Goal: Task Accomplishment & Management: Manage account settings

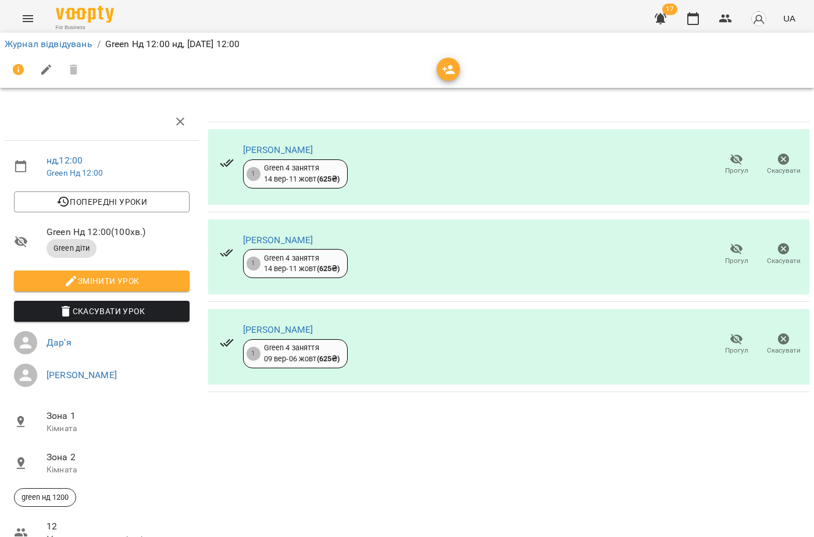
click at [657, 427] on div "[PERSON_NAME] 1 Green 4 заняття [DATE] - [DATE] ( 625 ₴ ) [PERSON_NAME] [PERSON…" at bounding box center [509, 357] width 611 height 519
click at [24, 27] on button "Menu" at bounding box center [28, 19] width 28 height 28
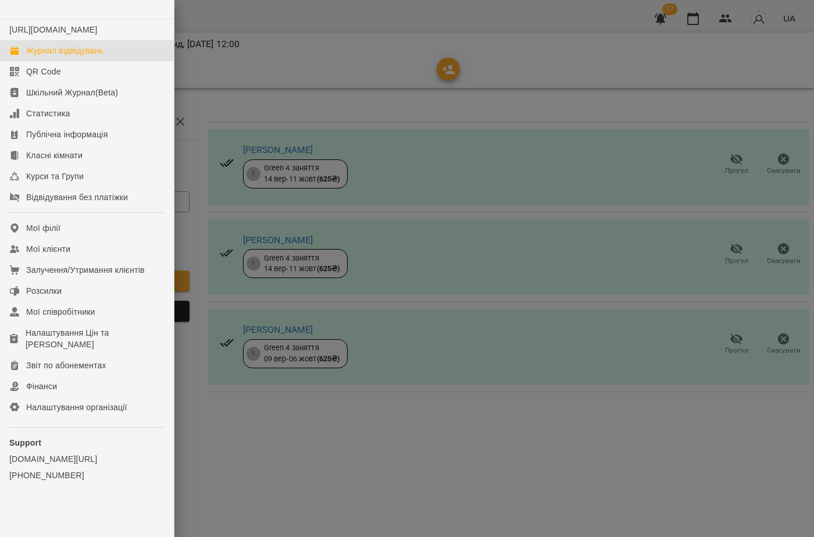
click at [33, 56] on div "Журнал відвідувань" at bounding box center [64, 51] width 77 height 12
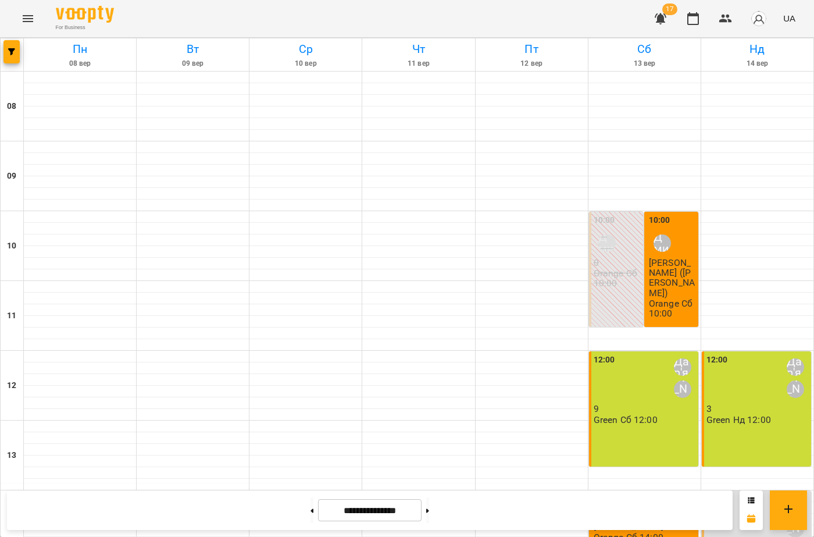
scroll to position [424, 0]
click at [19, 27] on button "Menu" at bounding box center [28, 19] width 28 height 28
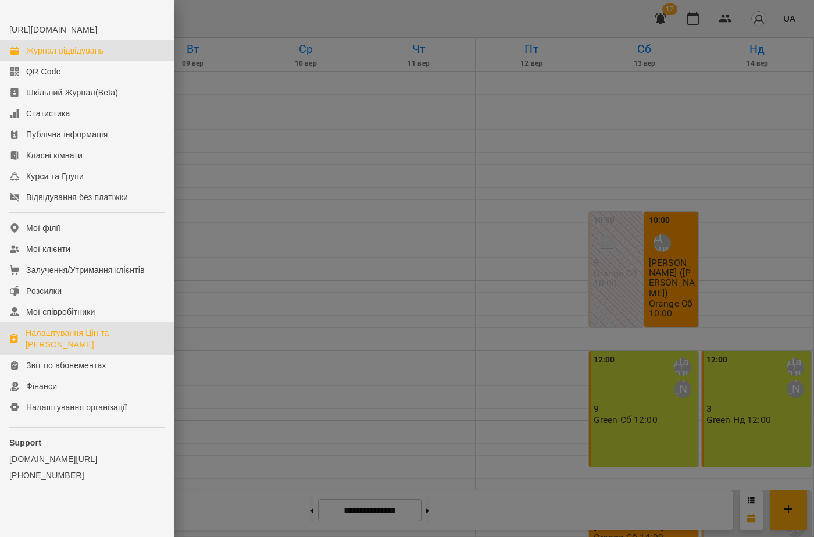
click at [105, 338] on link "Налаштування Цін та [PERSON_NAME]" at bounding box center [87, 338] width 174 height 33
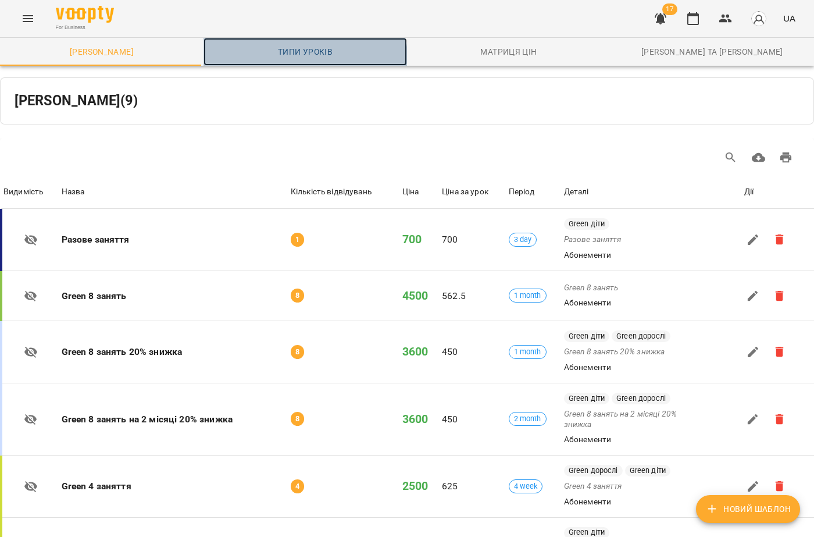
click at [288, 63] on link "Типи уроків" at bounding box center [306, 52] width 204 height 28
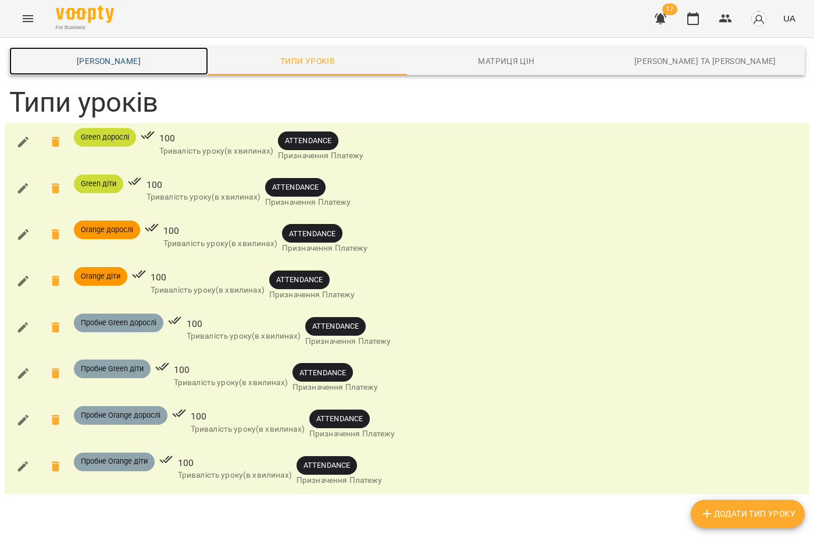
click at [88, 59] on span "Шаблони Абонементів" at bounding box center [108, 61] width 185 height 14
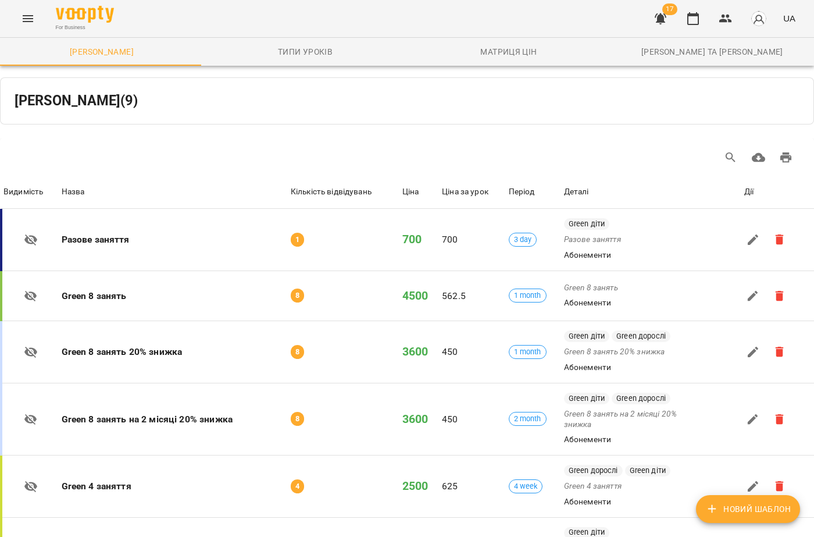
click at [20, 20] on button "Menu" at bounding box center [28, 19] width 28 height 28
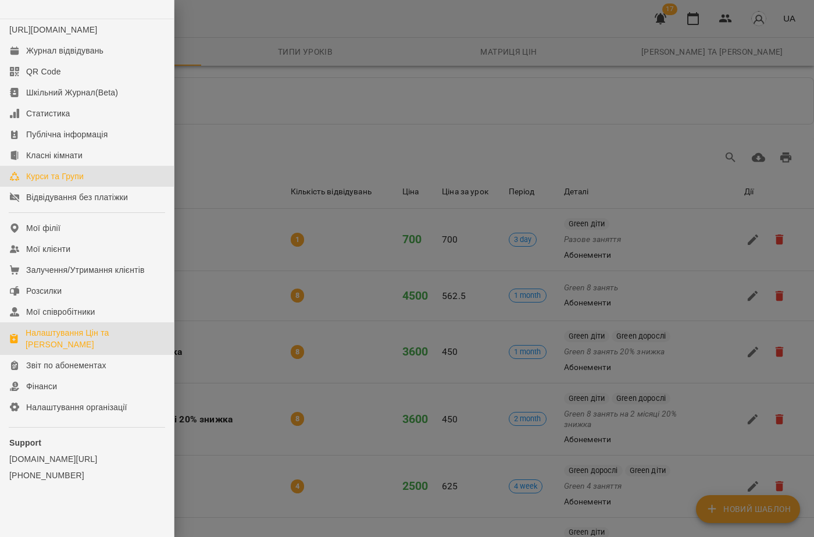
click at [38, 182] on div "Курси та Групи" at bounding box center [55, 176] width 58 height 12
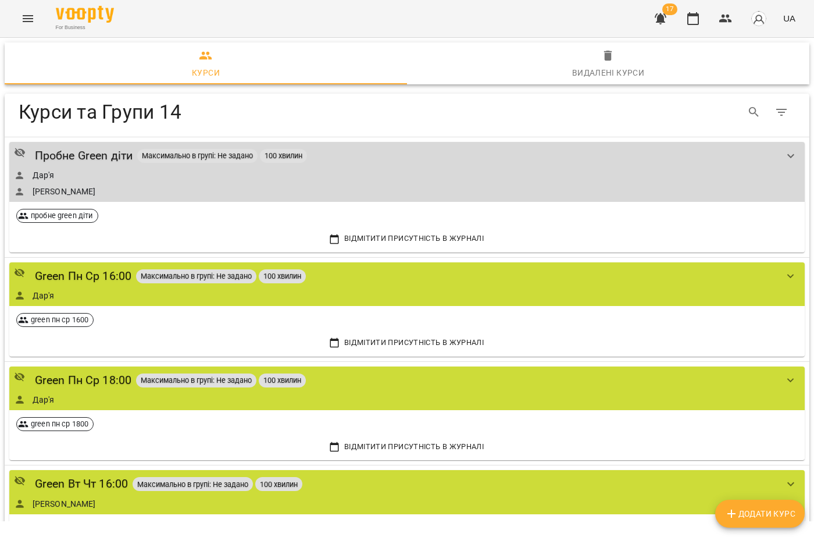
click at [24, 13] on icon "Menu" at bounding box center [28, 19] width 14 height 14
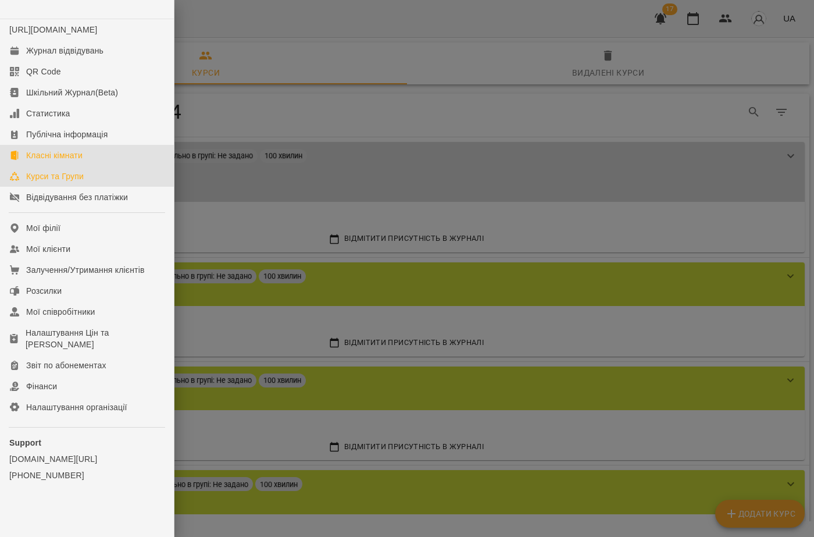
drag, startPoint x: 70, startPoint y: 160, endPoint x: 76, endPoint y: 161, distance: 5.9
click at [70, 160] on link "Класні кімнати" at bounding box center [87, 155] width 174 height 21
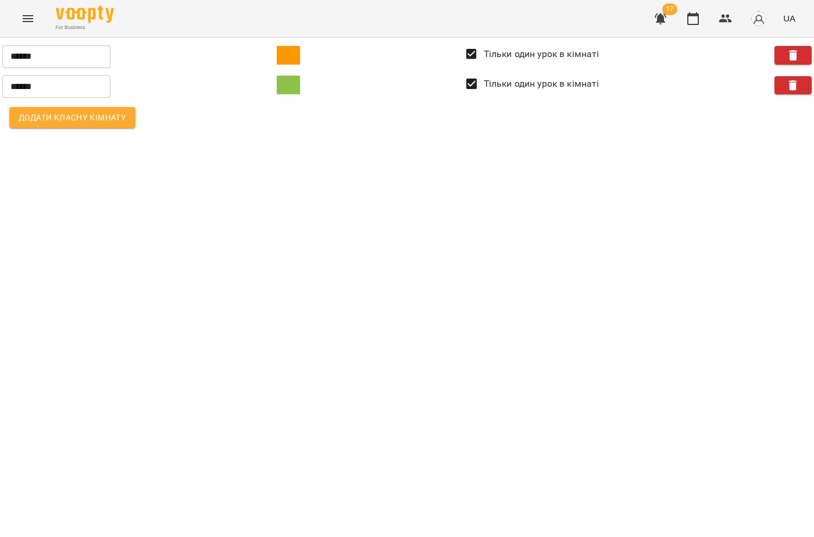
click at [23, 26] on button "Menu" at bounding box center [28, 19] width 28 height 28
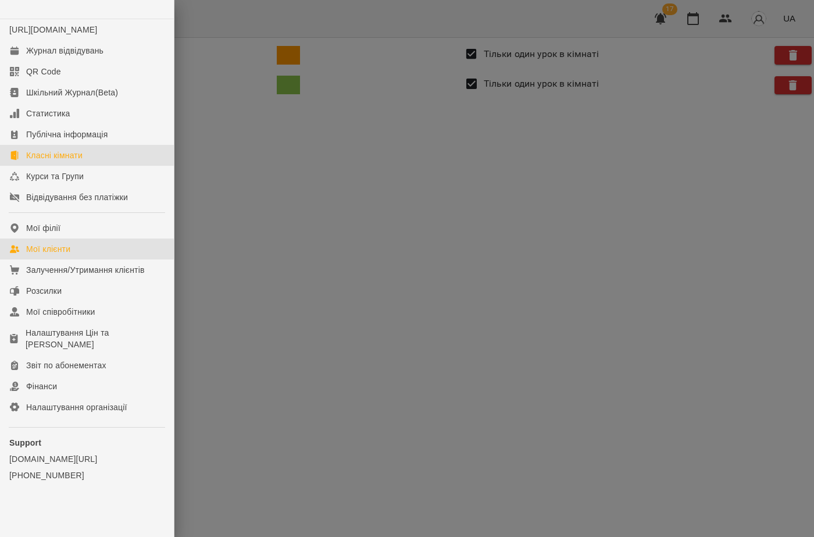
click at [44, 255] on div "Мої клієнти" at bounding box center [48, 249] width 44 height 12
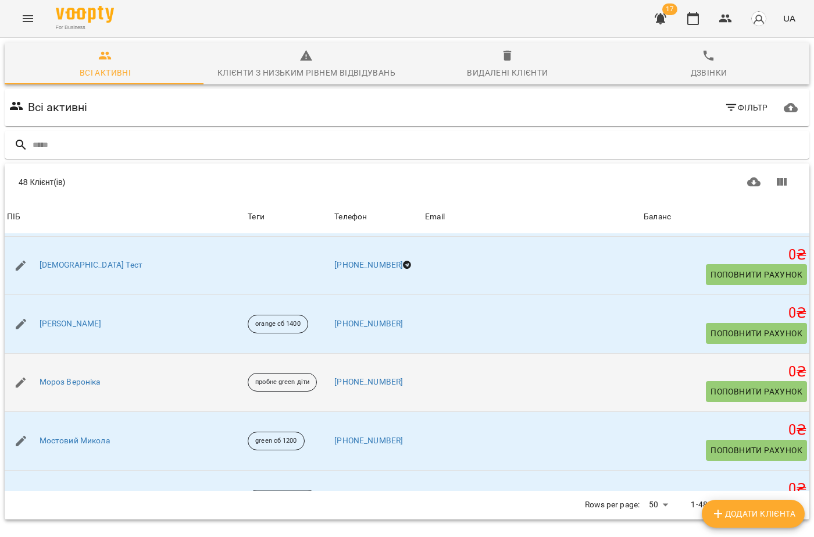
scroll to position [1105, 0]
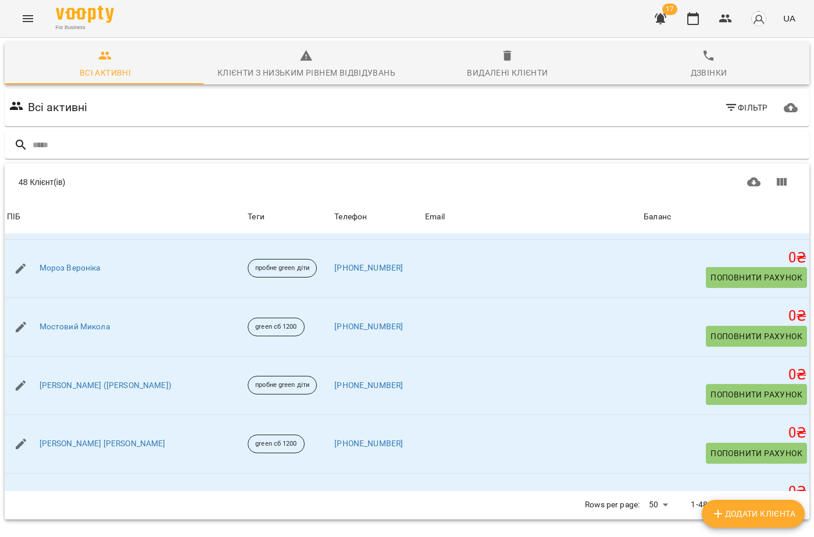
click at [30, 22] on icon "Menu" at bounding box center [28, 19] width 14 height 14
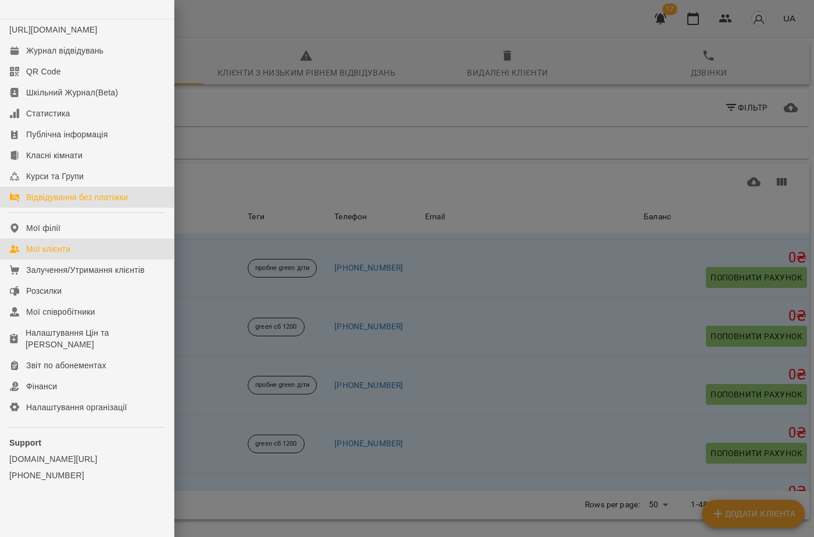
click at [51, 203] on div "Відвідування без платіжки" at bounding box center [77, 197] width 102 height 12
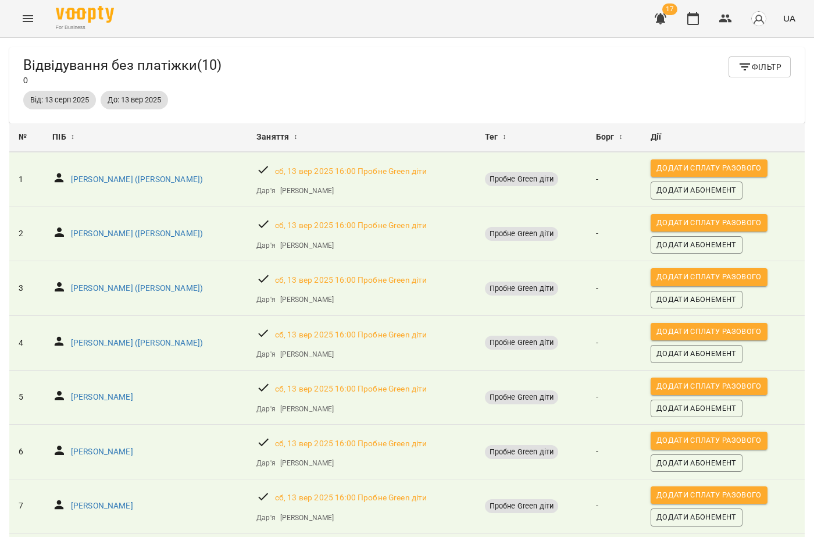
click at [42, 19] on div "For Business 17 UA" at bounding box center [407, 18] width 814 height 37
click at [31, 22] on icon "Menu" at bounding box center [28, 19] width 14 height 14
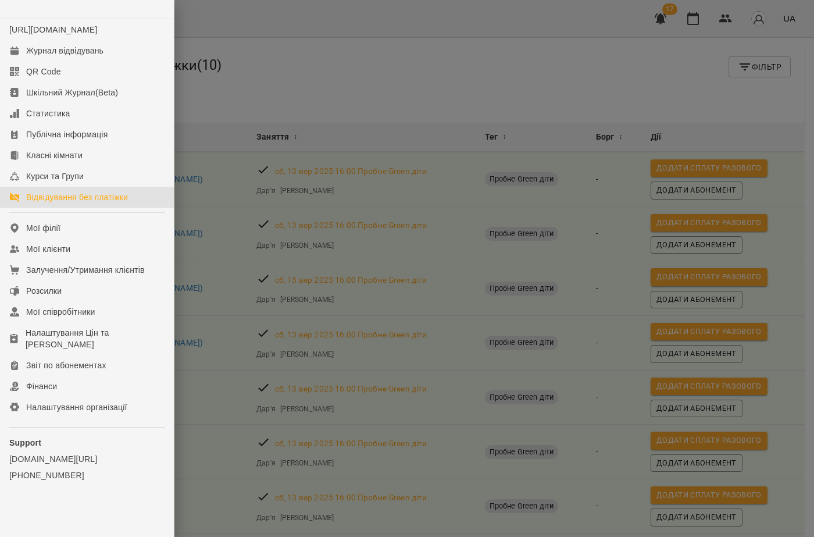
click at [280, 35] on div at bounding box center [407, 268] width 814 height 537
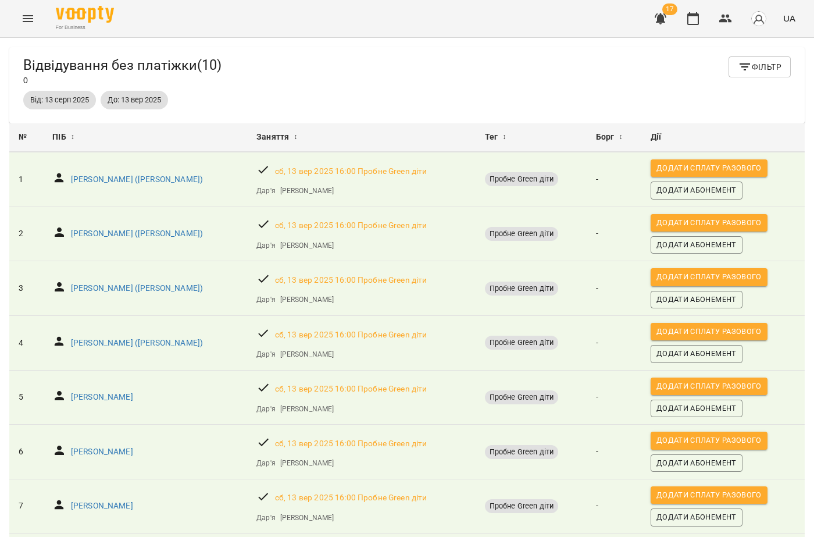
click at [27, 20] on icon "Menu" at bounding box center [28, 19] width 14 height 14
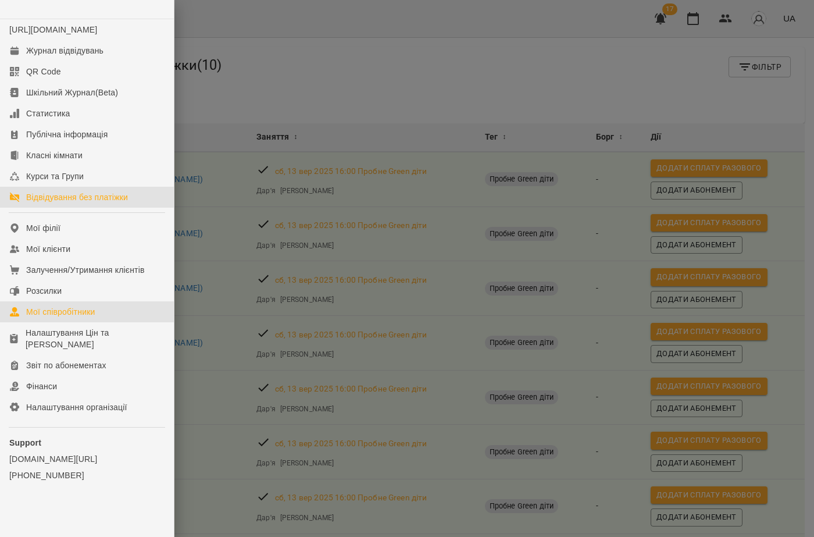
click at [46, 317] on div "Мої співробітники" at bounding box center [60, 312] width 69 height 12
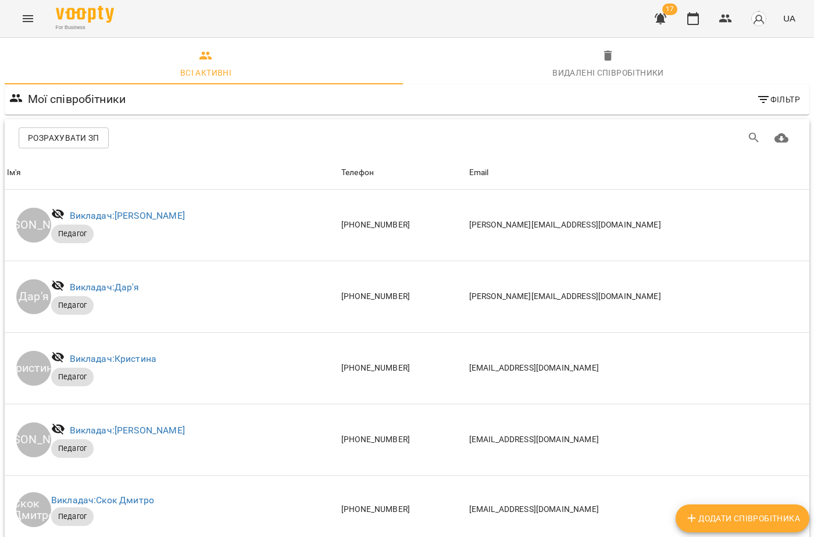
click at [30, 34] on div "For Business 17 UA" at bounding box center [407, 18] width 814 height 37
click at [20, 13] on button "Menu" at bounding box center [28, 19] width 28 height 28
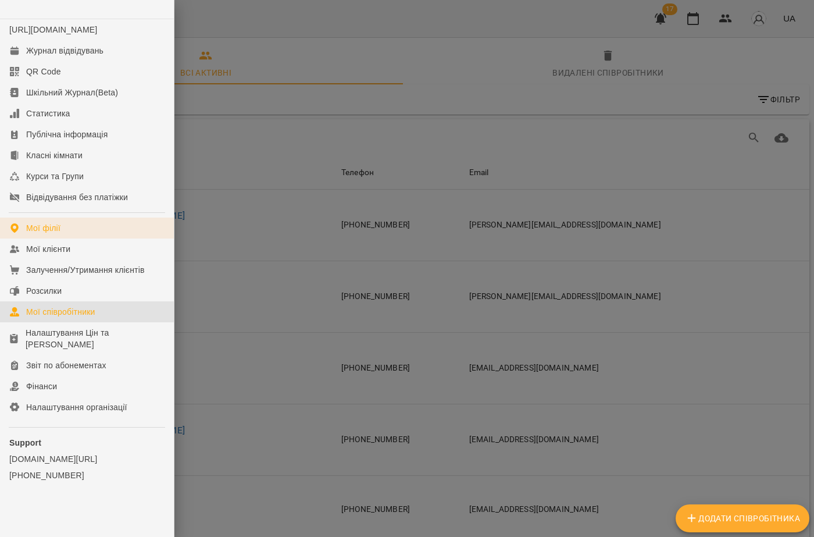
click at [64, 238] on link "Мої філії" at bounding box center [87, 227] width 174 height 21
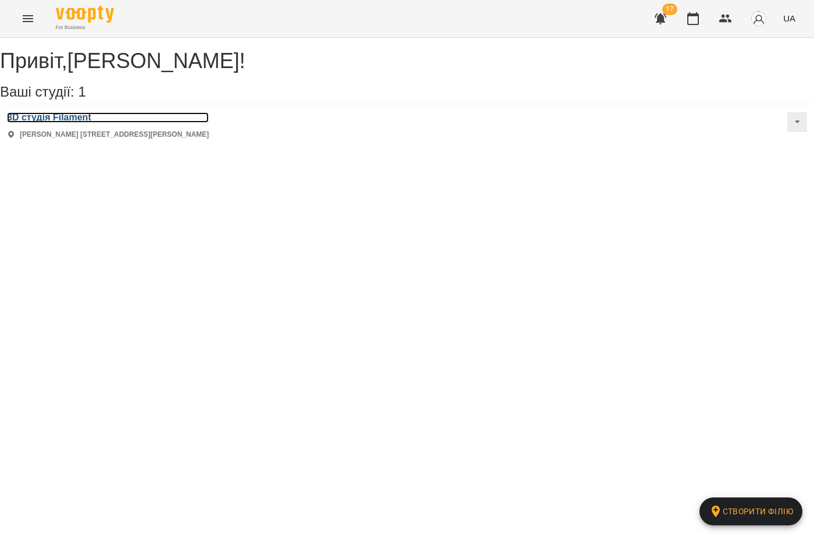
click at [77, 123] on h3 "3D студія Filament" at bounding box center [108, 117] width 202 height 10
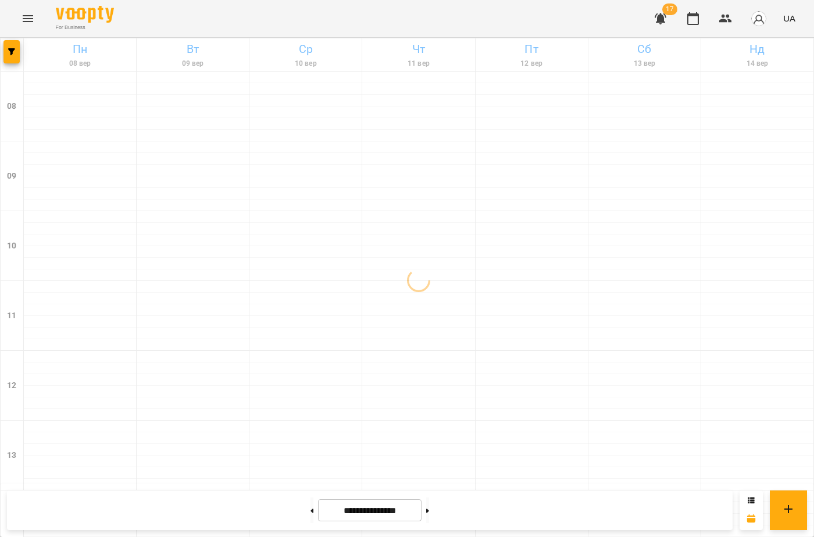
click at [21, 16] on icon "Menu" at bounding box center [28, 19] width 14 height 14
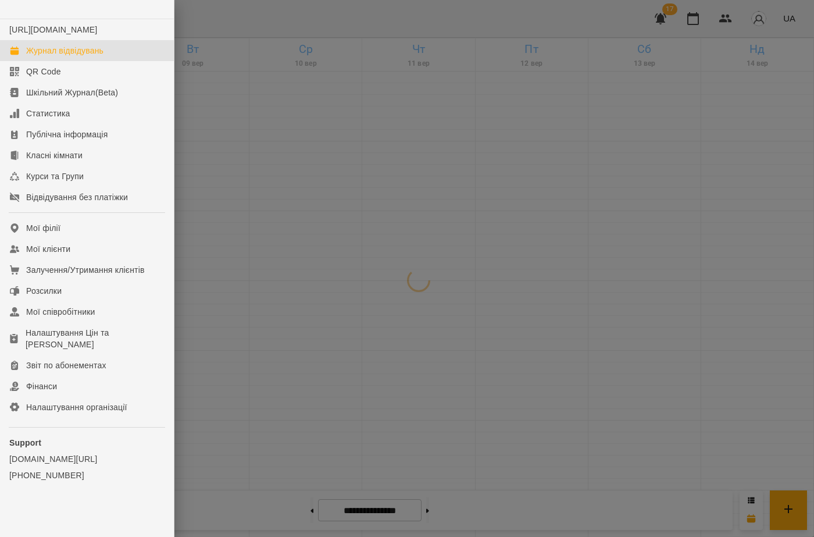
click at [276, 357] on div at bounding box center [407, 268] width 814 height 537
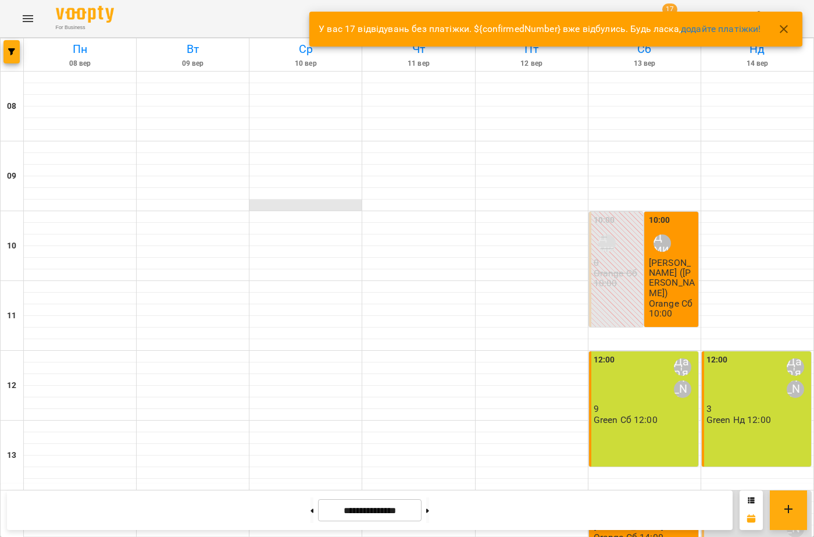
scroll to position [116, 0]
click at [788, 28] on icon "button" at bounding box center [784, 29] width 14 height 14
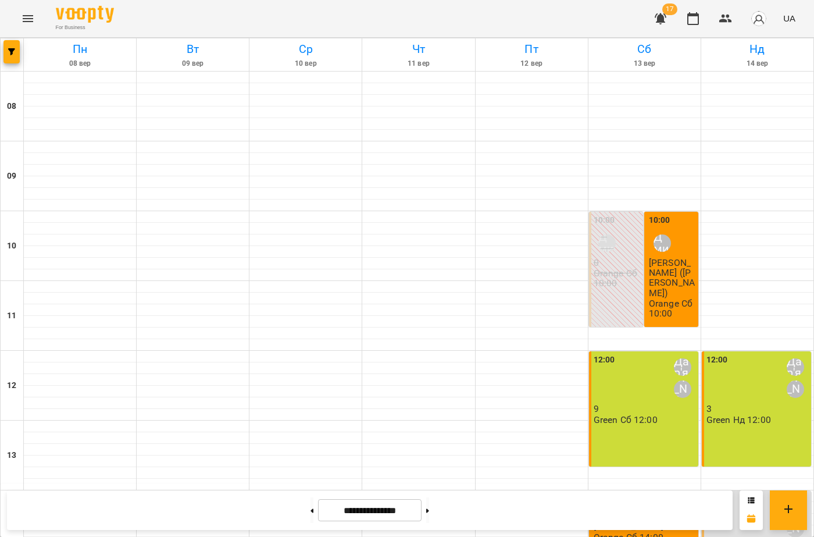
scroll to position [424, 0]
click at [429, 515] on button at bounding box center [427, 510] width 3 height 26
type input "**********"
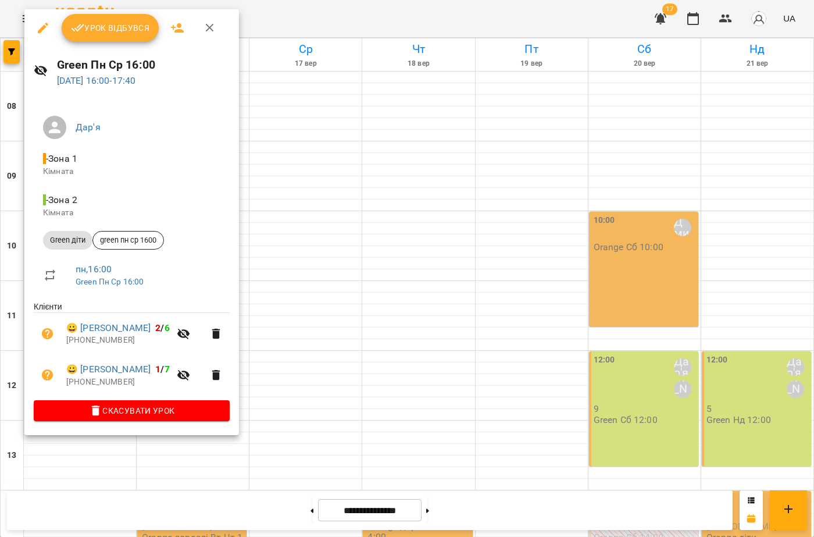
click at [330, 211] on div at bounding box center [407, 268] width 814 height 537
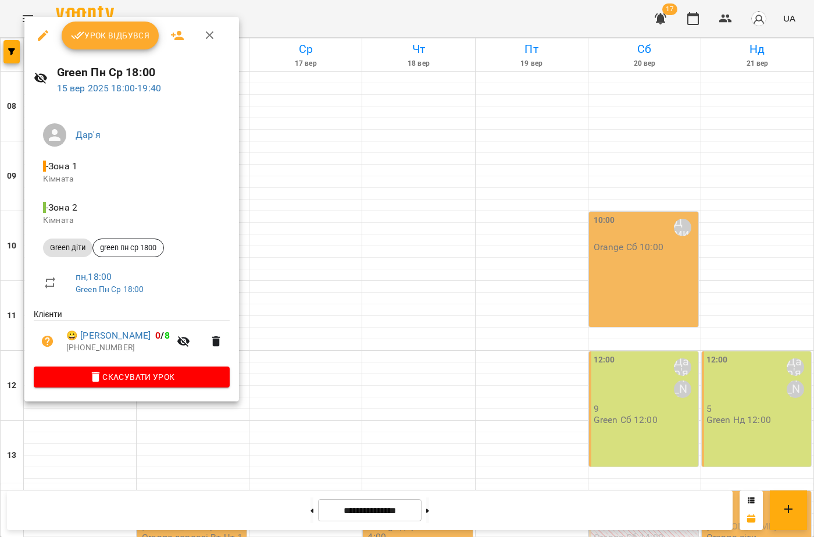
drag, startPoint x: 312, startPoint y: 133, endPoint x: 331, endPoint y: 121, distance: 22.4
click at [312, 133] on div at bounding box center [407, 268] width 814 height 537
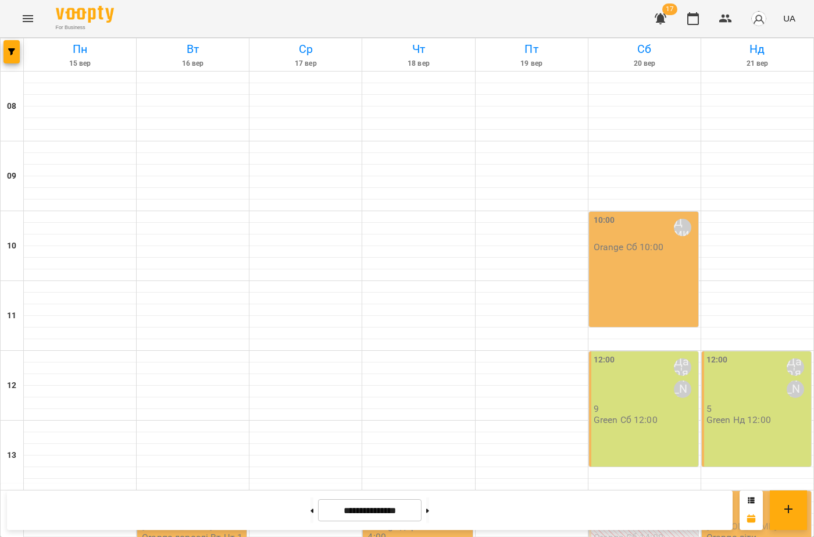
click at [169, 532] on p "Orange дорослі Вт Чт 14:00" at bounding box center [193, 542] width 102 height 20
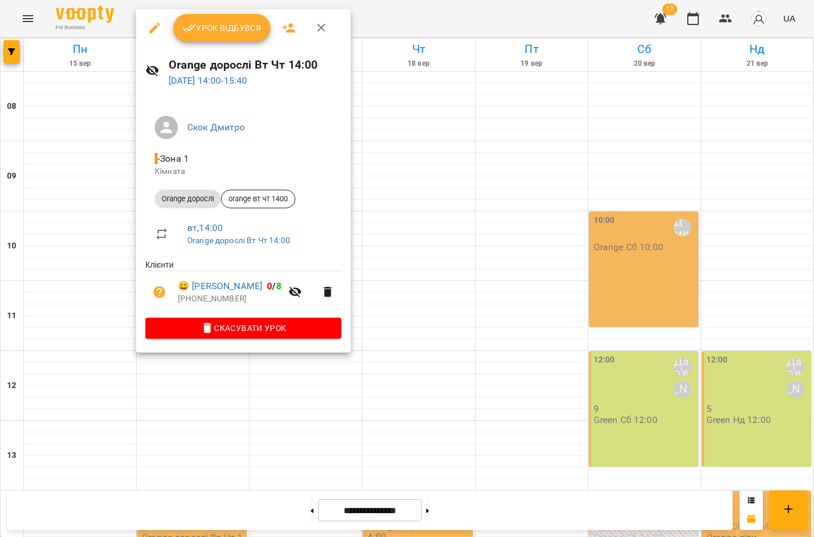
click at [654, 242] on div at bounding box center [407, 268] width 814 height 537
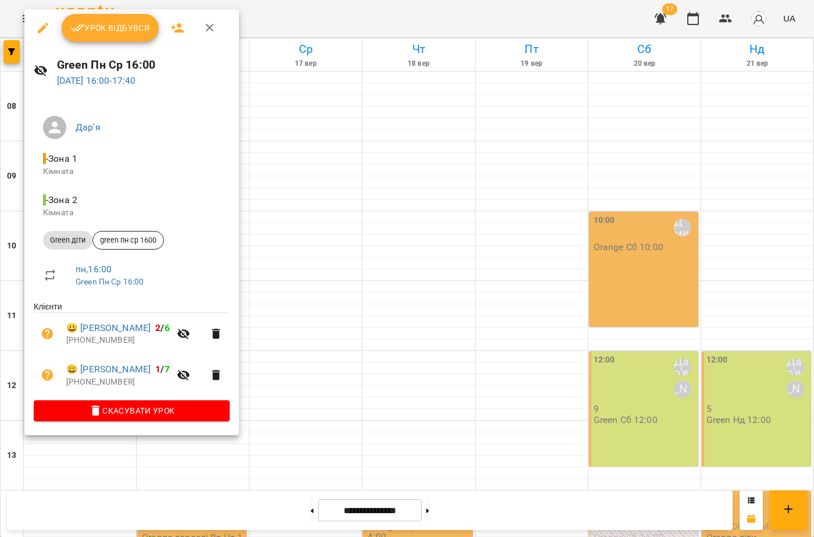
click at [342, 180] on div at bounding box center [407, 268] width 814 height 537
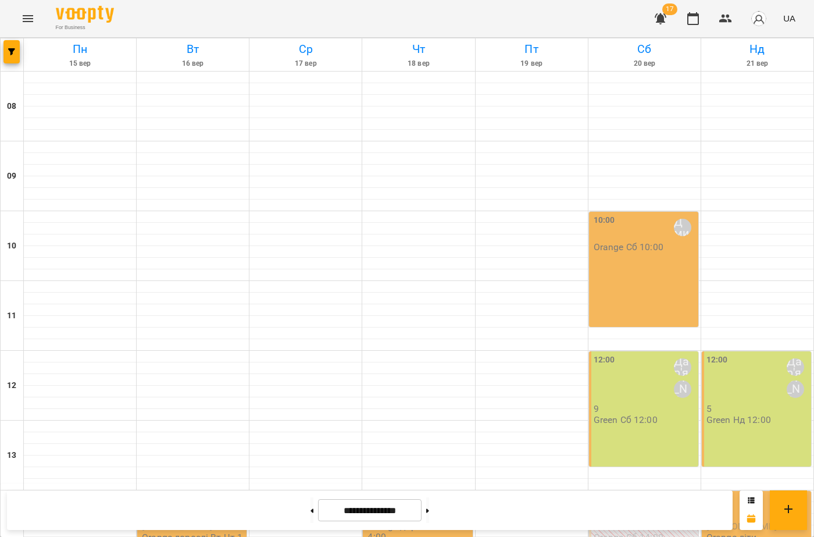
scroll to position [250, 0]
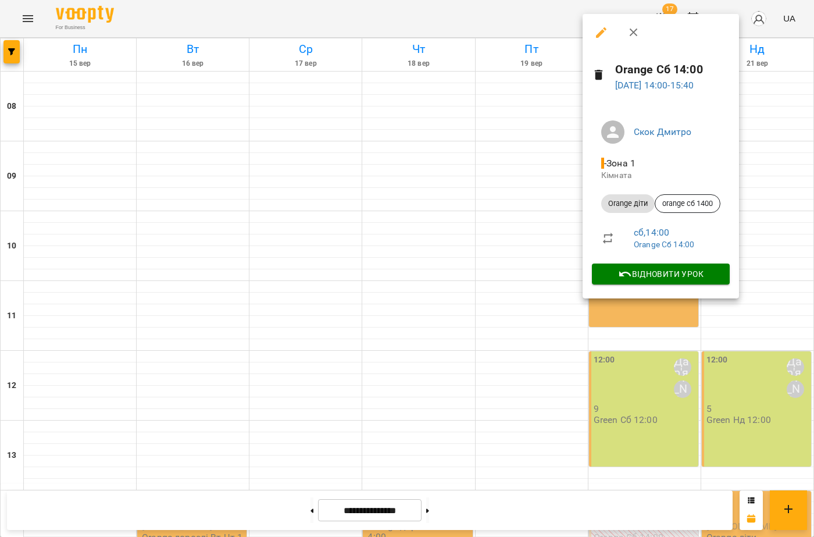
click at [577, 313] on div at bounding box center [407, 268] width 814 height 537
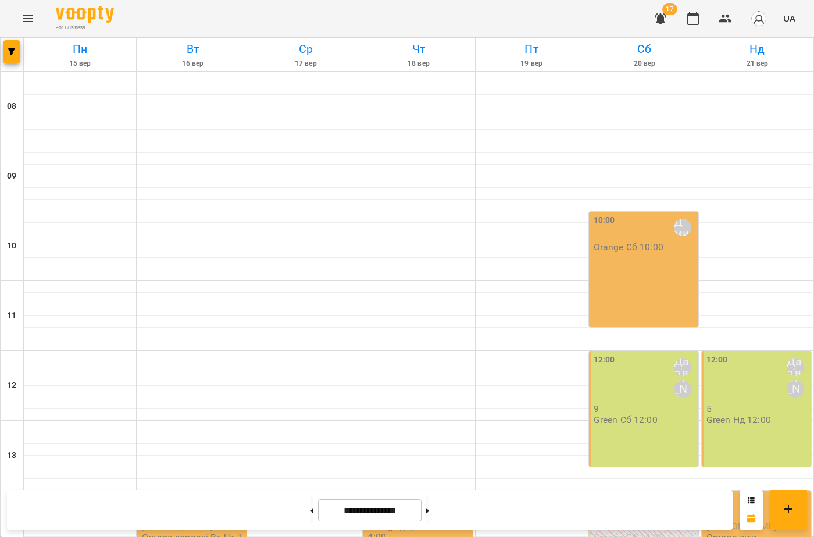
click at [737, 532] on p "Orange діти" at bounding box center [731, 537] width 51 height 10
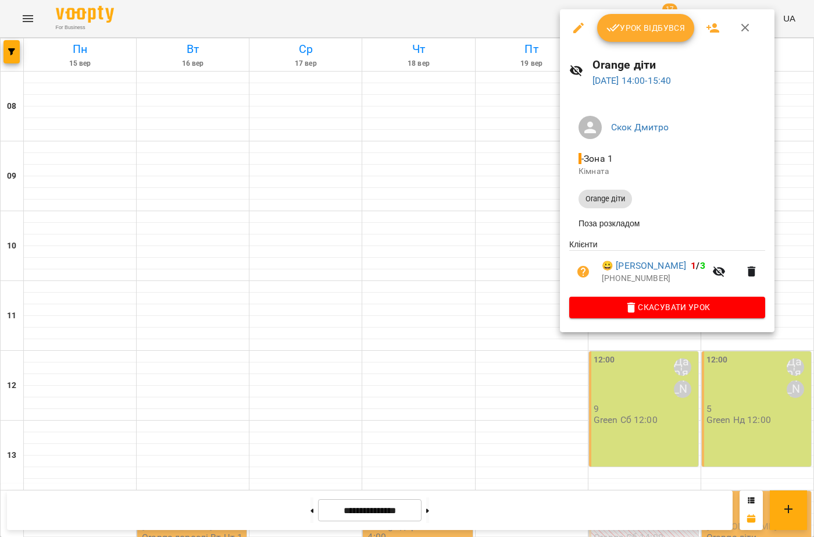
click at [749, 382] on div at bounding box center [407, 268] width 814 height 537
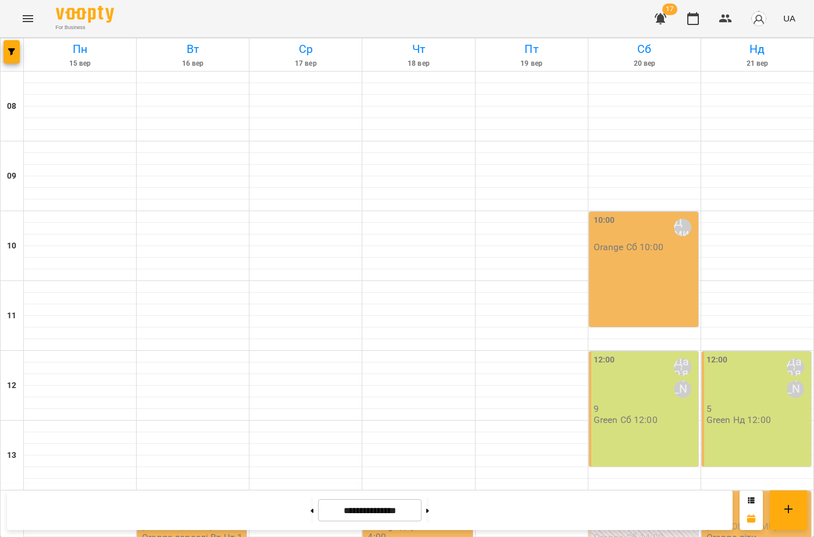
scroll to position [366, 0]
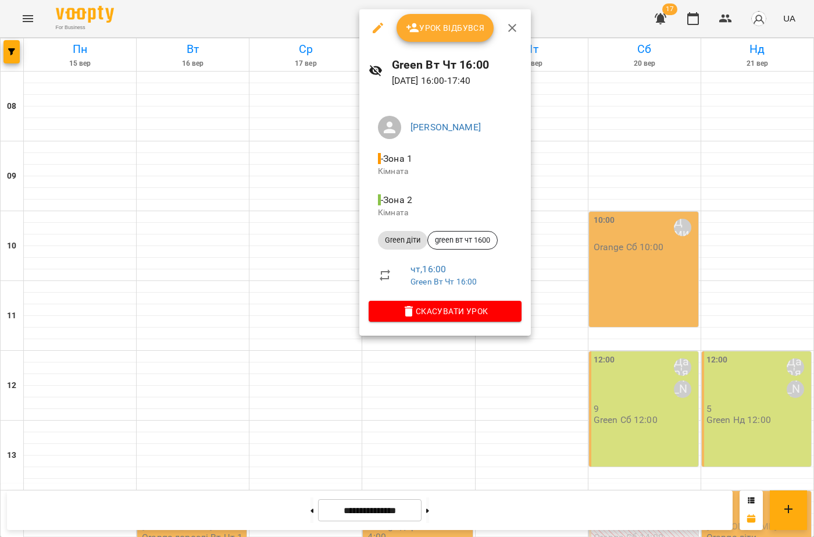
click at [377, 26] on icon "button" at bounding box center [378, 28] width 14 height 14
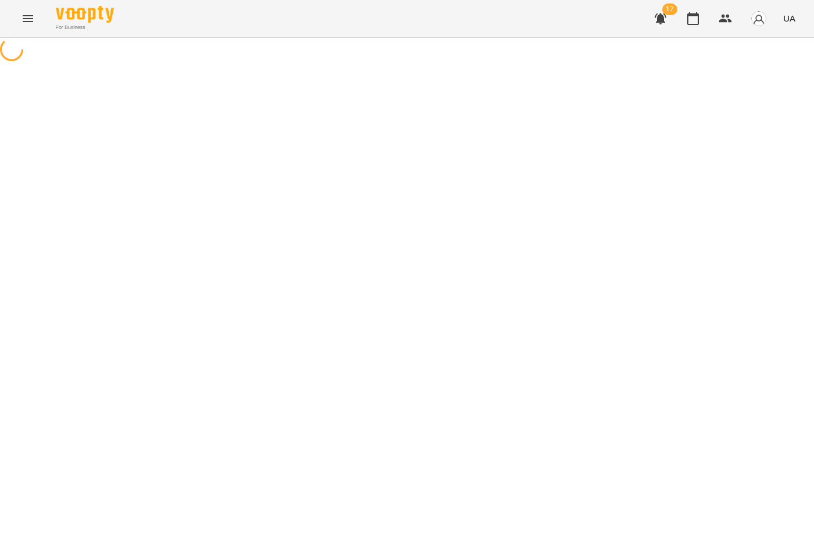
select select "**********"
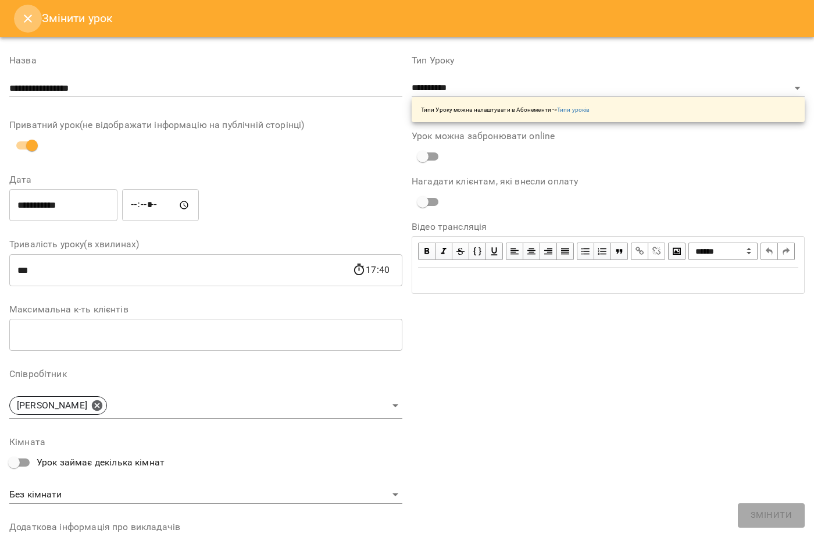
click at [34, 18] on icon "Close" at bounding box center [28, 19] width 14 height 14
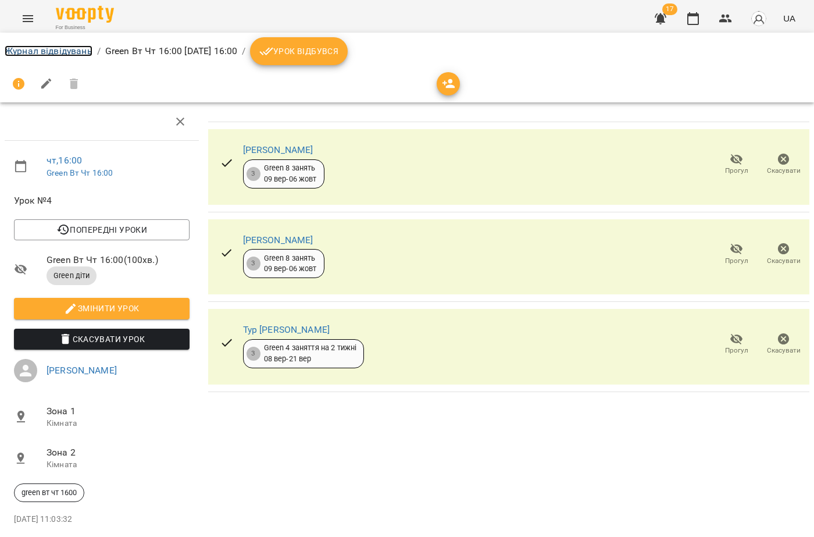
click at [41, 51] on link "Журнал відвідувань" at bounding box center [49, 50] width 88 height 11
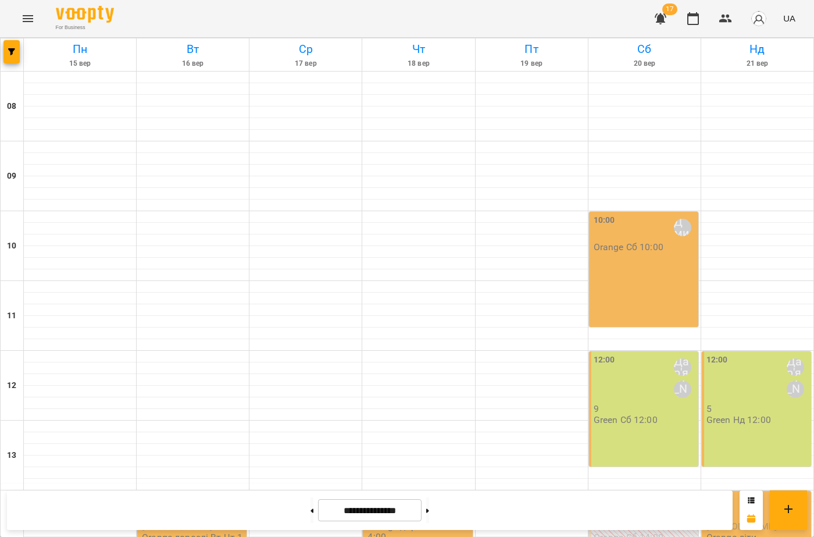
scroll to position [407, 0]
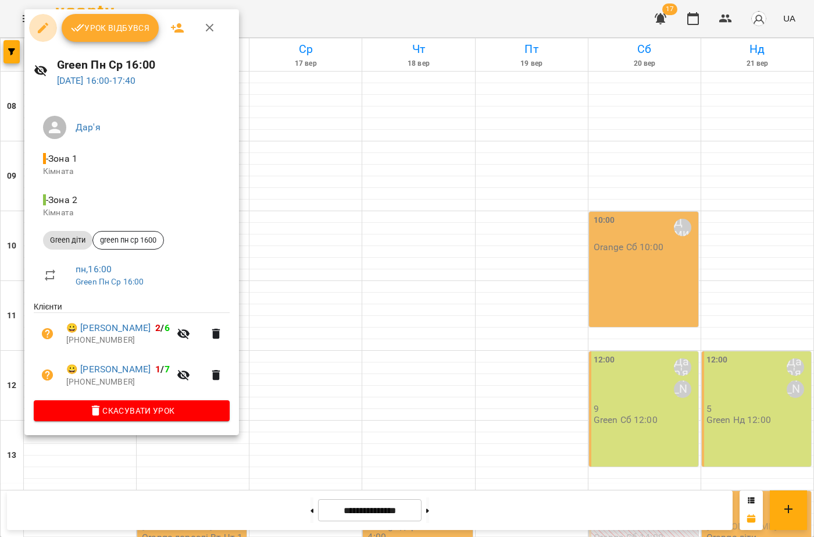
click at [52, 33] on button "button" at bounding box center [43, 28] width 28 height 28
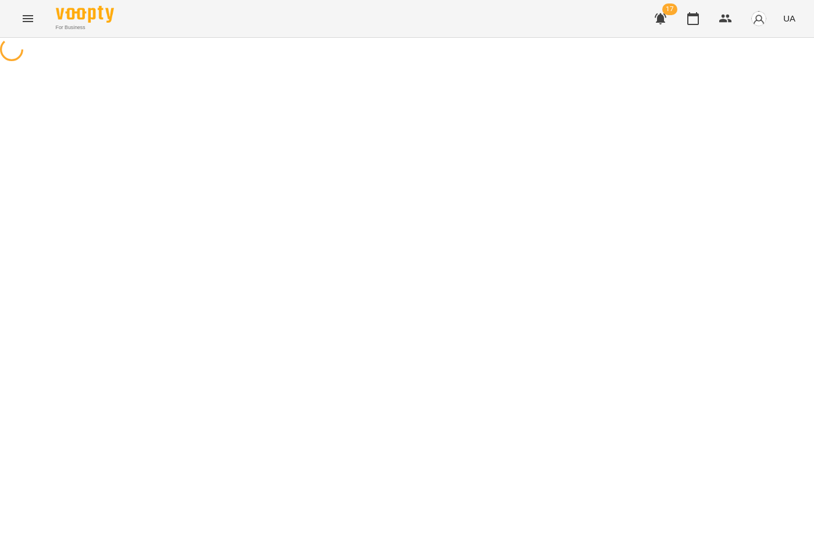
select select "**********"
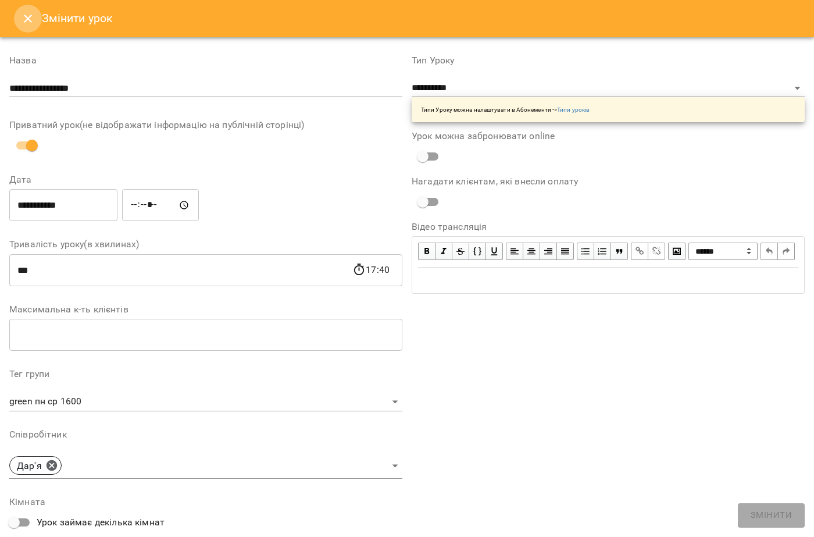
click at [28, 13] on icon "Close" at bounding box center [28, 19] width 14 height 14
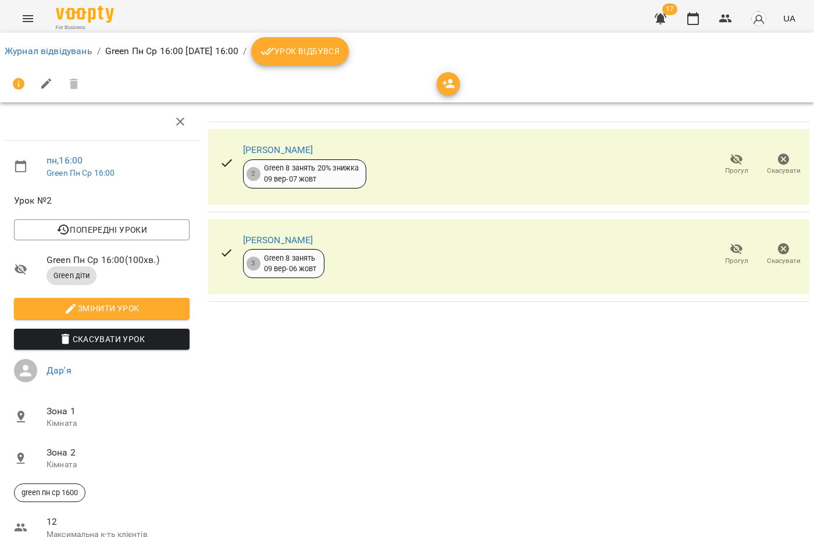
click at [19, 24] on button "Menu" at bounding box center [28, 19] width 28 height 28
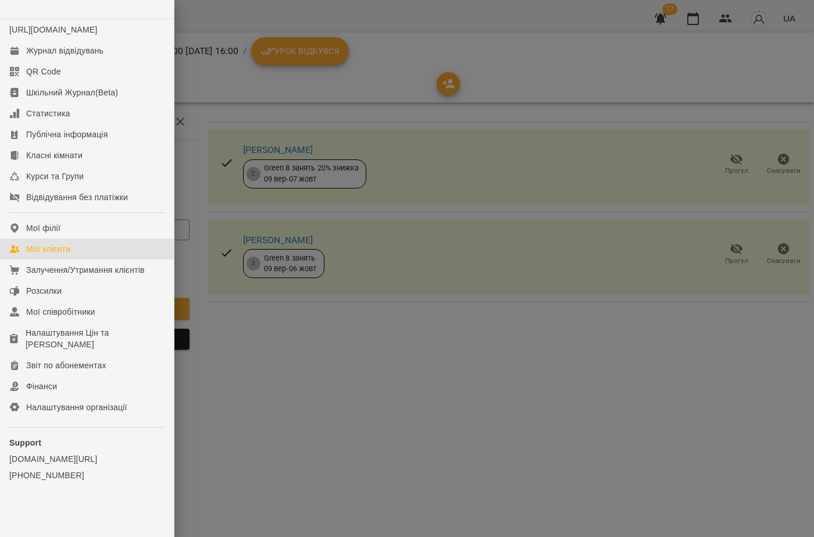
click at [80, 259] on link "Мої клієнти" at bounding box center [87, 248] width 174 height 21
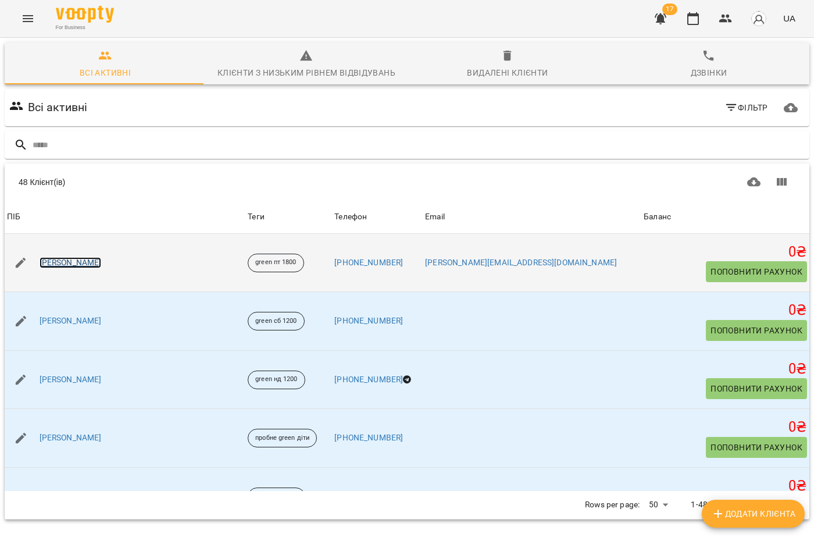
click at [102, 265] on link "[PERSON_NAME]" at bounding box center [71, 263] width 62 height 12
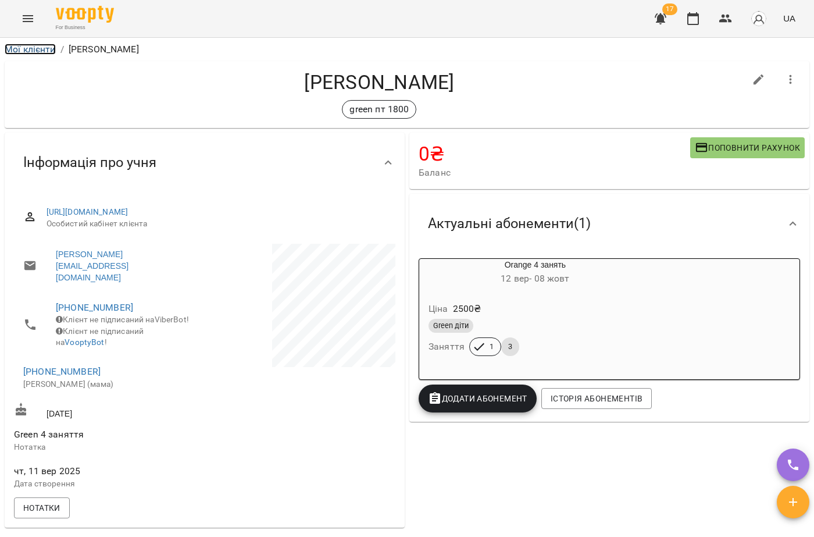
click at [33, 52] on link "Мої клієнти" at bounding box center [30, 49] width 51 height 11
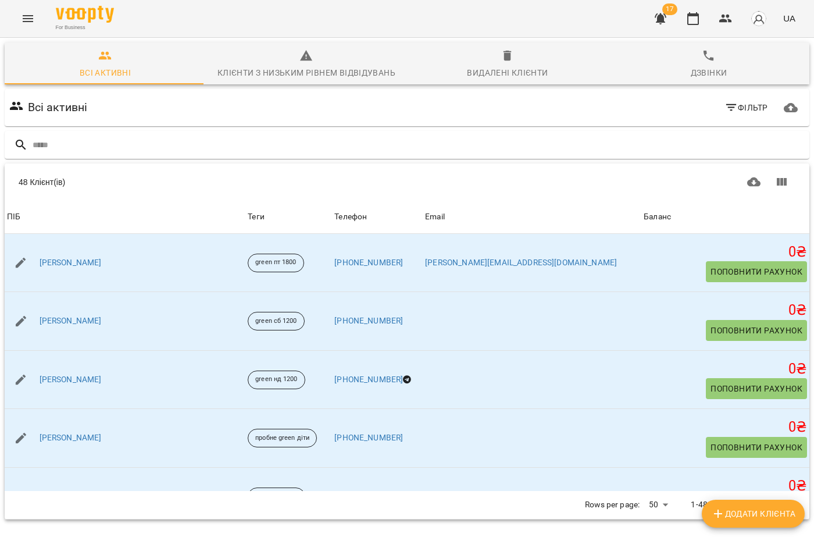
click at [27, 23] on icon "Menu" at bounding box center [28, 19] width 14 height 14
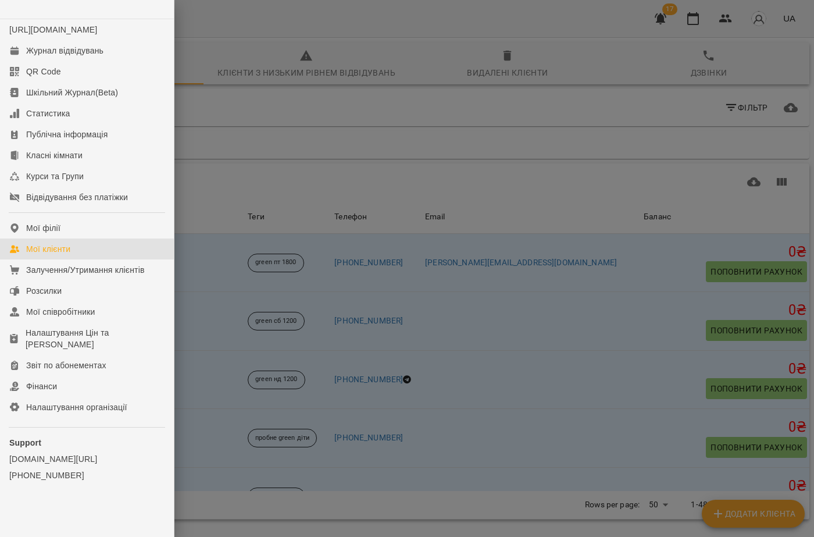
click at [415, 140] on div at bounding box center [407, 268] width 814 height 537
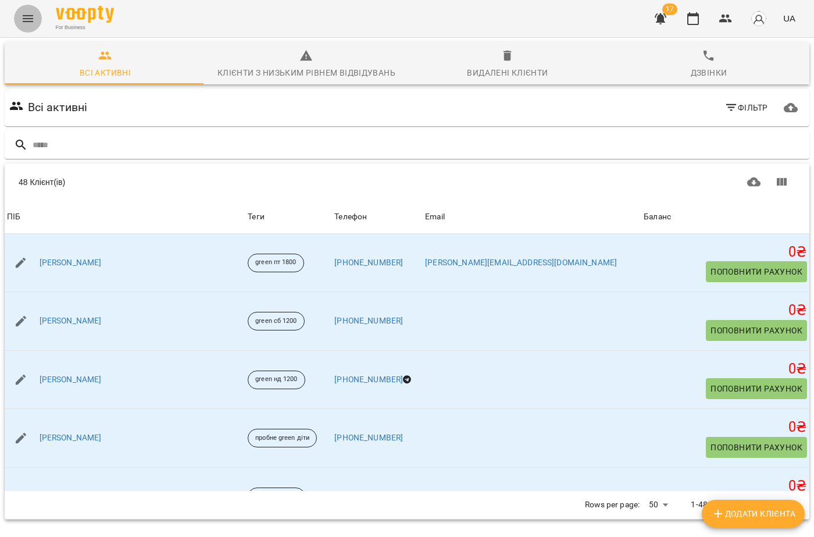
click at [25, 12] on icon "Menu" at bounding box center [28, 19] width 14 height 14
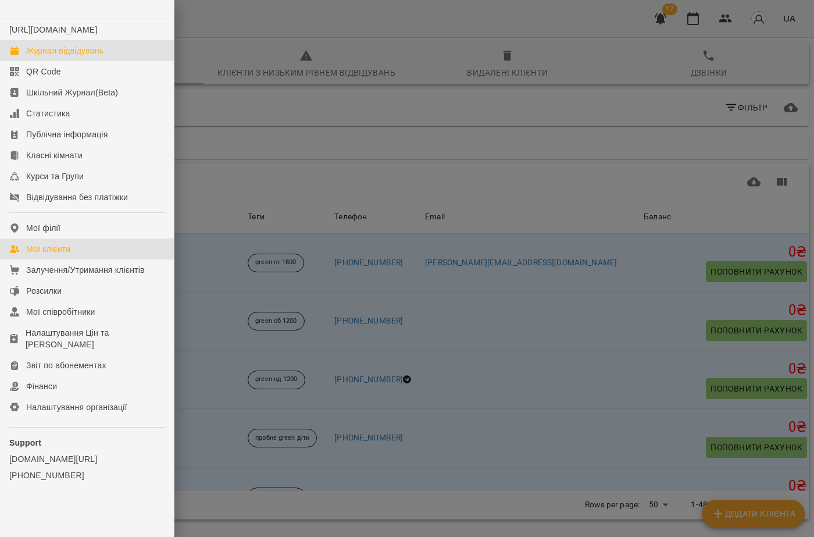
click at [21, 61] on link "Журнал відвідувань" at bounding box center [87, 50] width 174 height 21
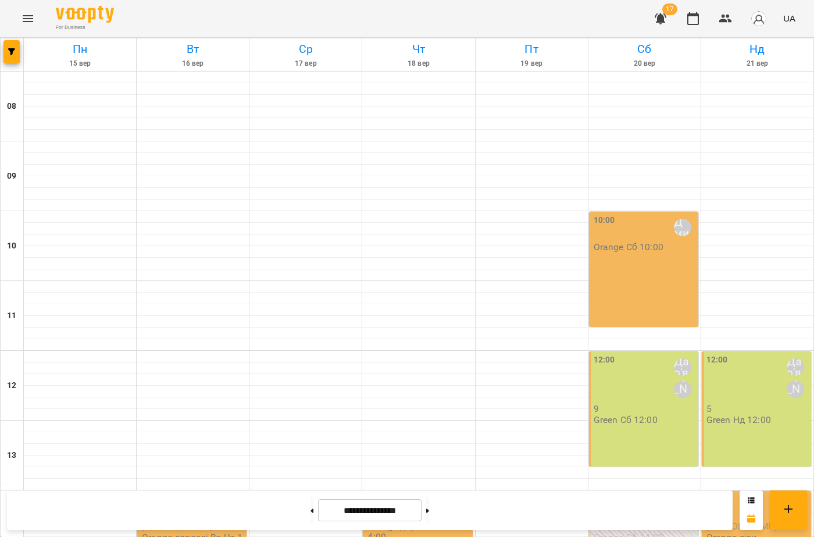
scroll to position [174, 0]
click at [614, 354] on div "12:00 Дар'я Максим" at bounding box center [645, 378] width 102 height 49
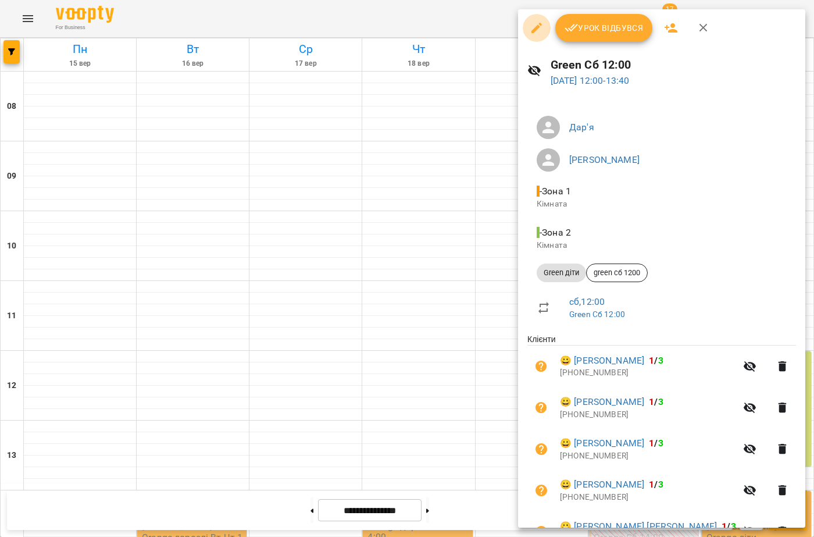
click at [536, 34] on icon "button" at bounding box center [537, 28] width 14 height 14
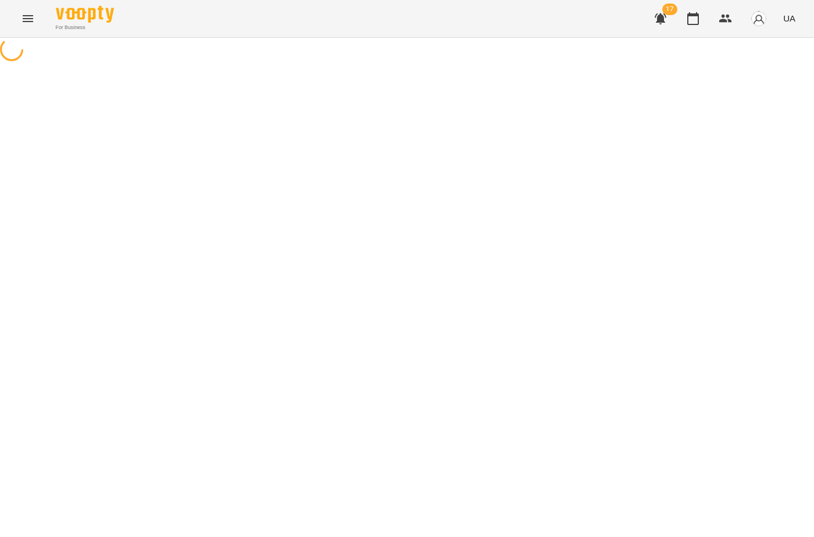
select select "**********"
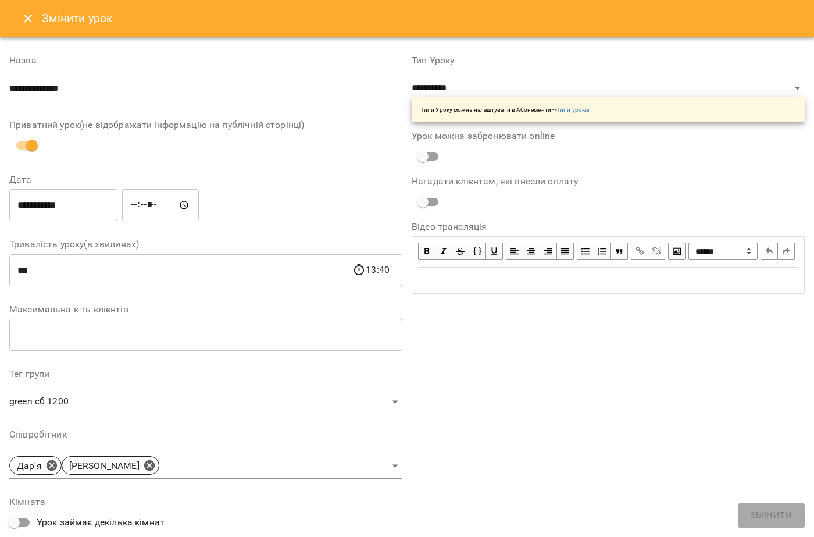
click at [29, 22] on icon "Close" at bounding box center [28, 19] width 14 height 14
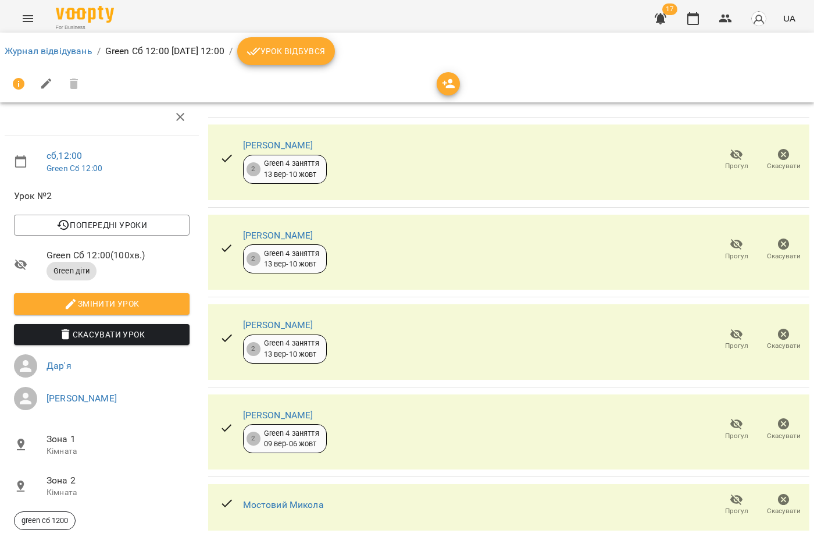
scroll to position [383, 0]
click at [33, 20] on icon "Menu" at bounding box center [28, 19] width 14 height 14
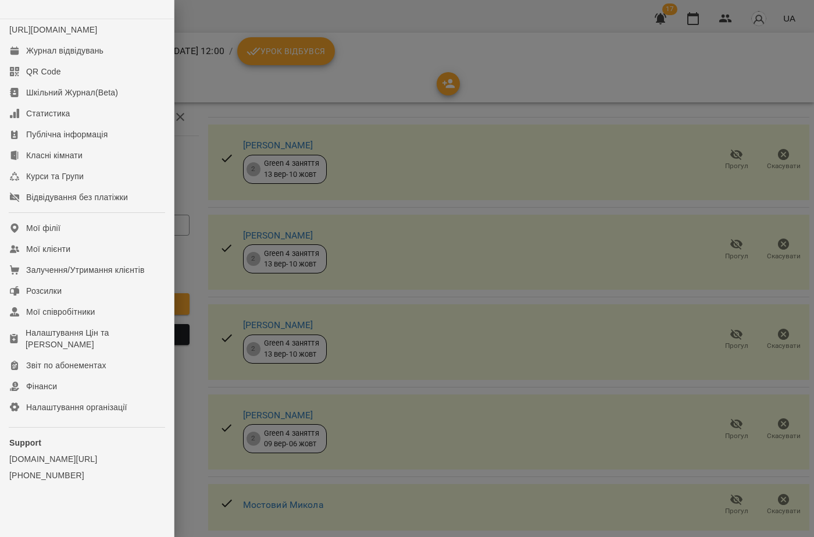
click at [308, 128] on div at bounding box center [407, 268] width 814 height 537
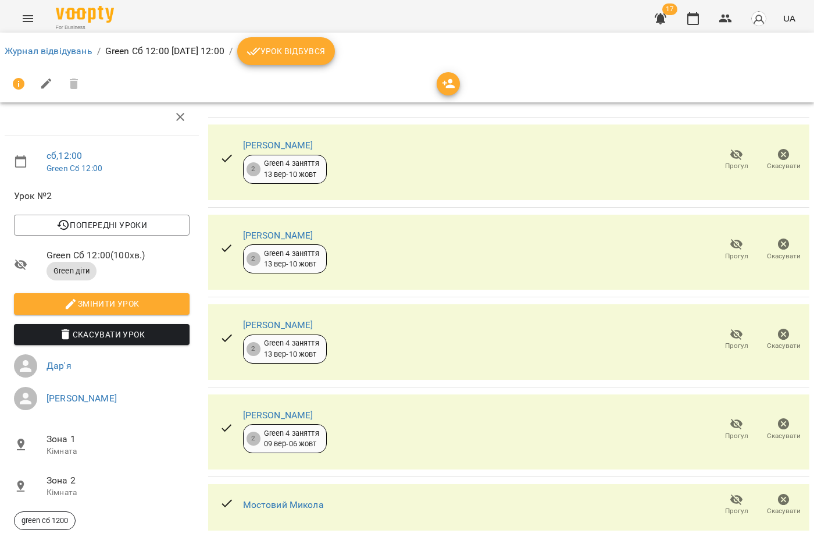
click at [30, 24] on icon "Menu" at bounding box center [28, 19] width 14 height 14
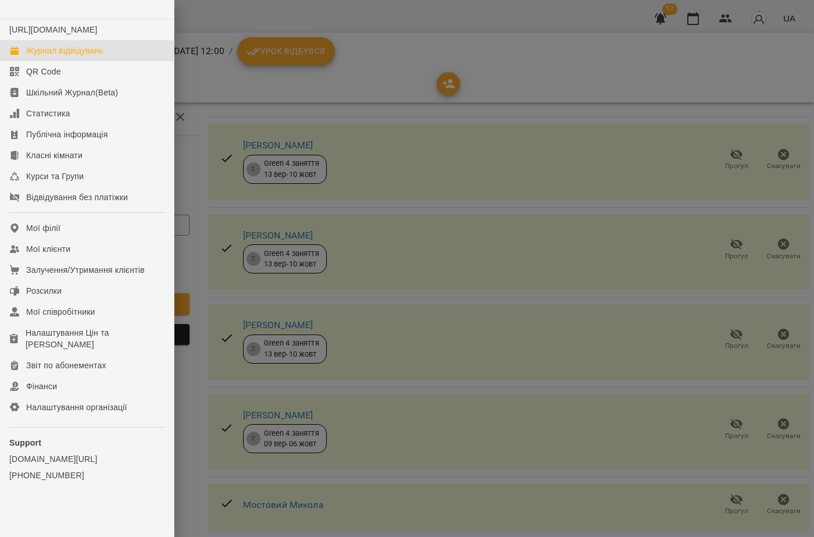
click at [80, 53] on link "Журнал відвідувань" at bounding box center [87, 50] width 174 height 21
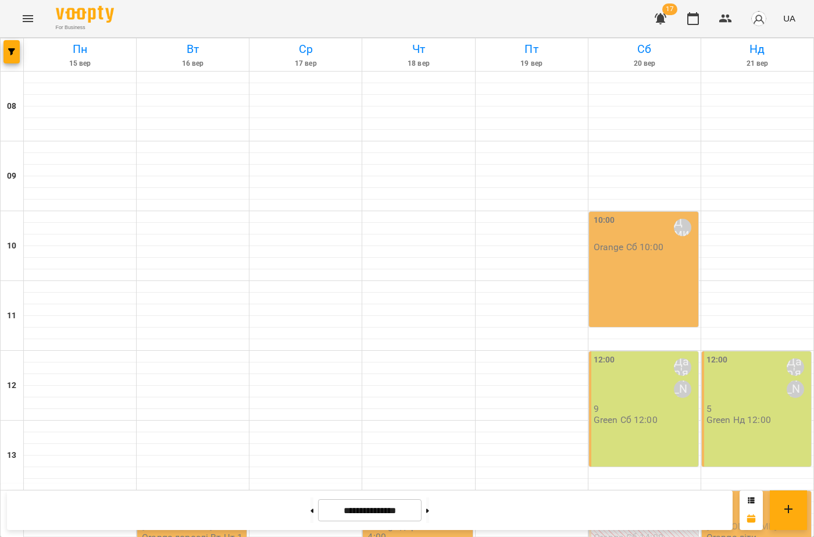
scroll to position [174, 0]
click at [429, 518] on button at bounding box center [427, 510] width 3 height 26
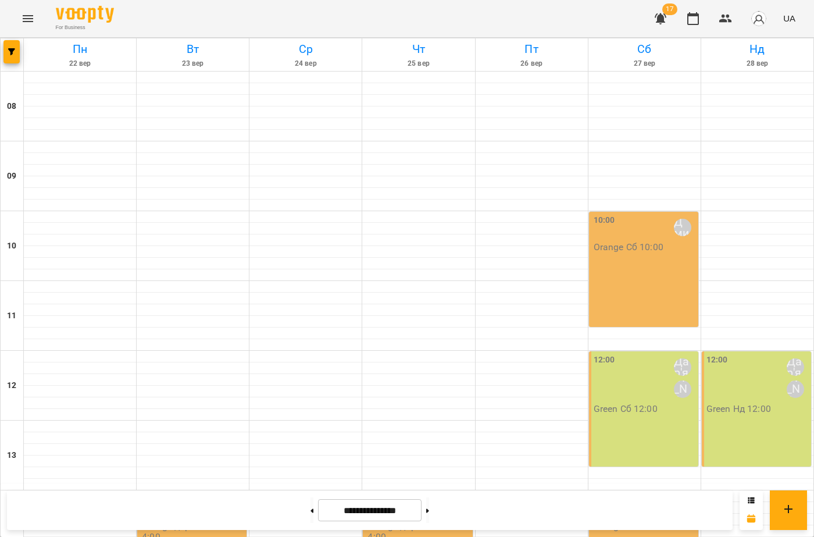
click at [616, 493] on div "14:00 Скок Дмитро" at bounding box center [645, 506] width 102 height 27
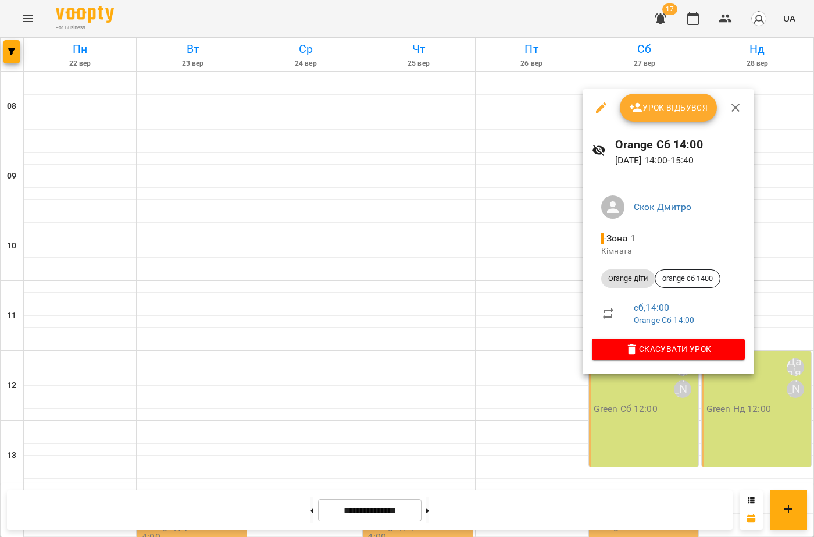
click at [572, 394] on div at bounding box center [407, 268] width 814 height 537
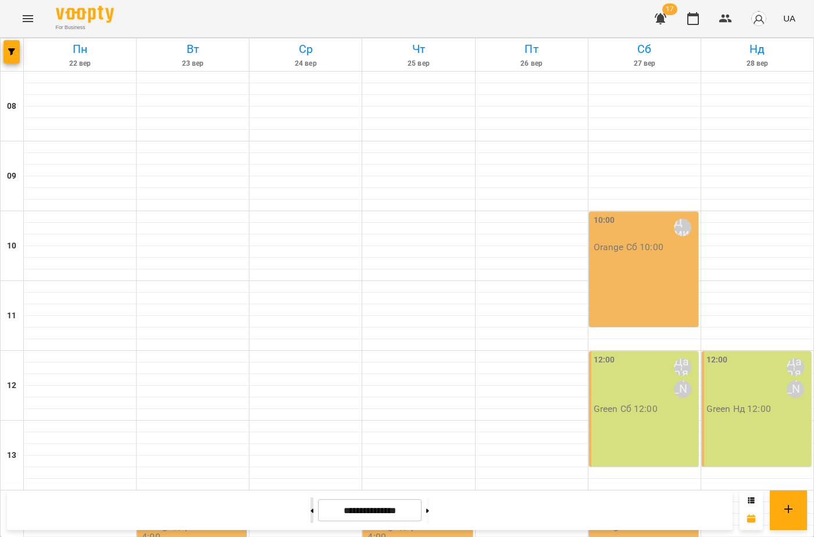
click at [311, 516] on button at bounding box center [312, 510] width 3 height 26
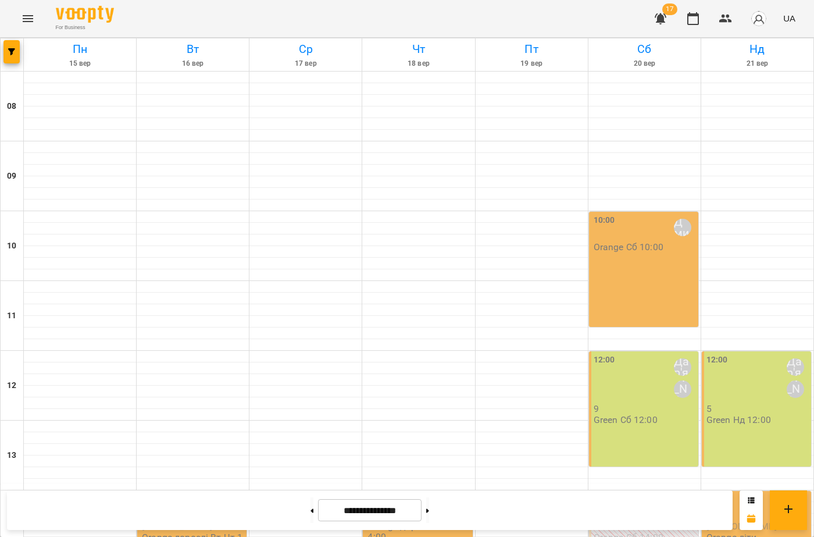
scroll to position [291, 0]
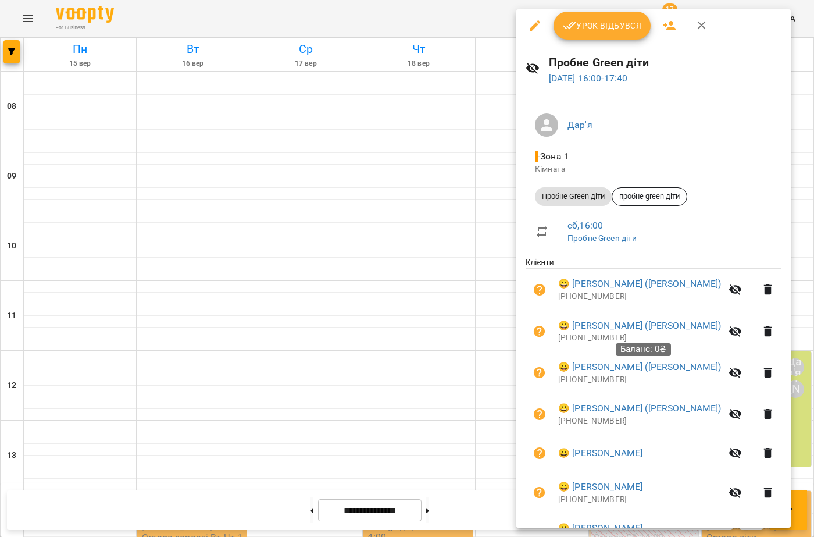
scroll to position [0, 0]
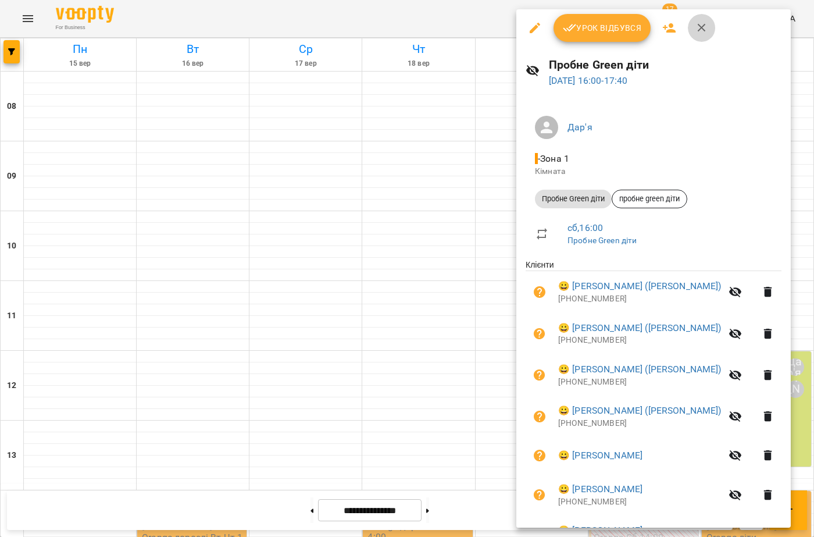
click at [690, 31] on button "button" at bounding box center [702, 28] width 28 height 28
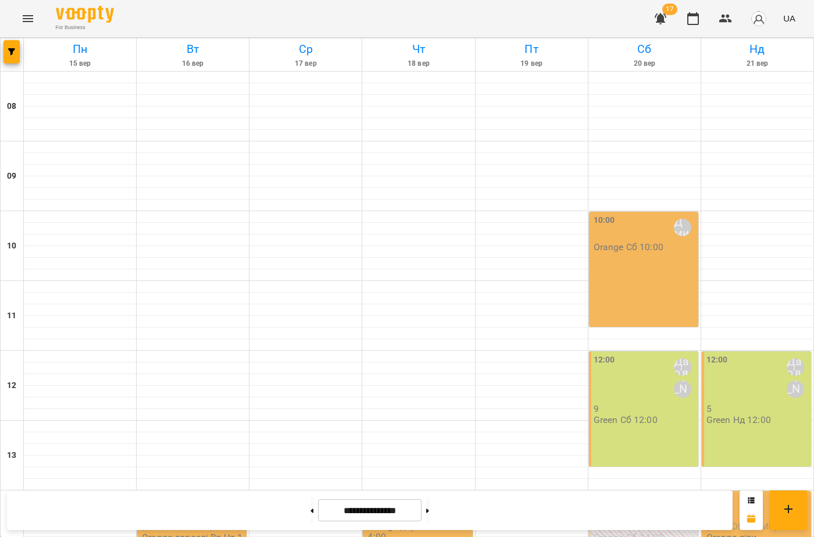
click at [731, 354] on div "12:00 Дар'я Максим" at bounding box center [757, 378] width 102 height 49
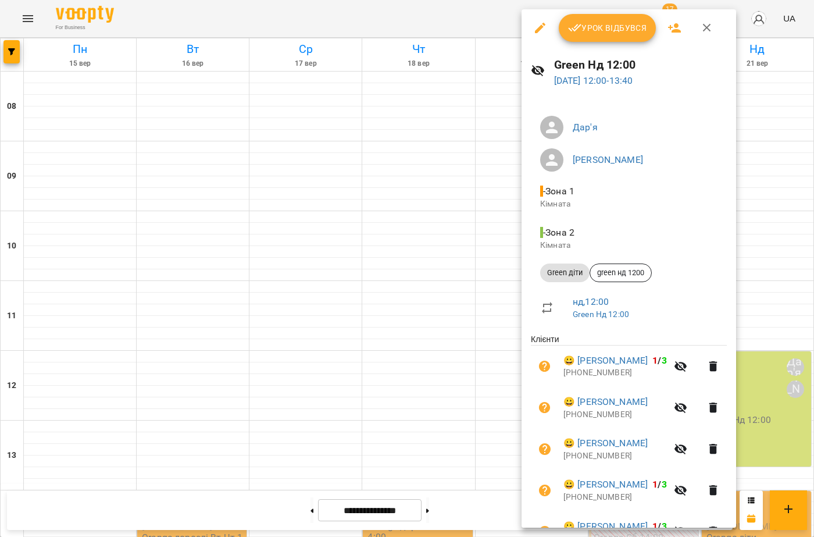
click at [708, 22] on button "button" at bounding box center [707, 28] width 28 height 28
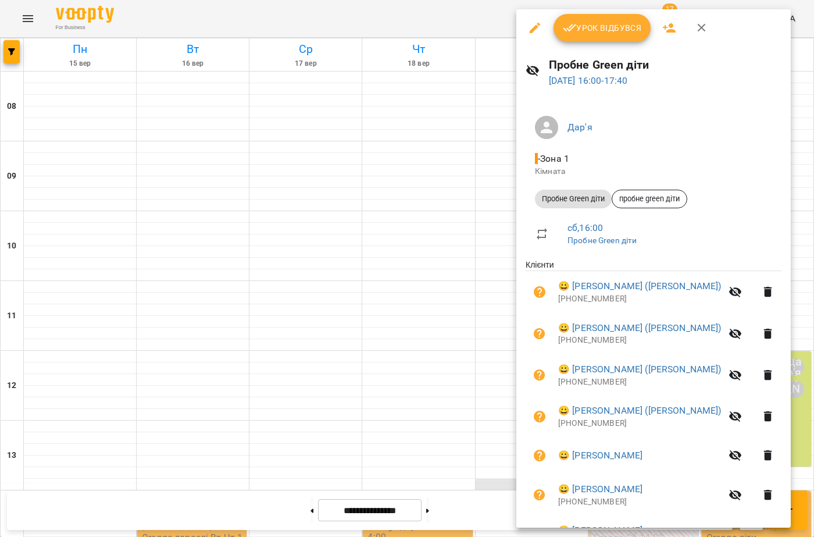
click at [470, 188] on div at bounding box center [407, 268] width 814 height 537
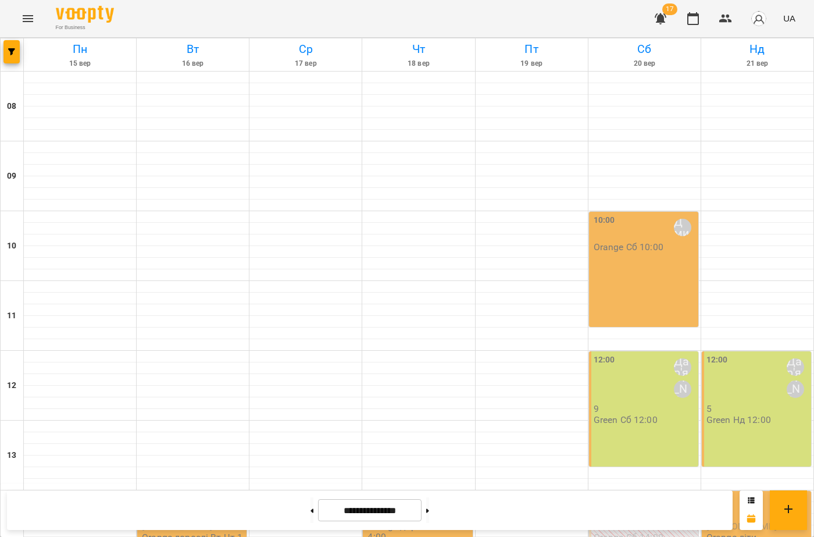
scroll to position [291, 0]
click at [311, 502] on button at bounding box center [312, 510] width 3 height 26
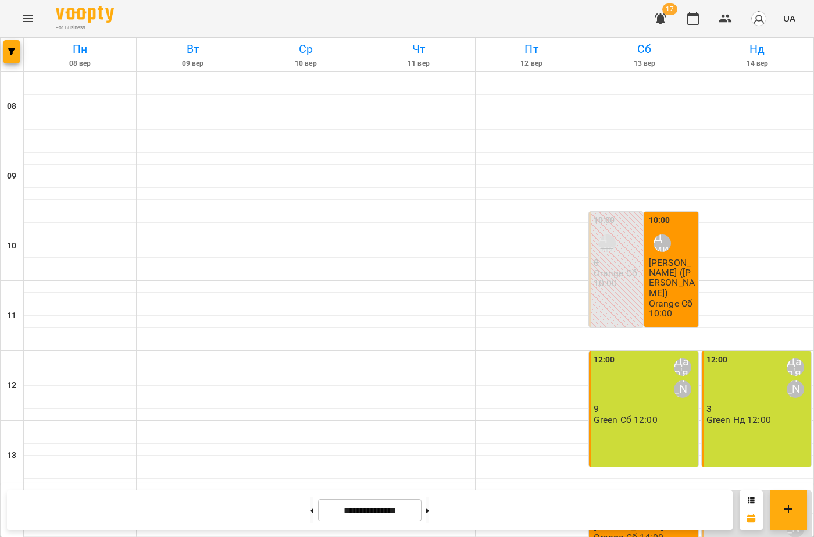
scroll to position [424, 0]
click at [429, 519] on button at bounding box center [427, 510] width 3 height 26
type input "**********"
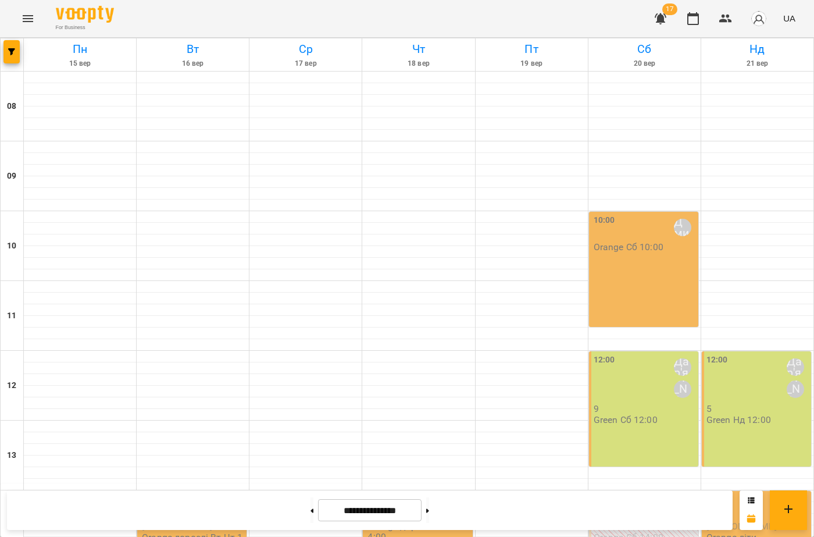
scroll to position [134, 0]
click at [18, 26] on button "Menu" at bounding box center [28, 19] width 28 height 28
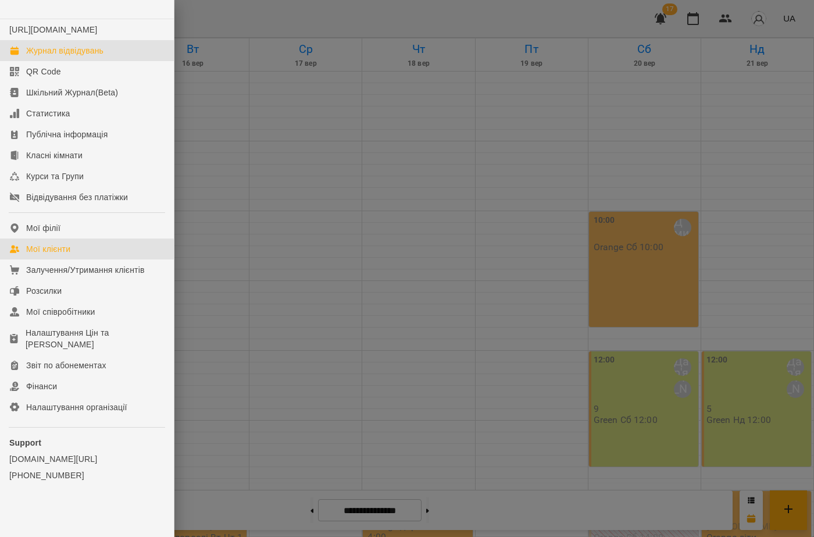
click at [59, 254] on link "Мої клієнти" at bounding box center [87, 248] width 174 height 21
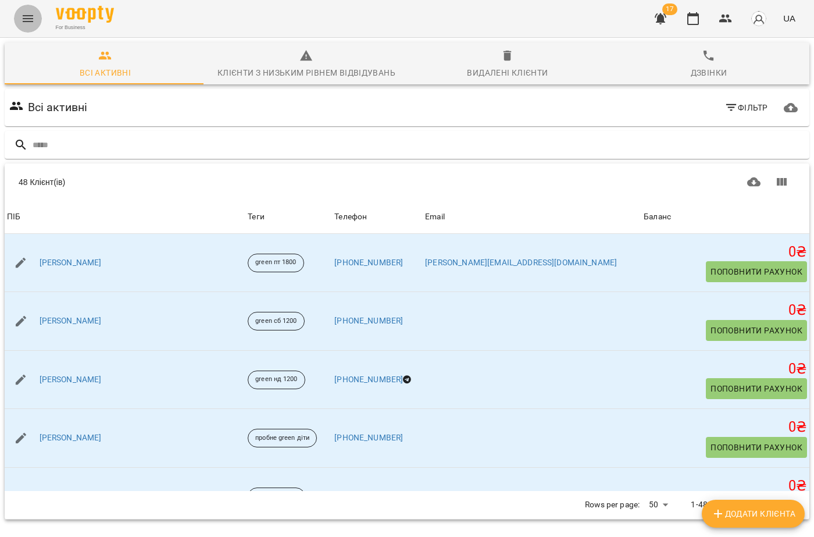
click at [26, 20] on icon "Menu" at bounding box center [28, 19] width 14 height 14
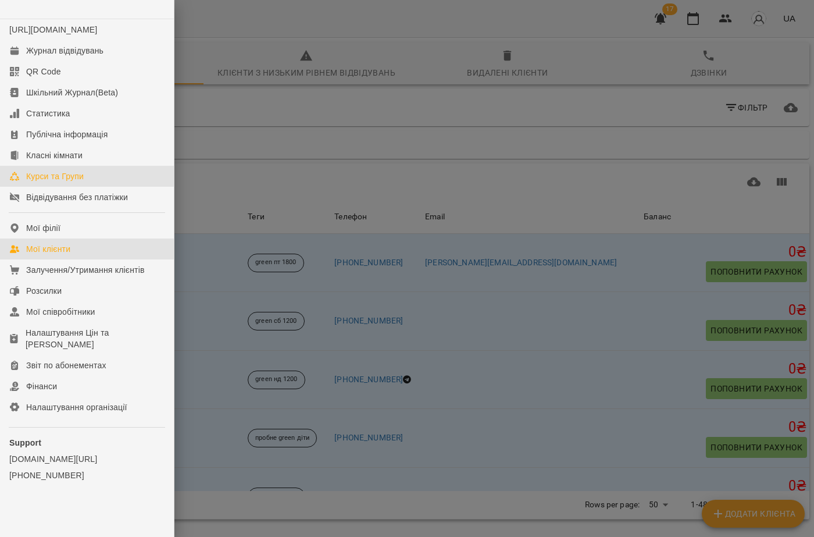
click at [45, 182] on div "Курси та Групи" at bounding box center [55, 176] width 58 height 12
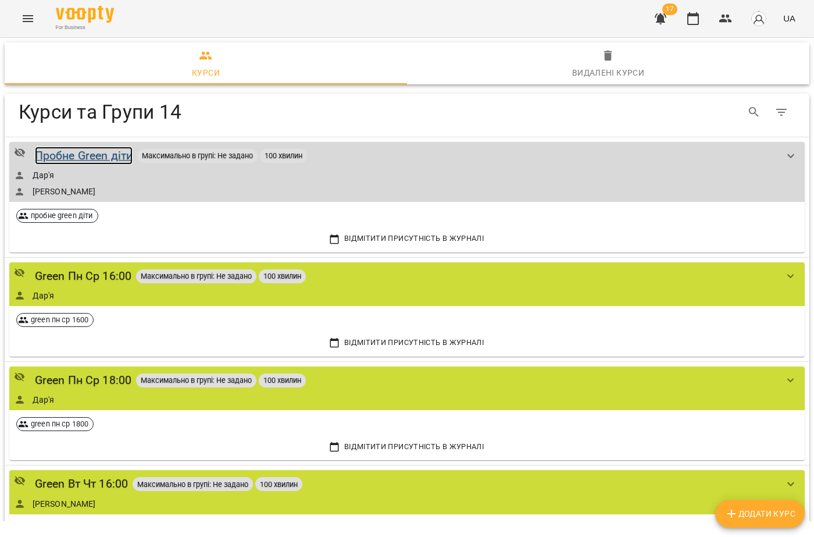
drag, startPoint x: 100, startPoint y: 157, endPoint x: 113, endPoint y: 160, distance: 13.8
click at [101, 157] on div "Пробне Green діти" at bounding box center [84, 156] width 98 height 18
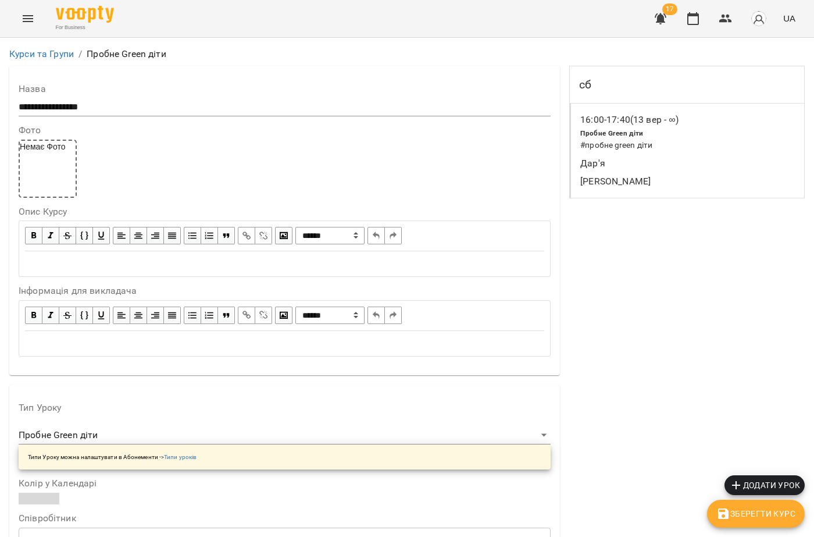
scroll to position [872, 0]
click at [22, 22] on icon "Menu" at bounding box center [28, 19] width 14 height 14
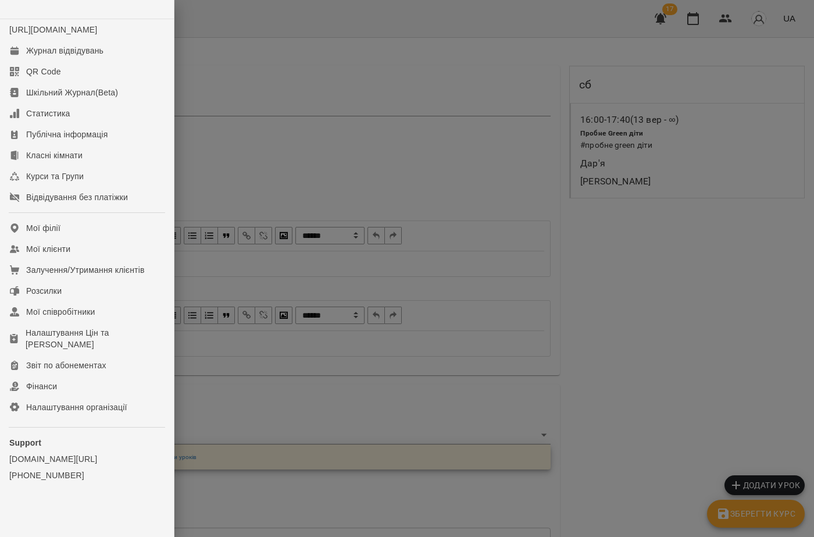
click at [249, 195] on div at bounding box center [407, 268] width 814 height 537
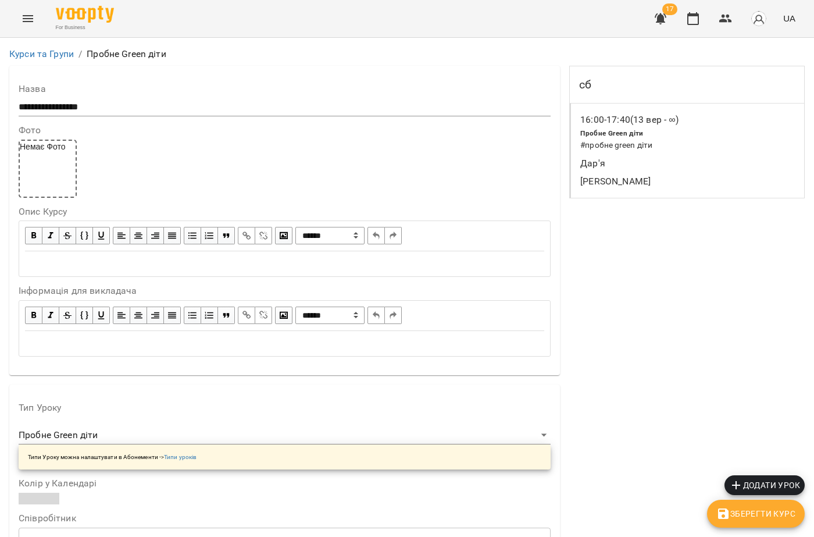
scroll to position [0, 0]
click at [59, 57] on link "Курси та Групи" at bounding box center [41, 53] width 65 height 11
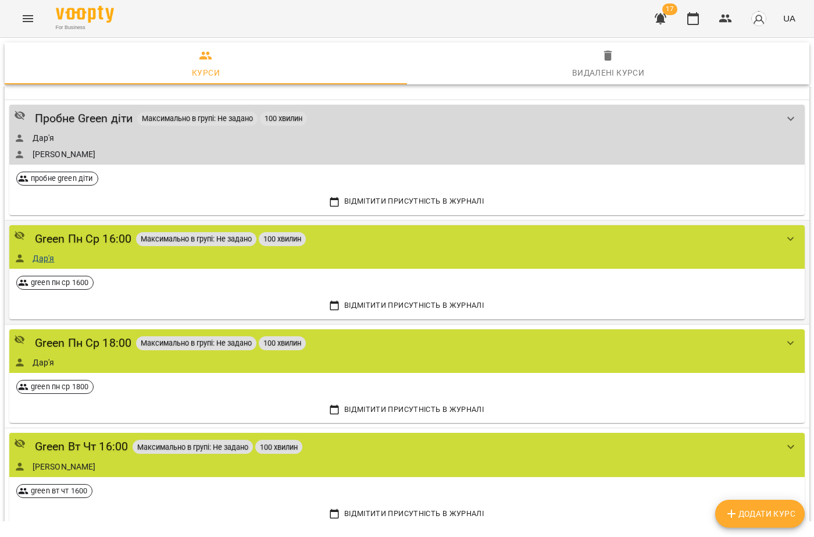
scroll to position [58, 0]
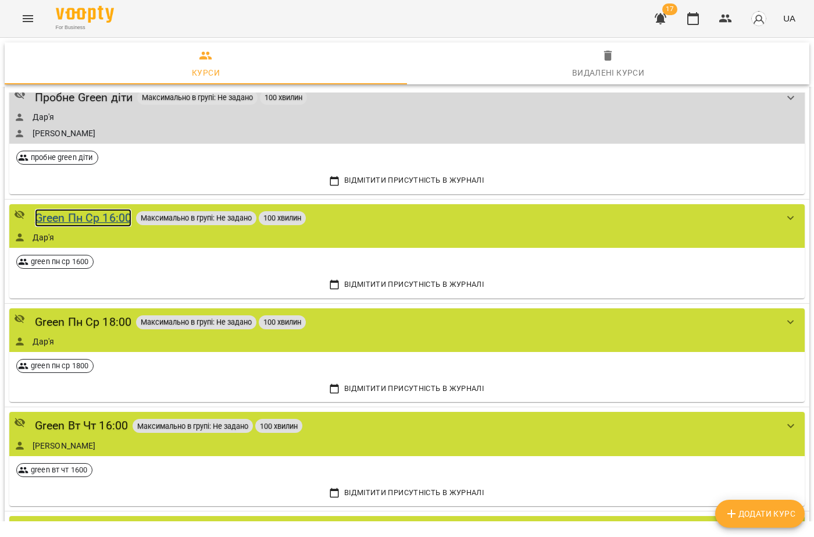
click at [77, 216] on div "Green Пн Ср 16:00" at bounding box center [83, 218] width 97 height 18
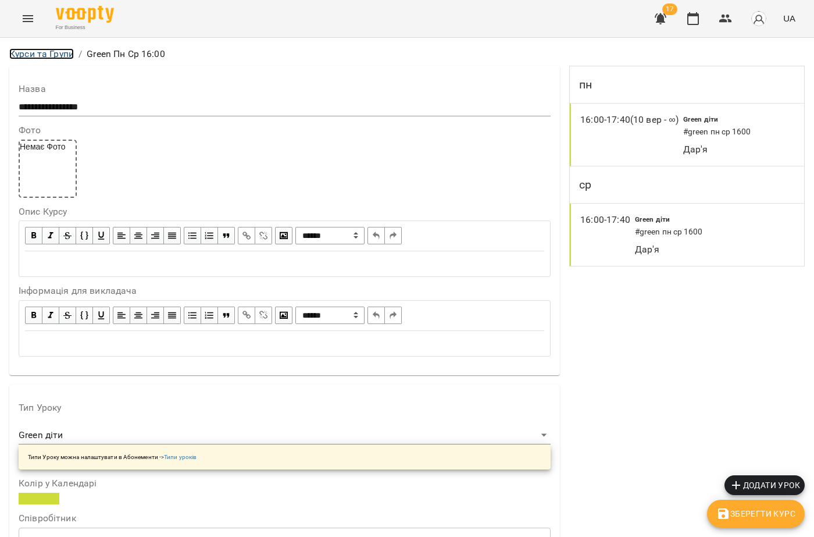
click at [29, 51] on link "Курси та Групи" at bounding box center [41, 53] width 65 height 11
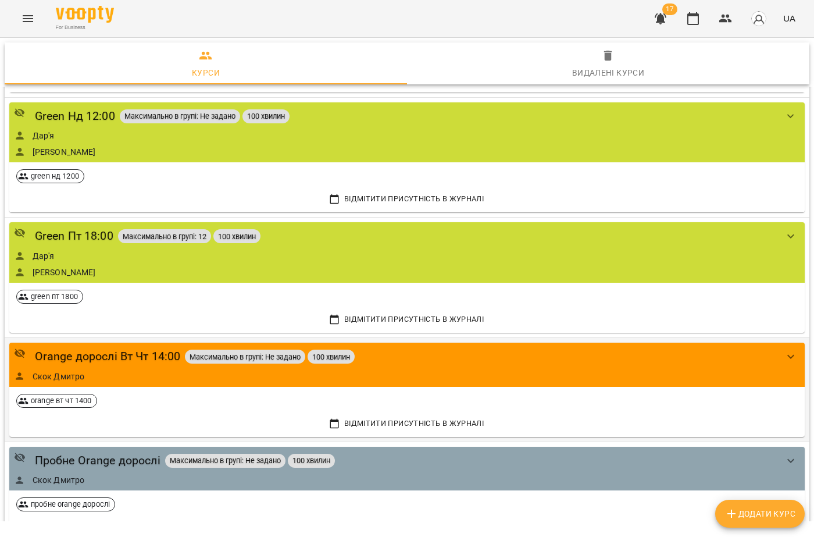
scroll to position [698, 0]
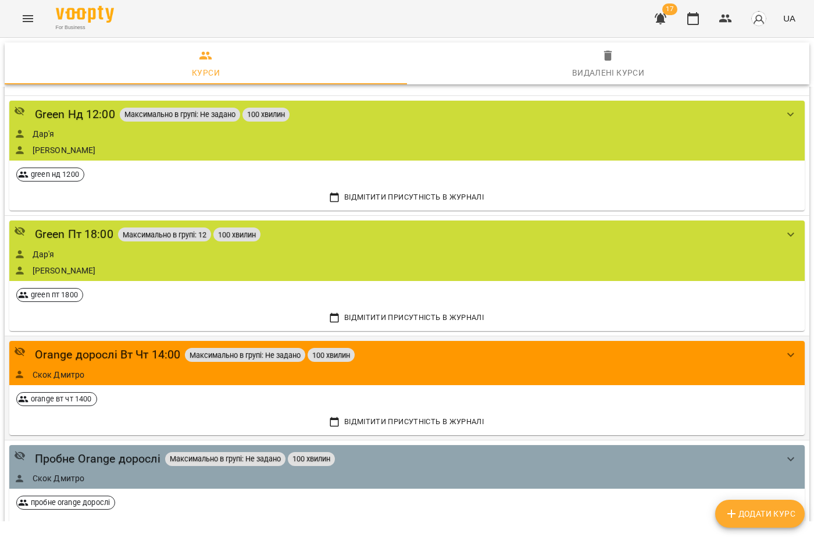
click at [120, 344] on div "Orange дорослі Вт Чт 14:00 Максимально в групі: Не задано 100 хвилин Скок Дмитро" at bounding box center [406, 363] width 795 height 44
click at [122, 351] on div "Orange дорослі Вт Чт 14:00" at bounding box center [108, 354] width 146 height 18
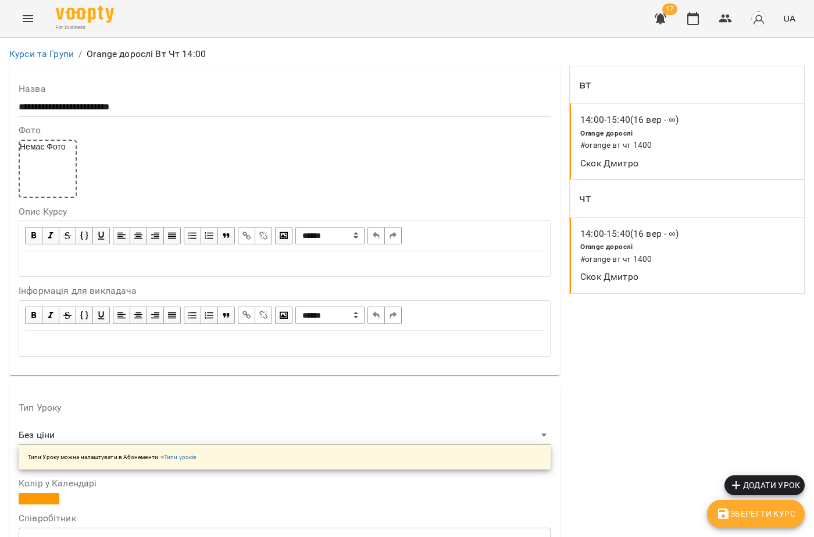
click at [15, 20] on button "Menu" at bounding box center [28, 19] width 28 height 28
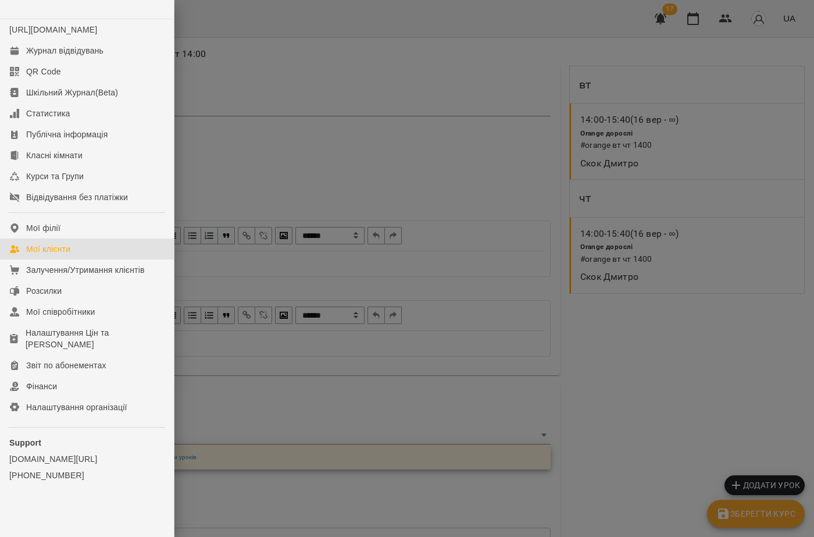
click at [73, 259] on link "Мої клієнти" at bounding box center [87, 248] width 174 height 21
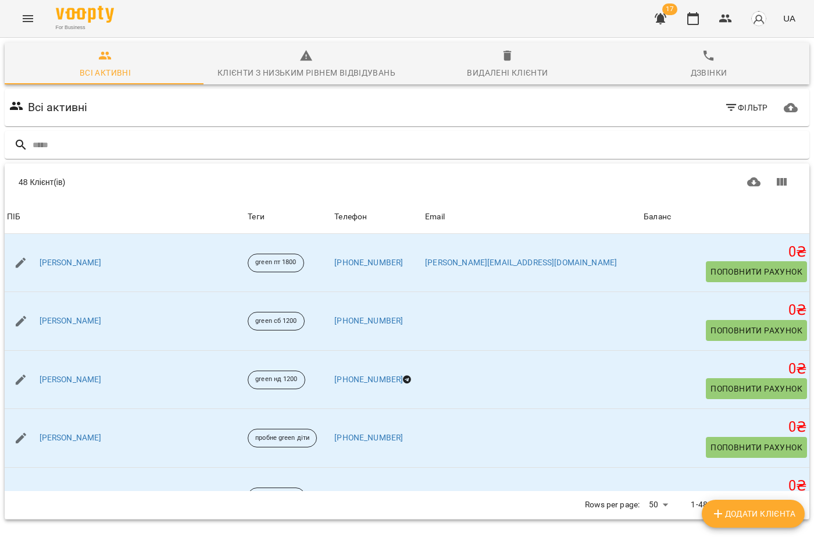
click at [740, 504] on button "Додати клієнта" at bounding box center [753, 513] width 103 height 28
select select "**"
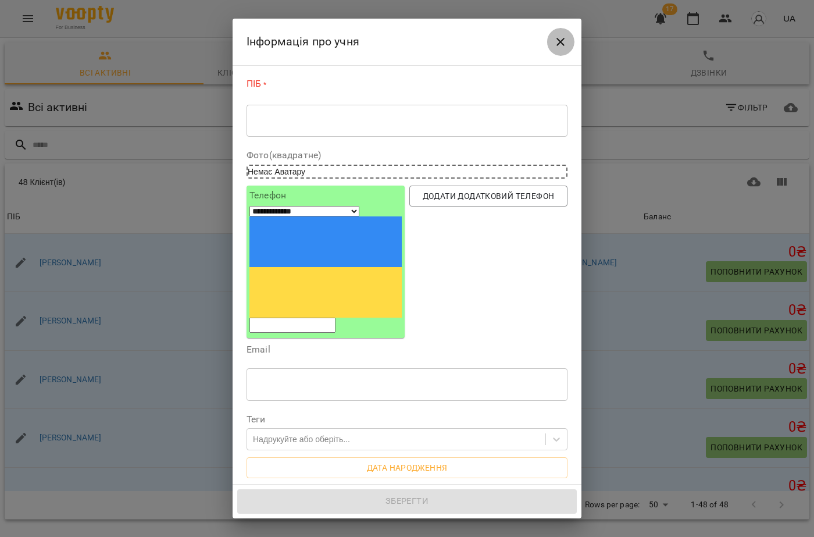
click at [552, 42] on button "Close" at bounding box center [561, 42] width 28 height 28
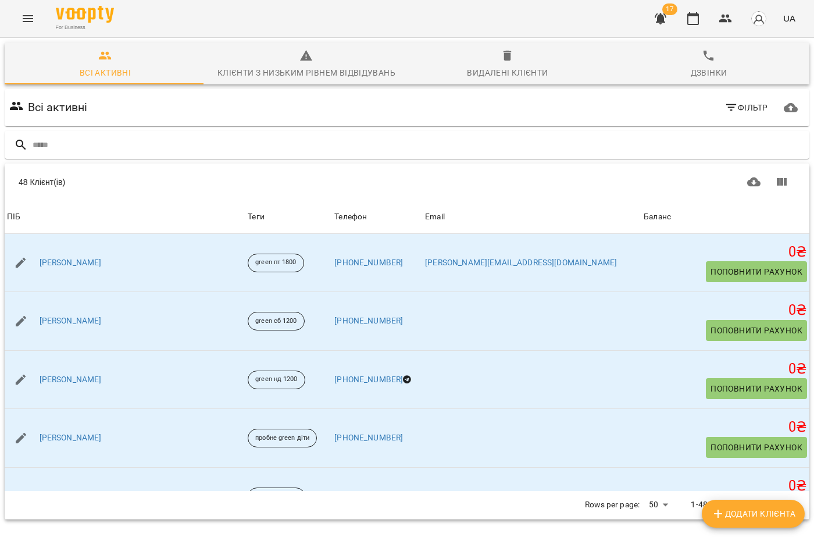
click at [8, 27] on div "For Business 17 UA" at bounding box center [407, 18] width 814 height 37
click at [26, 13] on icon "Menu" at bounding box center [28, 19] width 14 height 14
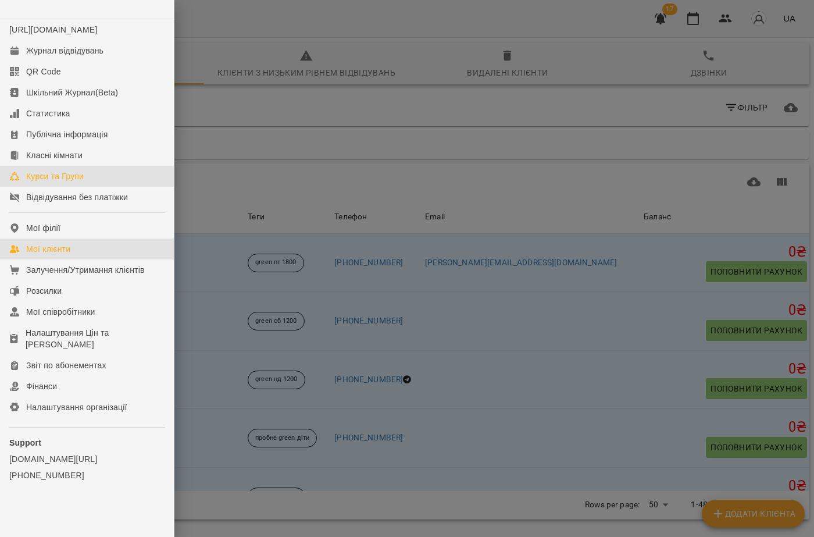
click at [55, 187] on link "Курси та Групи" at bounding box center [87, 176] width 174 height 21
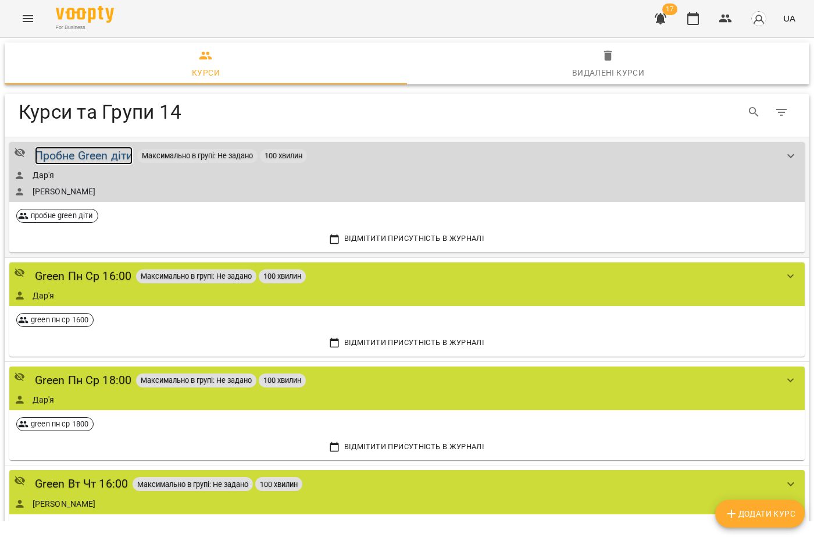
click at [88, 159] on div "Пробне Green діти" at bounding box center [84, 156] width 98 height 18
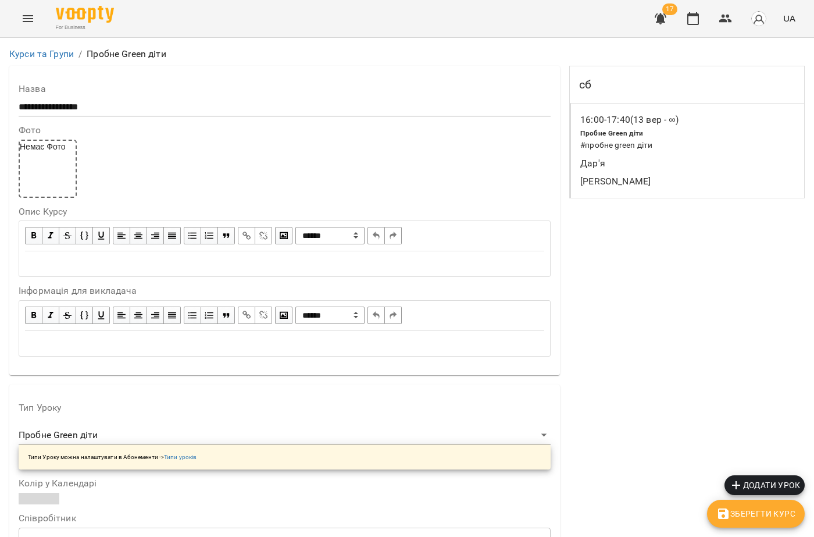
scroll to position [930, 0]
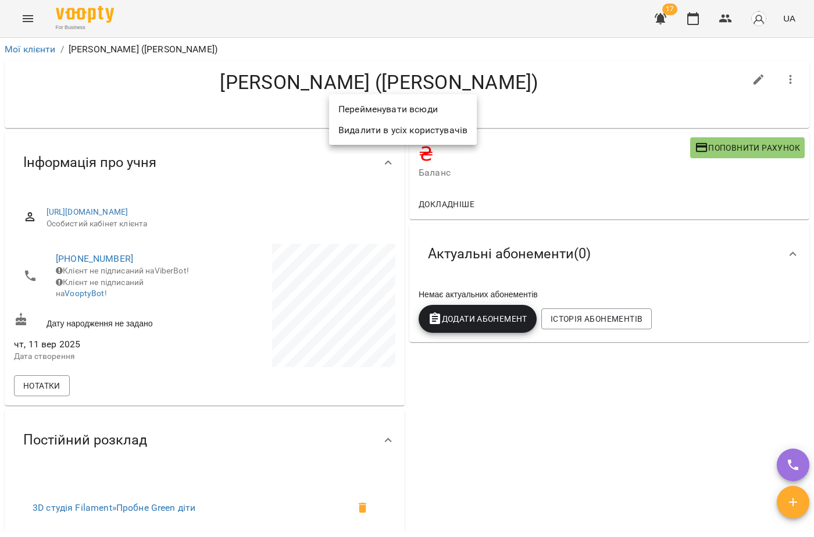
click at [207, 147] on div at bounding box center [407, 268] width 814 height 537
click at [344, 116] on li "Перейменувати всюди" at bounding box center [403, 109] width 148 height 21
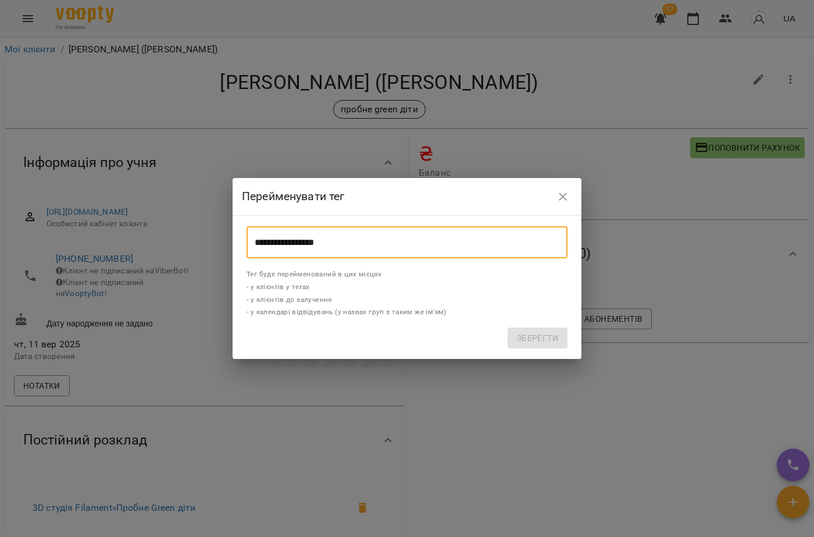
click at [349, 241] on input "**********" at bounding box center [407, 242] width 321 height 33
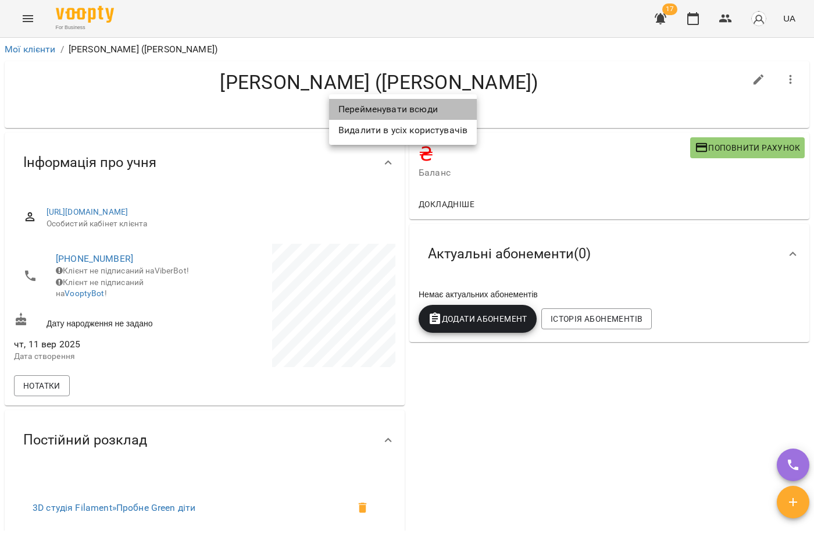
click at [377, 112] on li "Перейменувати всюди" at bounding box center [403, 109] width 148 height 21
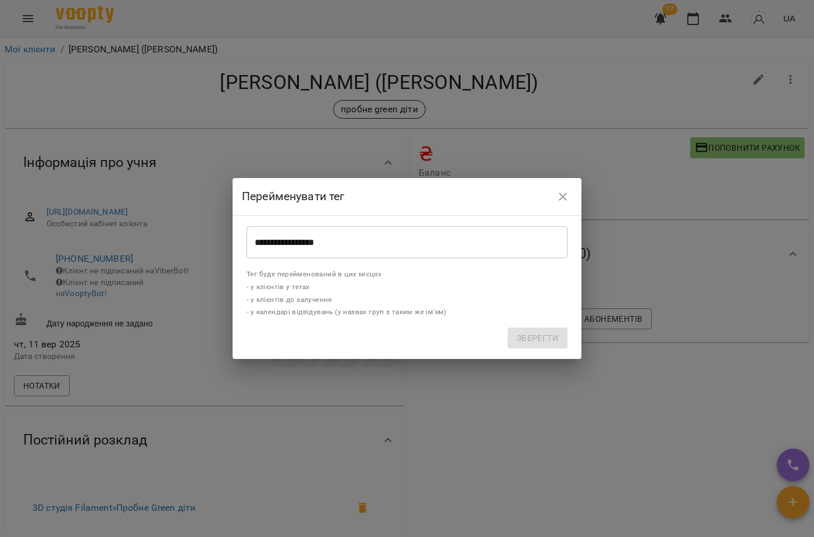
click at [338, 241] on input "**********" at bounding box center [407, 242] width 321 height 33
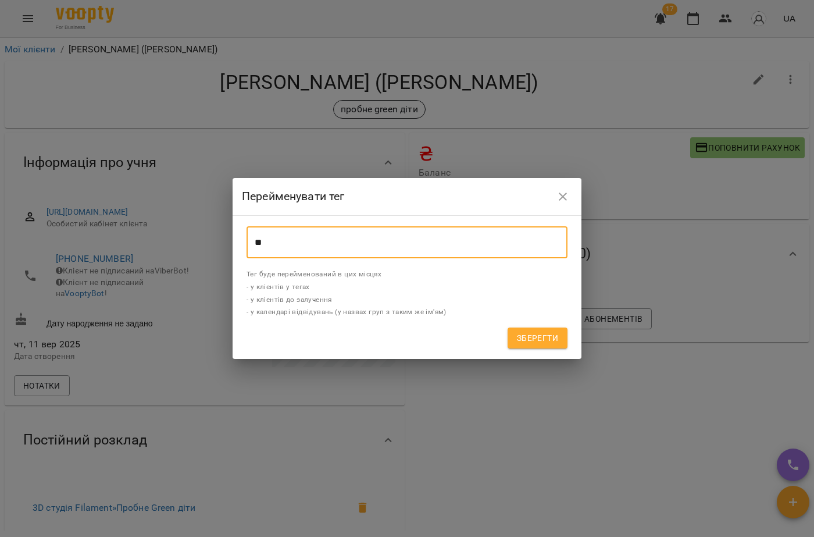
type input "*"
type input "**********"
click at [540, 340] on span "Зберегти" at bounding box center [537, 338] width 41 height 14
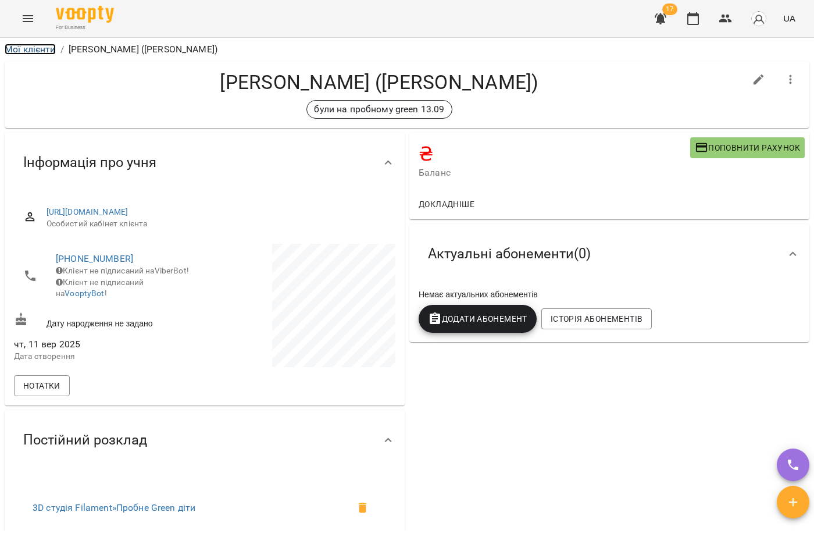
click at [28, 51] on link "Мої клієнти" at bounding box center [30, 49] width 51 height 11
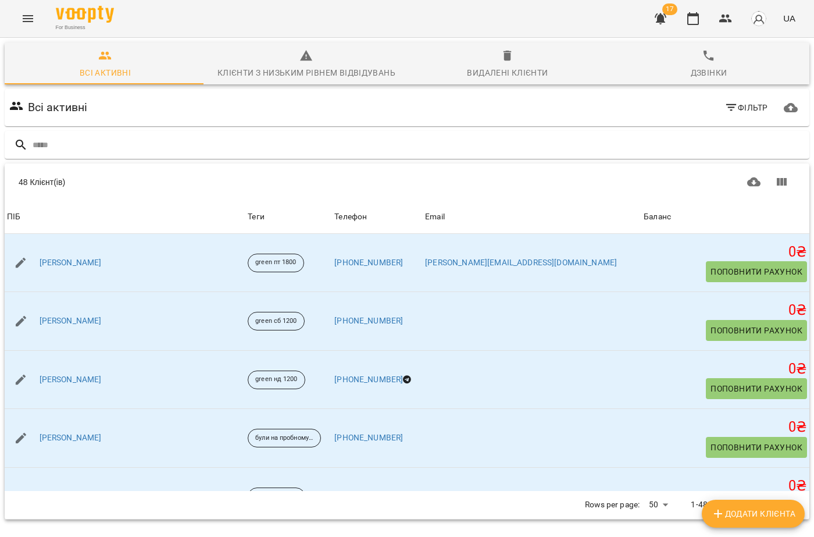
click at [33, 2] on div "For Business 17 UA" at bounding box center [407, 18] width 814 height 37
click at [24, 17] on icon "Menu" at bounding box center [28, 19] width 14 height 14
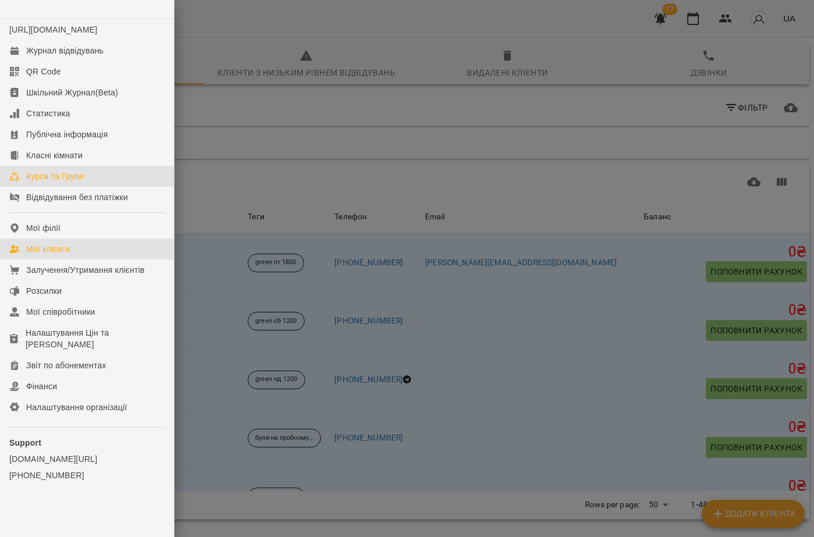
click at [82, 182] on div "Курси та Групи" at bounding box center [55, 176] width 58 height 12
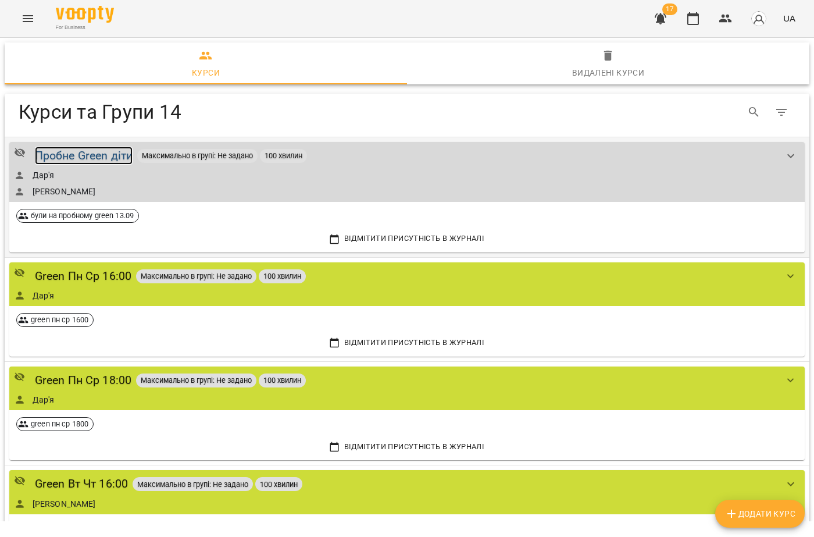
click at [90, 153] on div "Пробне Green діти" at bounding box center [84, 156] width 98 height 18
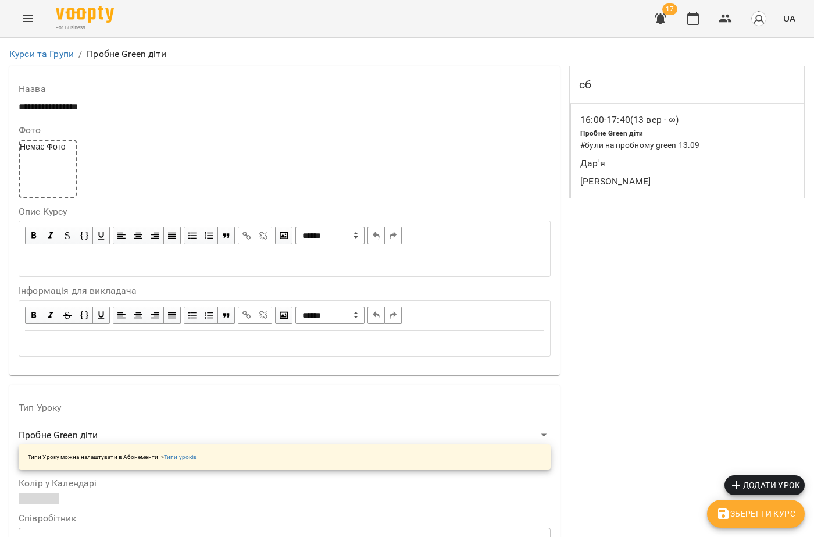
scroll to position [930, 0]
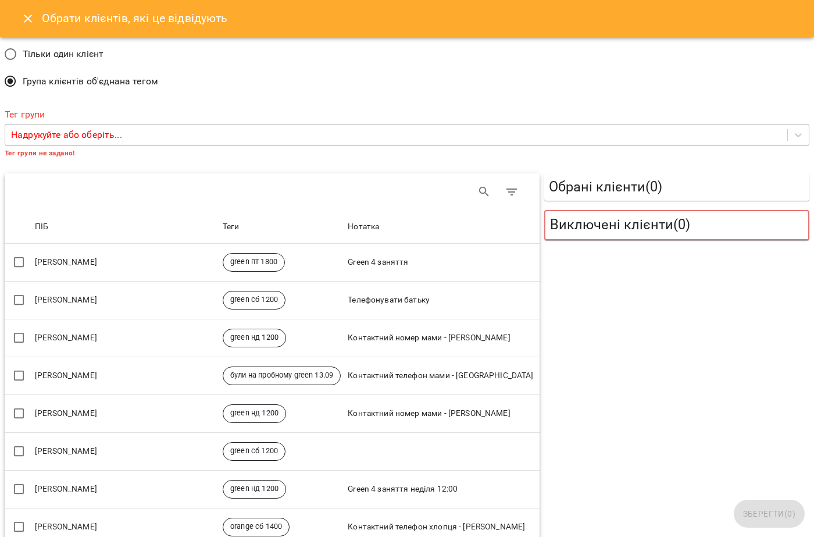
click at [101, 126] on div "Надрукуйте або оберіть..." at bounding box center [396, 135] width 782 height 22
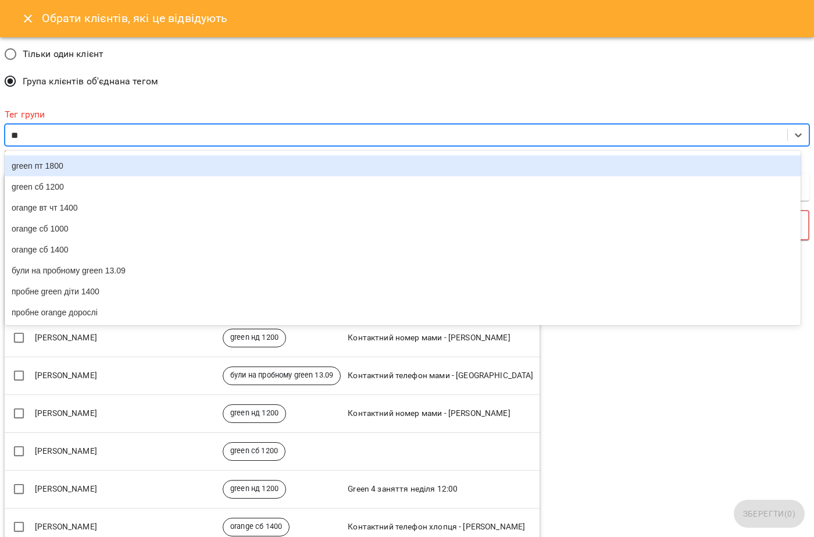
scroll to position [0, 0]
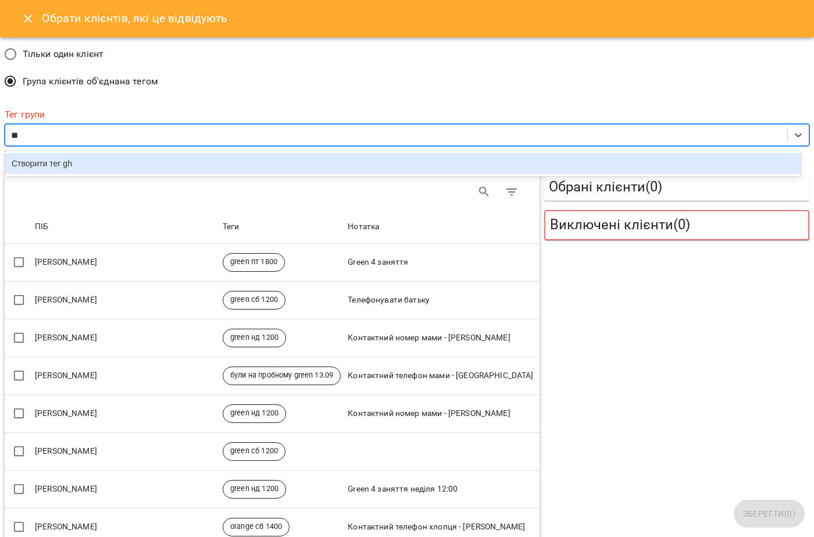
type input "*"
click at [98, 133] on input "**********" at bounding box center [60, 136] width 99 height 14
type input "**********"
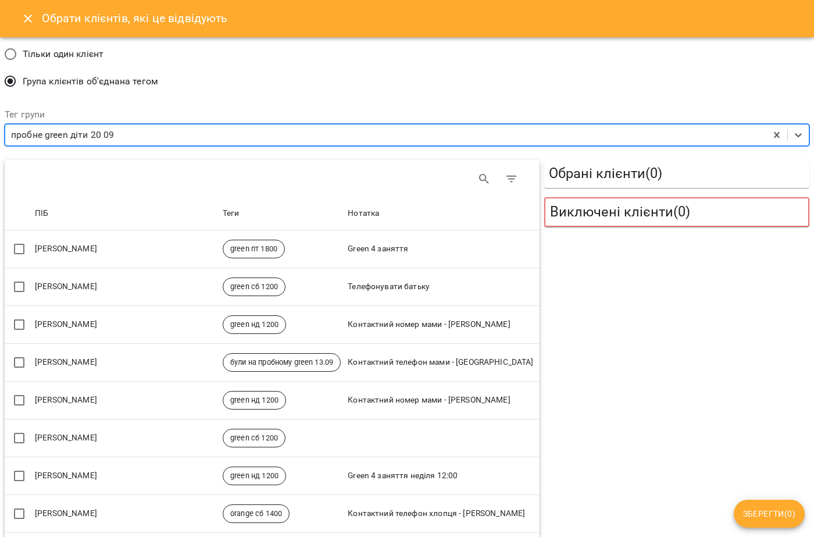
click at [27, 26] on button "Close" at bounding box center [28, 19] width 28 height 28
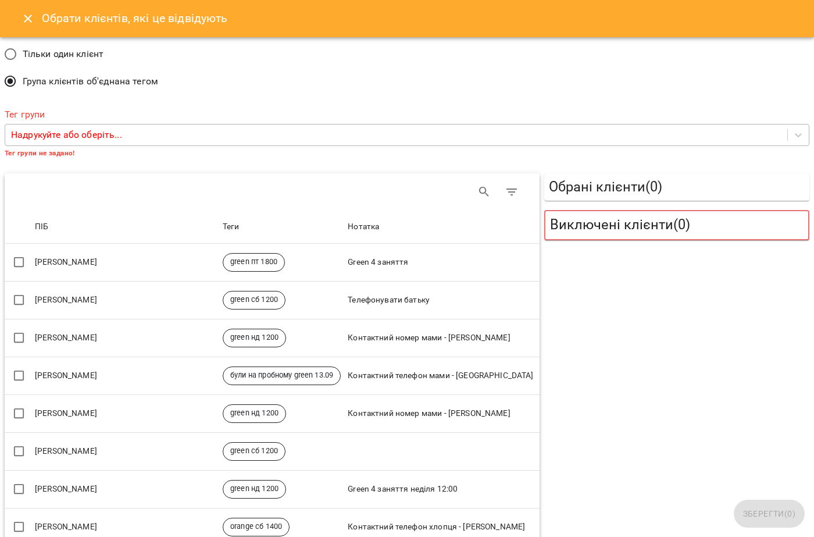
click at [65, 130] on p "Надрукуйте або оберіть..." at bounding box center [66, 135] width 111 height 14
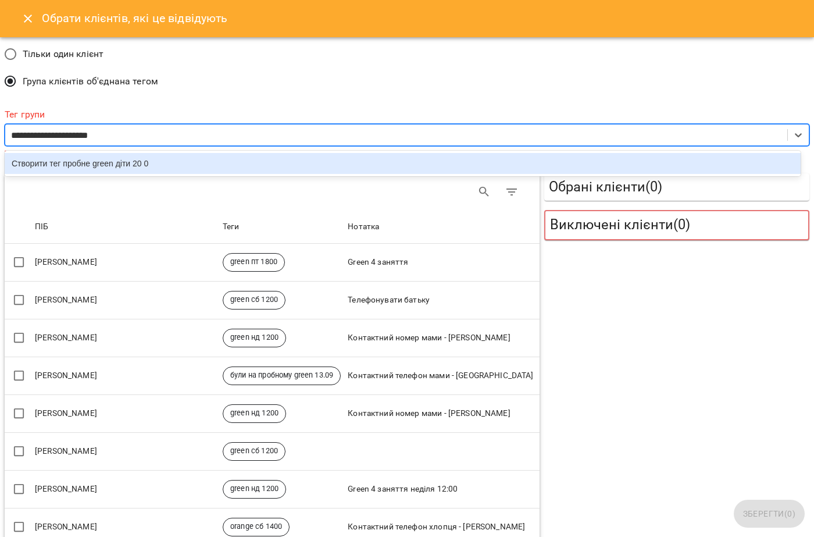
type input "**********"
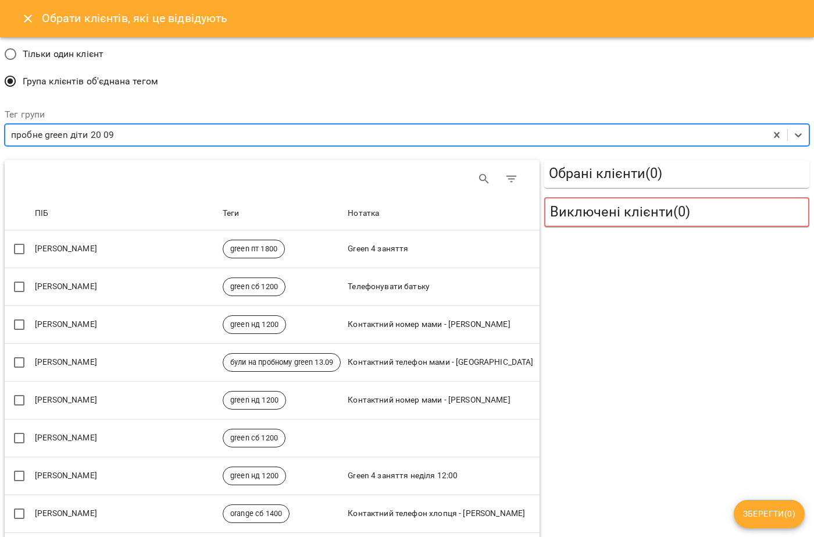
click at [112, 133] on div "пробне green діти 20 09" at bounding box center [62, 135] width 103 height 14
click at [124, 136] on div "пробне green діти 20 09" at bounding box center [385, 135] width 761 height 22
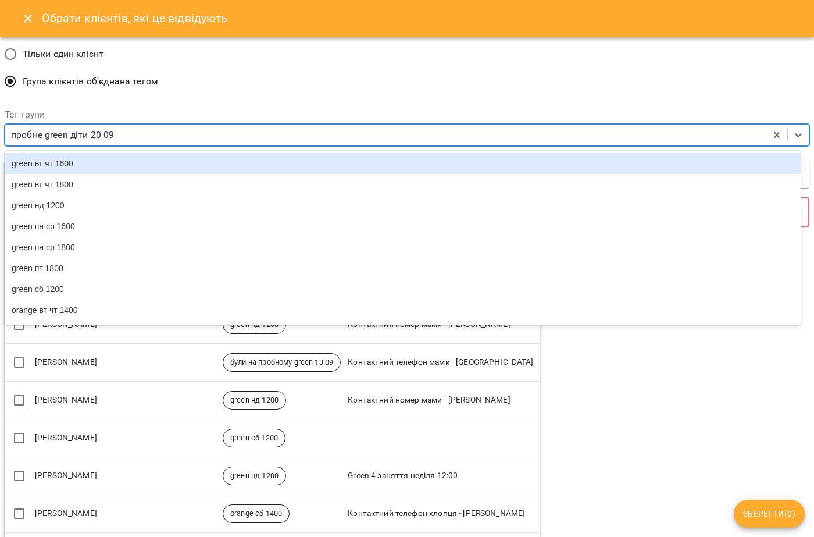
click at [121, 135] on div "пробне green діти 20 09" at bounding box center [385, 135] width 761 height 22
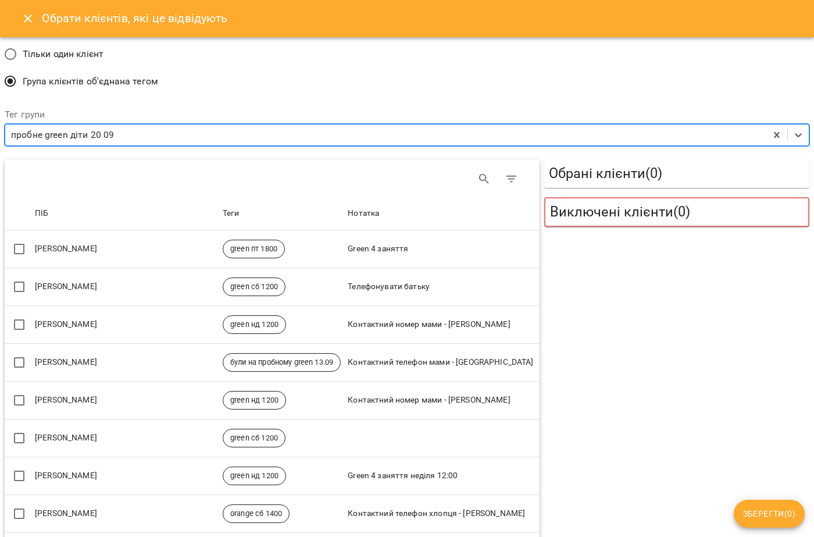
click at [119, 134] on div "пробне green діти 20 09" at bounding box center [385, 135] width 761 height 22
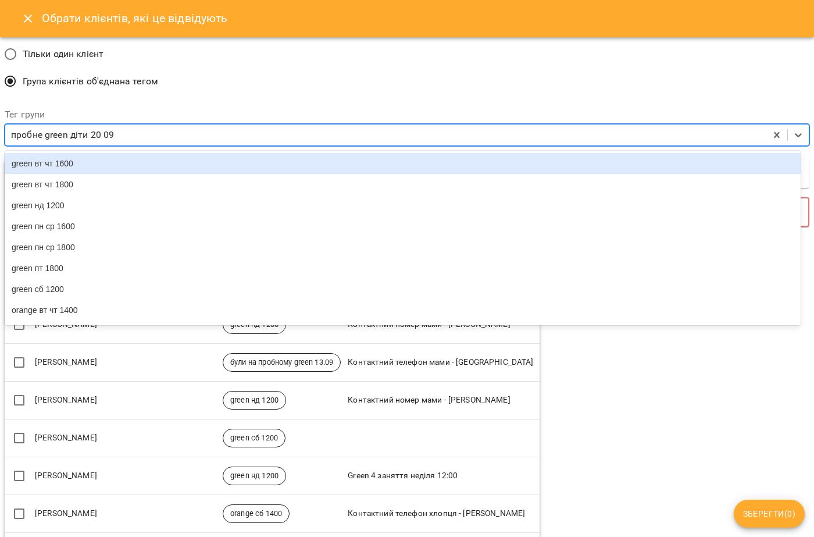
drag, startPoint x: 115, startPoint y: 132, endPoint x: 67, endPoint y: 133, distance: 47.7
click at [67, 133] on div "пробне green діти 20 09" at bounding box center [385, 135] width 761 height 22
drag, startPoint x: 62, startPoint y: 133, endPoint x: 42, endPoint y: 133, distance: 19.8
click at [42, 133] on div "пробне green діти 20 09" at bounding box center [62, 135] width 103 height 14
drag, startPoint x: 12, startPoint y: 138, endPoint x: 141, endPoint y: 128, distance: 129.5
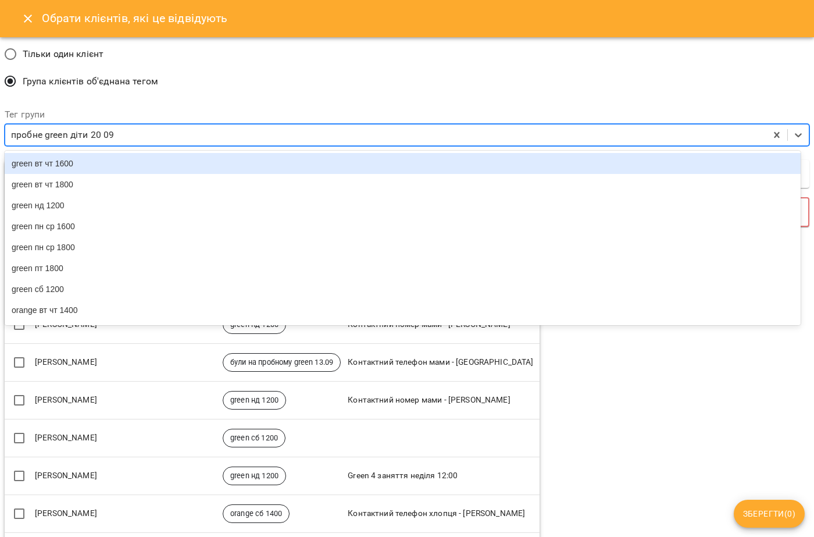
click at [141, 128] on div "пробне green діти 20 09" at bounding box center [385, 135] width 761 height 22
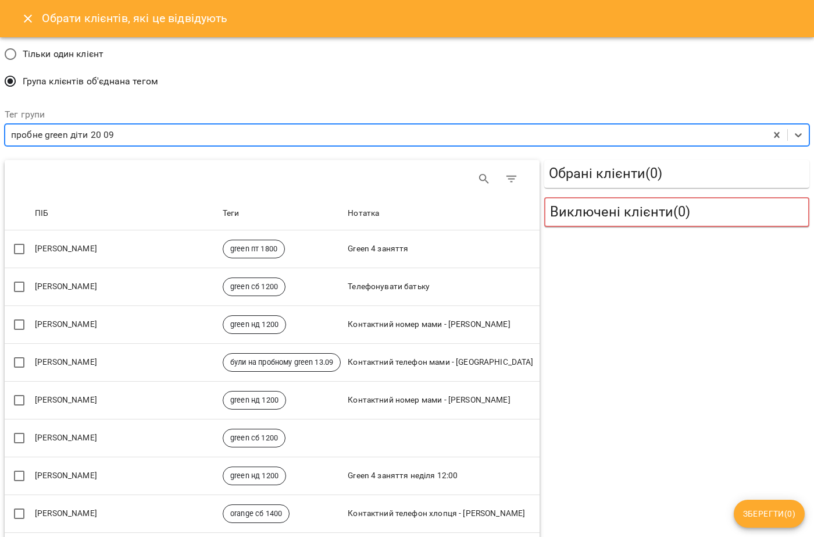
click at [124, 131] on div "пробне green діти 20 09" at bounding box center [385, 135] width 761 height 22
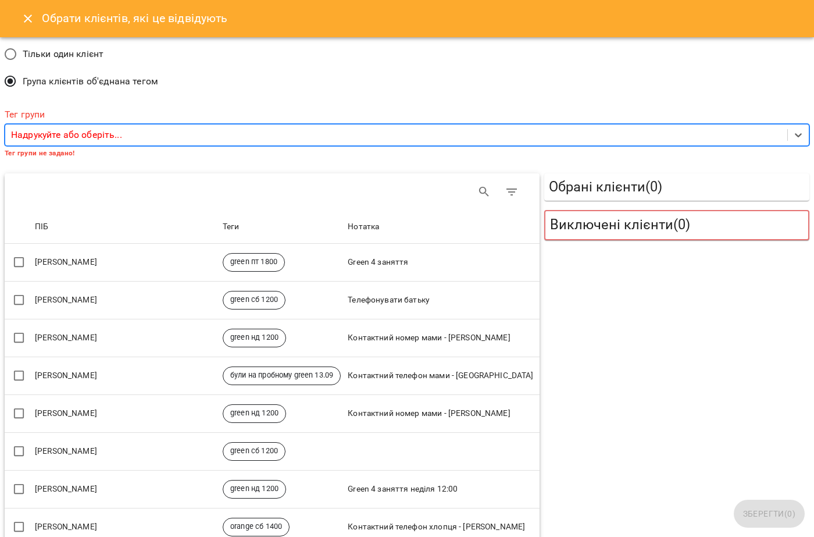
click at [92, 134] on p "Надрукуйте або оберіть..." at bounding box center [66, 135] width 111 height 14
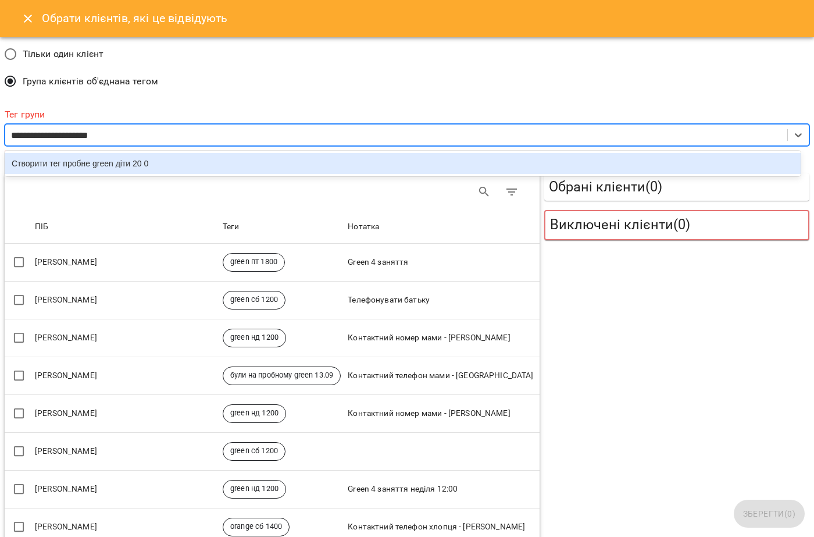
type input "**********"
click at [57, 166] on div "Створити тег пробне green діти 20 09" at bounding box center [403, 163] width 796 height 21
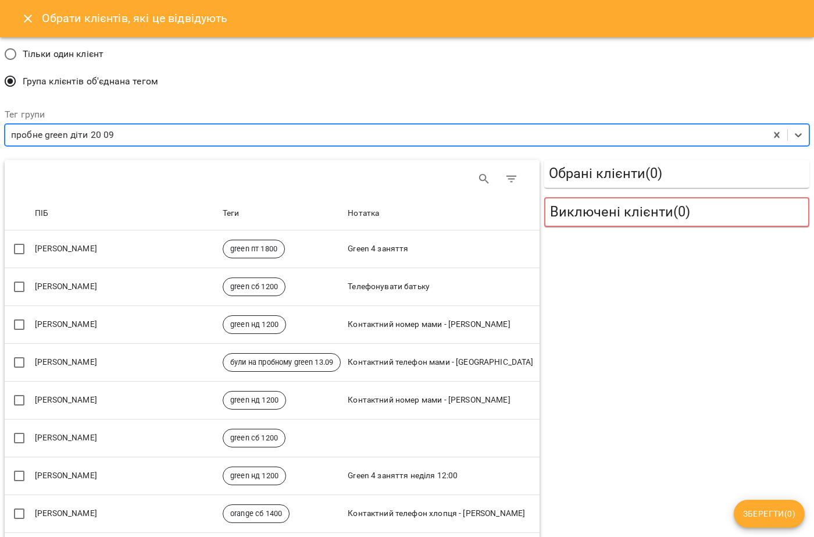
click at [774, 509] on span "Зберегти ( 0 )" at bounding box center [769, 513] width 52 height 14
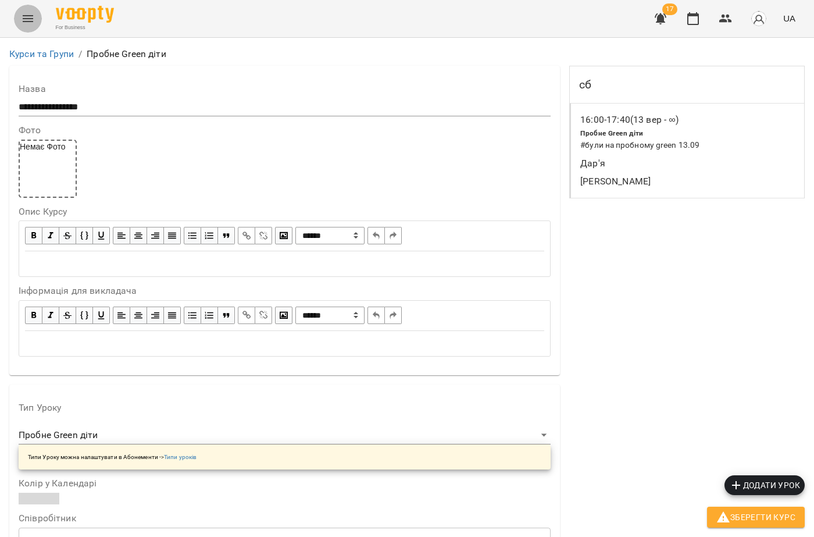
click at [17, 20] on button "Menu" at bounding box center [28, 19] width 28 height 28
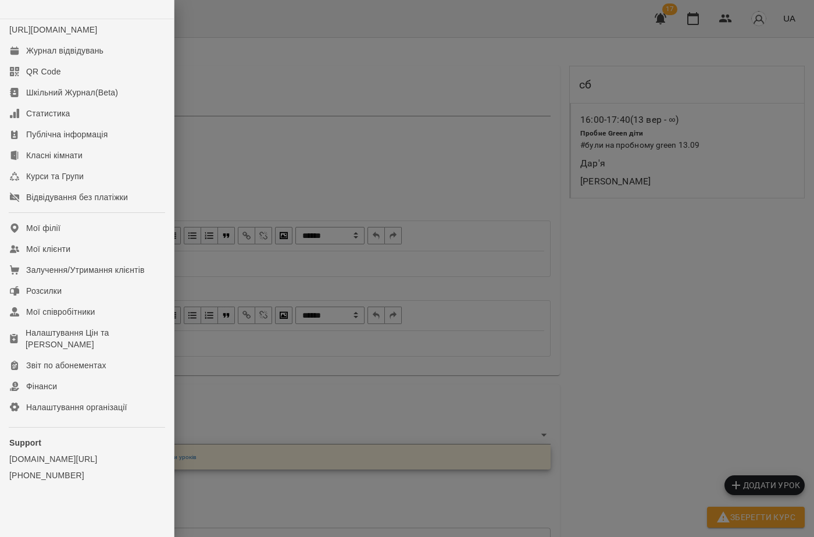
drag, startPoint x: 313, startPoint y: 167, endPoint x: 231, endPoint y: 134, distance: 88.7
click at [313, 168] on div at bounding box center [407, 268] width 814 height 537
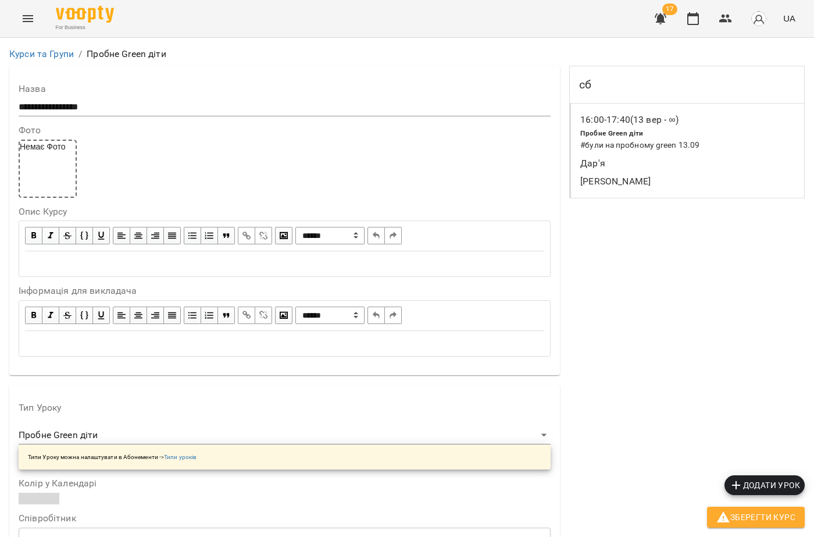
click at [18, 29] on button "Menu" at bounding box center [28, 19] width 28 height 28
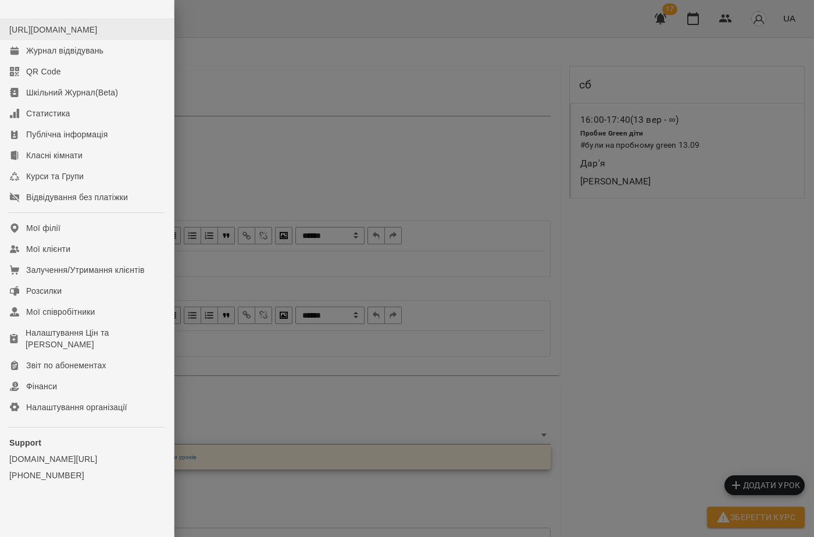
click at [27, 23] on li "[URL][DOMAIN_NAME]" at bounding box center [87, 29] width 174 height 21
click at [33, 61] on link "Журнал відвідувань" at bounding box center [87, 50] width 174 height 21
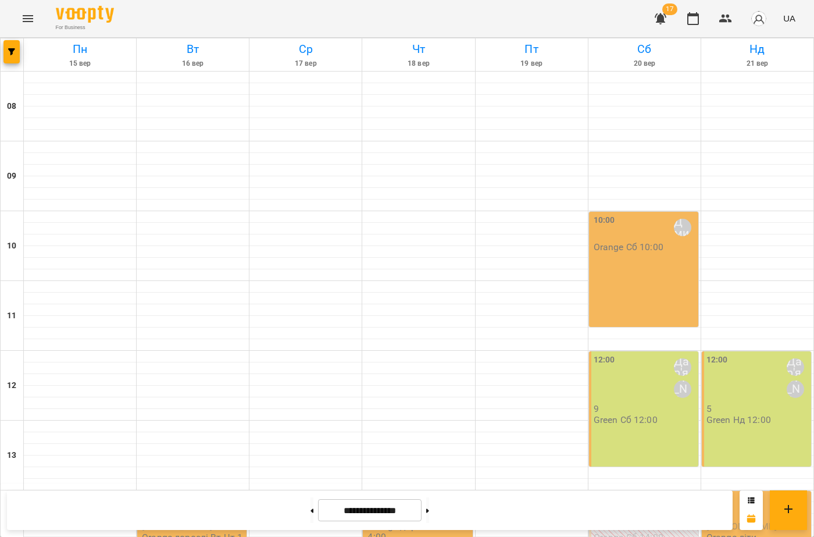
scroll to position [291, 0]
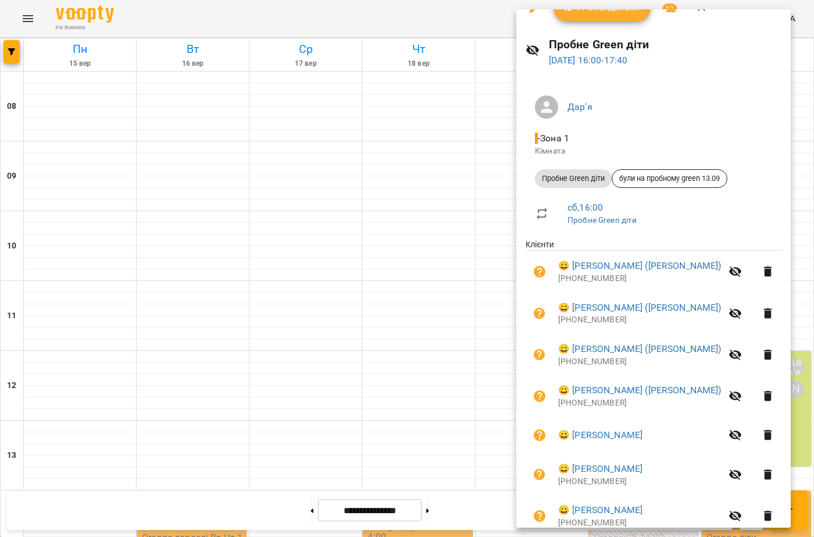
scroll to position [0, 0]
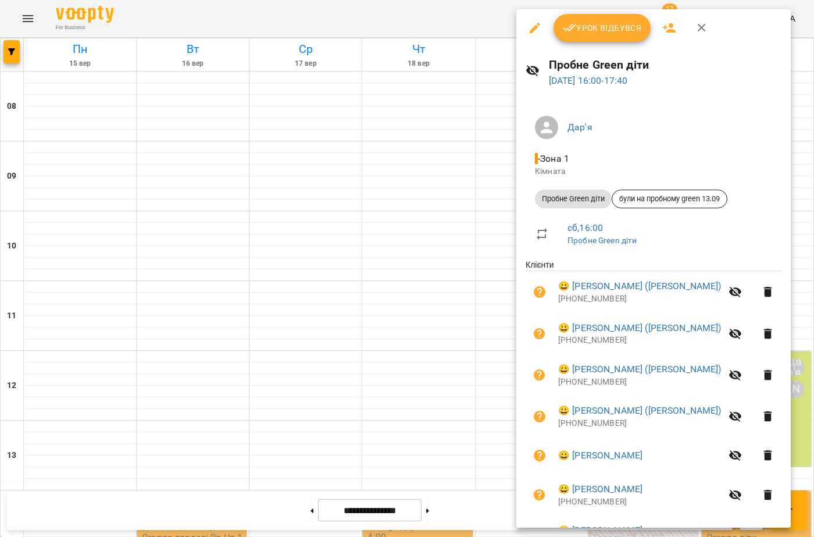
click at [534, 33] on icon "button" at bounding box center [535, 28] width 14 height 14
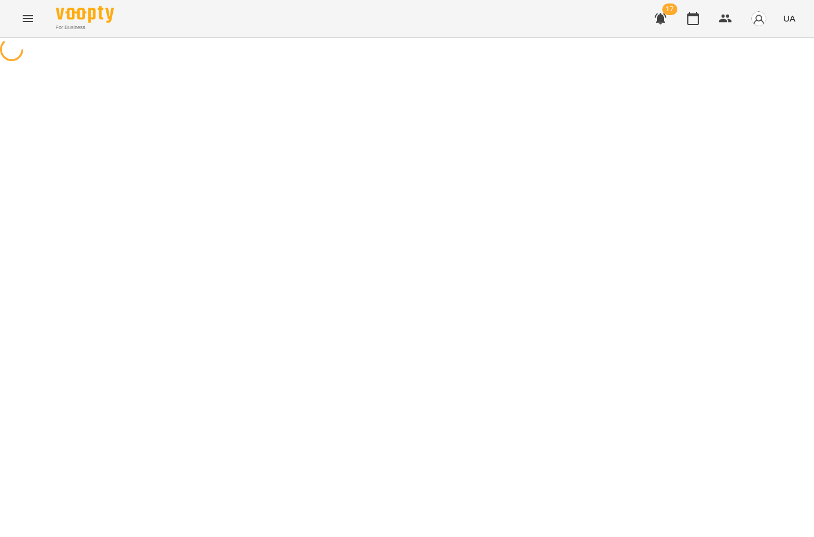
select select "**********"
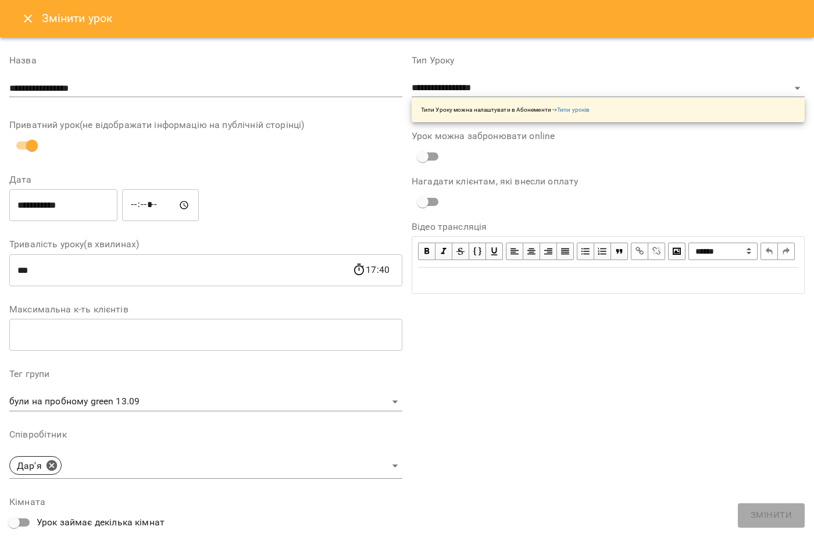
click at [31, 24] on icon "Close" at bounding box center [28, 19] width 14 height 14
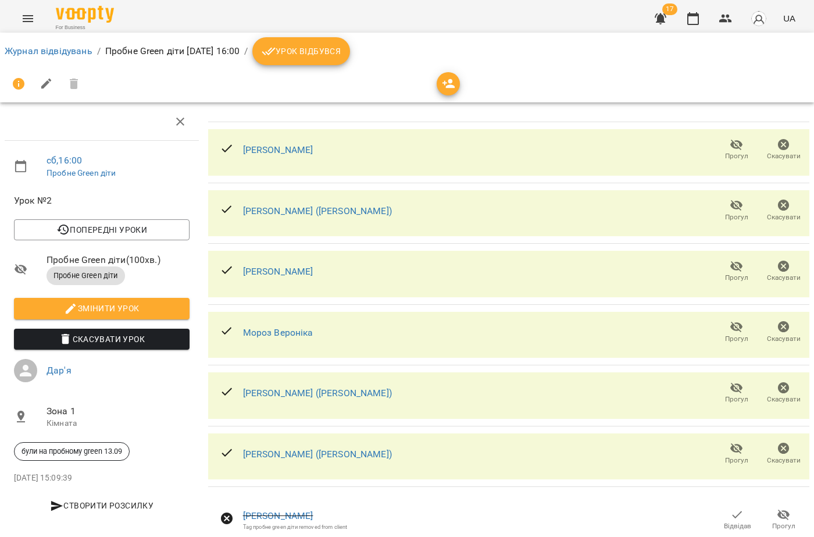
click at [23, 9] on button "Menu" at bounding box center [28, 19] width 28 height 28
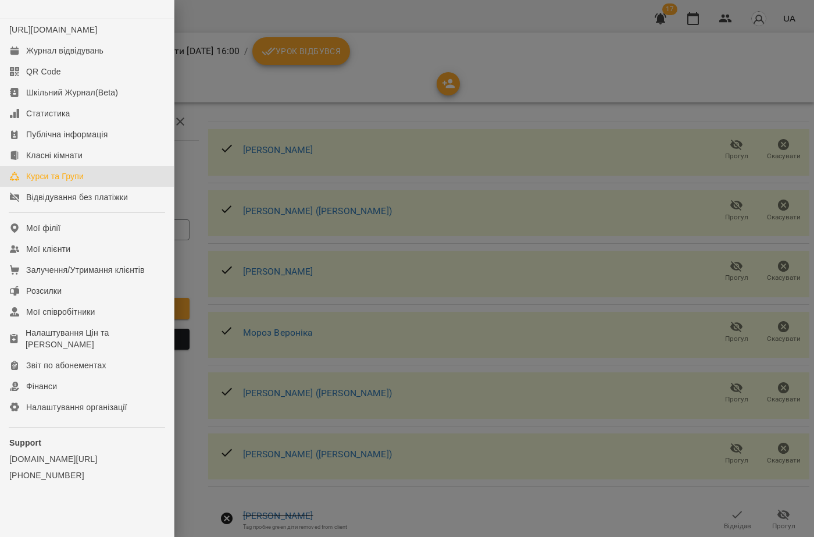
click at [94, 185] on link "Курси та Групи" at bounding box center [87, 176] width 174 height 21
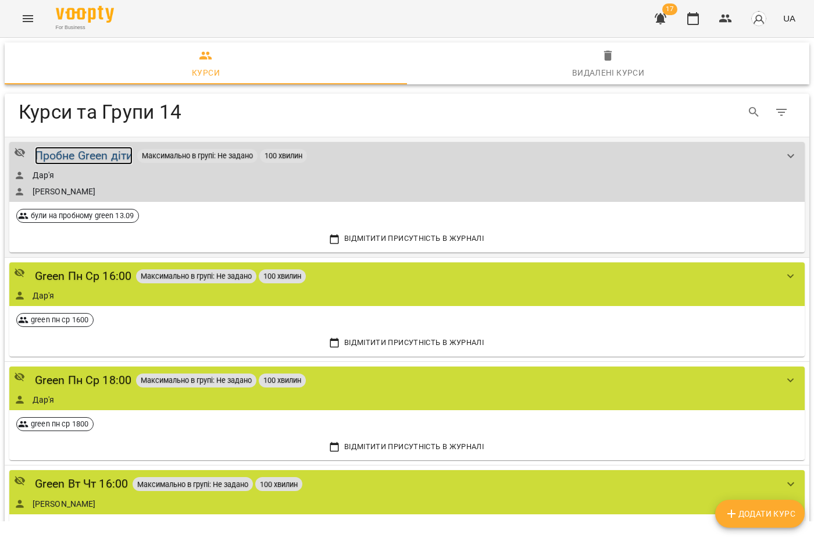
click at [96, 154] on div "Пробне Green діти" at bounding box center [84, 156] width 98 height 18
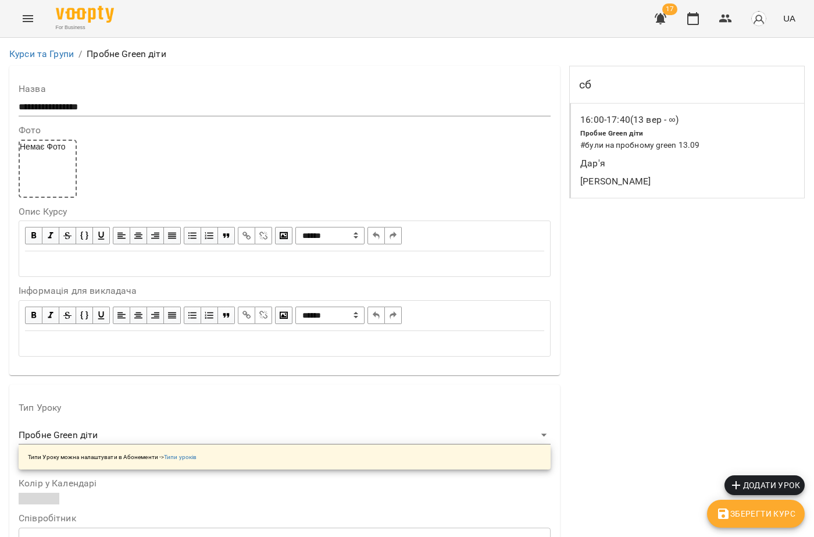
click at [626, 107] on div "16:00 - 17:40 (13 вер - ∞) Пробне Green діти # були на пробному green 13.09 Дар…" at bounding box center [687, 151] width 234 height 95
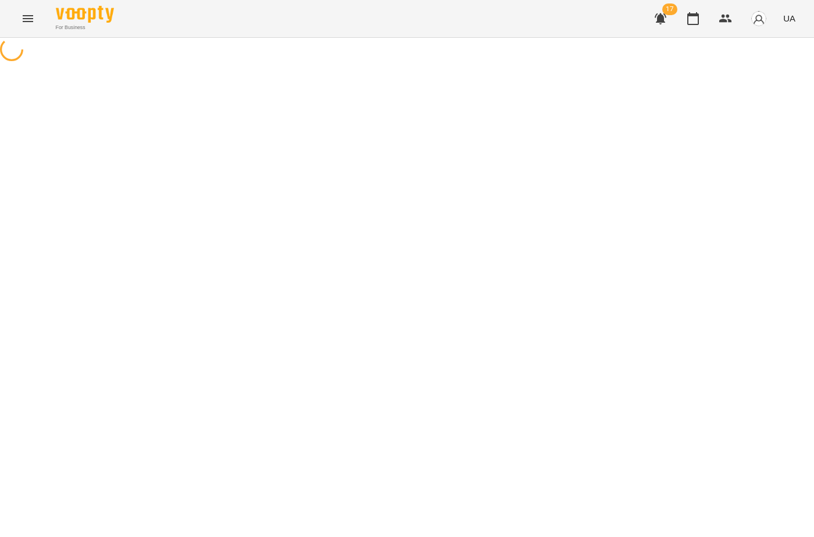
select select "*"
select select "**********"
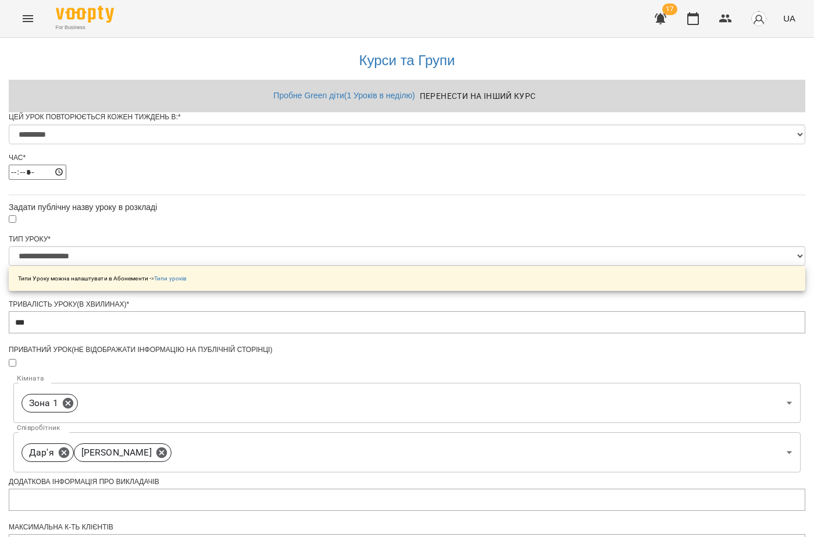
scroll to position [407, 0]
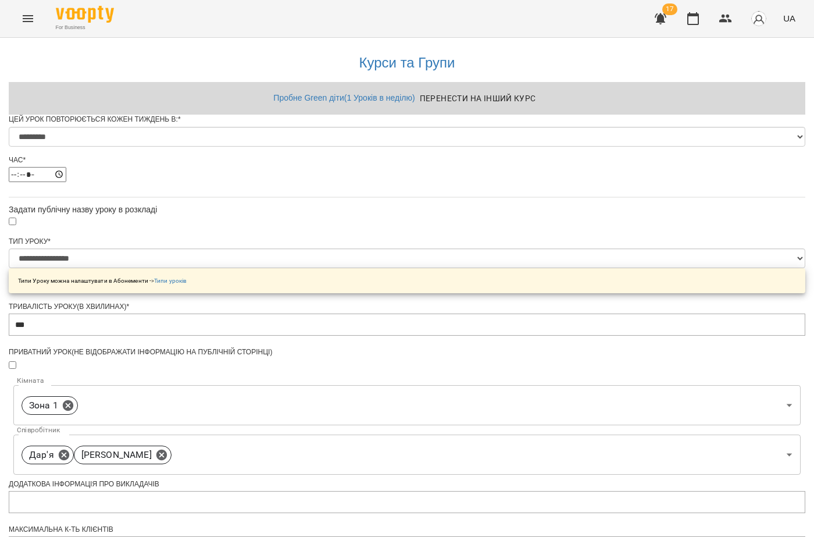
click at [35, 23] on button "Menu" at bounding box center [28, 19] width 28 height 28
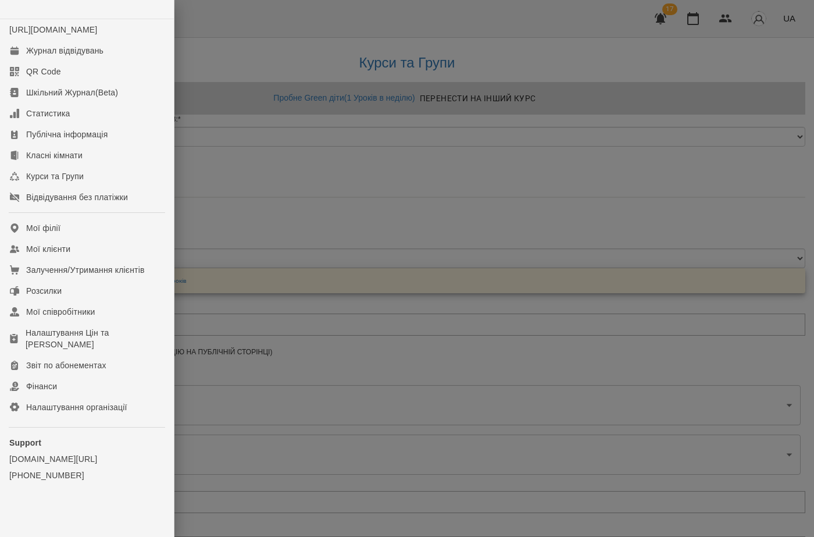
click at [308, 98] on div at bounding box center [407, 268] width 814 height 537
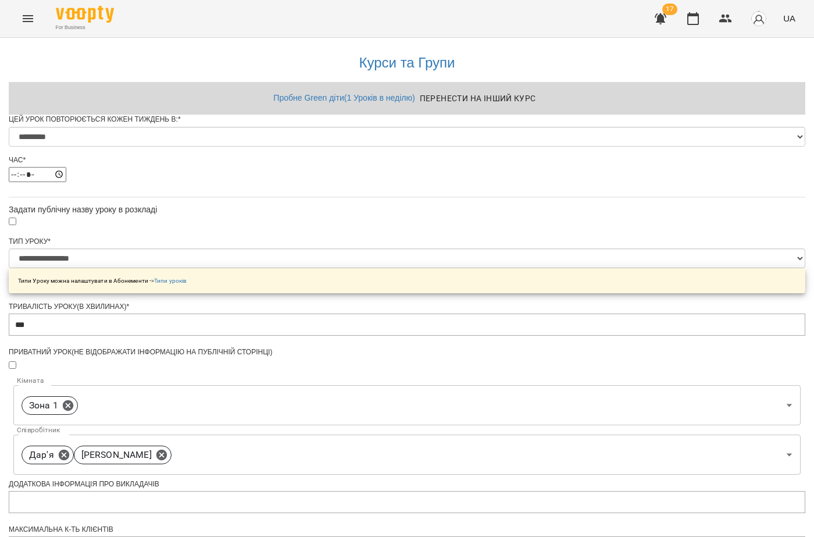
click at [15, 20] on button "Menu" at bounding box center [28, 19] width 28 height 28
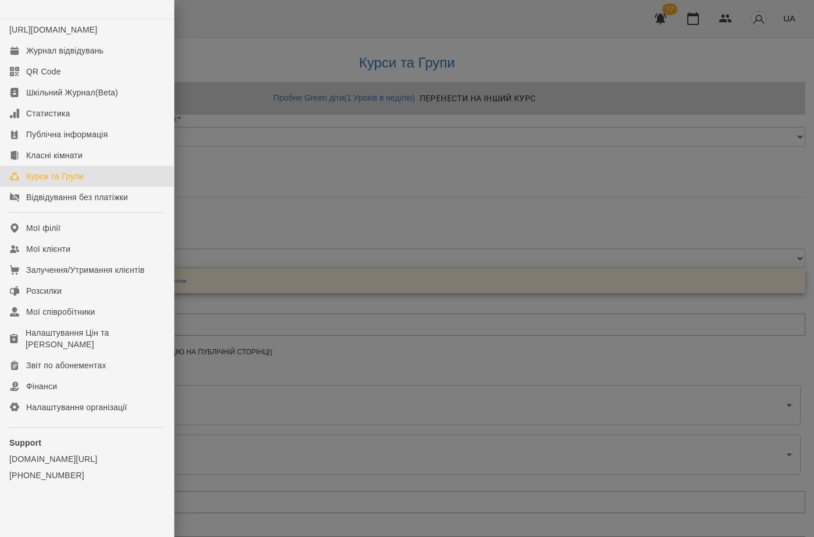
click at [73, 182] on div "Курси та Групи" at bounding box center [55, 176] width 58 height 12
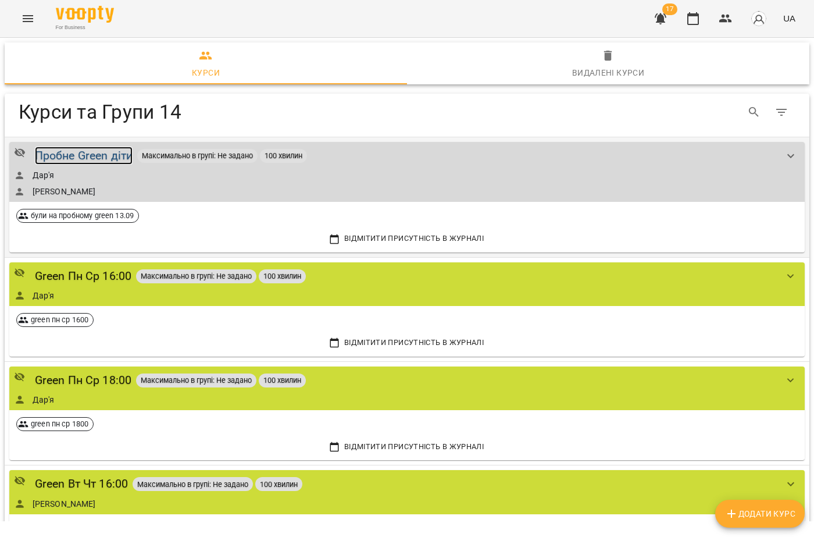
click at [78, 156] on div "Пробне Green діти" at bounding box center [84, 156] width 98 height 18
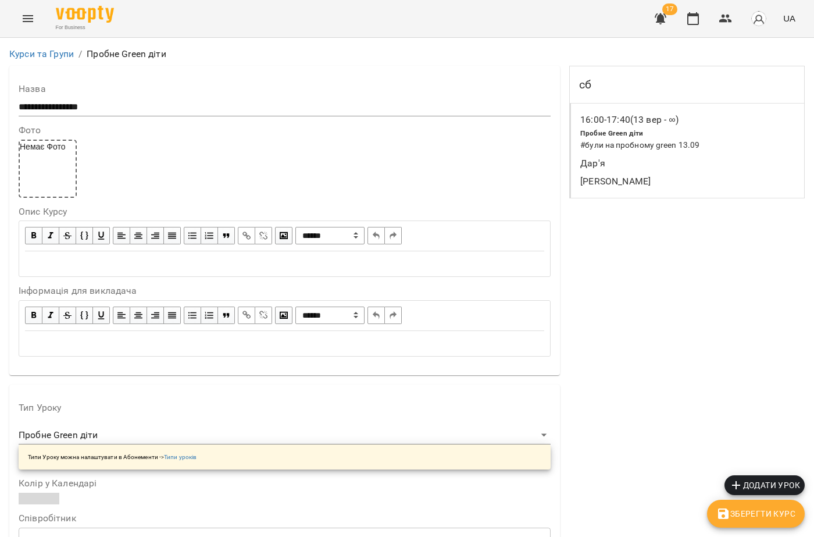
scroll to position [930, 0]
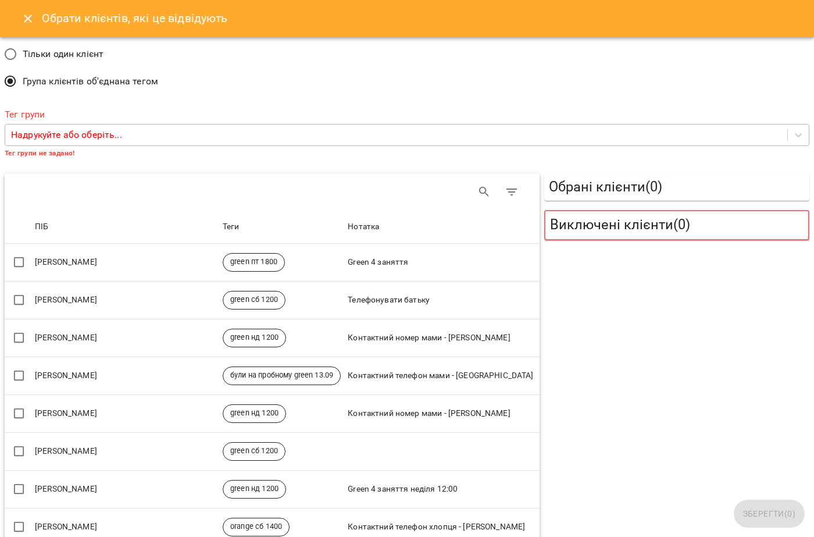
click at [95, 137] on p "Надрукуйте або оберіть..." at bounding box center [66, 135] width 111 height 14
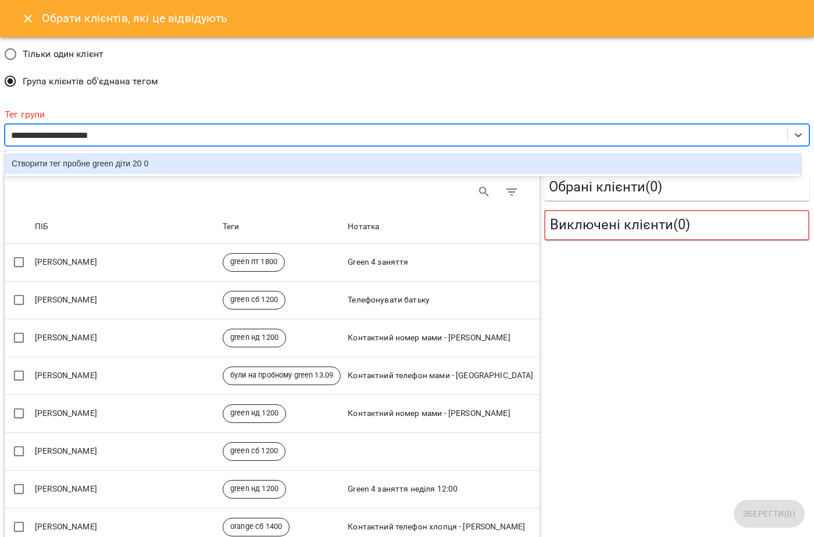
type input "**********"
click at [187, 160] on div "Створити тег пробне green діти 20 09" at bounding box center [403, 163] width 796 height 21
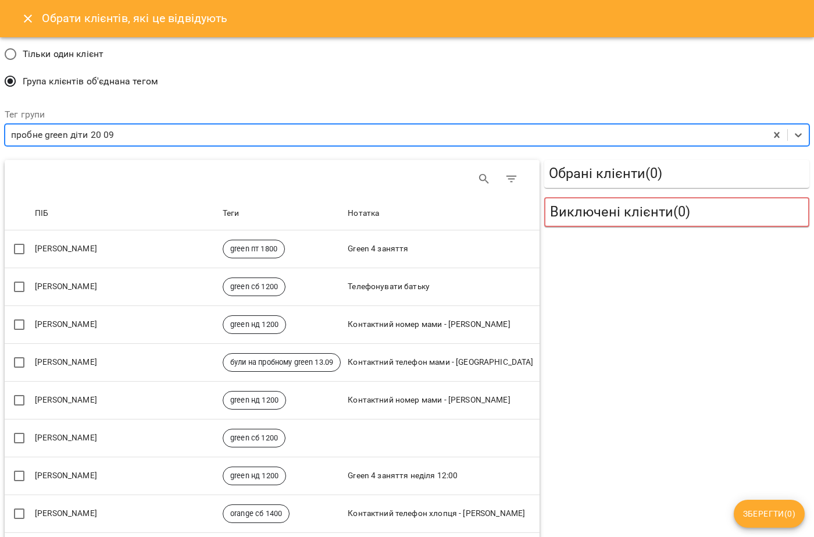
click at [772, 515] on span "Зберегти ( 0 )" at bounding box center [769, 513] width 52 height 14
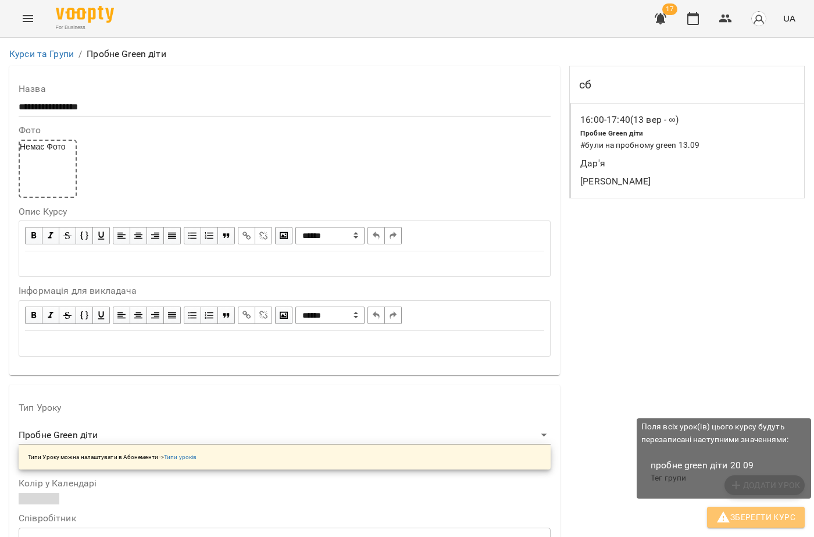
click at [763, 517] on span "Зберегти Курс" at bounding box center [755, 517] width 79 height 14
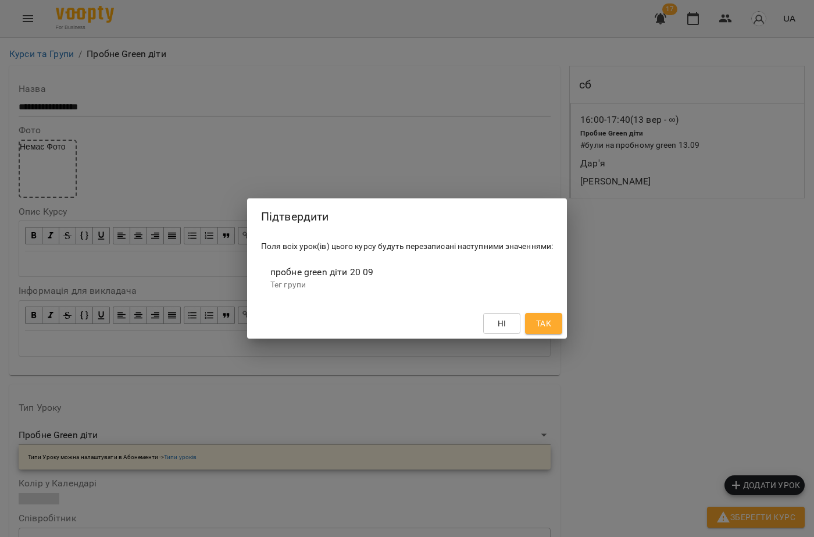
click at [559, 322] on button "Так" at bounding box center [543, 323] width 37 height 21
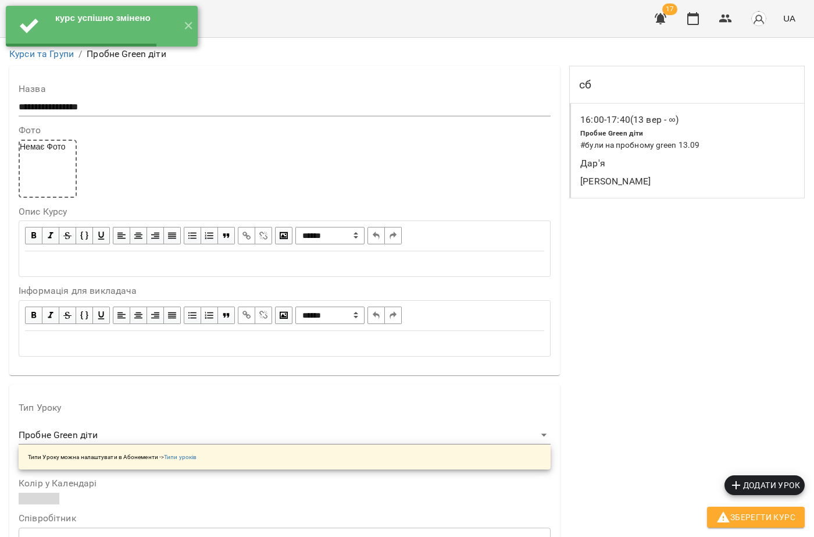
scroll to position [0, 0]
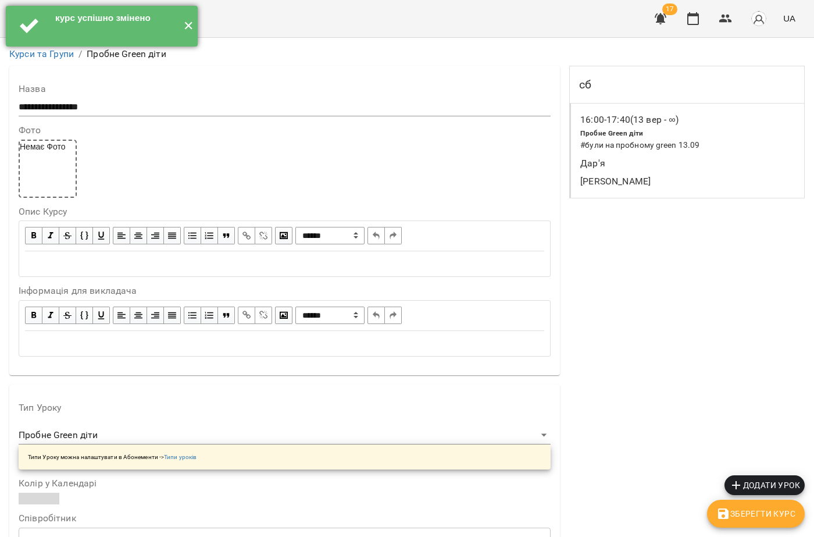
click at [187, 20] on button "✕" at bounding box center [188, 26] width 19 height 41
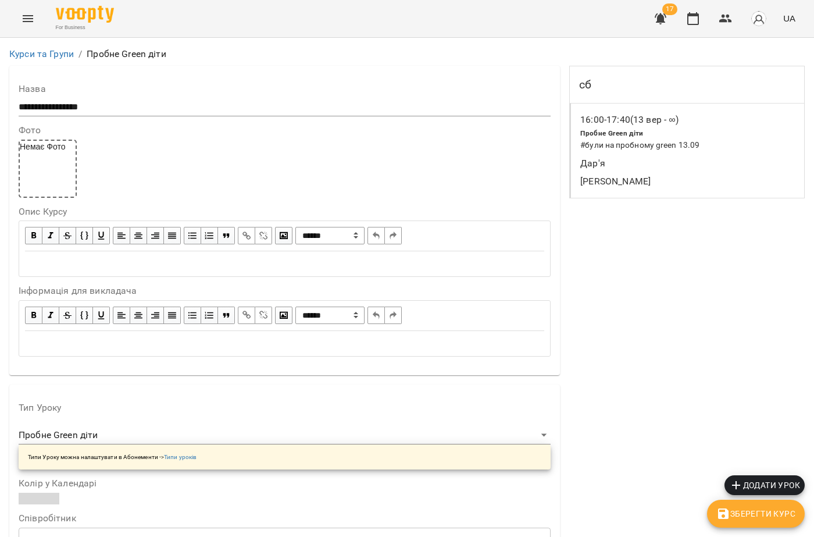
click at [25, 27] on button "Menu" at bounding box center [28, 19] width 28 height 28
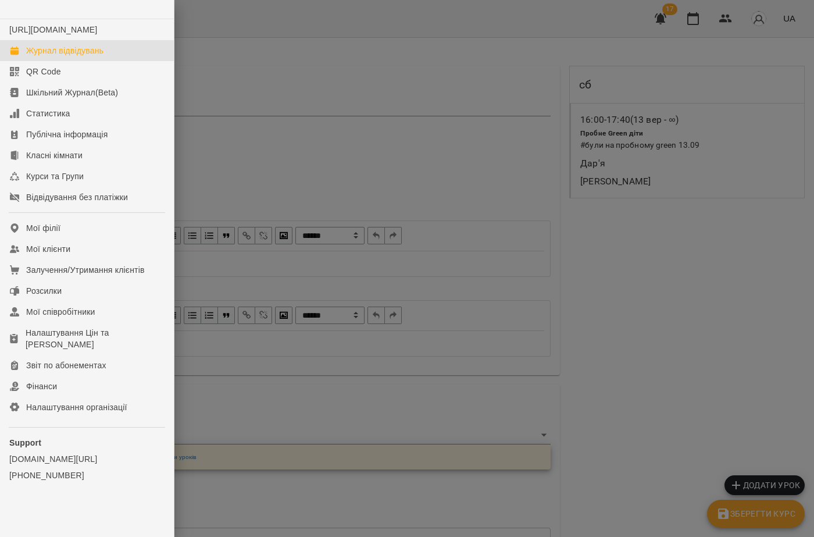
click at [38, 56] on div "Журнал відвідувань" at bounding box center [64, 51] width 77 height 12
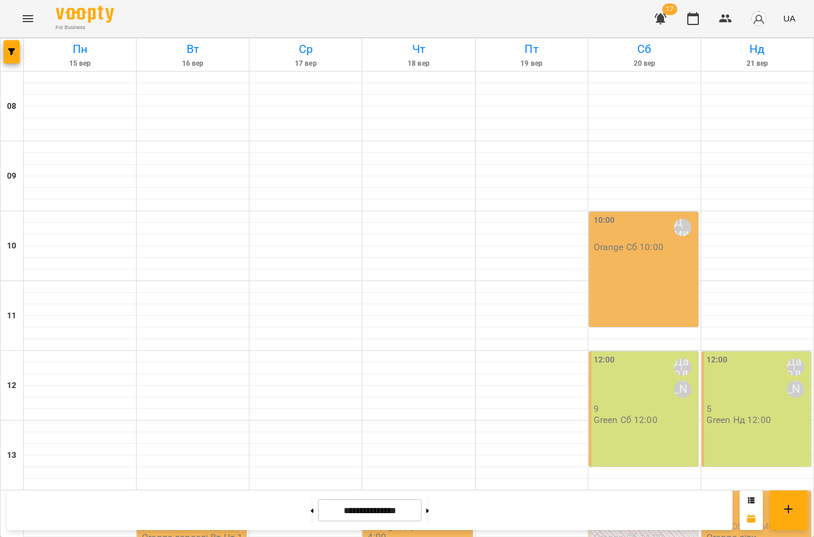
scroll to position [407, 0]
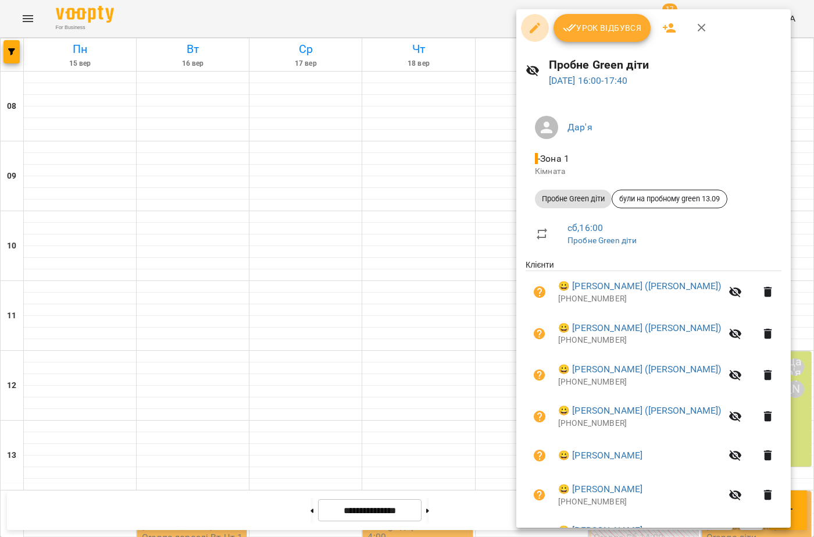
click at [527, 29] on button "button" at bounding box center [535, 28] width 28 height 28
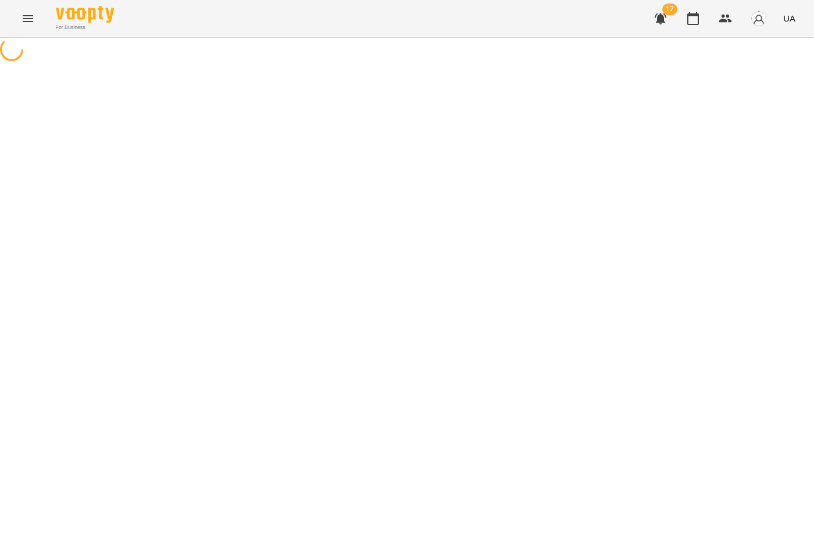
select select "**********"
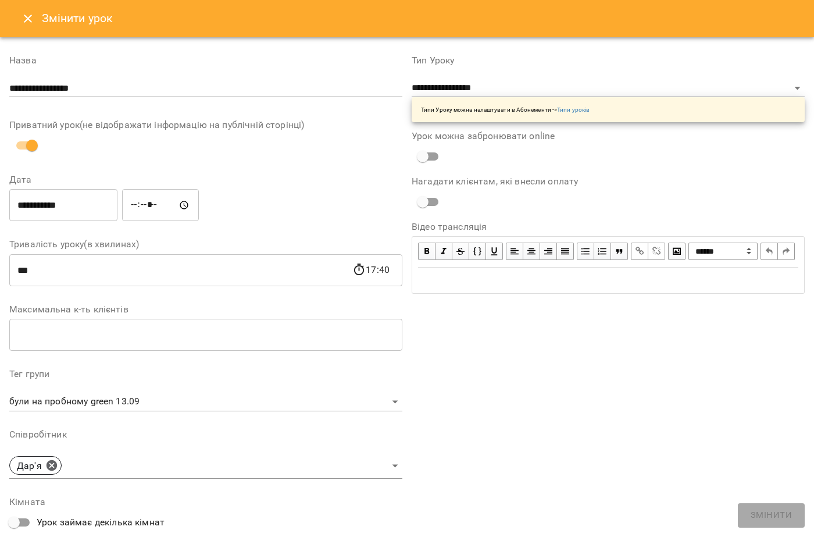
click at [37, 11] on button "Close" at bounding box center [28, 19] width 28 height 28
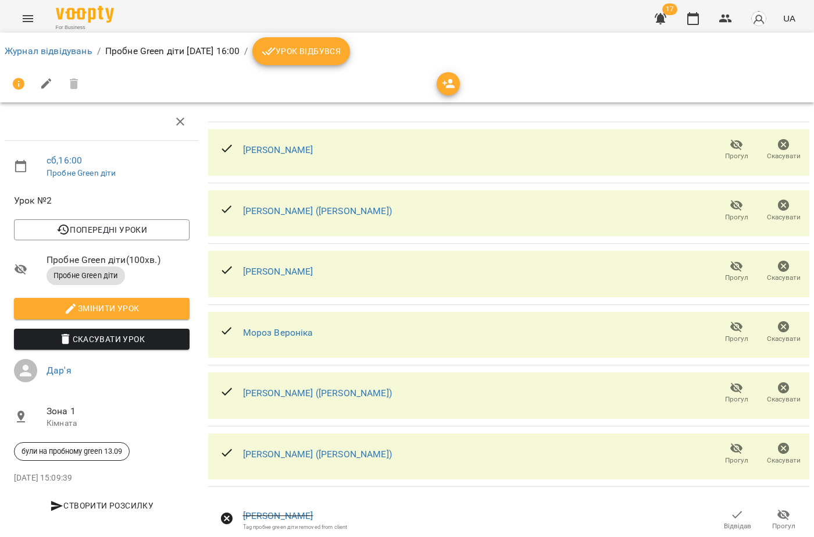
click at [44, 25] on div "For Business 17 UA" at bounding box center [407, 18] width 814 height 37
click at [31, 20] on icon "Menu" at bounding box center [28, 19] width 14 height 14
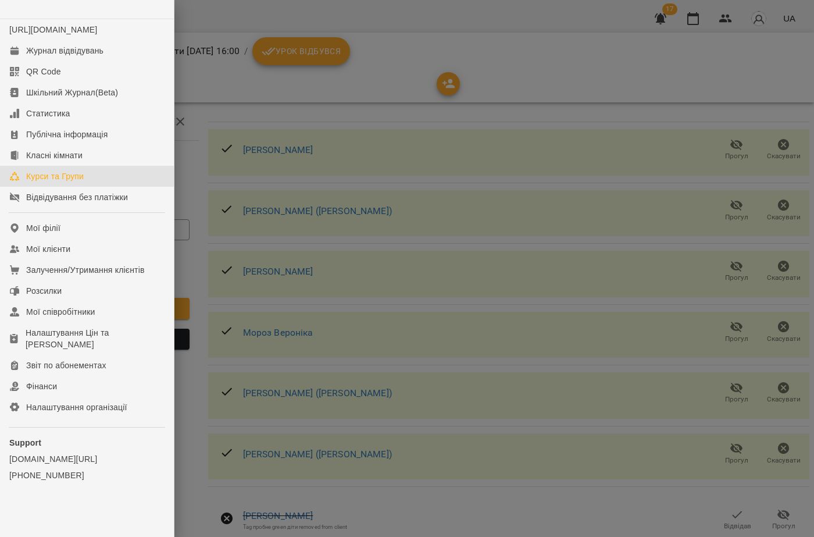
click at [45, 182] on div "Курси та Групи" at bounding box center [55, 176] width 58 height 12
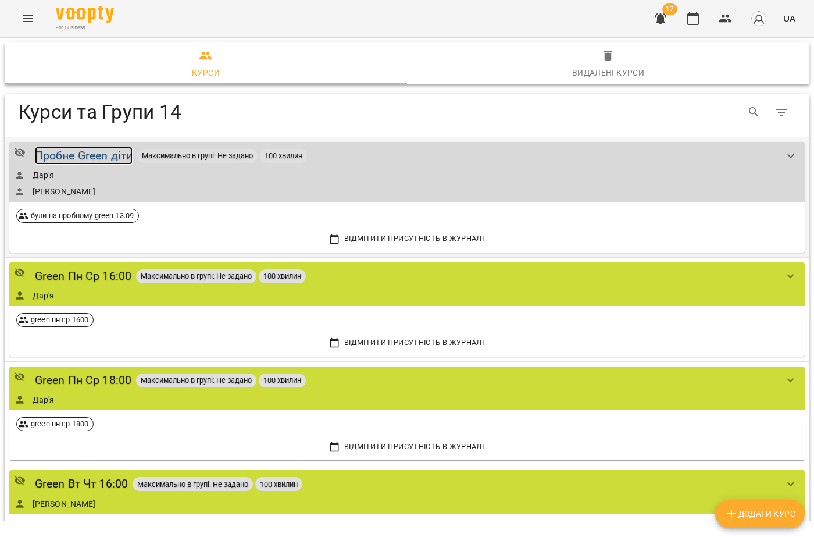
click at [65, 159] on div "Пробне Green діти" at bounding box center [84, 156] width 98 height 18
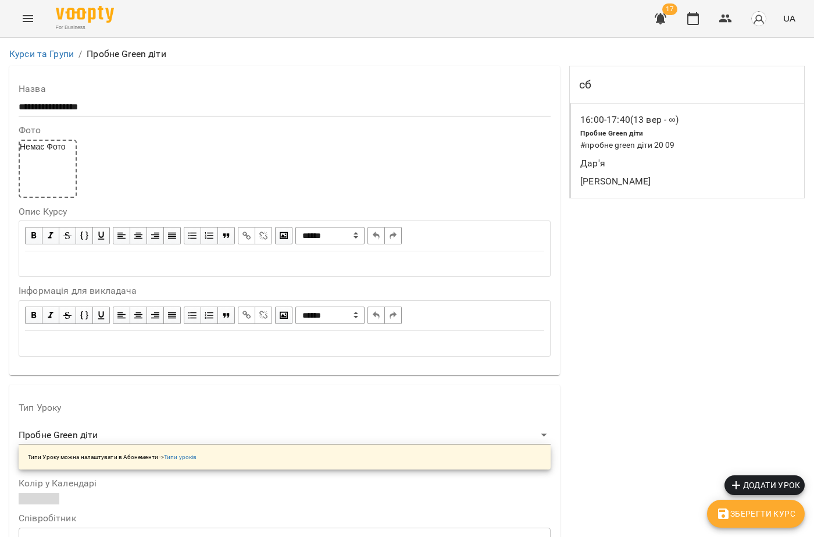
click at [616, 166] on p "Дар'я" at bounding box center [679, 163] width 199 height 14
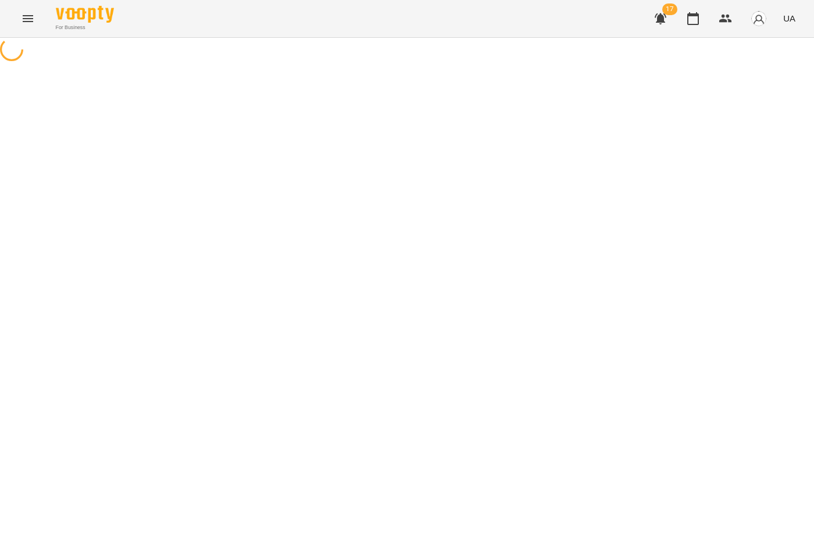
select select "*"
select select "**********"
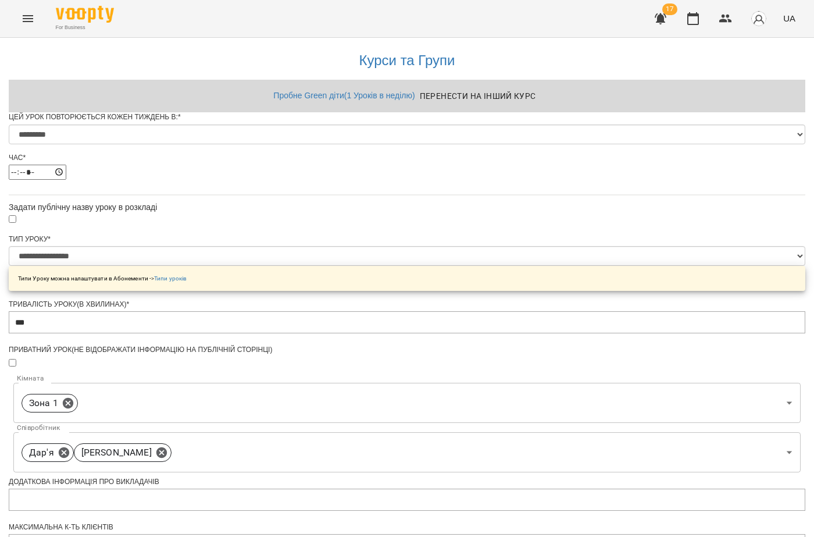
scroll to position [381, 0]
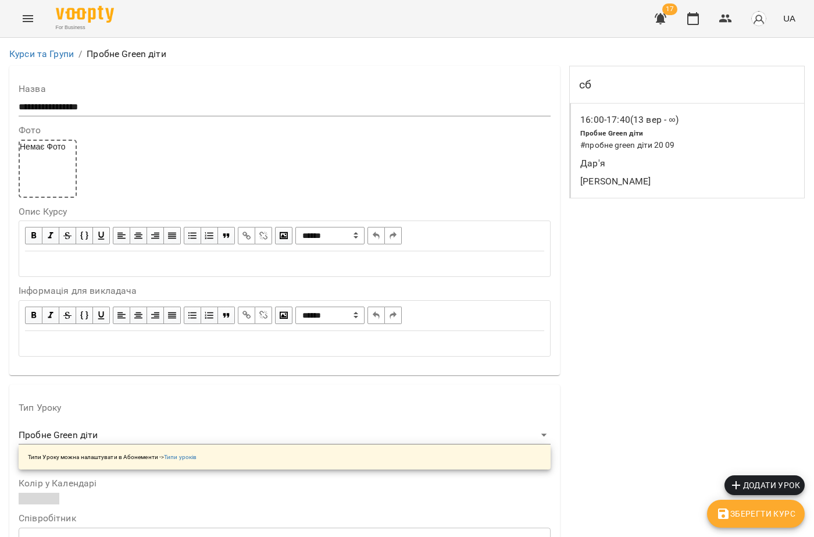
click at [31, 15] on icon "Menu" at bounding box center [28, 19] width 14 height 14
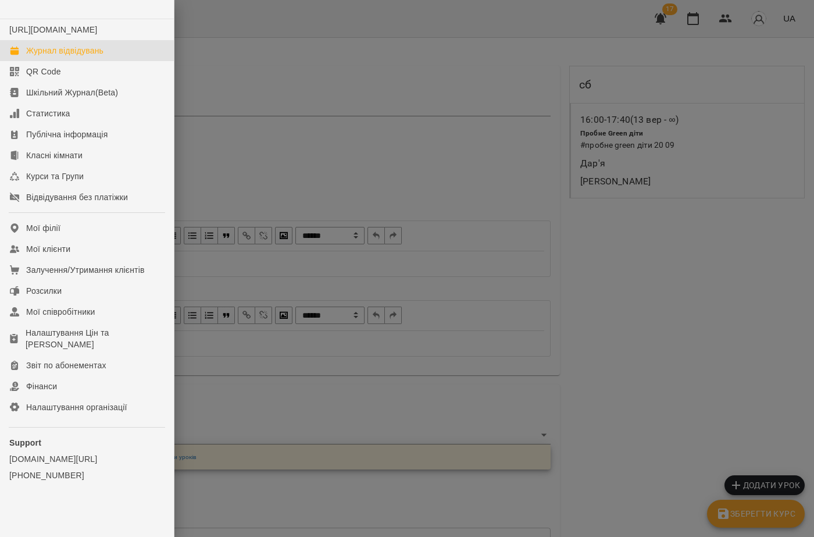
drag, startPoint x: 79, startPoint y: 65, endPoint x: 95, endPoint y: 68, distance: 16.5
click at [79, 56] on div "Журнал відвідувань" at bounding box center [64, 51] width 77 height 12
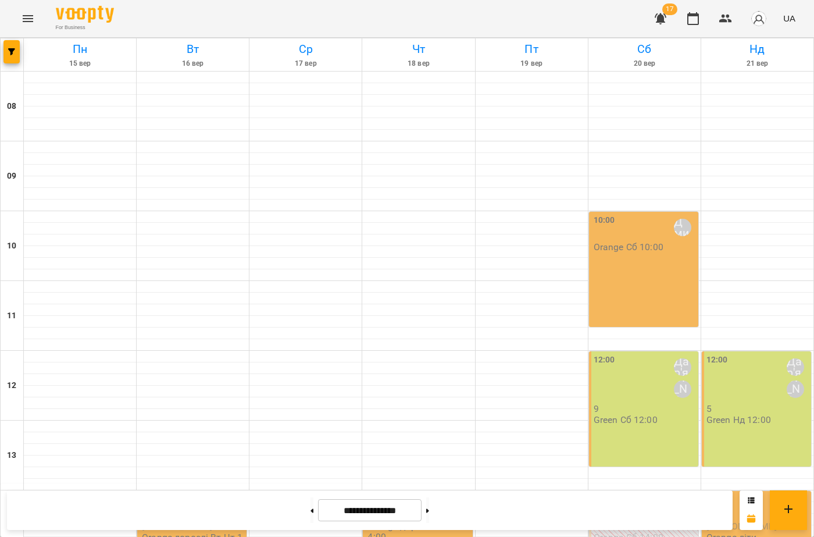
scroll to position [349, 0]
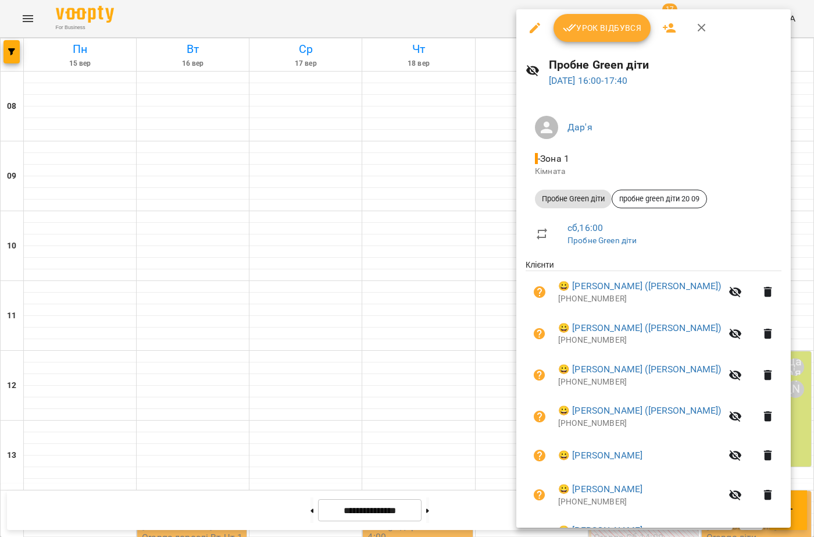
click at [519, 80] on div "Пробне Green діти 20 вер 2025 16:00 - 17:40" at bounding box center [653, 72] width 274 height 51
click at [523, 99] on div "Дар'я - Зона 1 Кімната Пробне Green діти пробне green діти 20 09 сб , 16:00 Про…" at bounding box center [653, 450] width 274 height 706
click at [489, 102] on div at bounding box center [407, 268] width 814 height 537
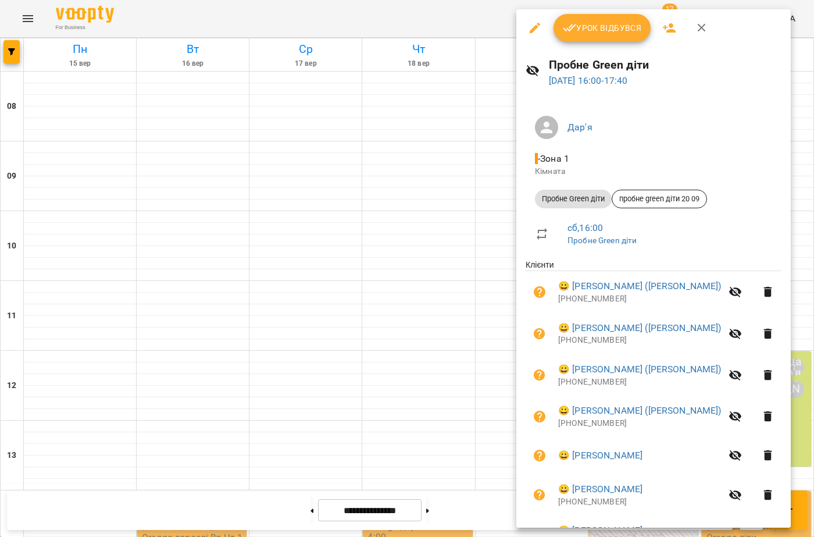
click at [530, 26] on icon "button" at bounding box center [535, 28] width 14 height 14
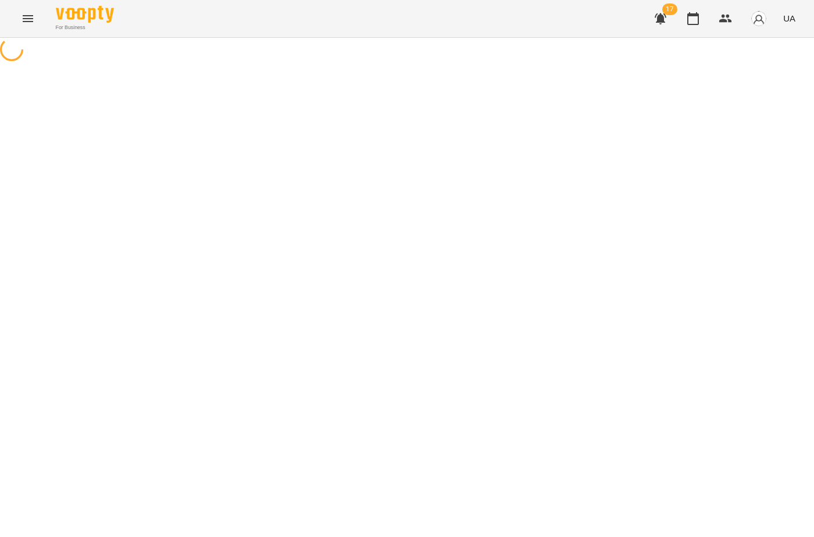
select select "**********"
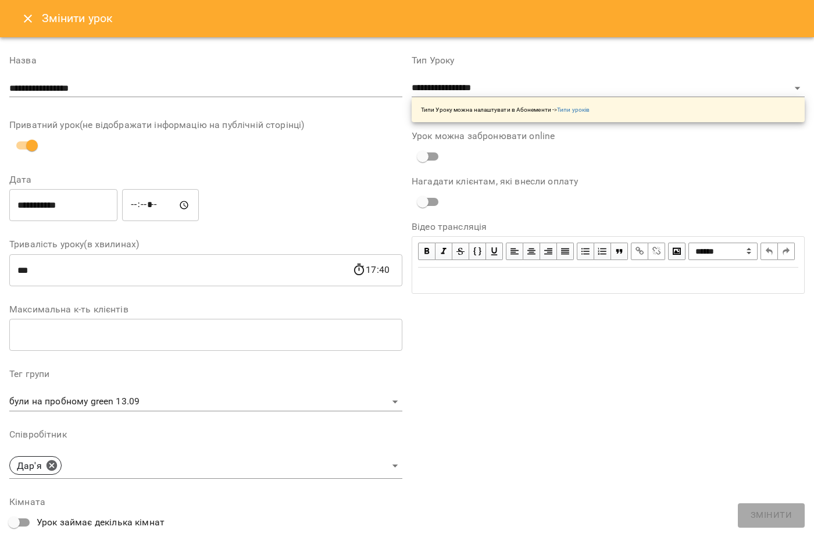
click at [27, 5] on button "Close" at bounding box center [28, 19] width 28 height 28
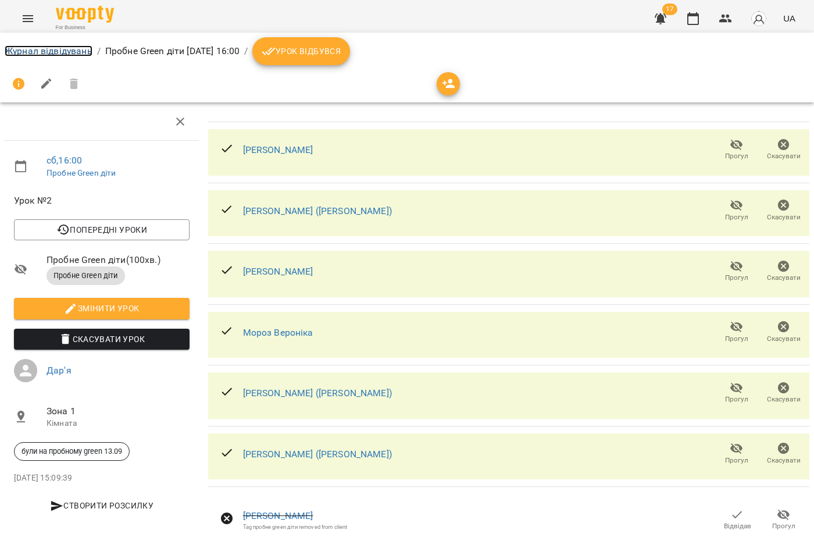
click at [36, 48] on link "Журнал відвідувань" at bounding box center [49, 50] width 88 height 11
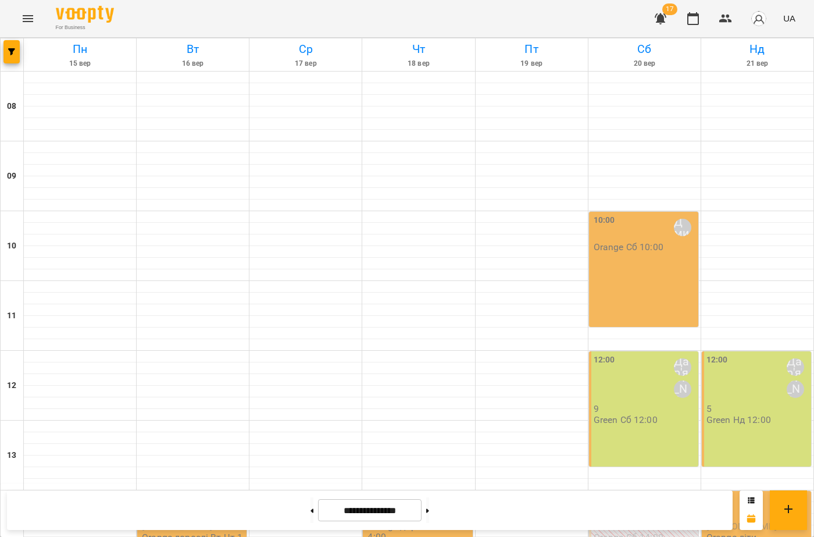
scroll to position [116, 0]
click at [311, 512] on button at bounding box center [312, 510] width 3 height 26
type input "**********"
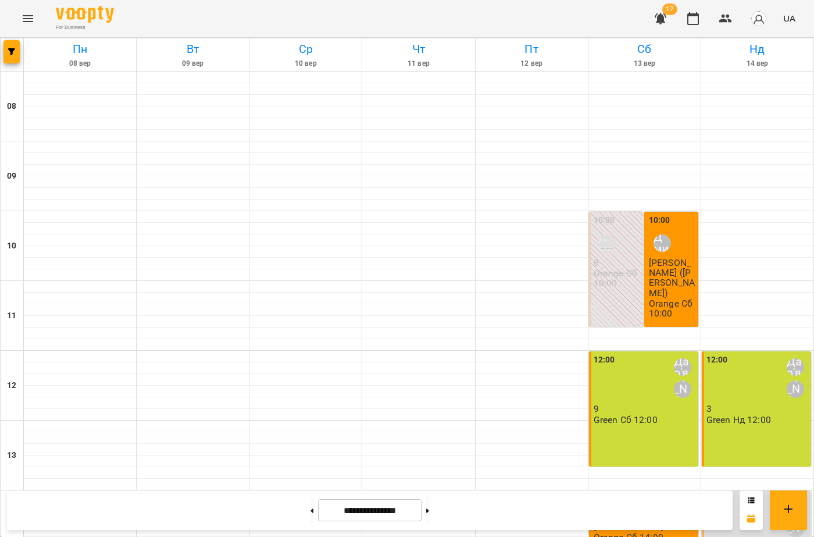
scroll to position [233, 0]
click at [745, 493] on div "14:00 Дар'я Максим" at bounding box center [757, 517] width 102 height 49
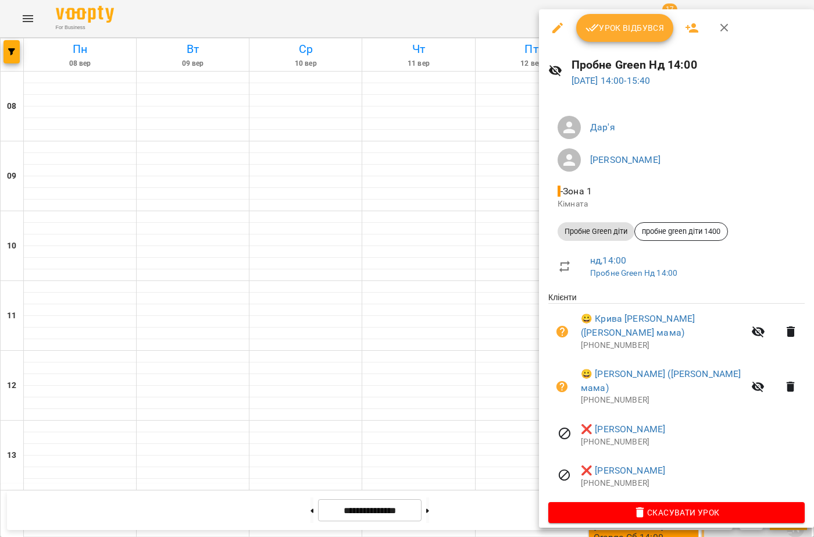
click at [648, 34] on span "Урок відбувся" at bounding box center [625, 28] width 79 height 14
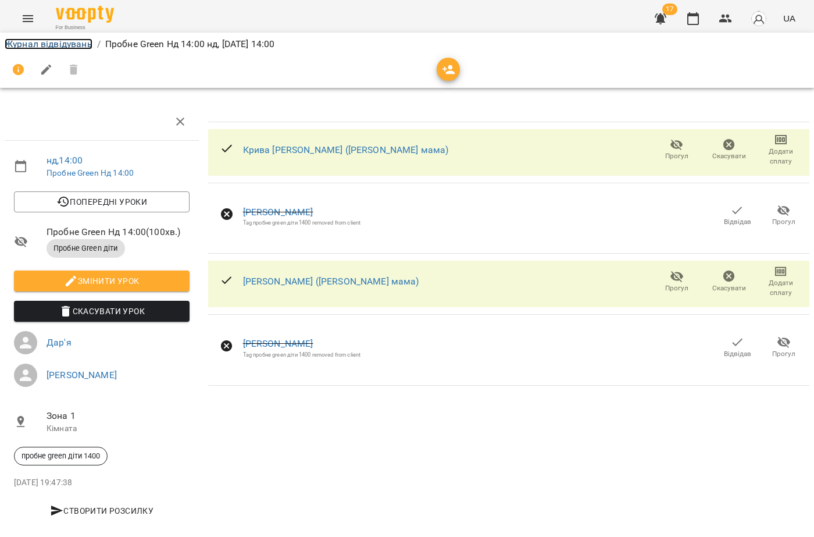
click at [55, 42] on link "Журнал відвідувань" at bounding box center [49, 43] width 88 height 11
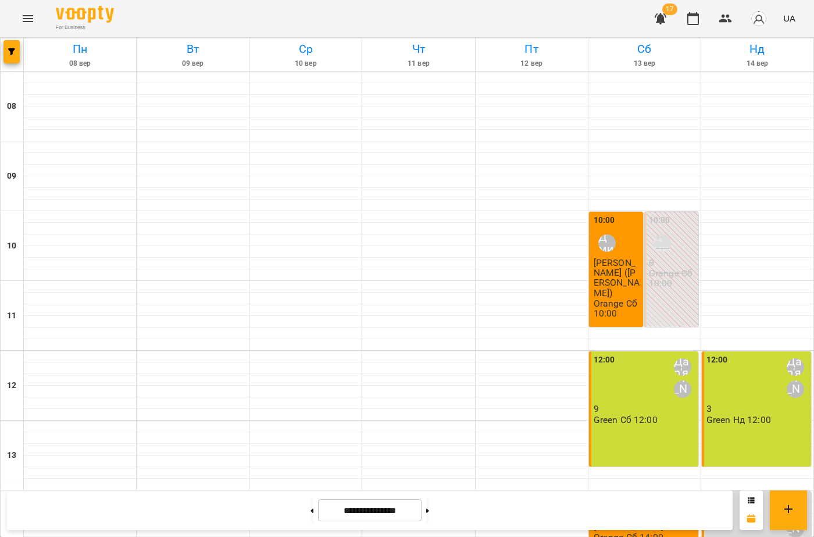
scroll to position [349, 0]
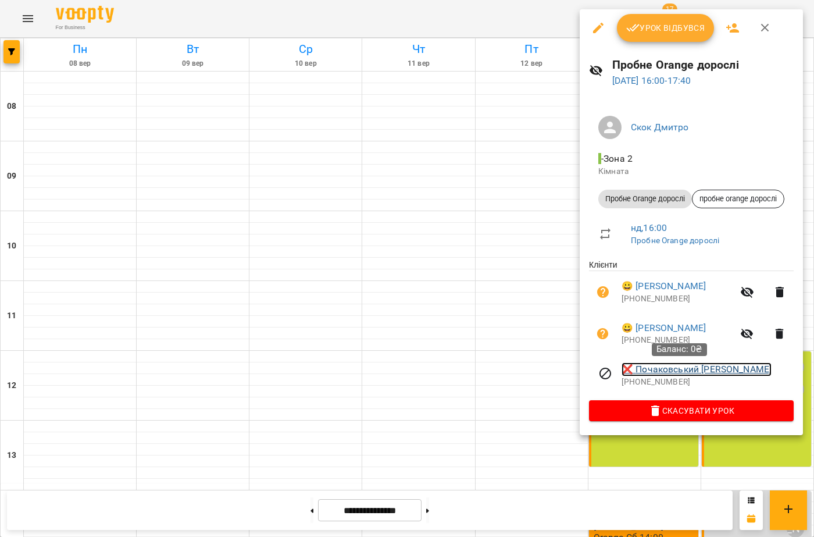
click at [638, 373] on link "❌ Почаковський Микита" at bounding box center [697, 369] width 150 height 14
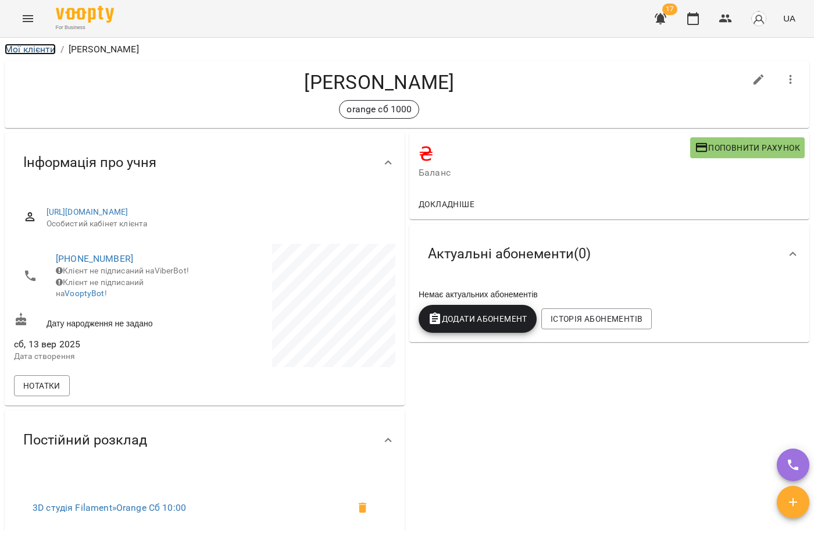
click at [42, 48] on link "Мої клієнти" at bounding box center [30, 49] width 51 height 11
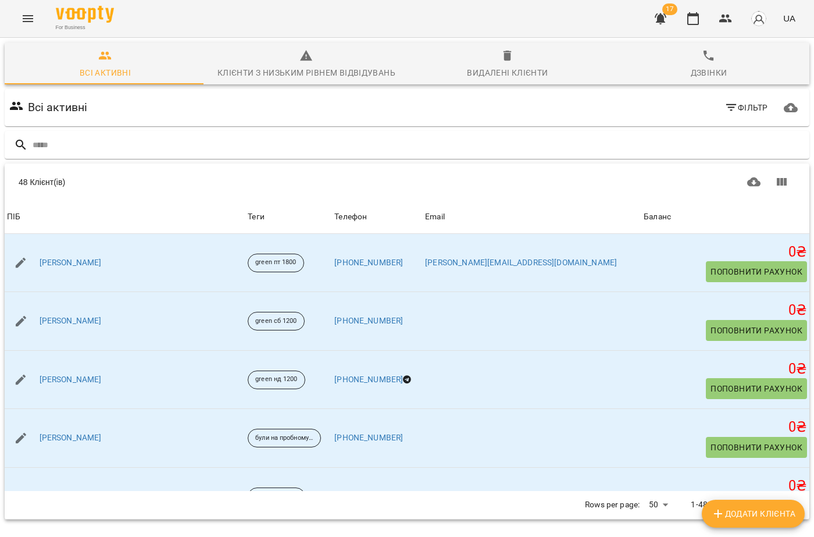
click at [41, 15] on button "Menu" at bounding box center [28, 19] width 28 height 28
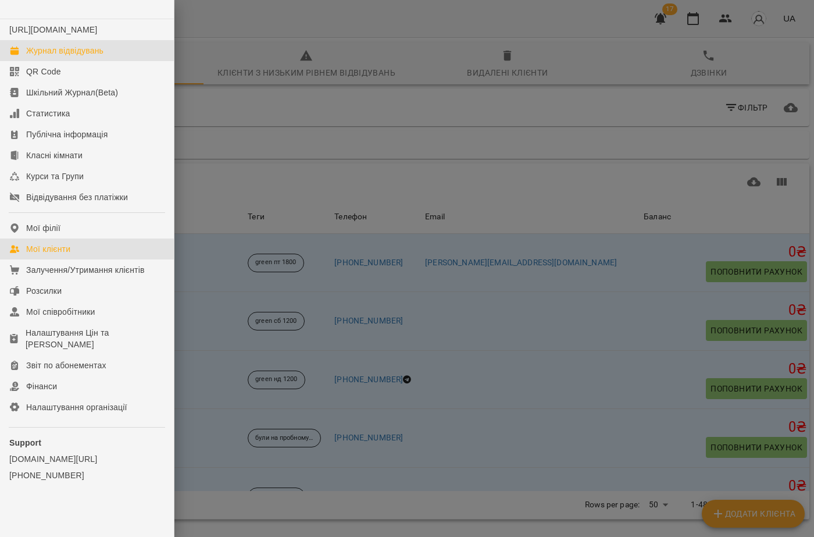
click at [51, 56] on div "Журнал відвідувань" at bounding box center [64, 51] width 77 height 12
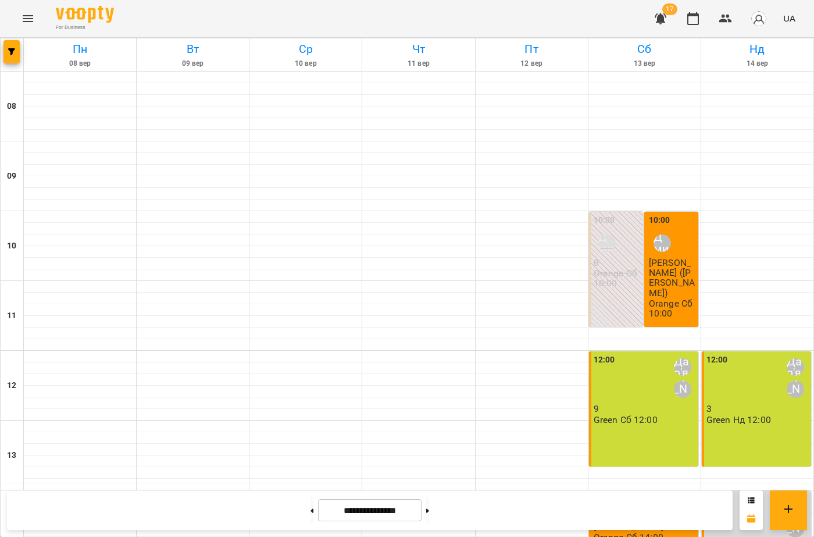
scroll to position [424, 0]
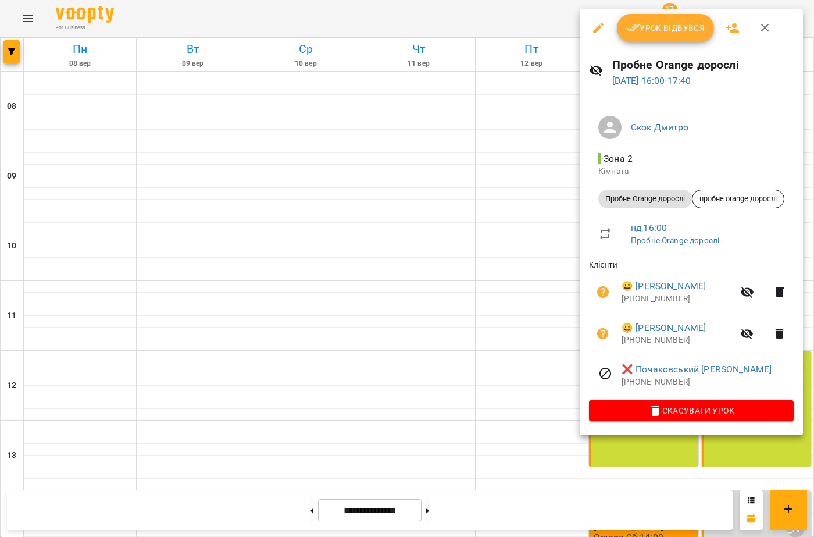
click at [648, 37] on button "Урок відбувся" at bounding box center [666, 28] width 98 height 28
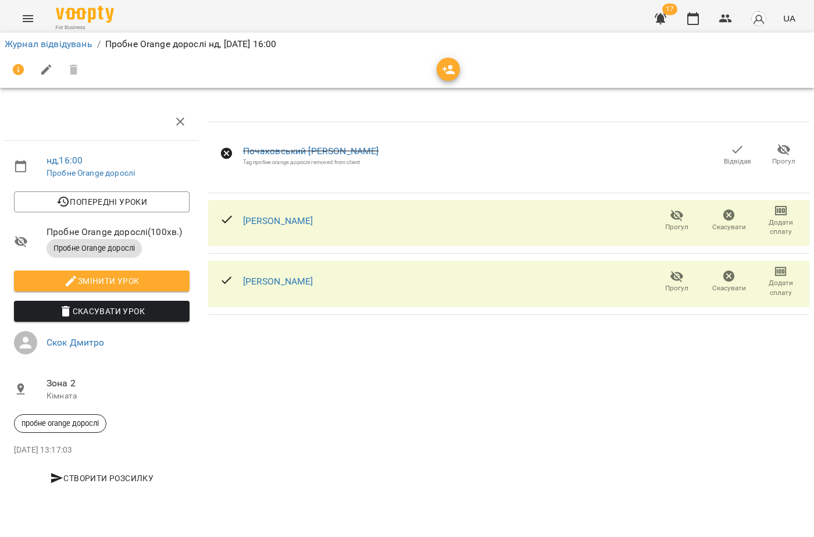
click at [26, 24] on icon "Menu" at bounding box center [28, 19] width 14 height 14
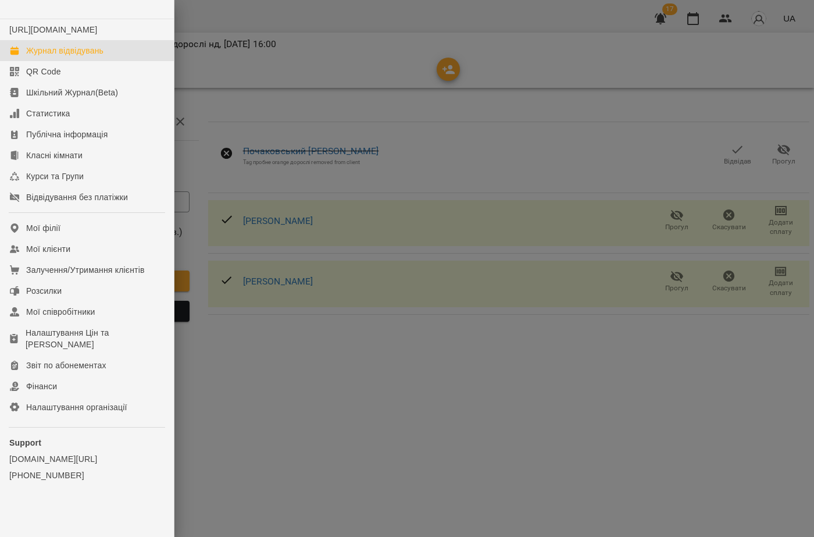
click at [33, 56] on div "Журнал відвідувань" at bounding box center [64, 51] width 77 height 12
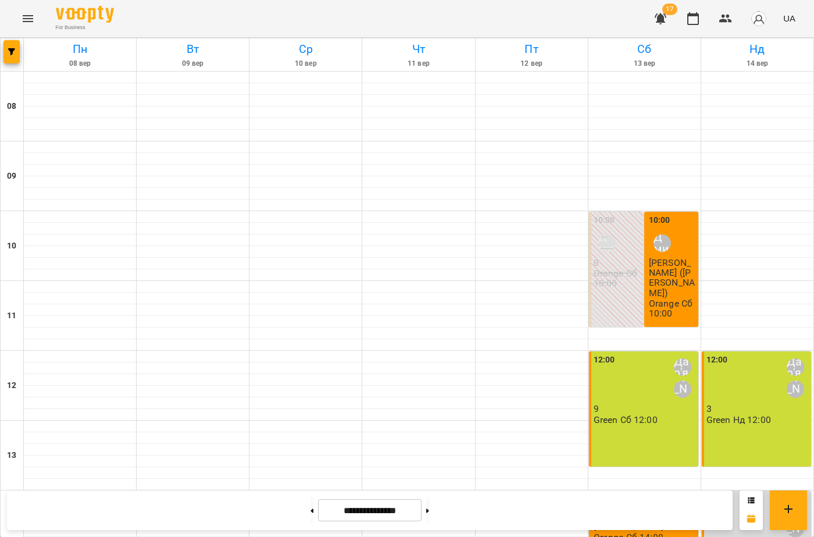
scroll to position [349, 0]
click at [429, 513] on div at bounding box center [428, 510] width 12 height 26
click at [429, 516] on button at bounding box center [427, 510] width 3 height 26
type input "**********"
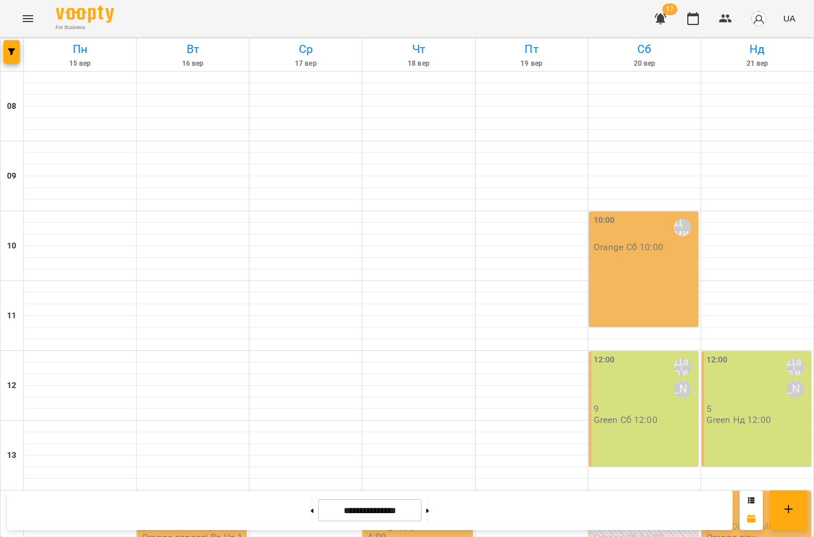
scroll to position [407, 0]
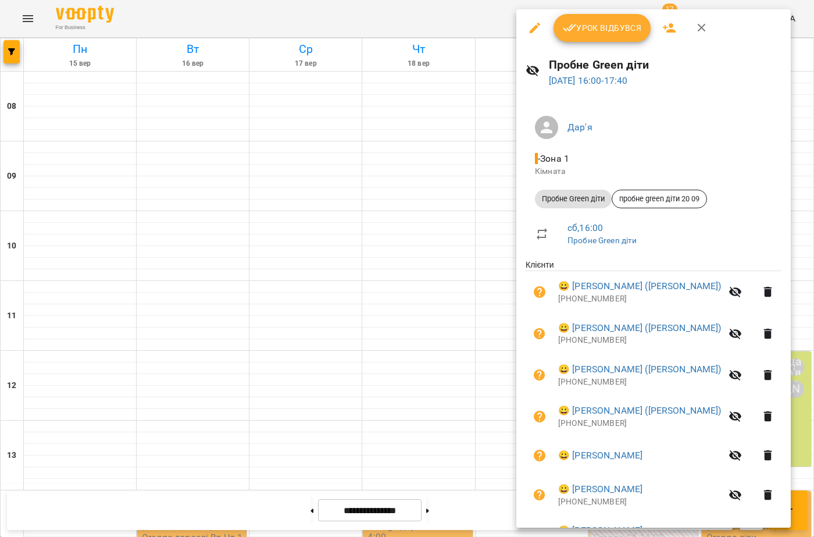
click at [294, 213] on div at bounding box center [407, 268] width 814 height 537
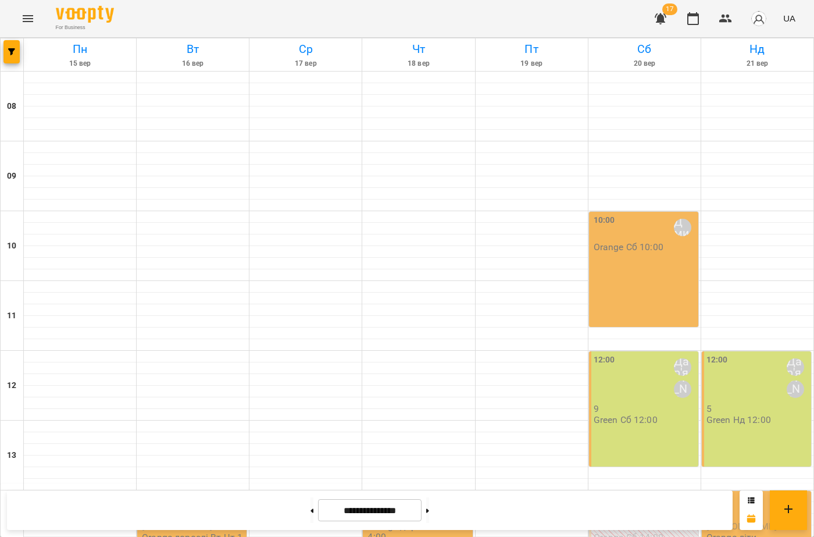
scroll to position [407, 0]
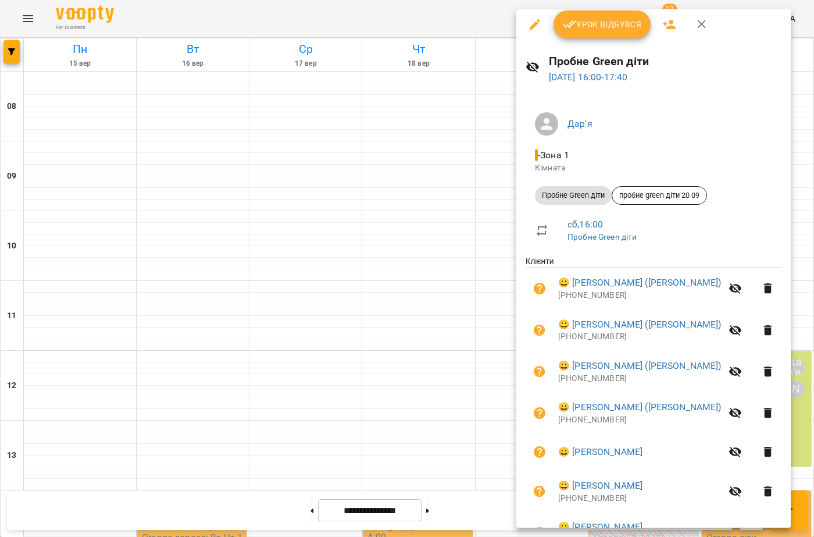
scroll to position [0, 0]
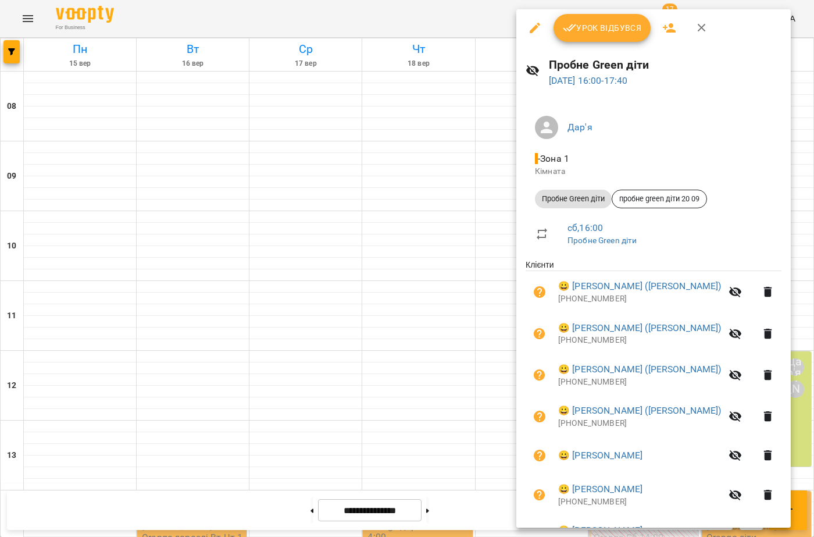
drag, startPoint x: 309, startPoint y: 163, endPoint x: 331, endPoint y: 210, distance: 51.3
click at [309, 164] on div at bounding box center [407, 268] width 814 height 537
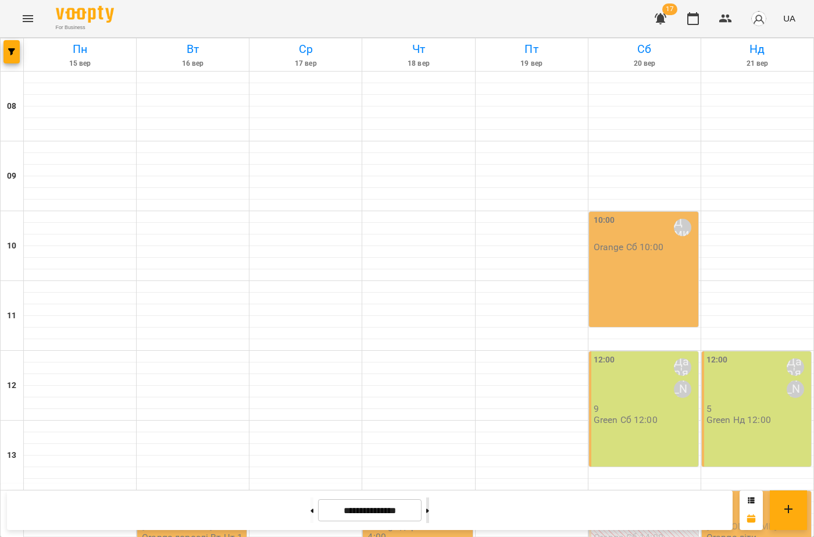
click at [429, 516] on button at bounding box center [427, 510] width 3 height 26
type input "**********"
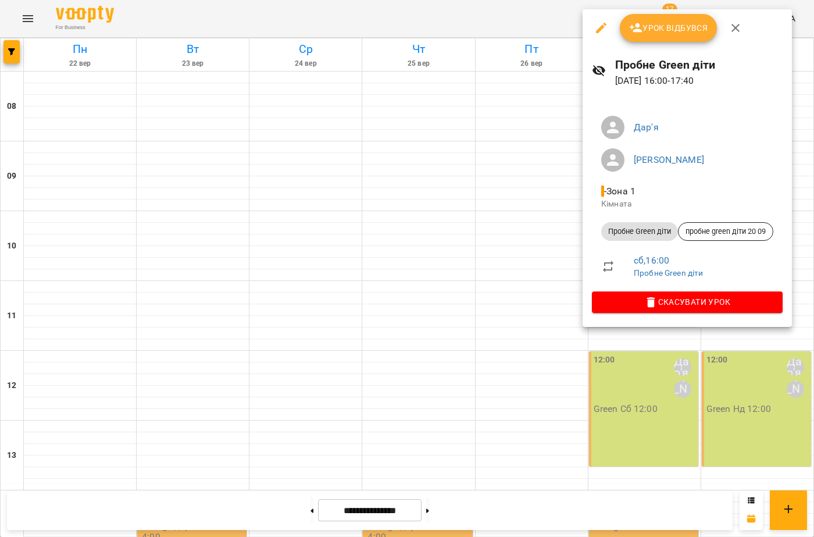
click at [608, 22] on button "button" at bounding box center [601, 28] width 28 height 28
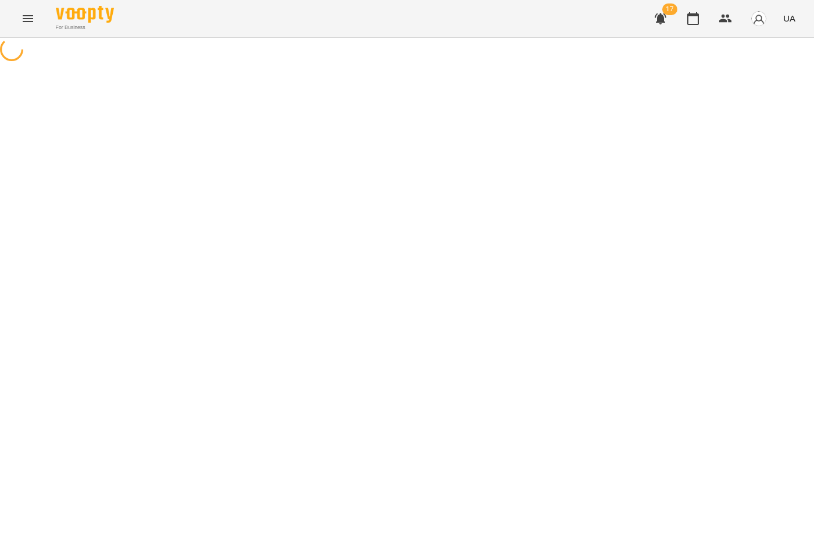
select select "**********"
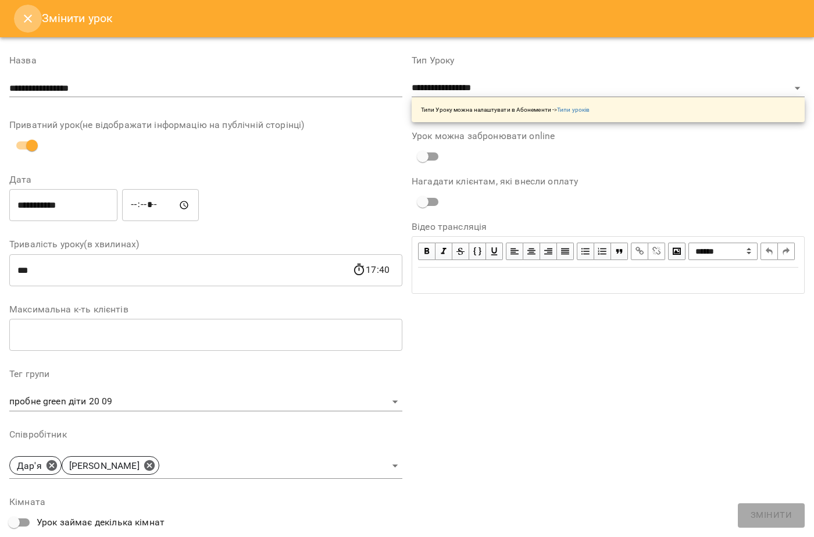
click at [25, 26] on button "Close" at bounding box center [28, 19] width 28 height 28
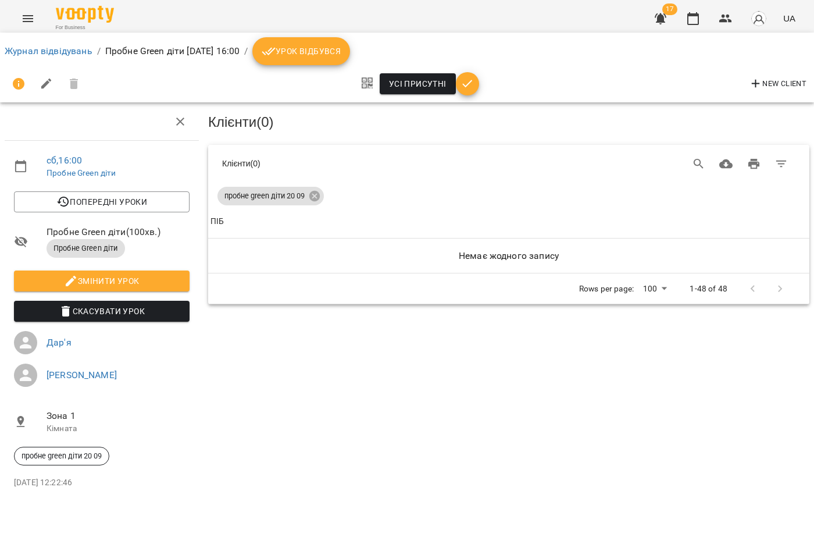
click at [25, 17] on icon "Menu" at bounding box center [28, 19] width 14 height 14
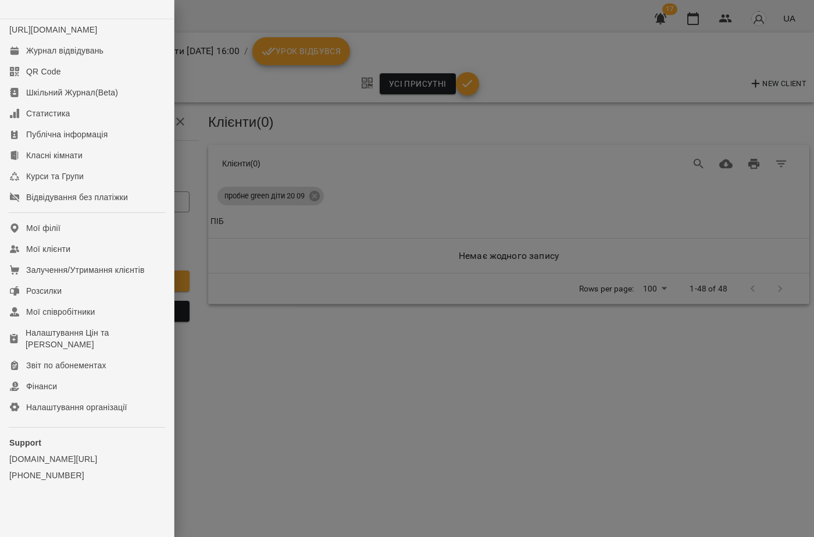
click at [416, 356] on div at bounding box center [407, 268] width 814 height 537
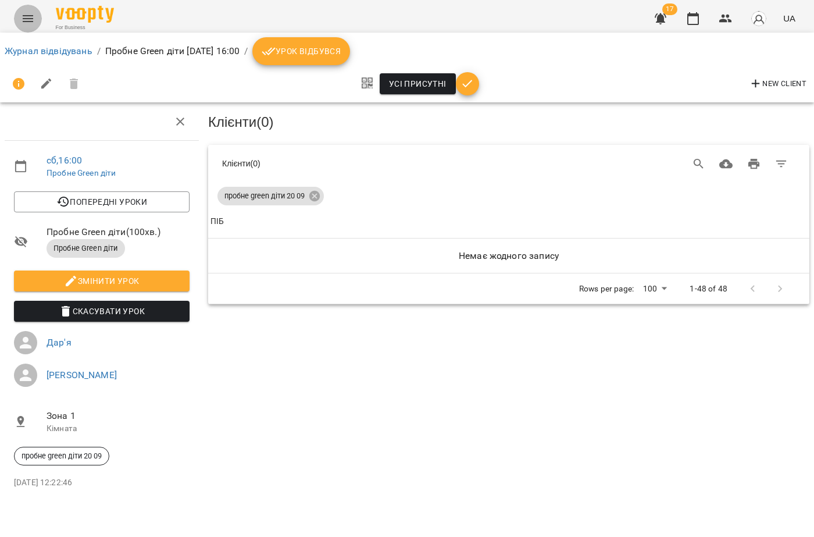
click at [27, 22] on icon "Menu" at bounding box center [28, 18] width 10 height 7
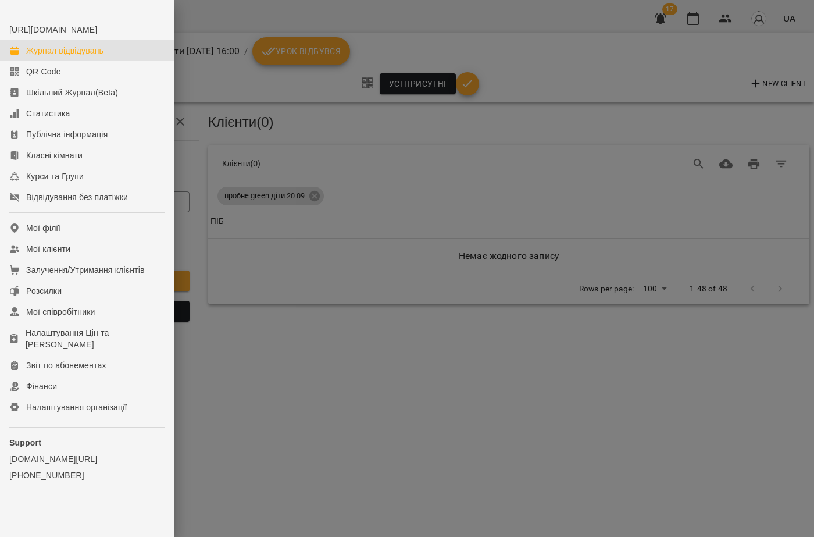
click at [63, 56] on div "Журнал відвідувань" at bounding box center [64, 51] width 77 height 12
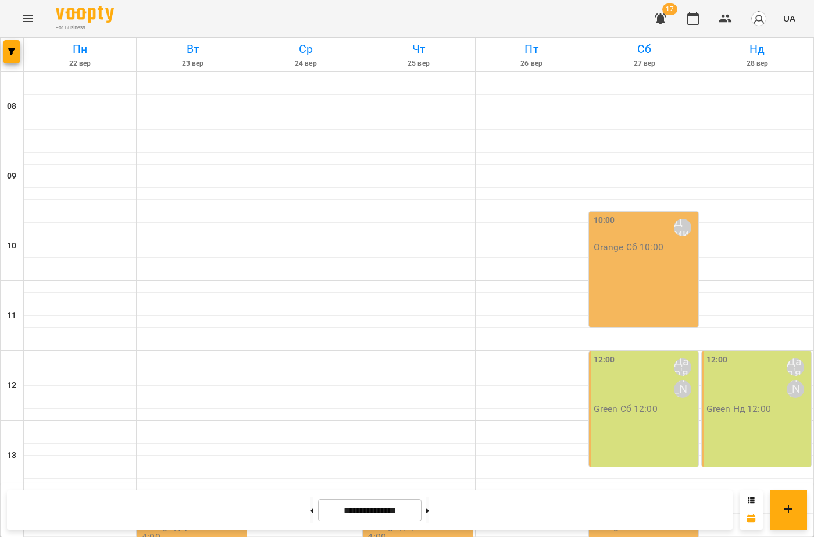
scroll to position [308, 0]
click at [27, 22] on icon "Menu" at bounding box center [28, 18] width 10 height 7
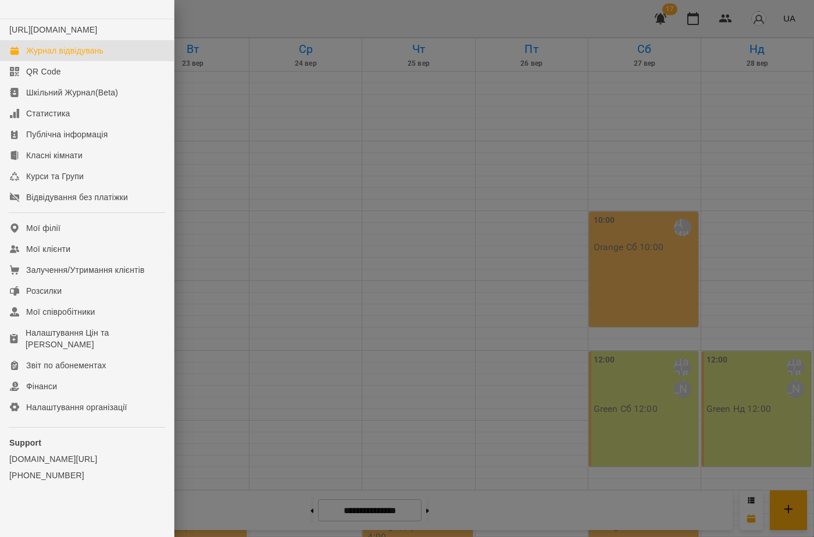
click at [250, 100] on div at bounding box center [407, 268] width 814 height 537
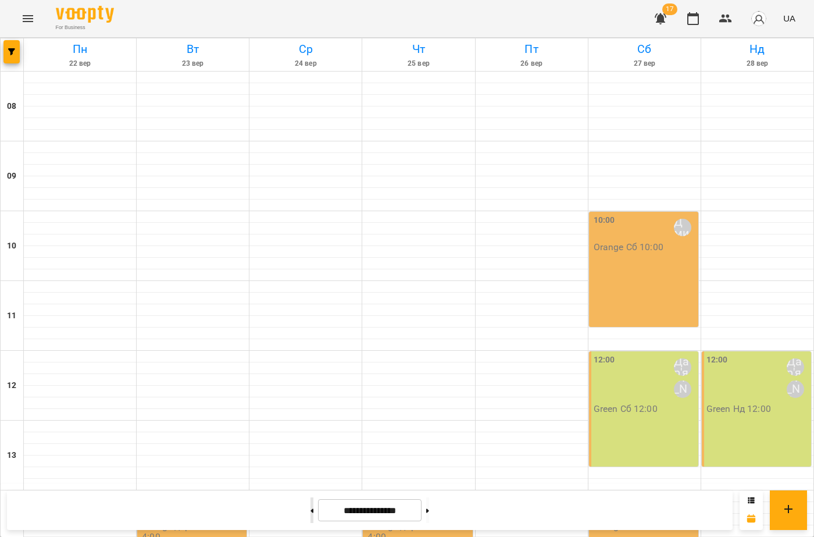
click at [311, 519] on button at bounding box center [312, 510] width 3 height 26
type input "**********"
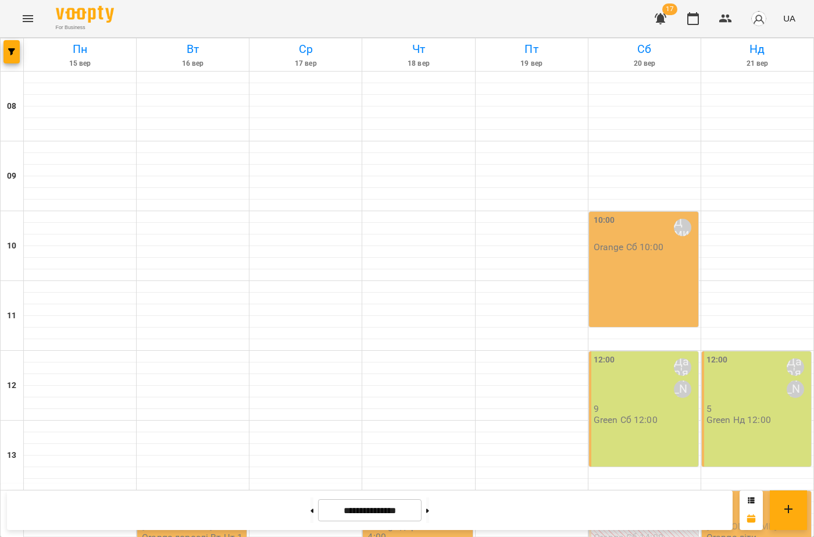
scroll to position [366, 0]
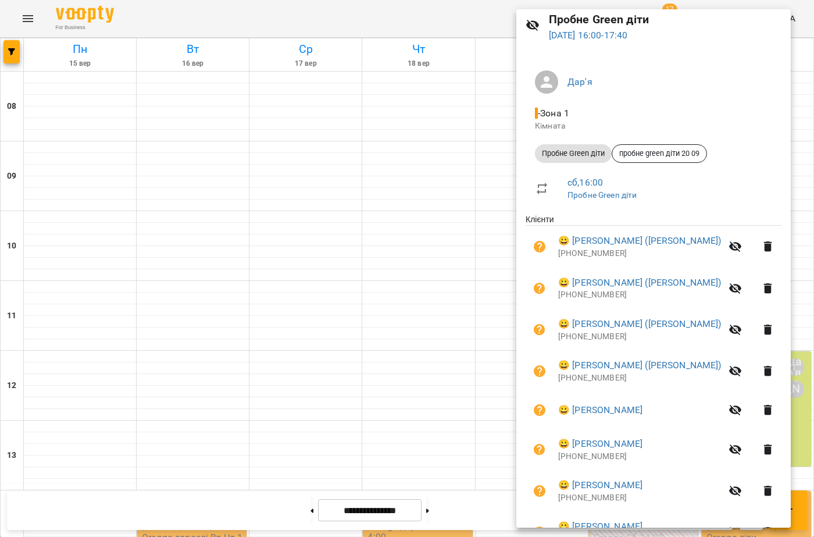
scroll to position [0, 0]
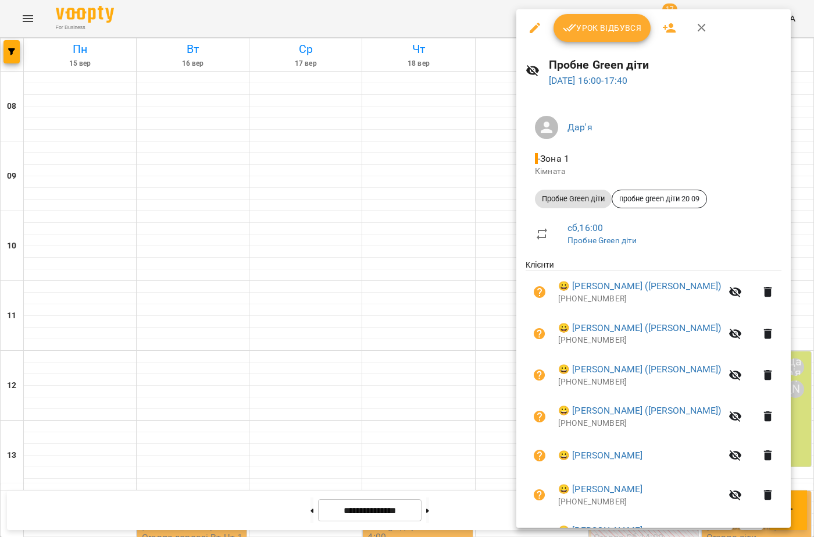
click at [590, 203] on span "Пробне Green діти" at bounding box center [573, 199] width 77 height 10
click at [634, 202] on span "пробне green діти 20 09" at bounding box center [659, 199] width 94 height 10
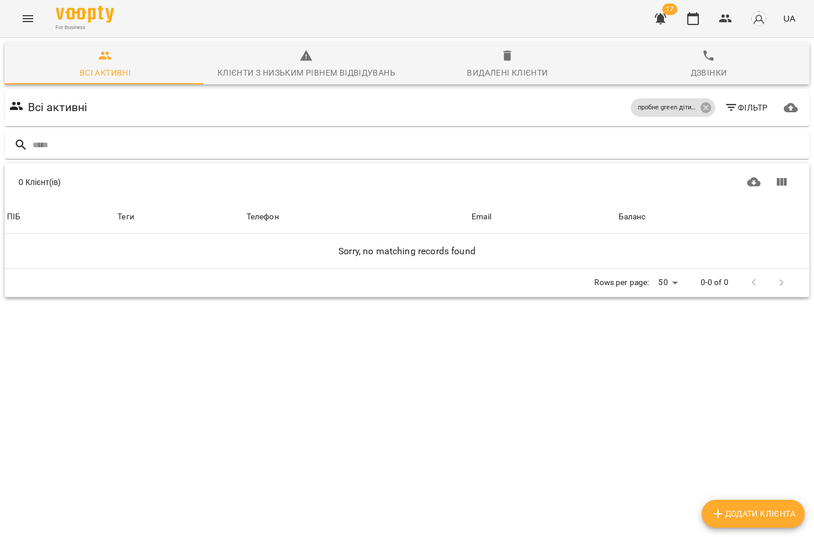
click at [27, 18] on icon "Menu" at bounding box center [28, 19] width 14 height 14
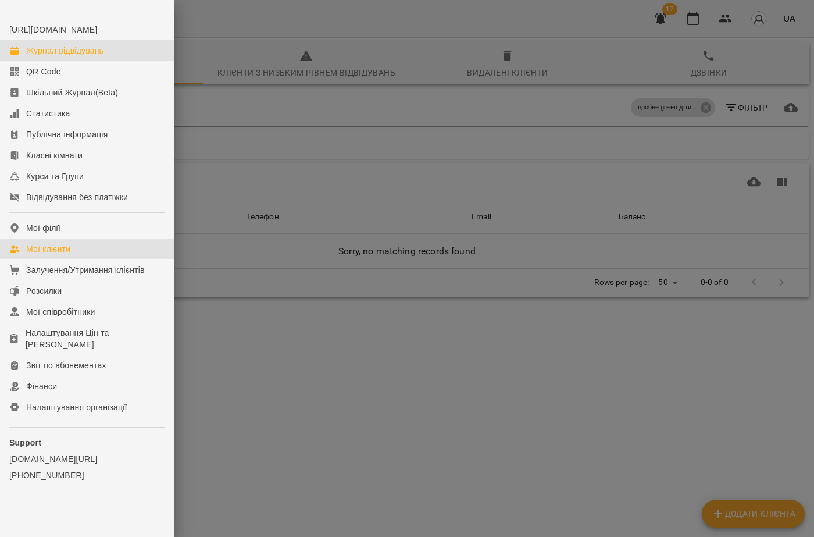
click at [50, 54] on link "Журнал відвідувань" at bounding box center [87, 50] width 174 height 21
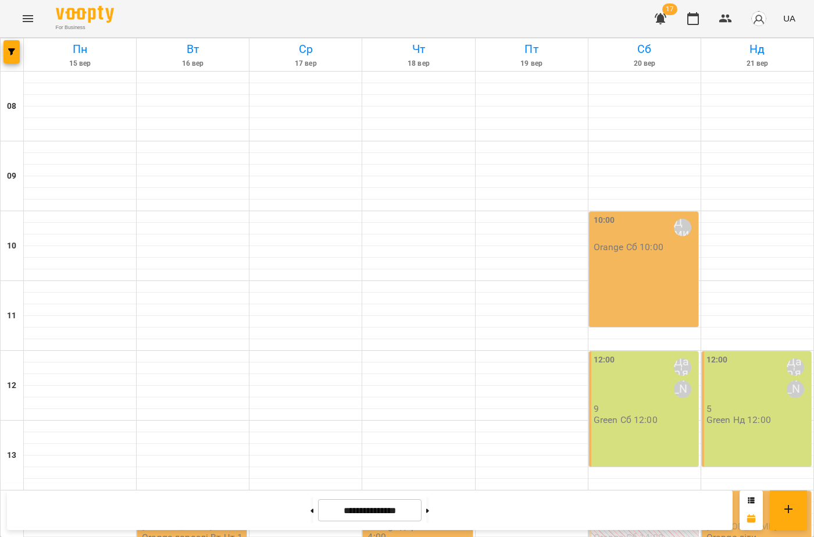
scroll to position [233, 0]
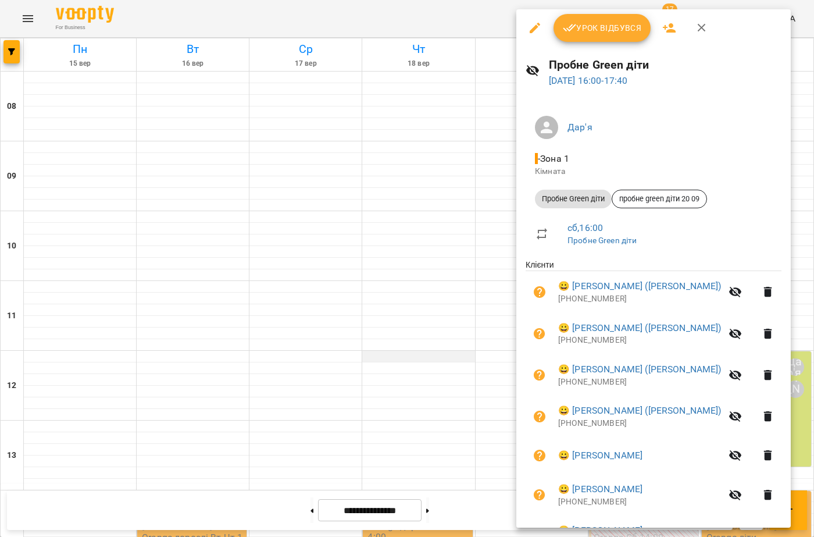
drag, startPoint x: 578, startPoint y: 206, endPoint x: 406, endPoint y: 129, distance: 188.4
click at [384, 101] on div at bounding box center [407, 268] width 814 height 537
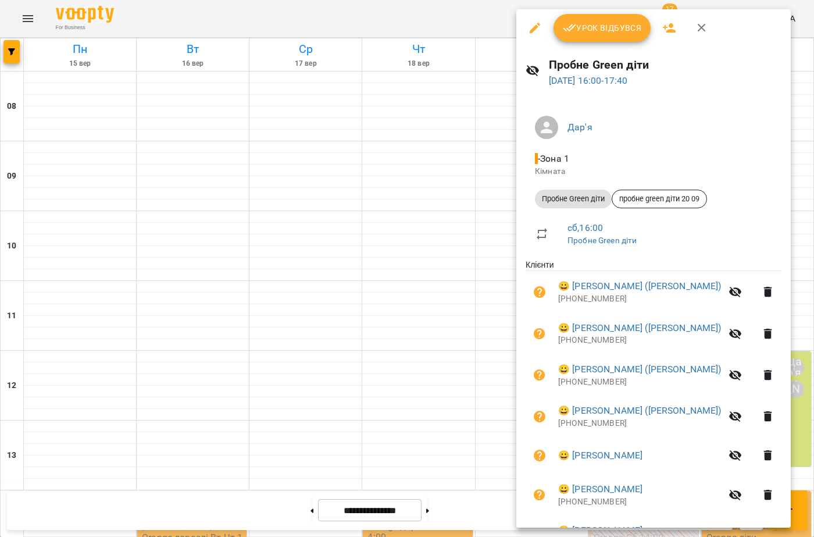
click at [532, 30] on icon "button" at bounding box center [535, 28] width 10 height 10
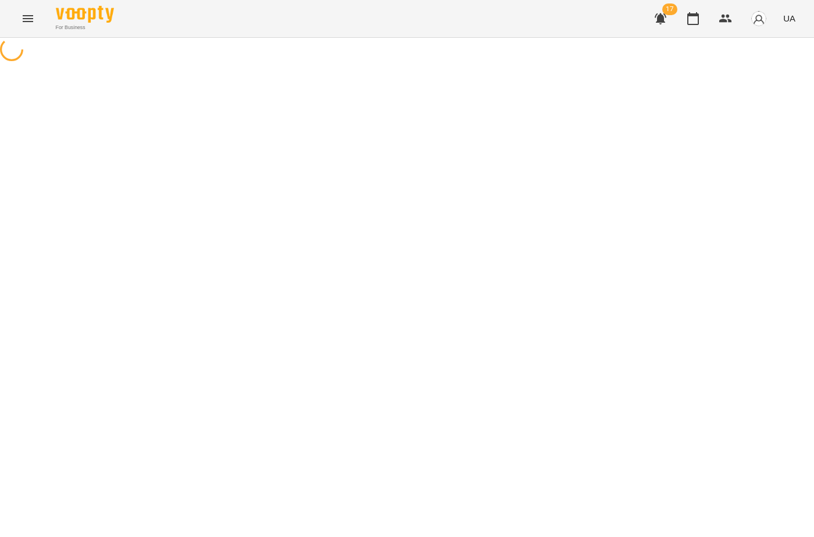
select select "**********"
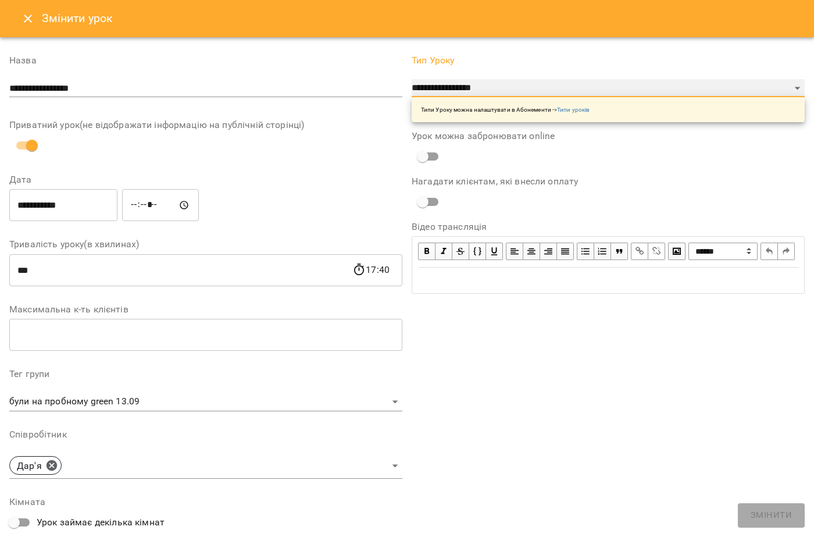
click at [505, 88] on select "**********" at bounding box center [608, 88] width 393 height 19
drag, startPoint x: 505, startPoint y: 87, endPoint x: 510, endPoint y: 170, distance: 82.7
click at [505, 87] on select "**********" at bounding box center [608, 88] width 393 height 19
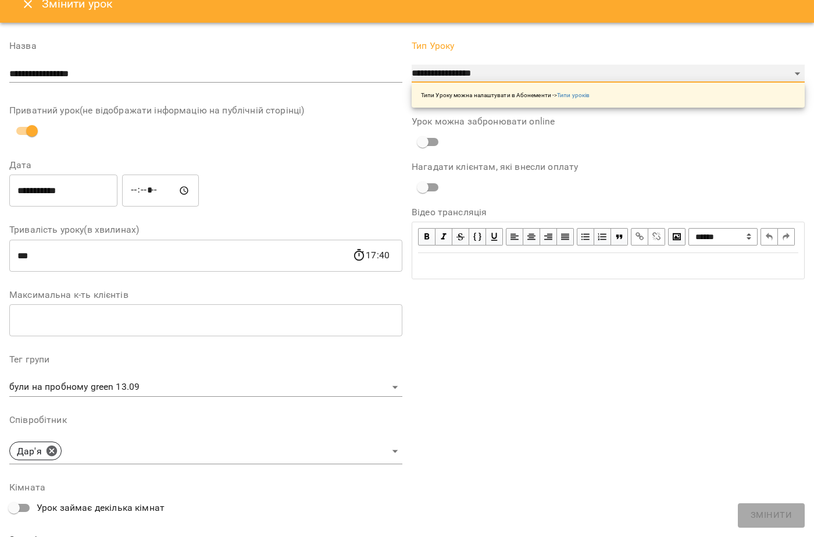
scroll to position [58, 0]
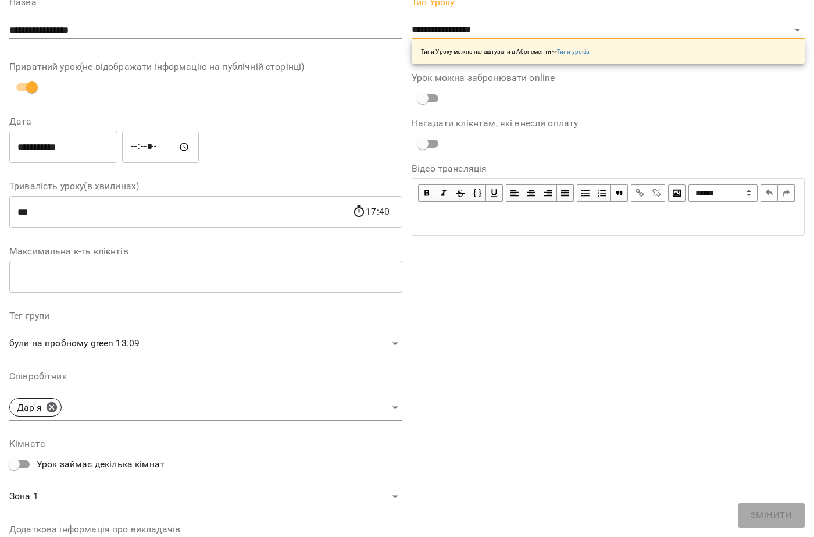
click at [381, 344] on body "For Business 17 UA Журнал відвідувань / Пробне Green діти сб, 20 вер 2025 16:00…" at bounding box center [407, 433] width 814 height 866
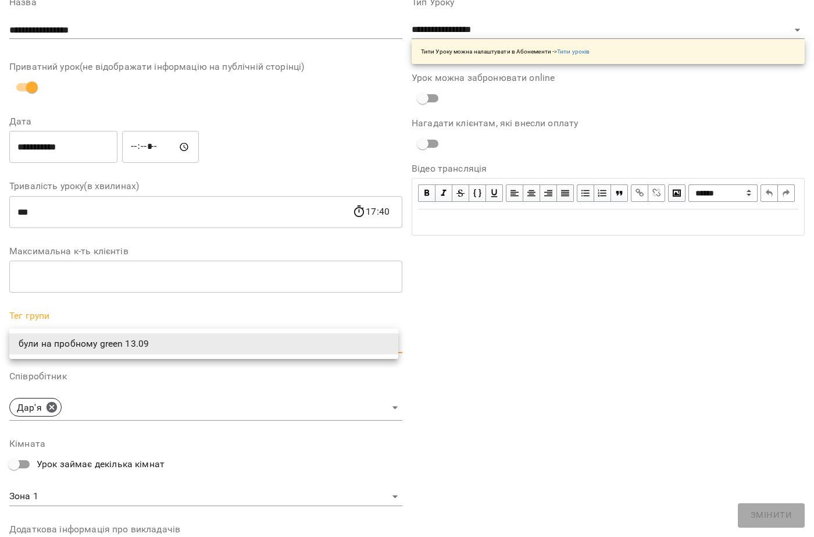
click at [280, 392] on div at bounding box center [407, 268] width 814 height 537
click at [185, 345] on body "For Business 17 UA Журнал відвідувань / Пробне Green діти сб, 20 вер 2025 16:00…" at bounding box center [407, 433] width 814 height 866
click at [185, 373] on div at bounding box center [407, 268] width 814 height 537
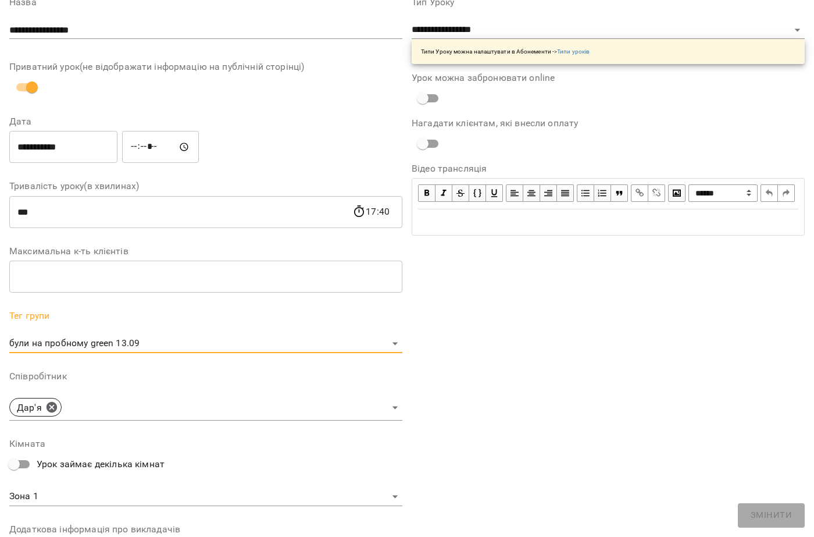
click at [194, 402] on body "For Business 17 UA Журнал відвідувань / Пробне Green діти сб, 20 вер 2025 16:00…" at bounding box center [407, 433] width 814 height 866
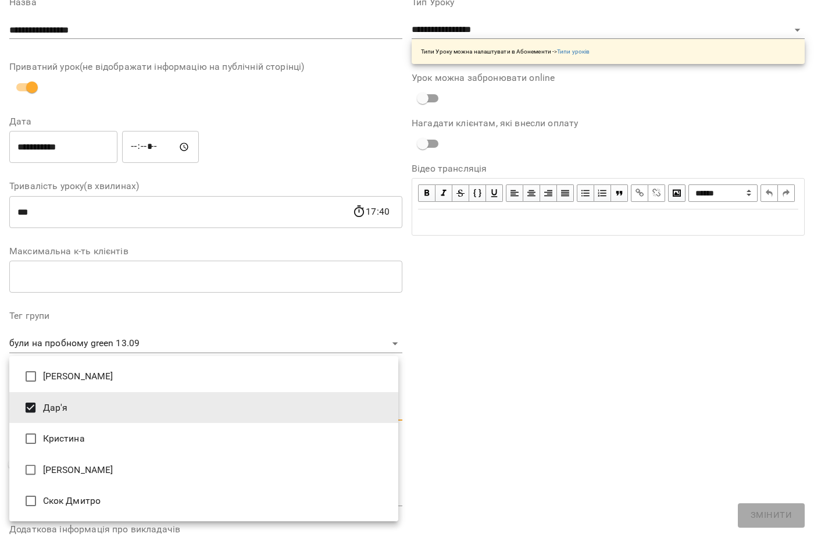
click at [186, 347] on div at bounding box center [407, 268] width 814 height 537
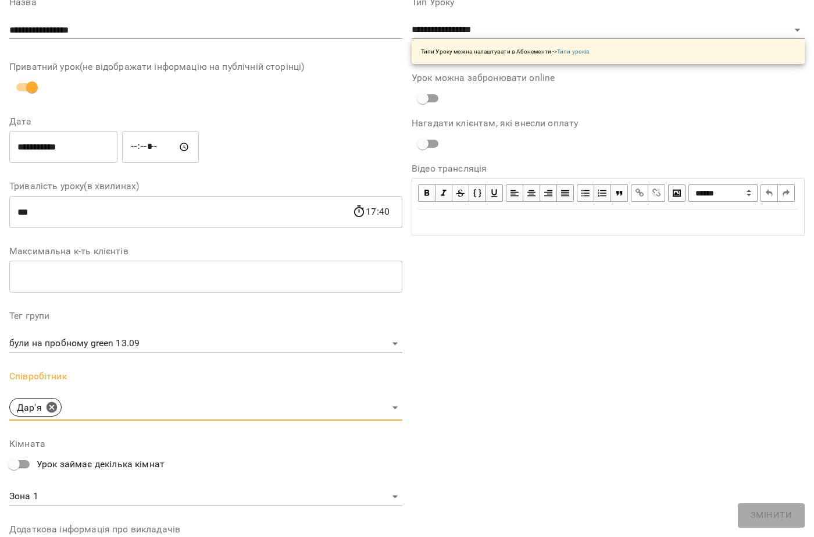
click at [186, 351] on body "For Business 17 UA Журнал відвідувань / Пробне Green діти сб, 20 вер 2025 16:00…" at bounding box center [407, 433] width 814 height 866
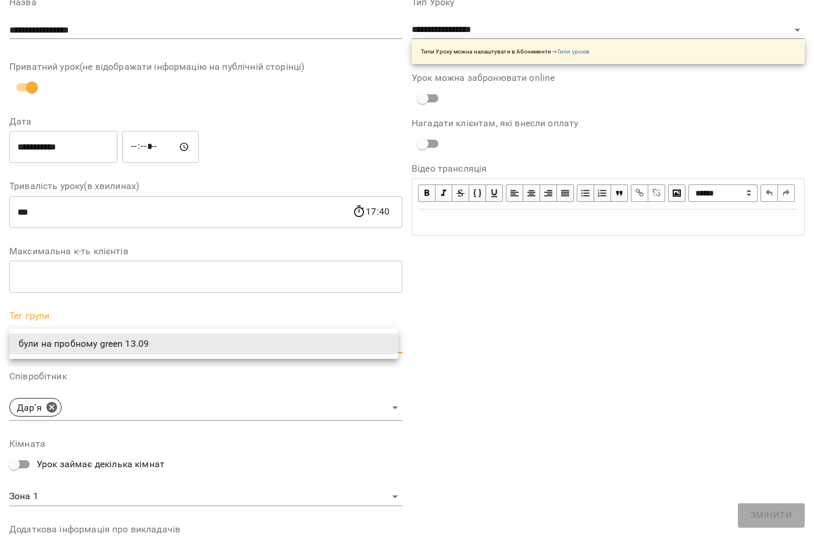
click at [177, 349] on li "були на пробному green 13.09" at bounding box center [203, 343] width 389 height 21
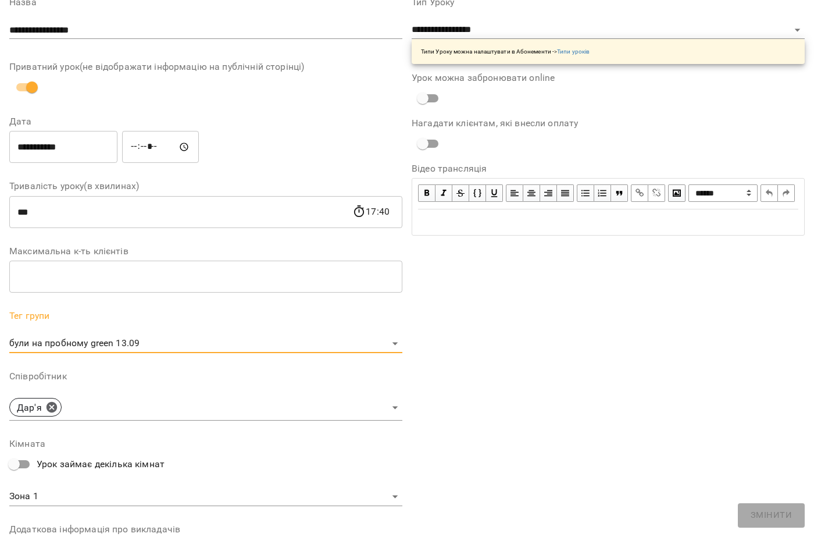
click at [137, 340] on body "For Business 17 UA Журнал відвідувань / Пробне Green діти сб, 20 вер 2025 16:00…" at bounding box center [407, 433] width 814 height 866
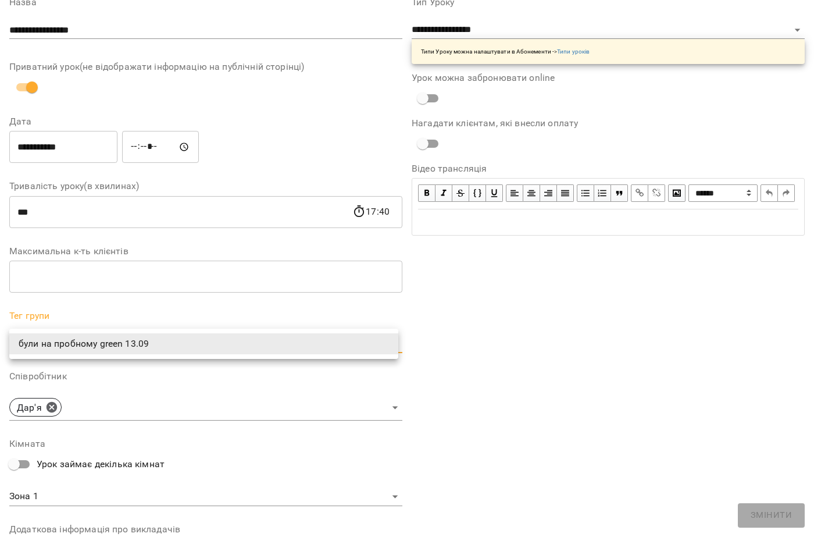
click at [137, 340] on li "були на пробному green 13.09" at bounding box center [203, 343] width 389 height 21
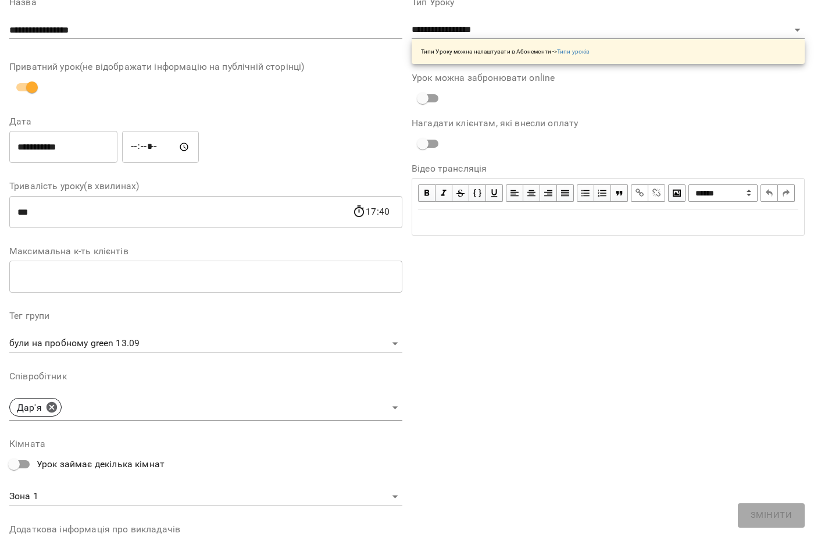
click at [137, 340] on li "були на пробному green 13.09" at bounding box center [155, 344] width 292 height 12
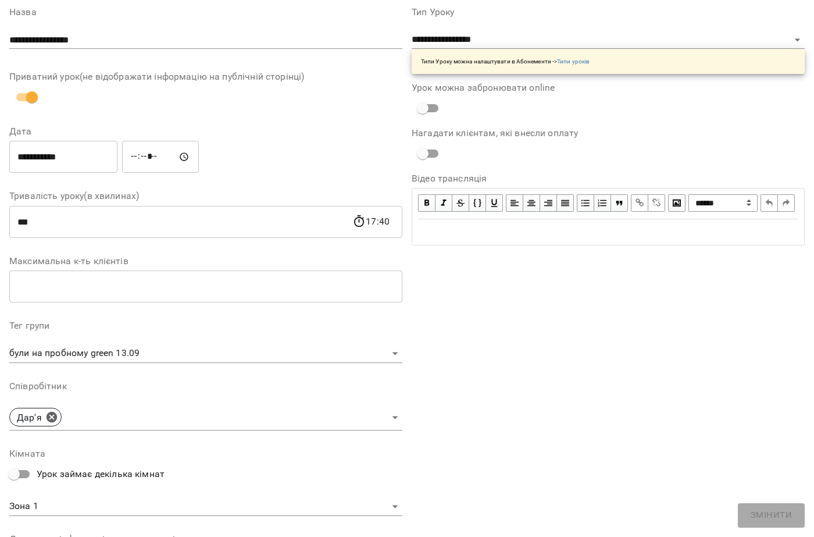
scroll to position [0, 0]
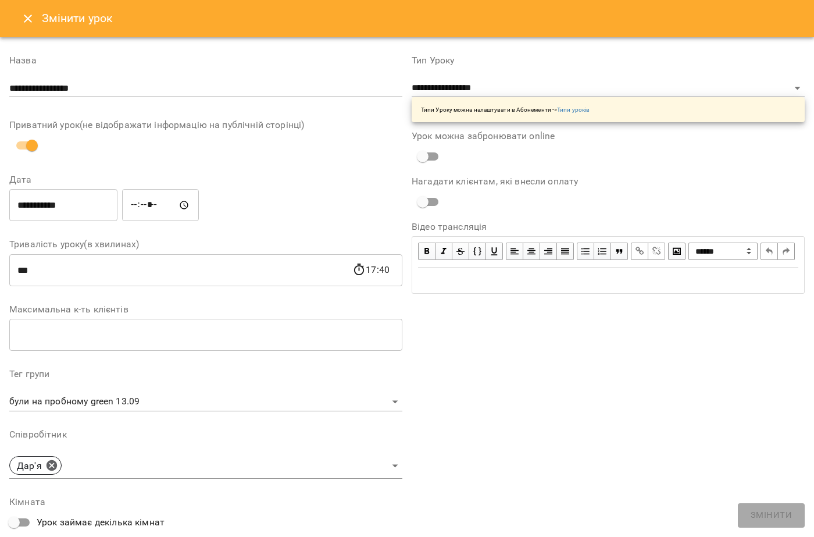
click at [31, 16] on icon "Close" at bounding box center [28, 19] width 8 height 8
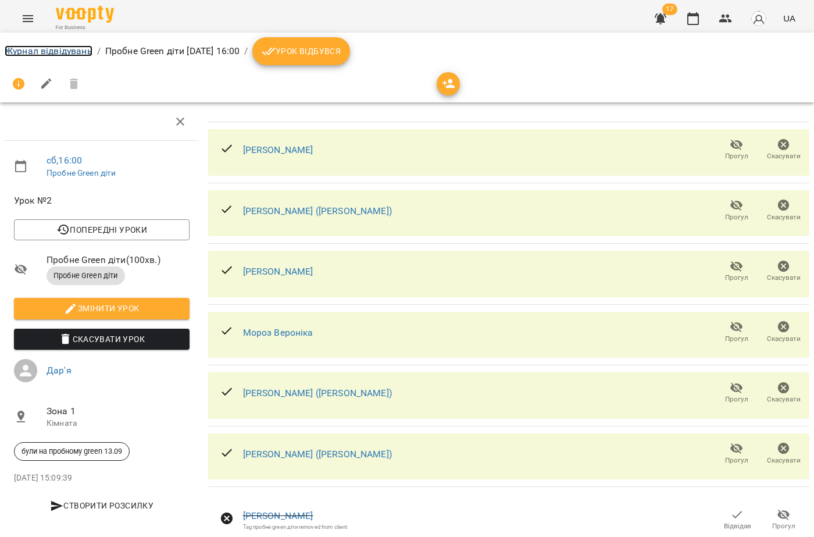
click at [57, 55] on link "Журнал відвідувань" at bounding box center [49, 50] width 88 height 11
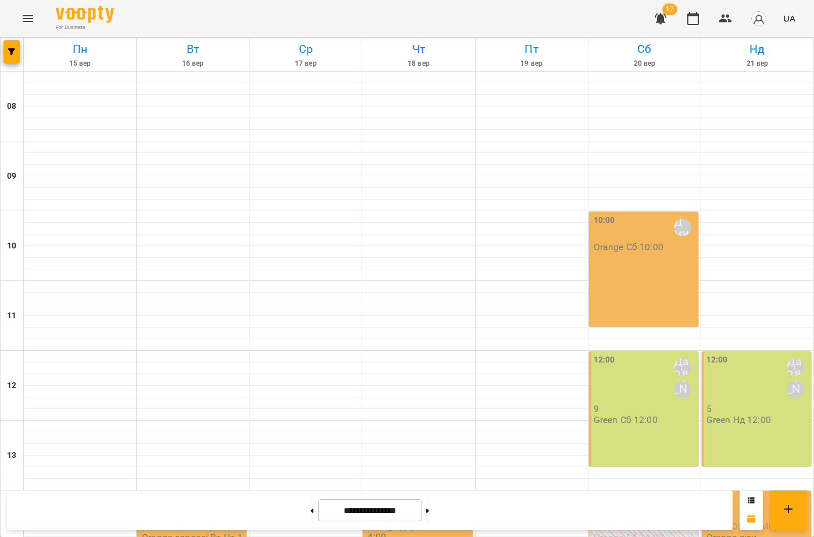
scroll to position [349, 0]
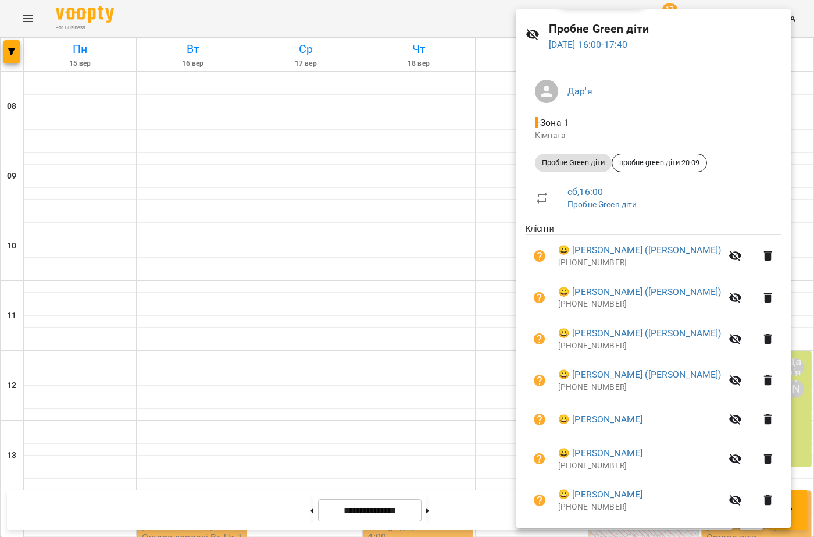
scroll to position [116, 0]
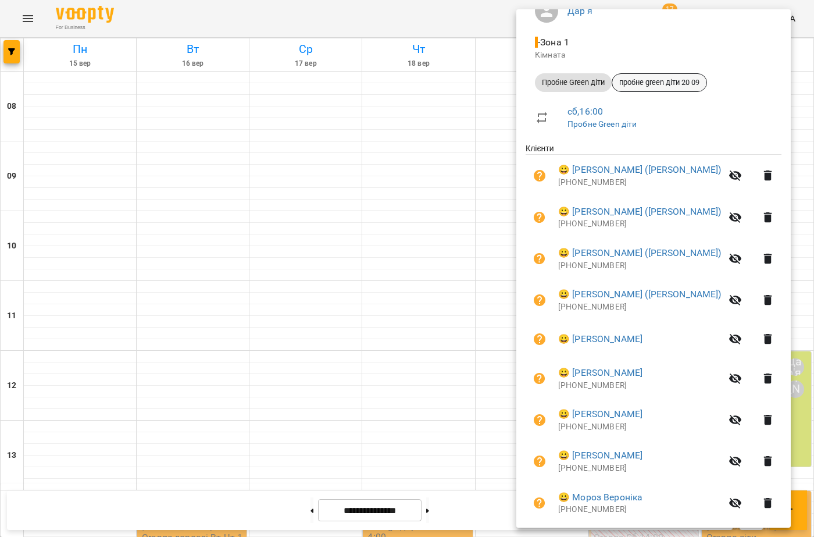
click at [659, 86] on span "пробне green діти 20 09" at bounding box center [659, 82] width 94 height 10
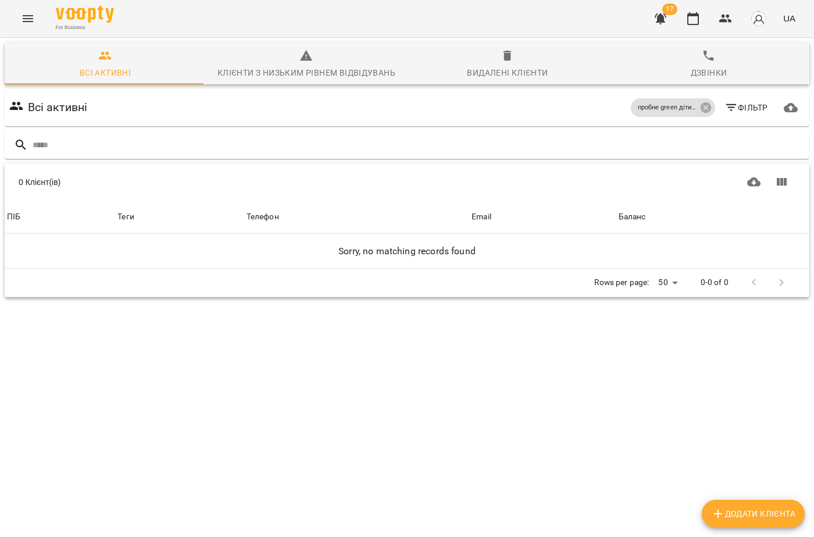
click at [22, 15] on icon "Menu" at bounding box center [28, 19] width 14 height 14
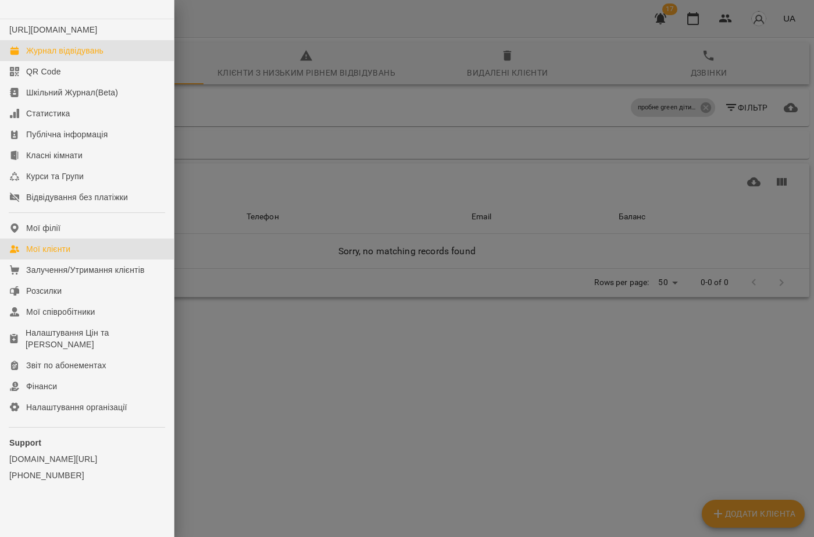
click at [53, 56] on div "Журнал відвідувань" at bounding box center [64, 51] width 77 height 12
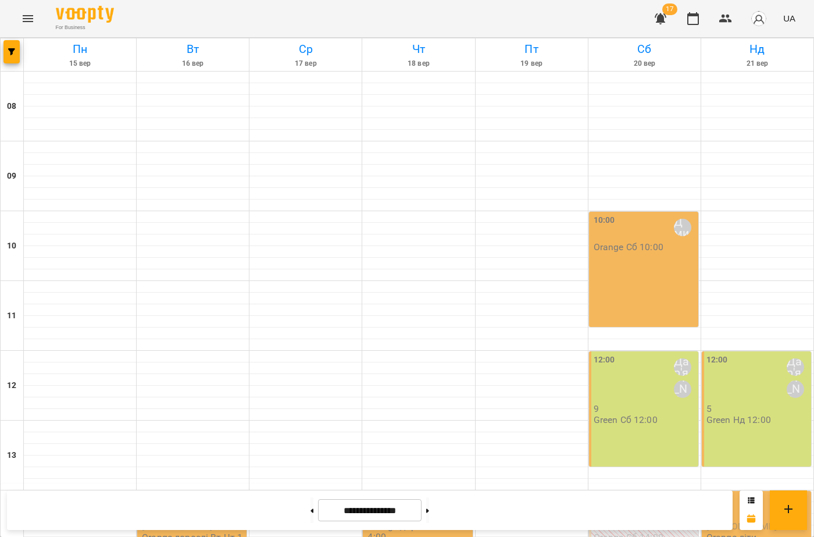
click at [35, 13] on button "Menu" at bounding box center [28, 19] width 28 height 28
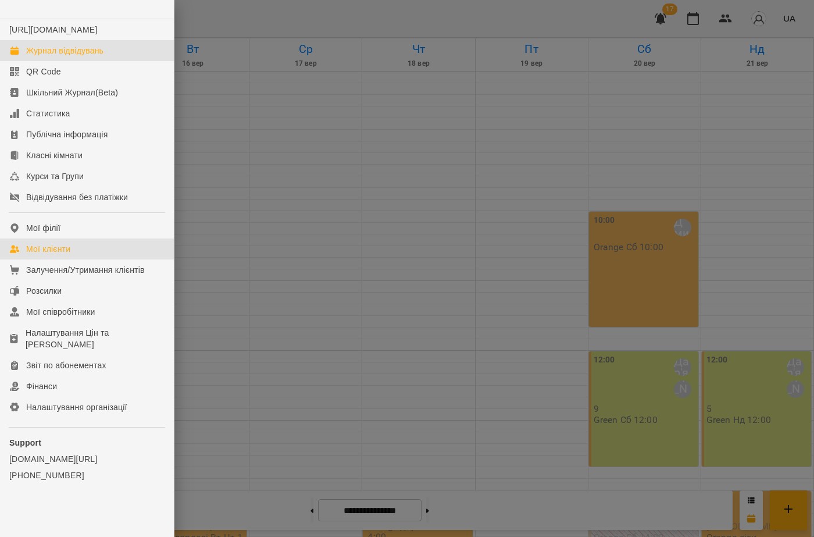
click at [69, 255] on div "Мої клієнти" at bounding box center [48, 249] width 44 height 12
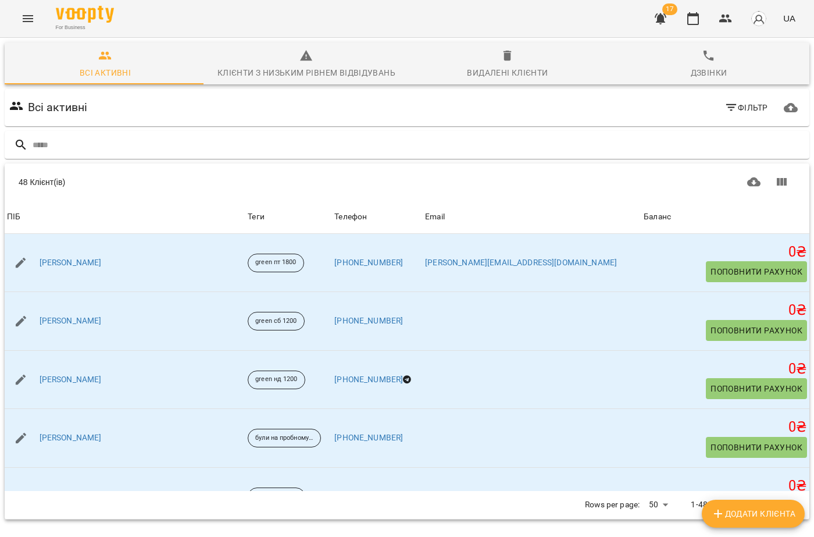
click at [729, 510] on span "Додати клієнта" at bounding box center [753, 513] width 84 height 14
select select "**"
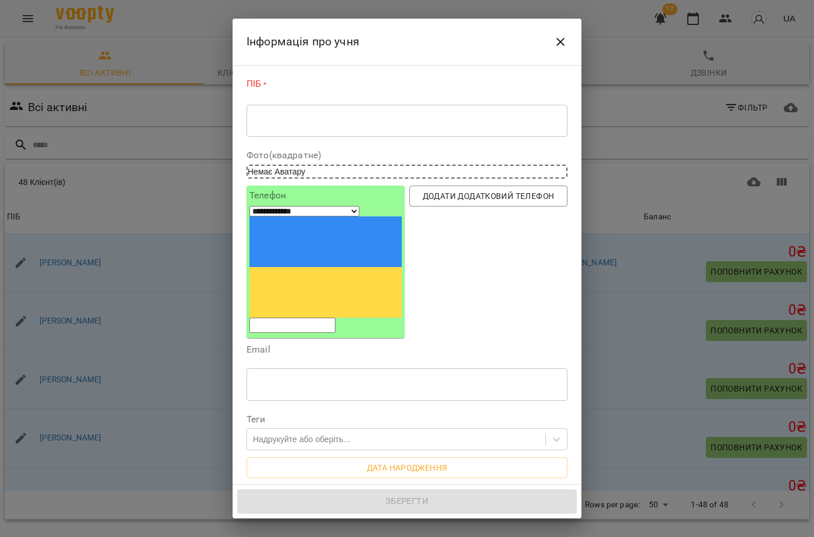
click at [321, 122] on textarea at bounding box center [407, 120] width 305 height 11
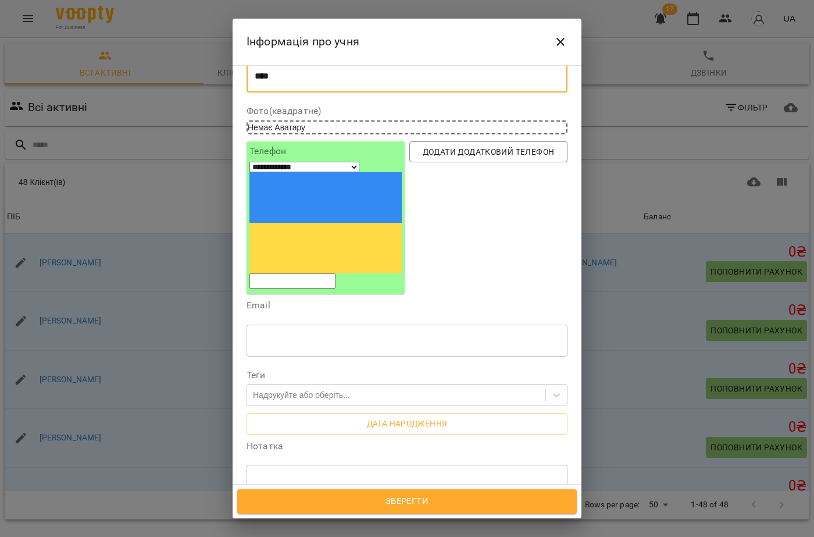
scroll to position [58, 0]
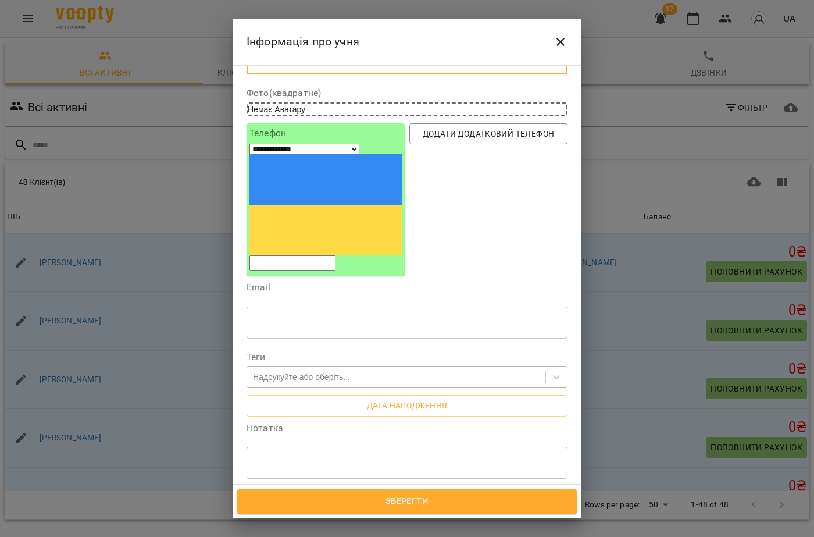
type textarea "****"
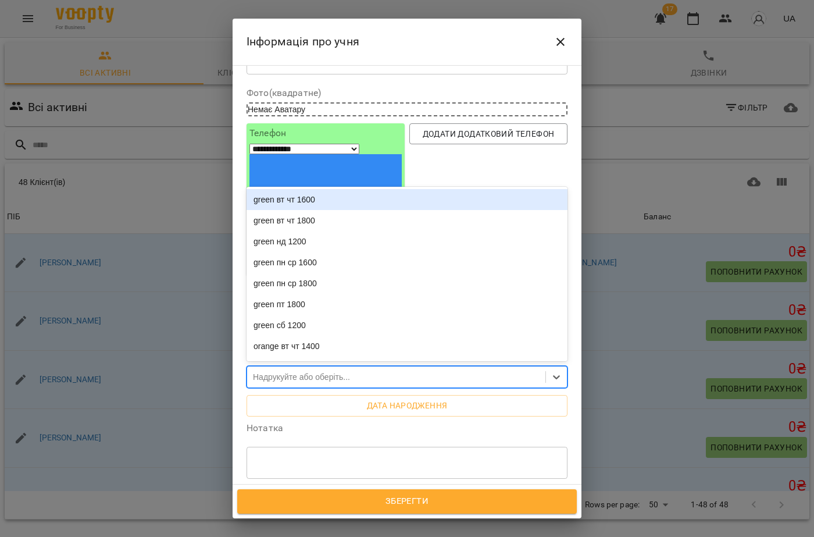
click at [300, 371] on div "Надрукуйте або оберіть..." at bounding box center [301, 377] width 97 height 12
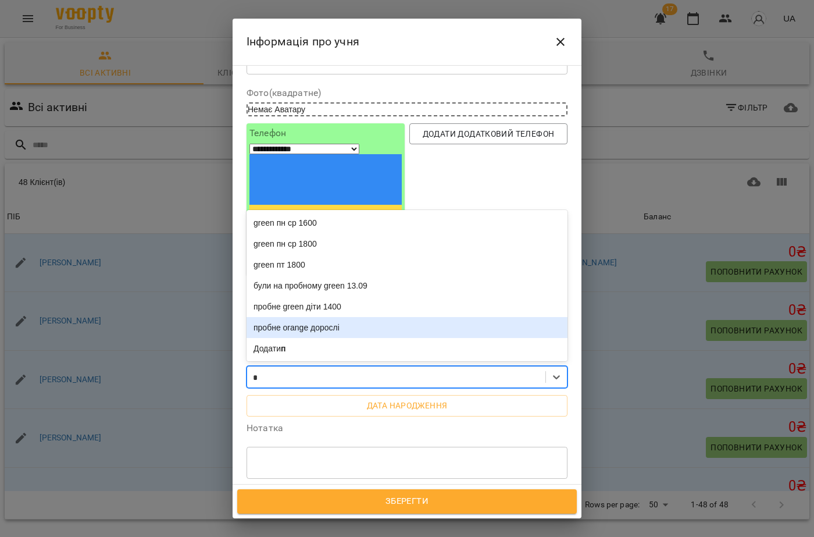
scroll to position [0, 0]
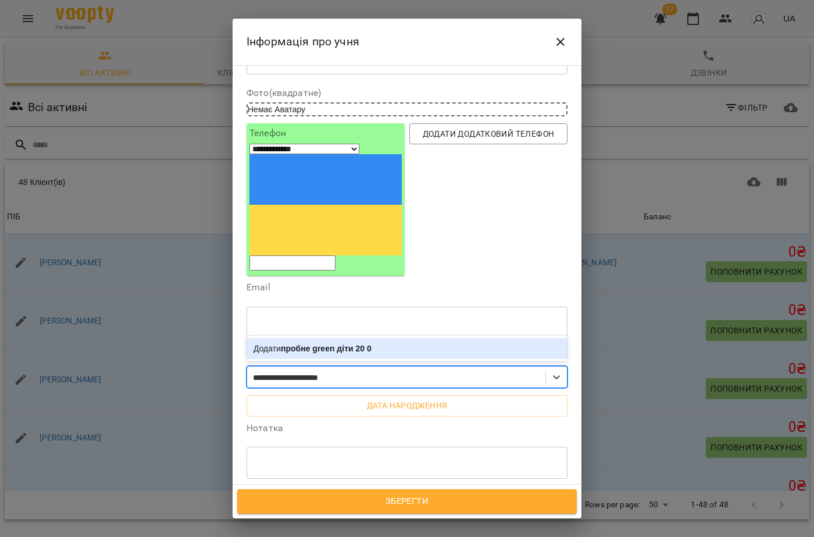
type input "**********"
click at [344, 344] on b "пробне green діти 20 09" at bounding box center [328, 348] width 95 height 9
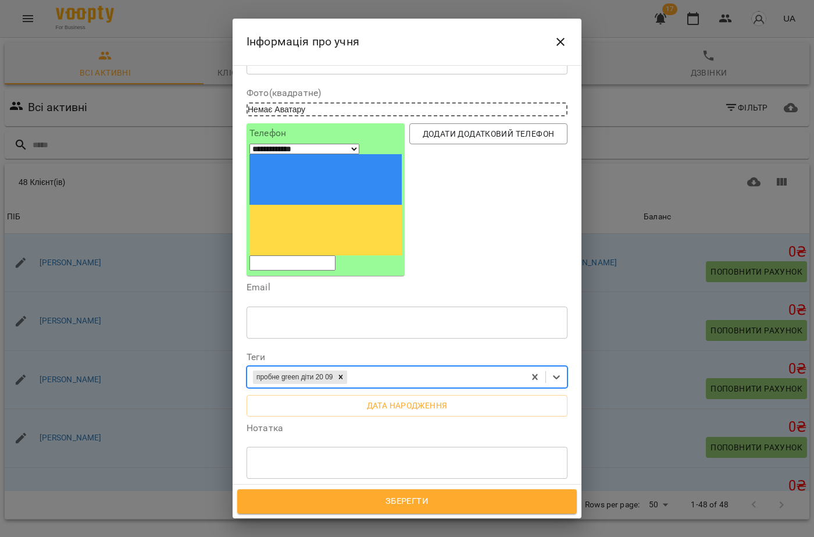
click at [398, 504] on span "Зберегти" at bounding box center [407, 501] width 314 height 15
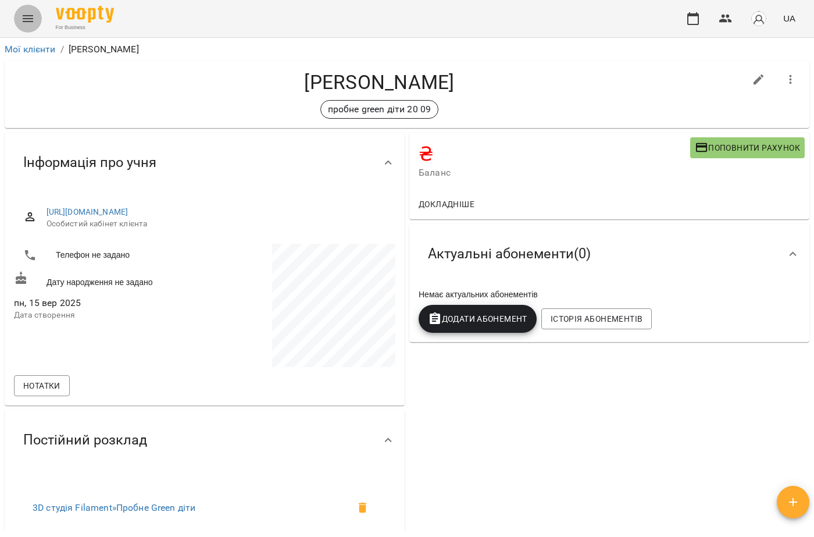
click at [28, 18] on icon "Menu" at bounding box center [28, 19] width 14 height 14
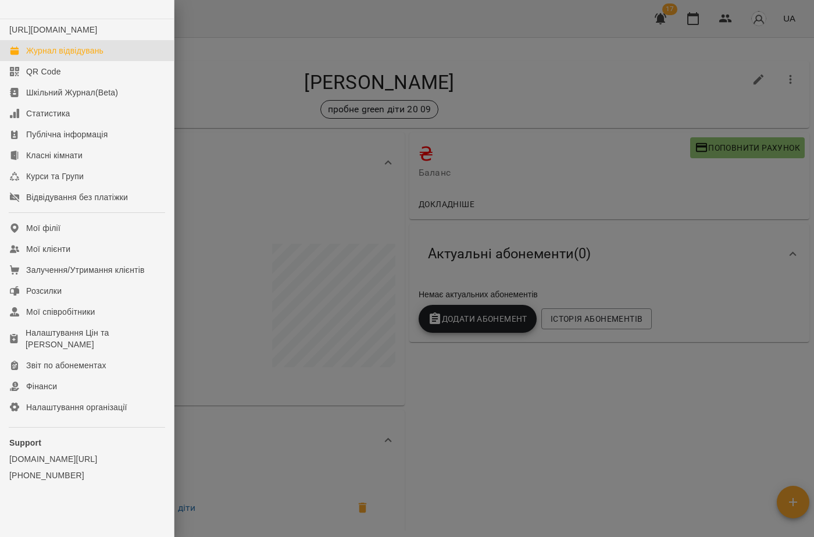
click at [36, 56] on div "Журнал відвідувань" at bounding box center [64, 51] width 77 height 12
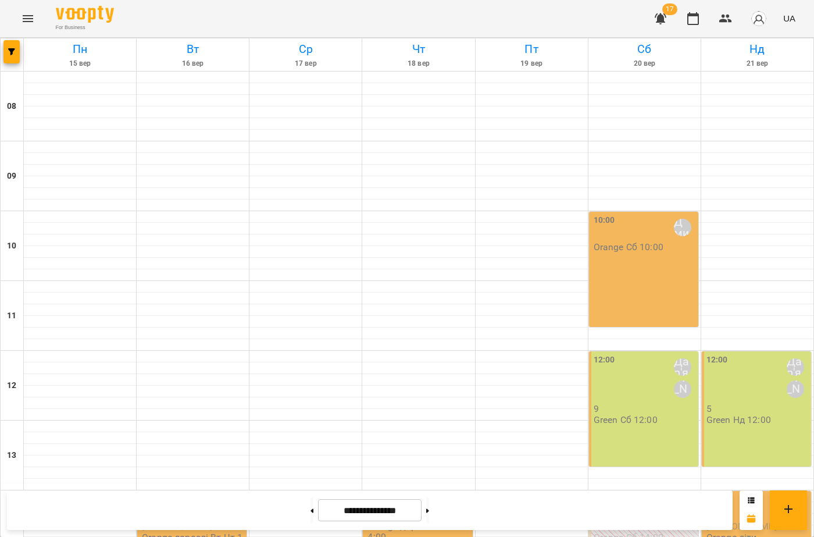
scroll to position [349, 0]
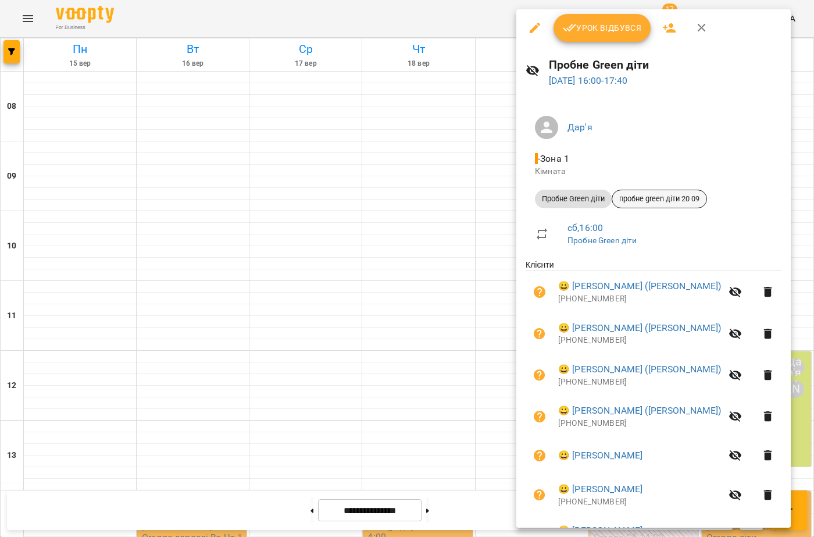
click at [662, 195] on span "пробне green діти 20 09" at bounding box center [659, 199] width 94 height 10
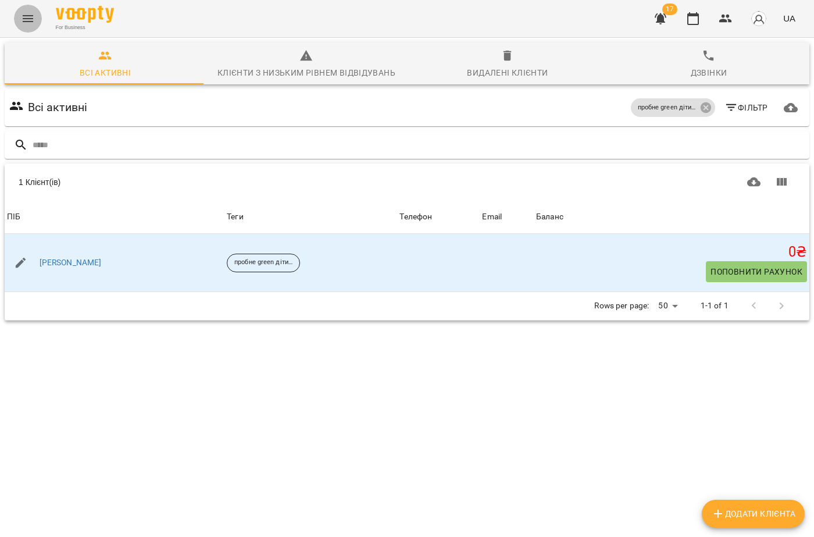
click at [20, 15] on button "Menu" at bounding box center [28, 19] width 28 height 28
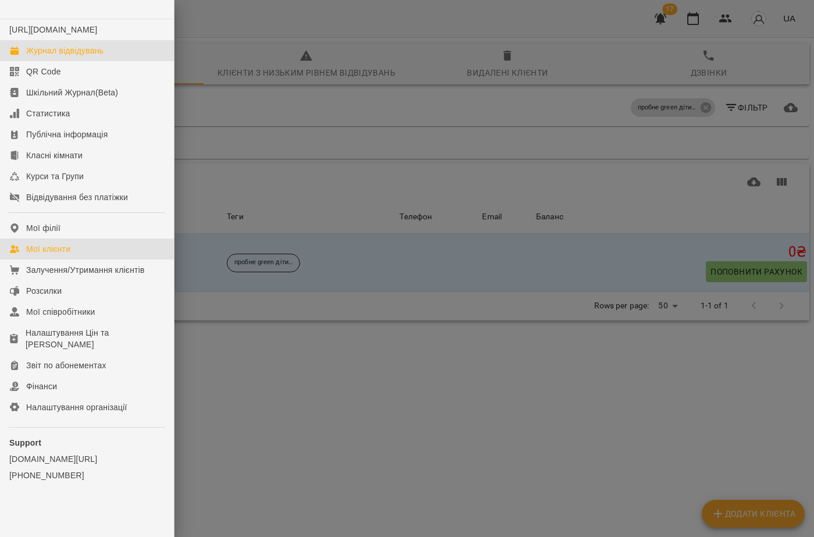
click at [41, 56] on div "Журнал відвідувань" at bounding box center [64, 51] width 77 height 12
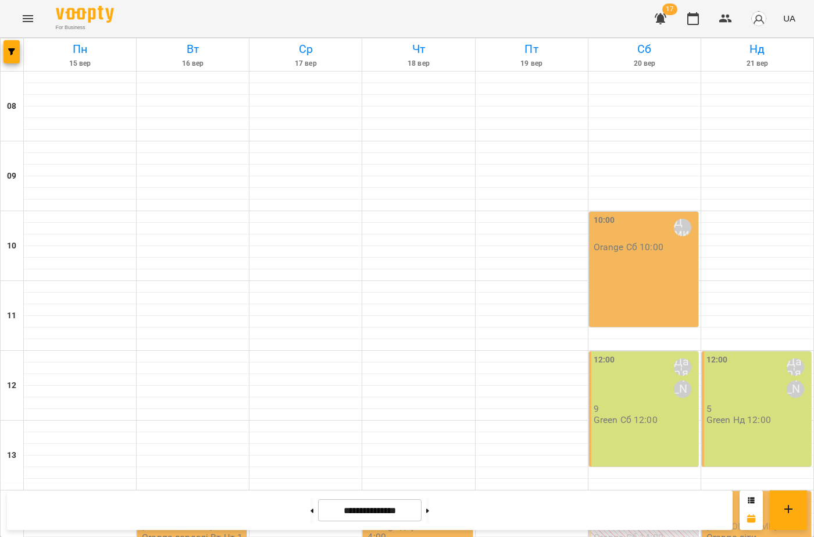
scroll to position [349, 0]
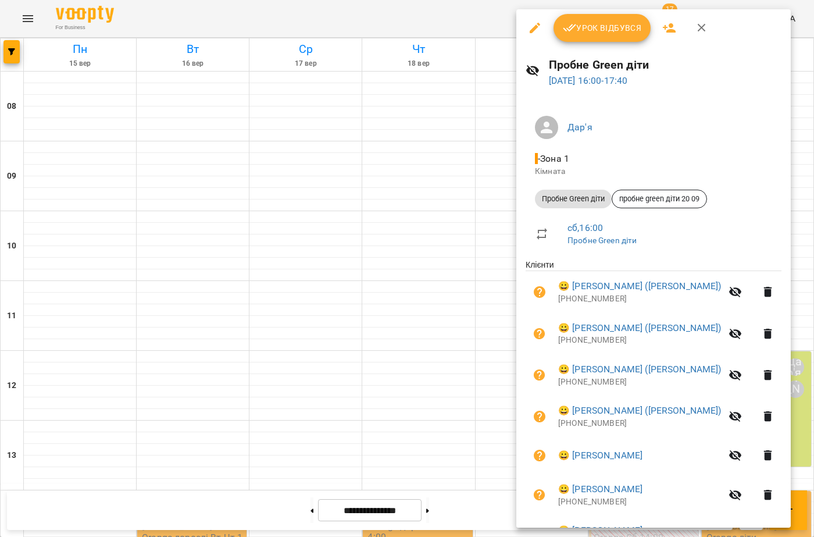
click at [502, 88] on div at bounding box center [407, 268] width 814 height 537
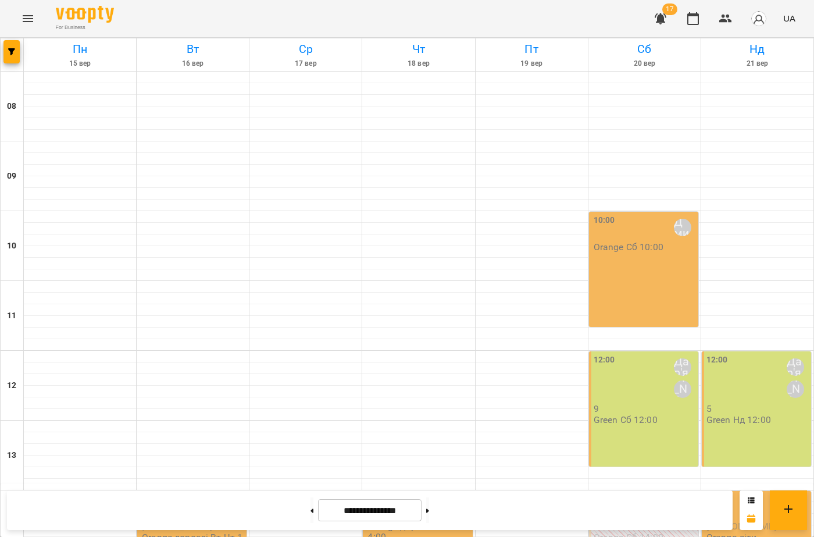
click at [319, 516] on input "**********" at bounding box center [370, 510] width 104 height 23
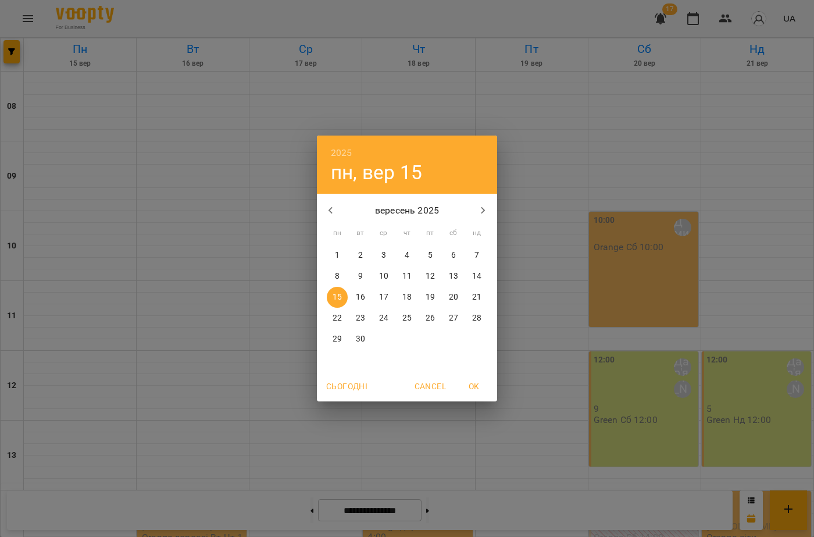
click at [298, 514] on div "2025 пн, вер 15 вересень 2025 пн вт ср чт пт сб нд 1 2 3 4 5 6 7 8 9 10 11 12 1…" at bounding box center [407, 268] width 814 height 537
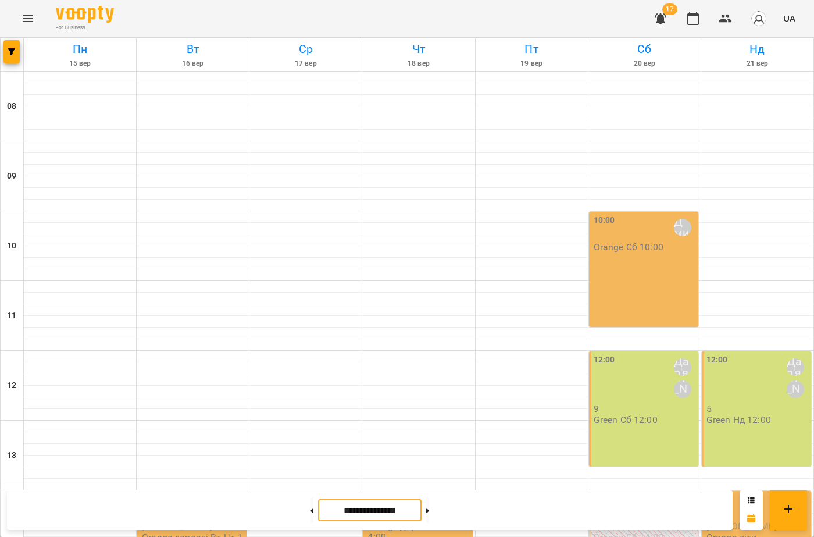
click at [313, 513] on div at bounding box center [312, 510] width 12 height 26
click at [311, 515] on button at bounding box center [312, 510] width 3 height 26
type input "**********"
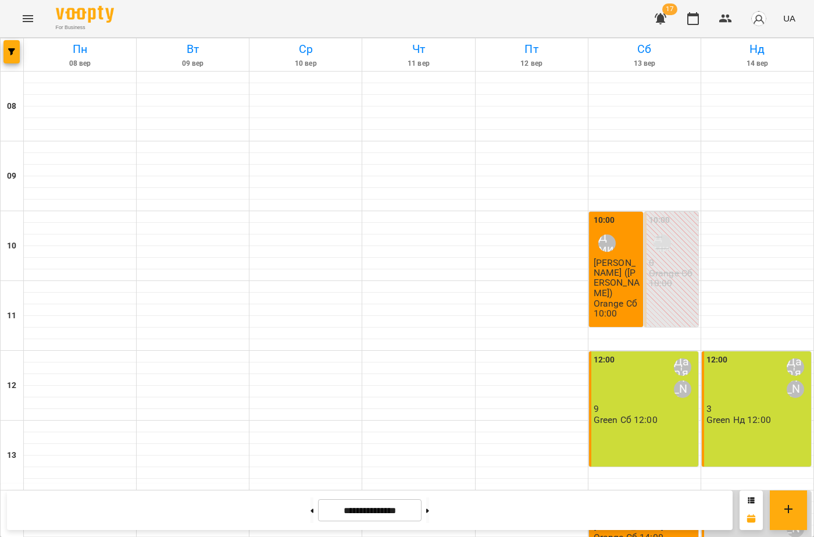
scroll to position [308, 0]
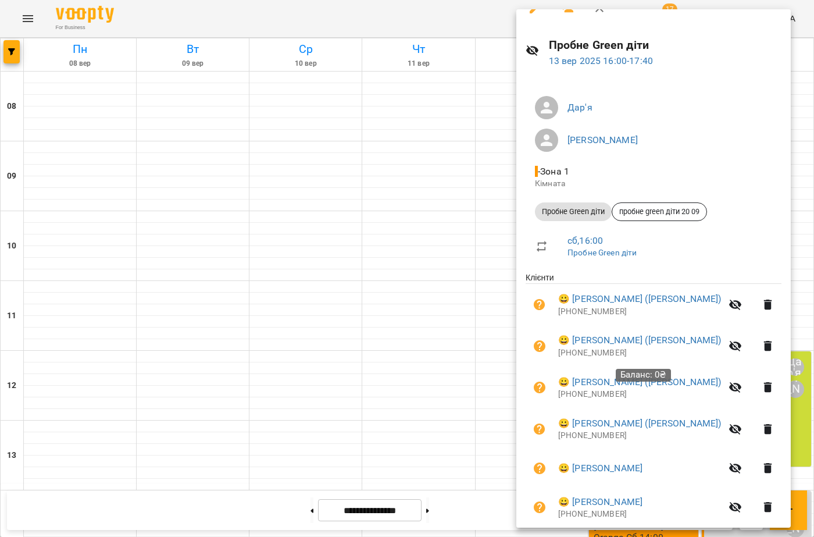
scroll to position [0, 0]
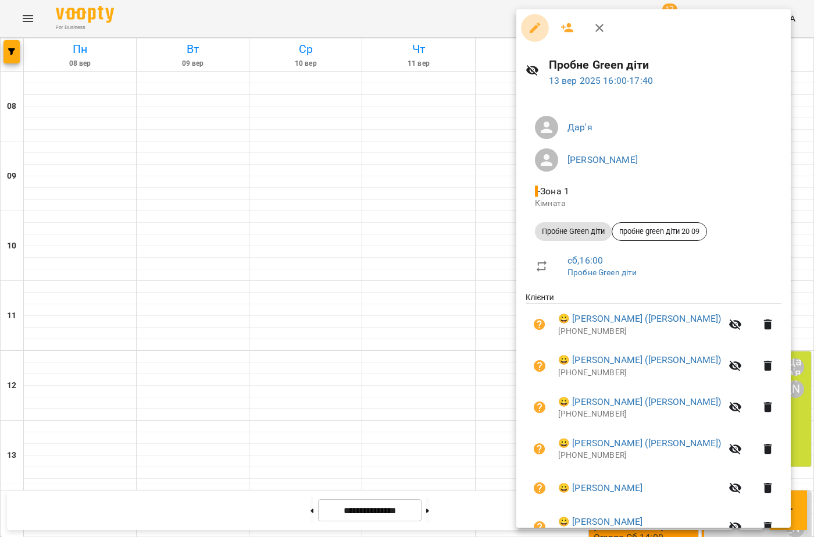
click at [535, 31] on icon "button" at bounding box center [535, 28] width 14 height 14
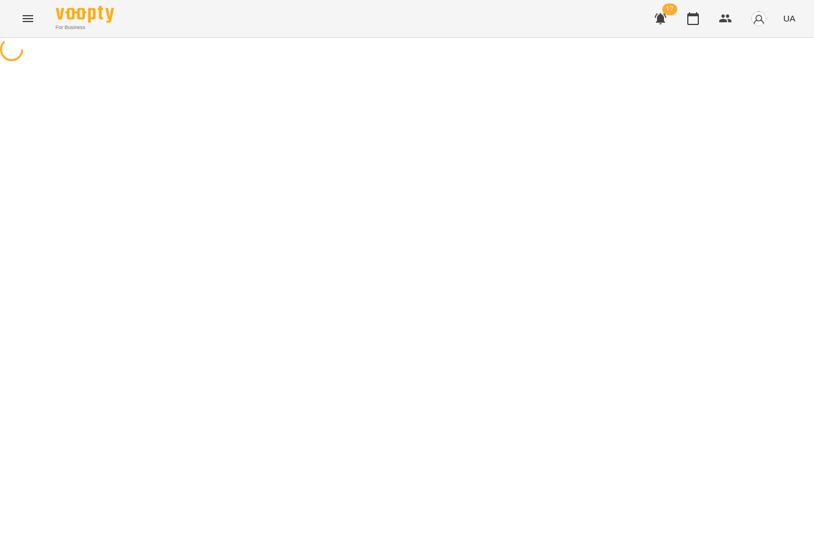
select select "**********"
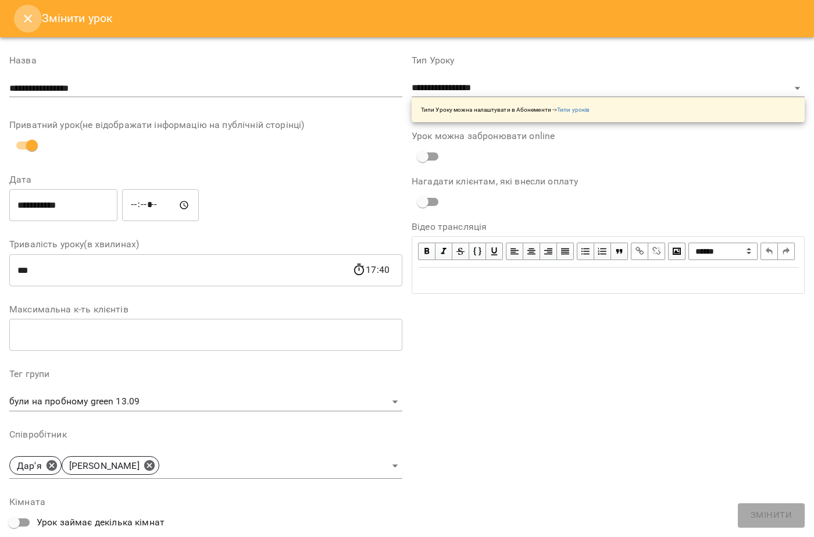
click at [29, 20] on icon "Close" at bounding box center [28, 19] width 14 height 14
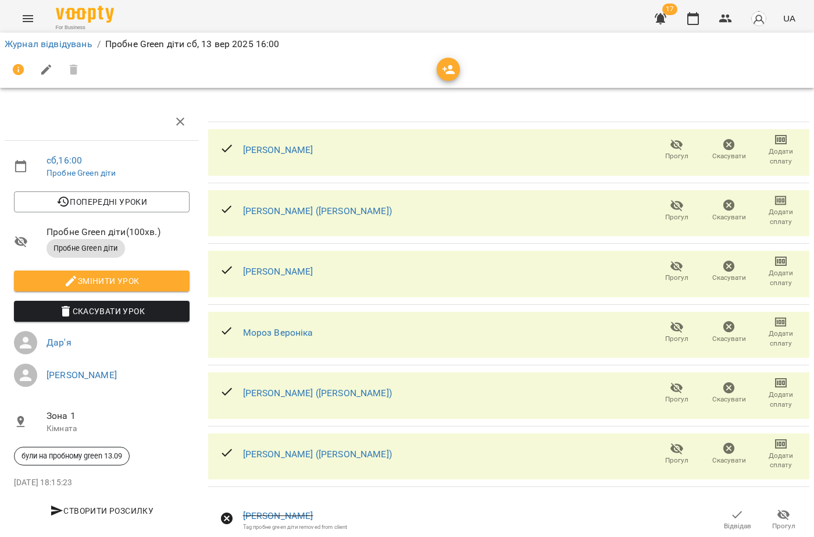
click at [87, 245] on span "Пробне Green діти" at bounding box center [86, 248] width 78 height 10
click at [97, 279] on span "Змінити урок" at bounding box center [101, 281] width 157 height 14
select select "**********"
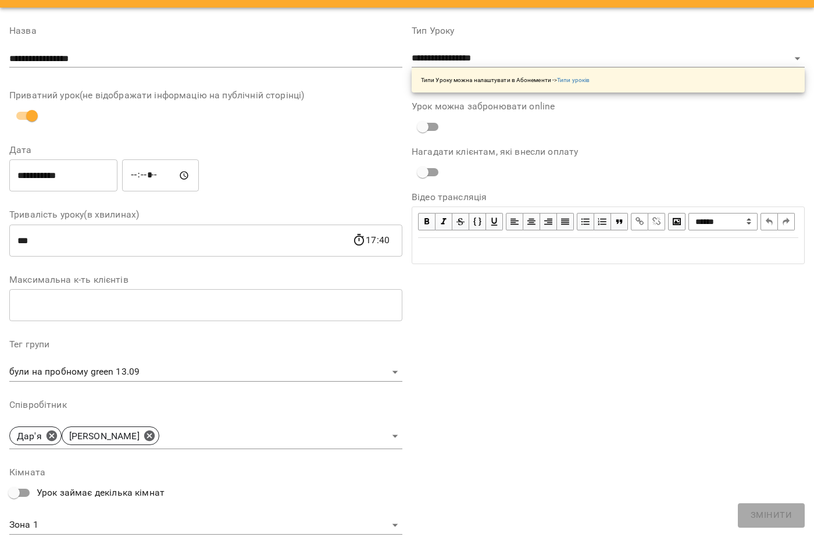
scroll to position [116, 0]
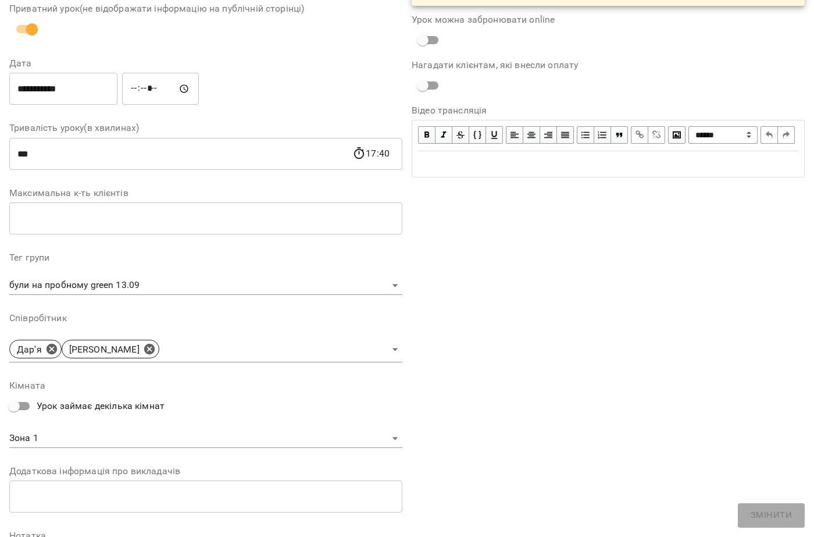
click at [278, 295] on div "**********" at bounding box center [205, 270] width 393 height 681
click at [287, 286] on body "For Business 17 UA Журнал відвідувань / Пробне Green діти сб, 13 вер 2025 16:00…" at bounding box center [407, 403] width 814 height 806
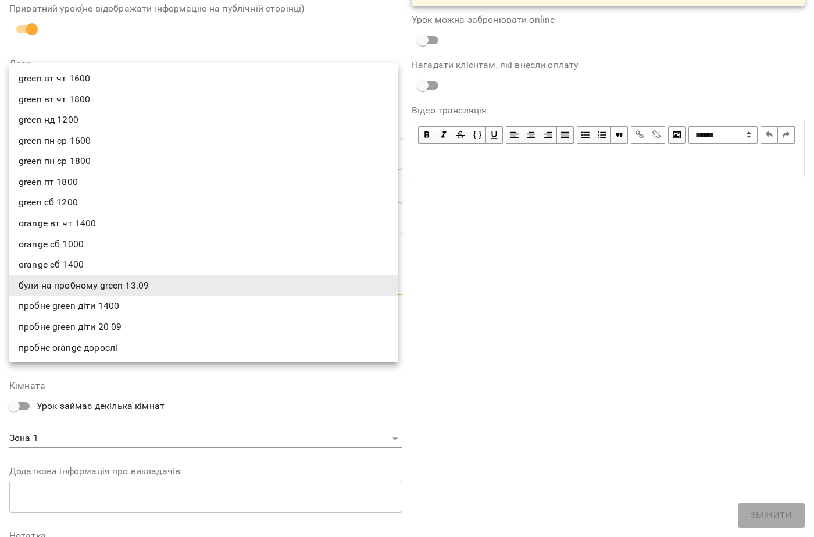
click at [195, 412] on div at bounding box center [407, 268] width 814 height 537
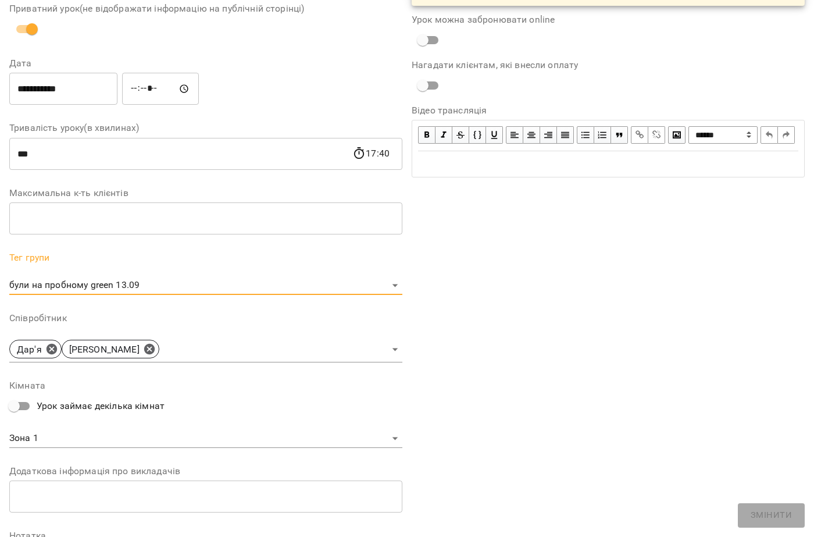
click at [118, 284] on body "For Business 17 UA Журнал відвідувань / Пробне Green діти сб, 13 вер 2025 16:00…" at bounding box center [407, 403] width 814 height 806
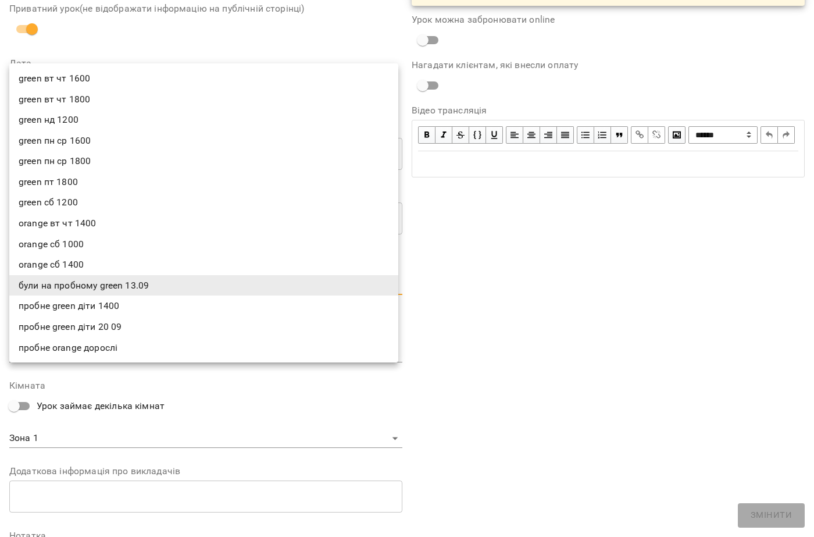
drag, startPoint x: 83, startPoint y: 323, endPoint x: 87, endPoint y: 332, distance: 9.9
click at [83, 324] on li "пробне green діти 20 09" at bounding box center [203, 326] width 389 height 21
type input "**********"
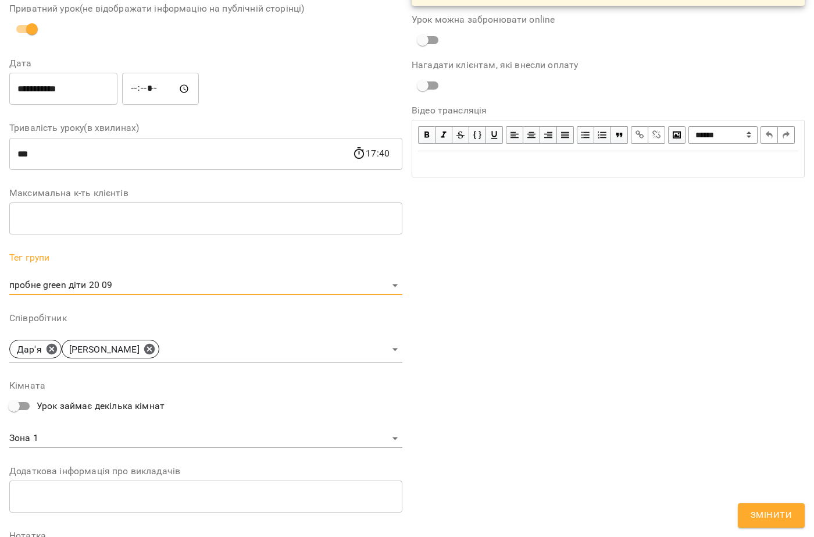
click at [747, 515] on button "Змінити" at bounding box center [771, 515] width 67 height 24
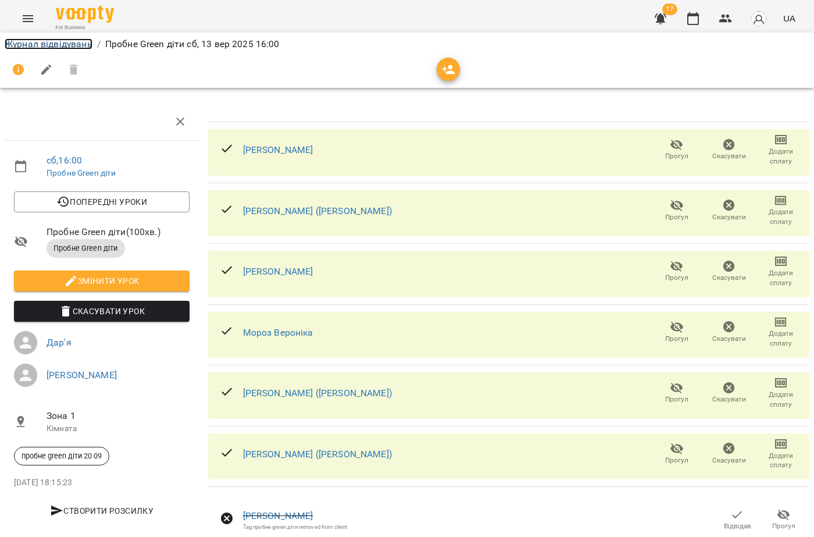
click at [38, 47] on link "Журнал відвідувань" at bounding box center [49, 43] width 88 height 11
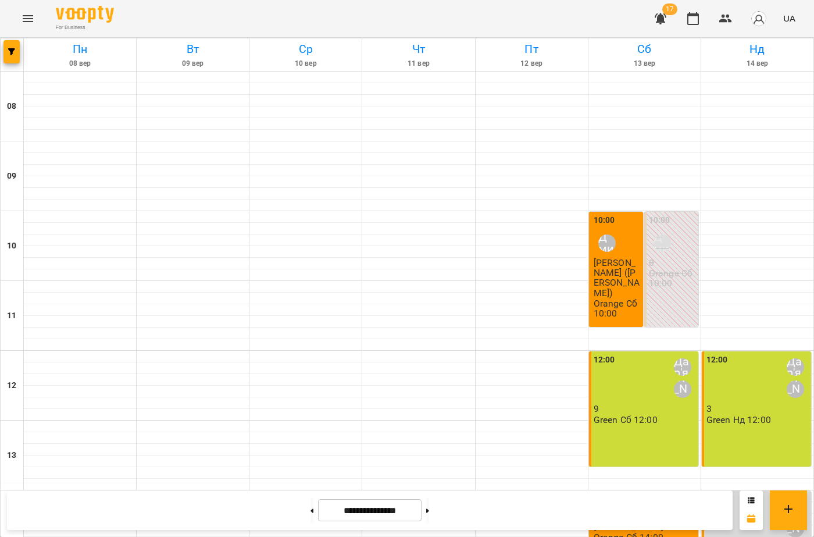
scroll to position [233, 0]
click at [429, 505] on button at bounding box center [427, 510] width 3 height 26
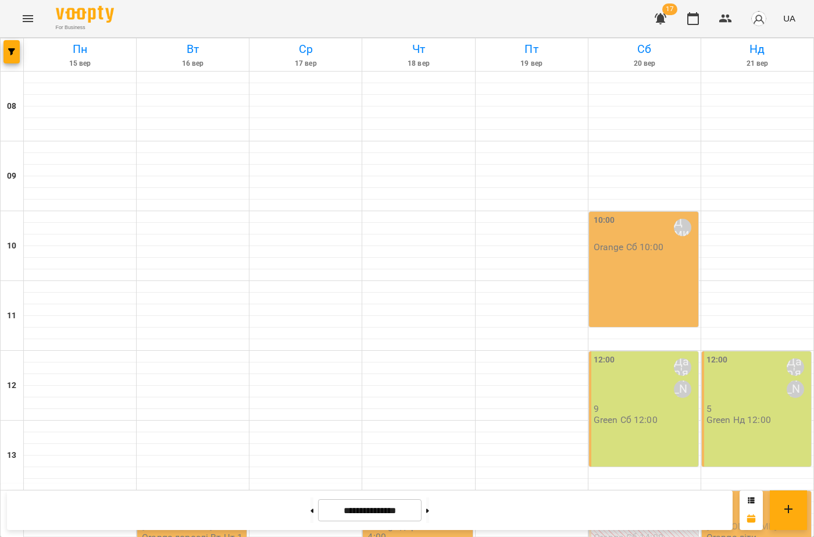
scroll to position [349, 0]
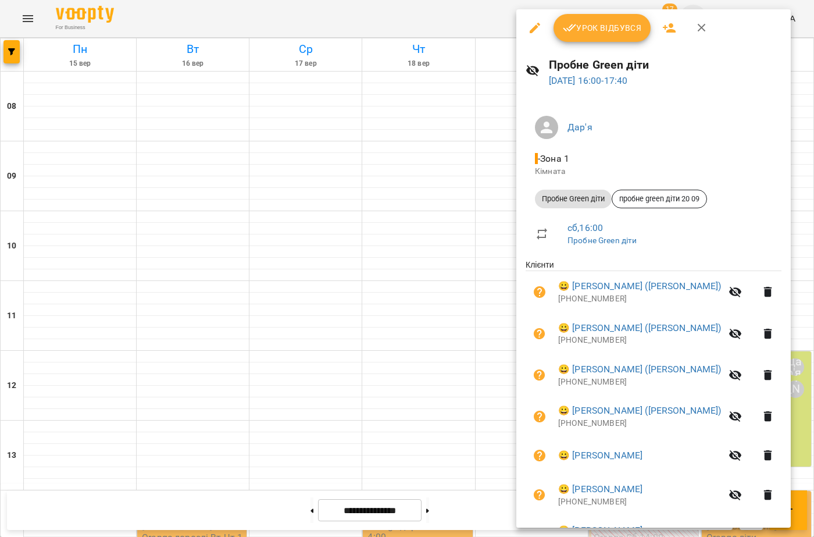
click at [705, 19] on button "button" at bounding box center [702, 28] width 28 height 28
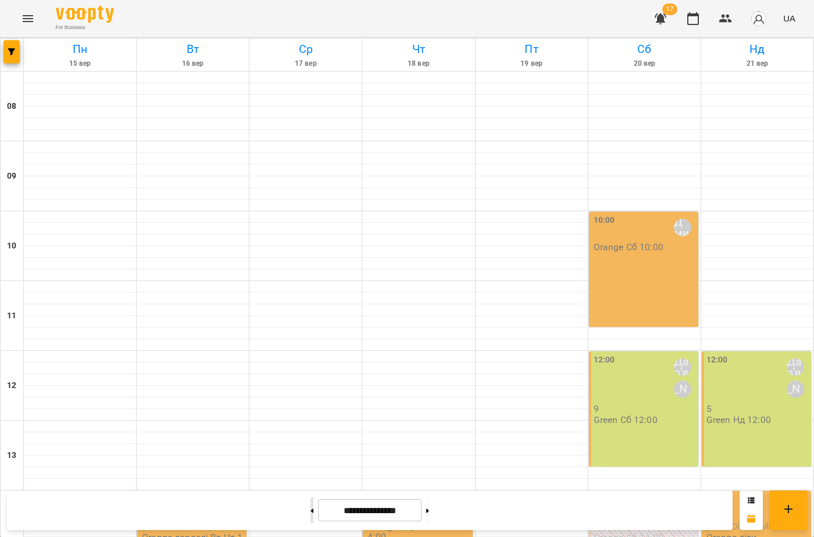
click at [311, 520] on button at bounding box center [312, 510] width 3 height 26
type input "**********"
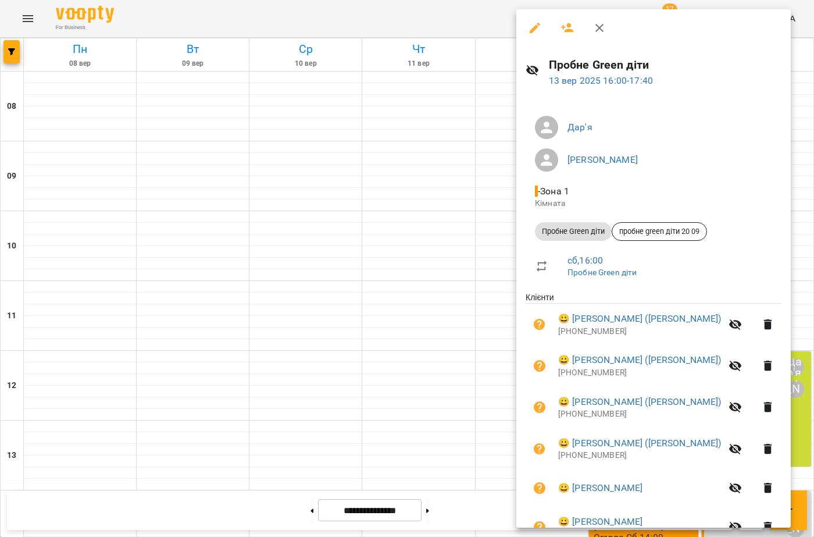
click at [543, 28] on button "button" at bounding box center [535, 28] width 28 height 28
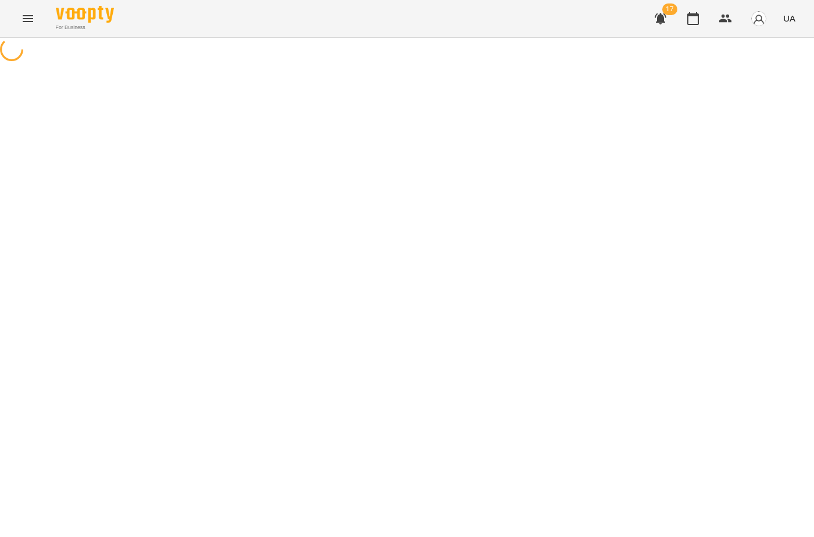
select select "**********"
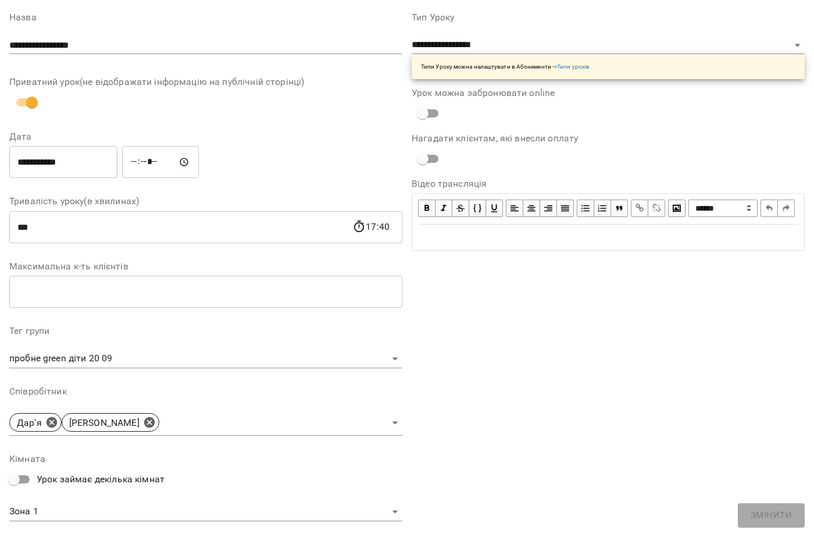
scroll to position [174, 0]
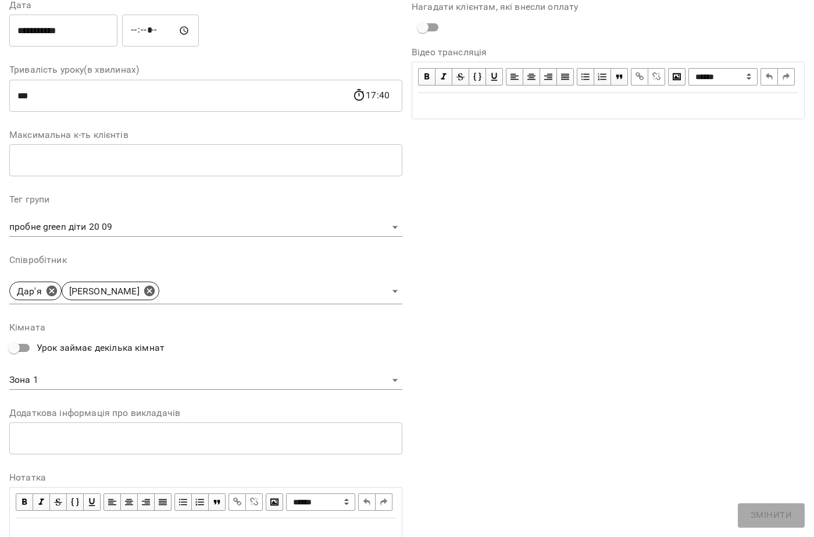
click at [138, 224] on body "For Business 17 UA Журнал відвідувань / Пробне Green діти сб, 13 вер 2025 16:00…" at bounding box center [407, 403] width 814 height 806
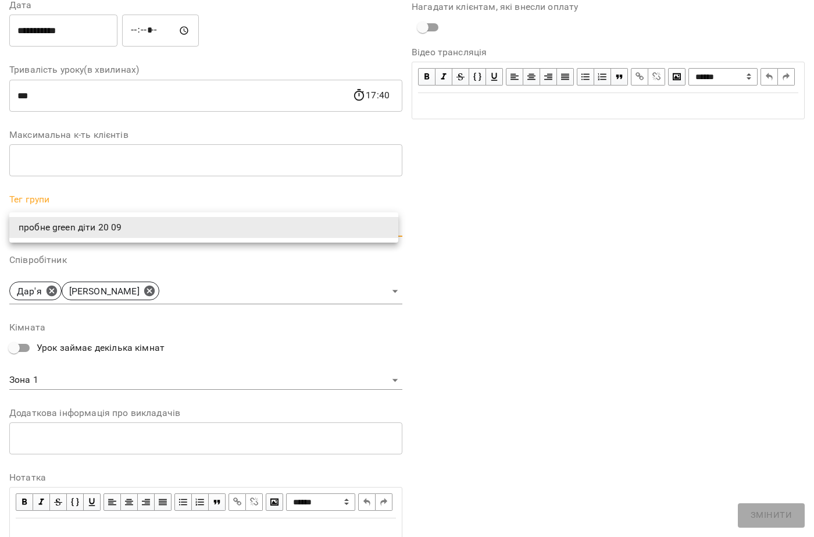
click at [158, 299] on div at bounding box center [407, 268] width 814 height 537
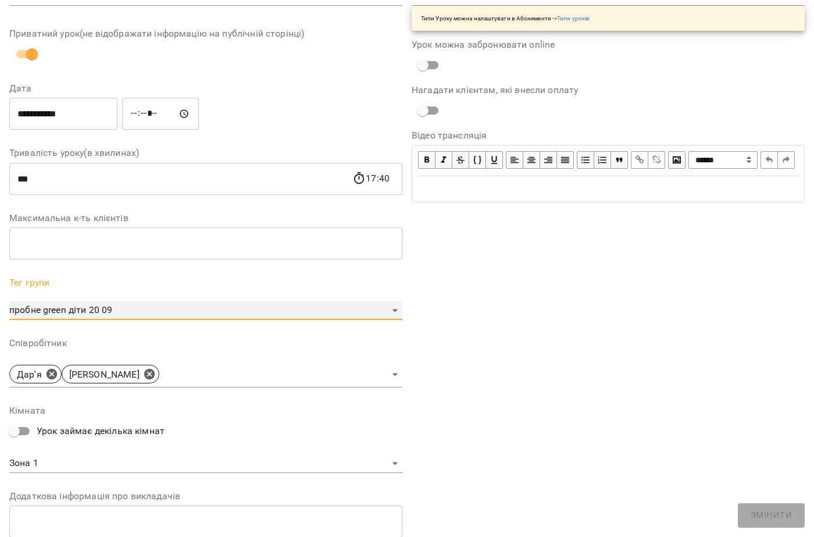
scroll to position [0, 0]
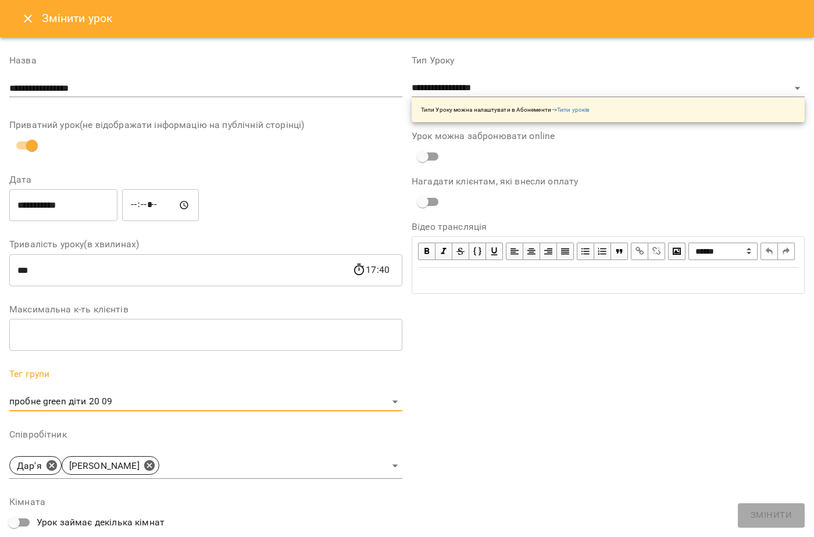
click at [17, 15] on button "Close" at bounding box center [28, 19] width 28 height 28
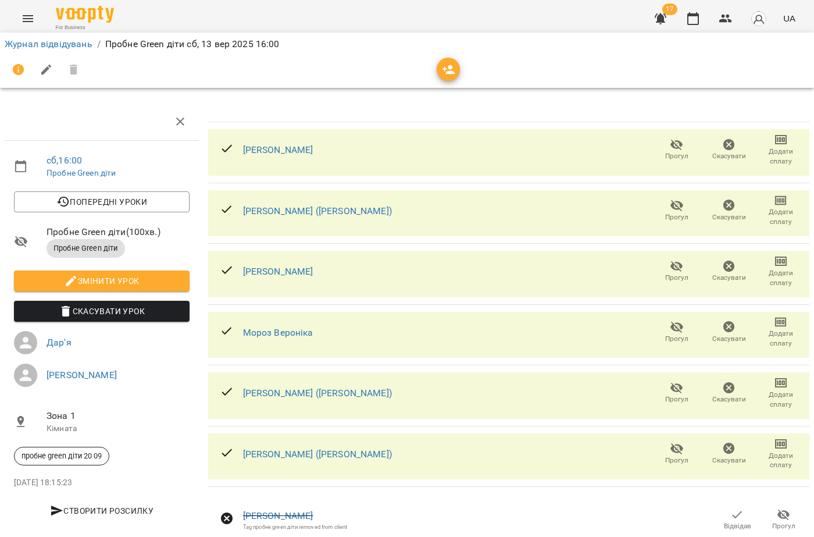
click at [62, 284] on span "Змінити урок" at bounding box center [101, 281] width 157 height 14
select select "**********"
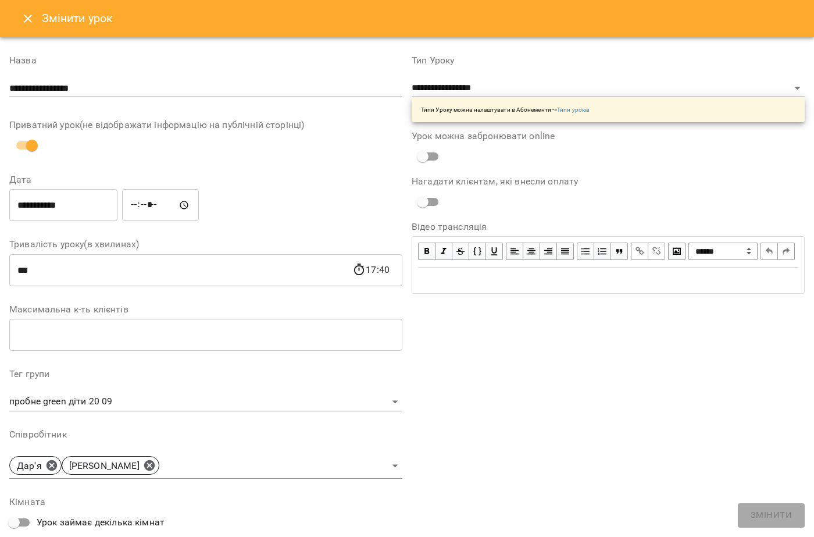
drag, startPoint x: 174, startPoint y: 385, endPoint x: 176, endPoint y: 391, distance: 5.9
click at [176, 388] on div "**********" at bounding box center [205, 389] width 393 height 41
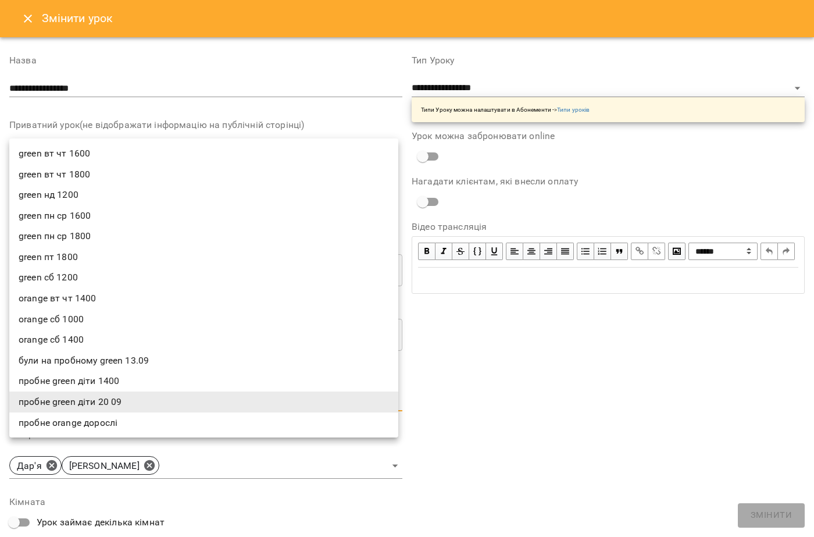
click at [154, 404] on body "For Business 17 UA Журнал відвідувань / Пробне Green діти сб, 13 вер 2025 16:00…" at bounding box center [407, 403] width 814 height 806
click at [158, 401] on li "пробне green діти 20 09" at bounding box center [203, 401] width 389 height 21
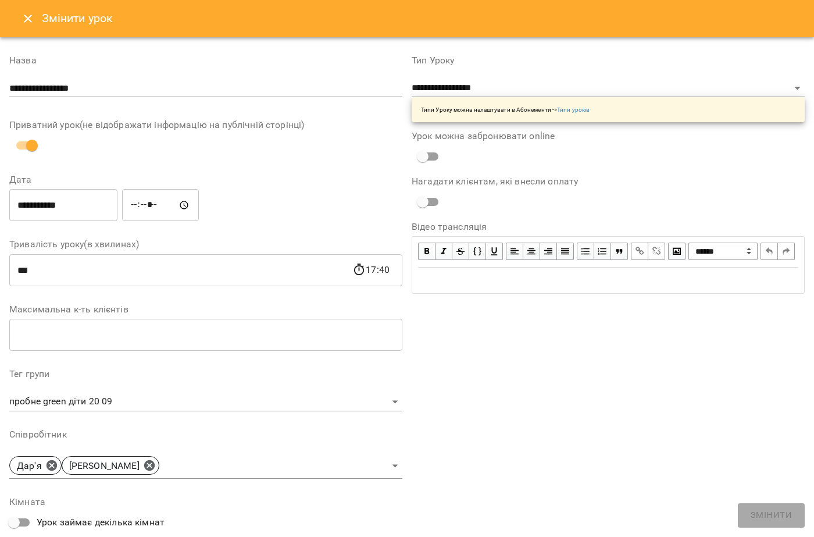
click at [620, 416] on div "**********" at bounding box center [608, 387] width 402 height 691
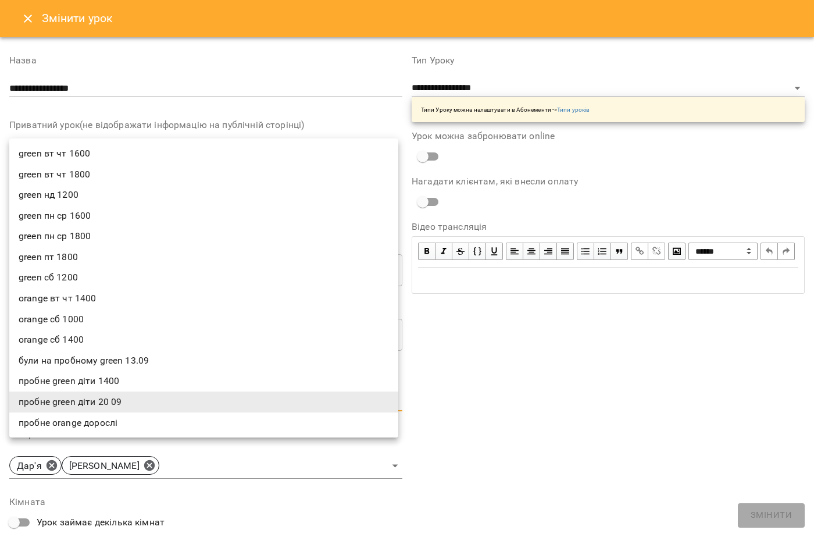
click at [85, 398] on body "For Business 17 UA Журнал відвідувань / Пробне Green діти сб, 13 вер 2025 16:00…" at bounding box center [407, 403] width 814 height 806
click at [516, 376] on div at bounding box center [407, 268] width 814 height 537
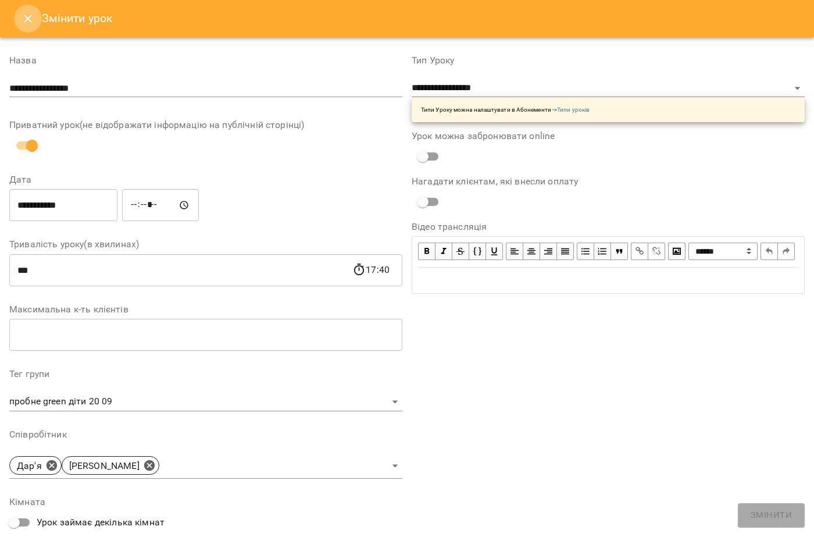
click at [31, 28] on button "Close" at bounding box center [28, 19] width 28 height 28
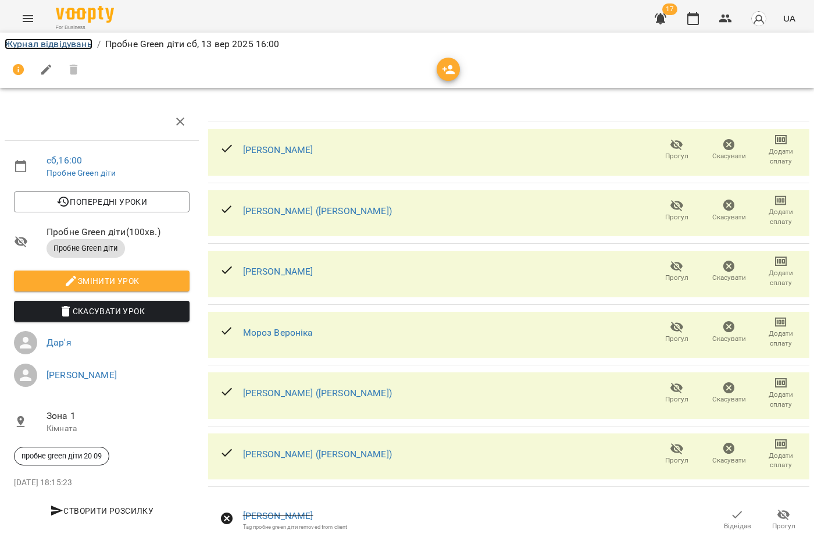
click at [62, 45] on link "Журнал відвідувань" at bounding box center [49, 43] width 88 height 11
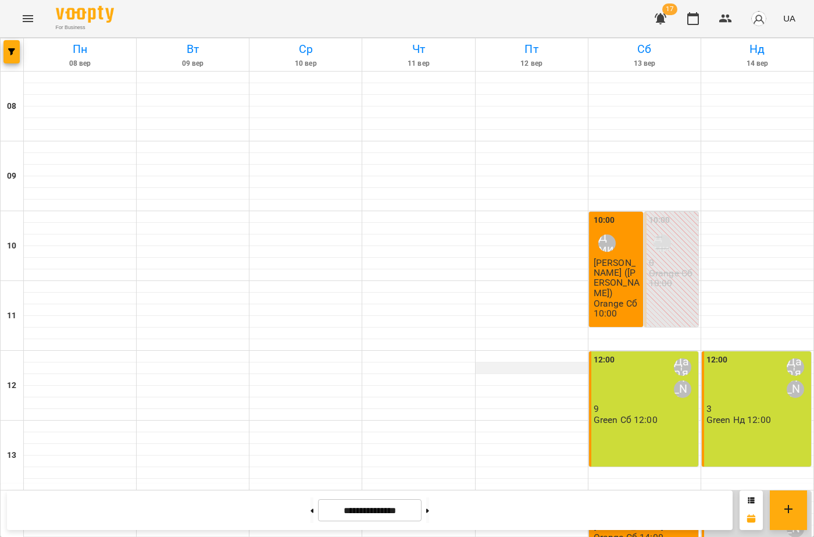
scroll to position [424, 0]
click at [429, 510] on button at bounding box center [427, 510] width 3 height 26
type input "**********"
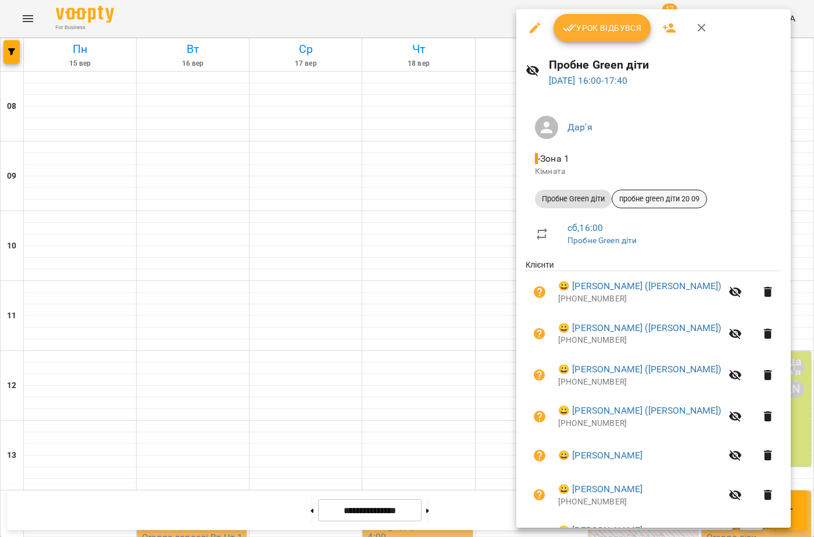
click at [686, 198] on span "пробне green діти 20 09" at bounding box center [659, 199] width 94 height 10
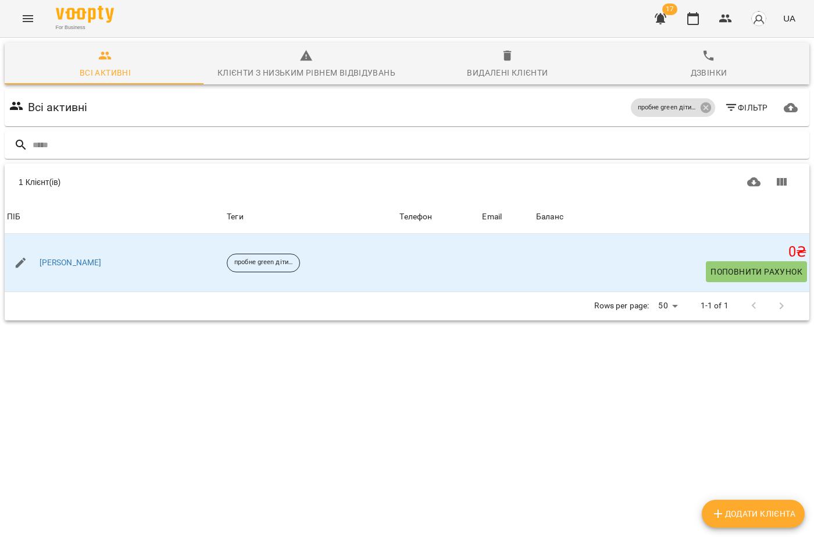
click at [28, 17] on icon "Menu" at bounding box center [28, 19] width 14 height 14
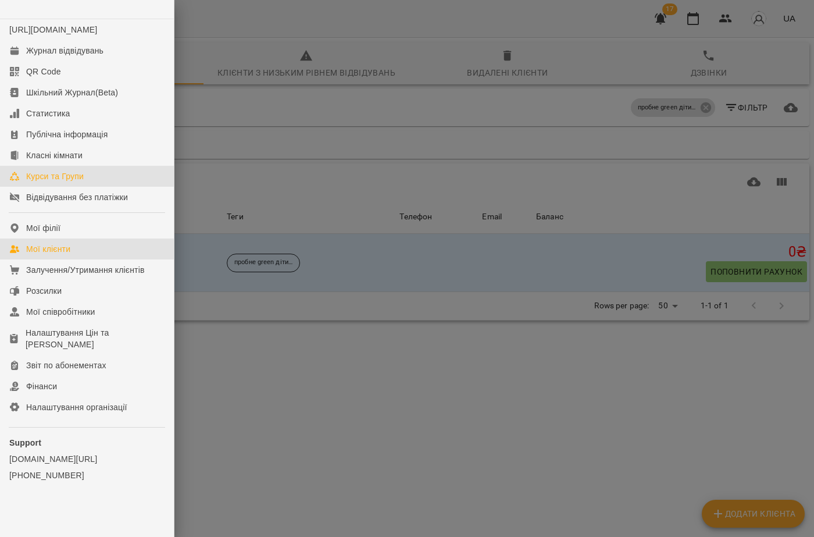
click at [48, 182] on div "Курси та Групи" at bounding box center [55, 176] width 58 height 12
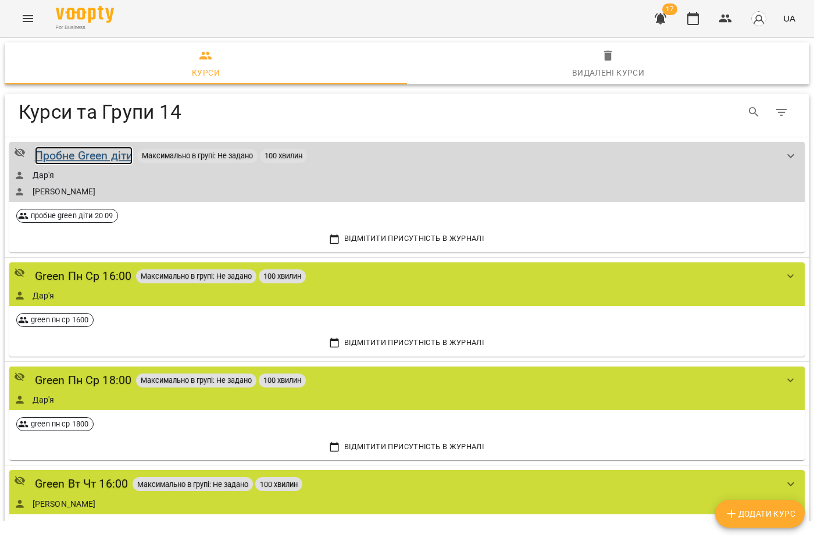
click at [107, 155] on div "Пробне Green діти" at bounding box center [84, 156] width 98 height 18
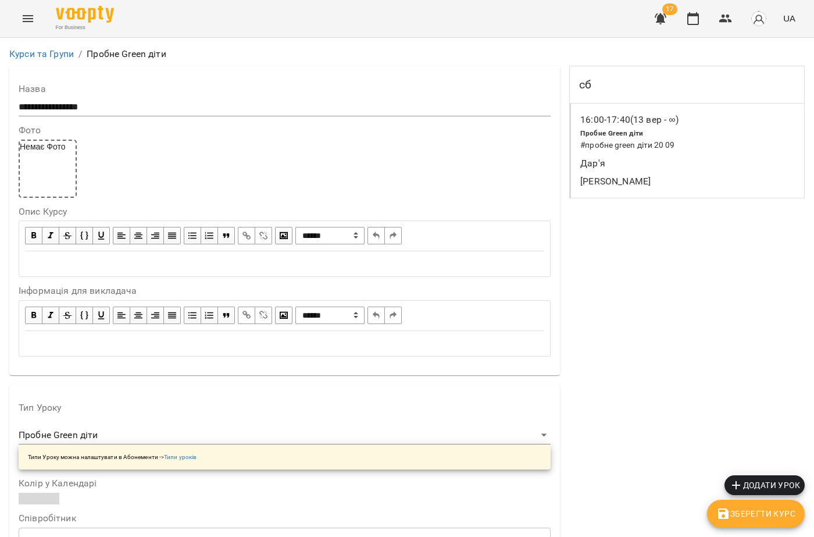
drag, startPoint x: 639, startPoint y: 160, endPoint x: 708, endPoint y: 219, distance: 90.8
click at [584, 82] on h6 "сб" at bounding box center [585, 85] width 12 height 18
click at [601, 170] on p "Дар'я" at bounding box center [679, 163] width 199 height 14
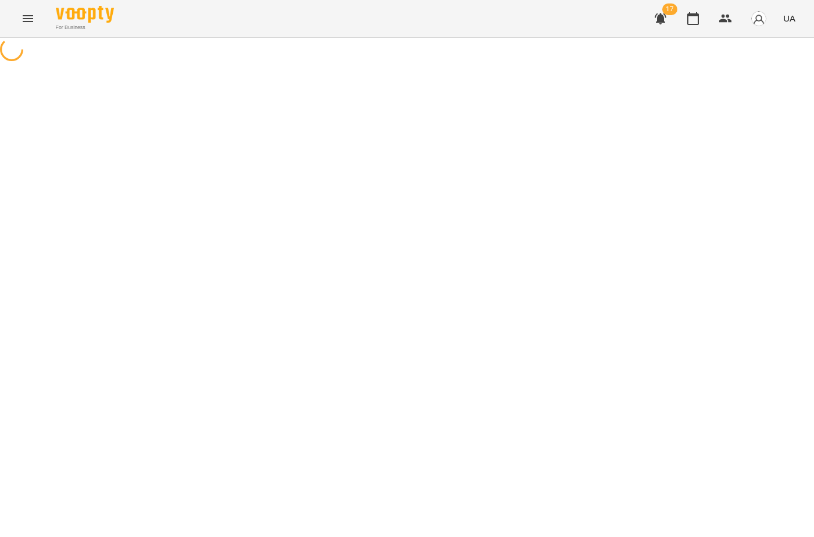
select select "*"
select select "**********"
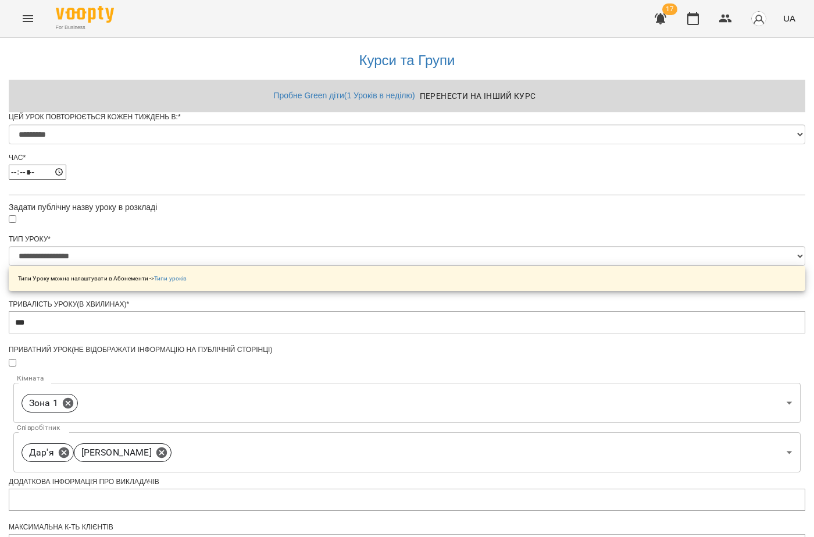
scroll to position [385, 0]
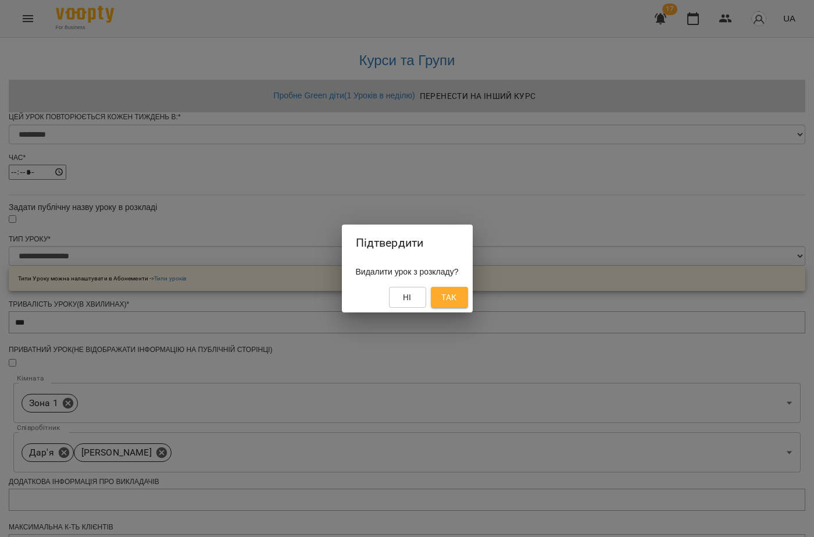
click at [412, 303] on span "Ні" at bounding box center [407, 297] width 9 height 14
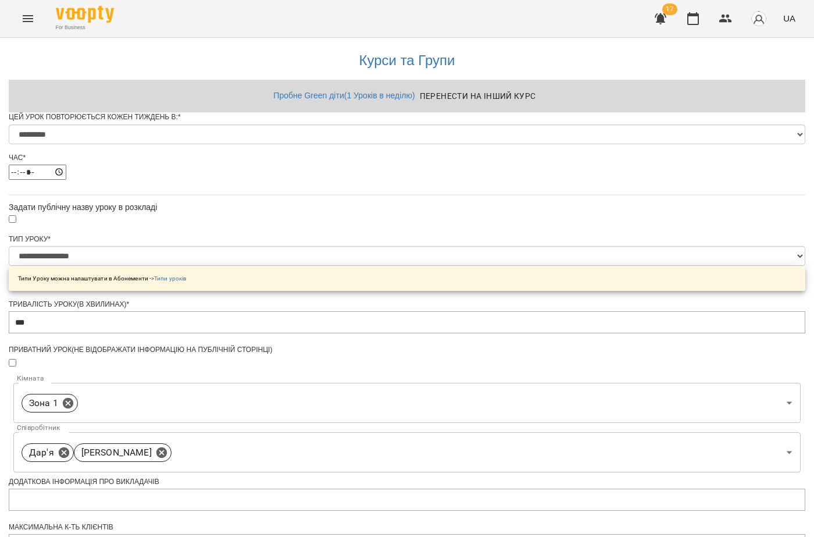
scroll to position [58, 0]
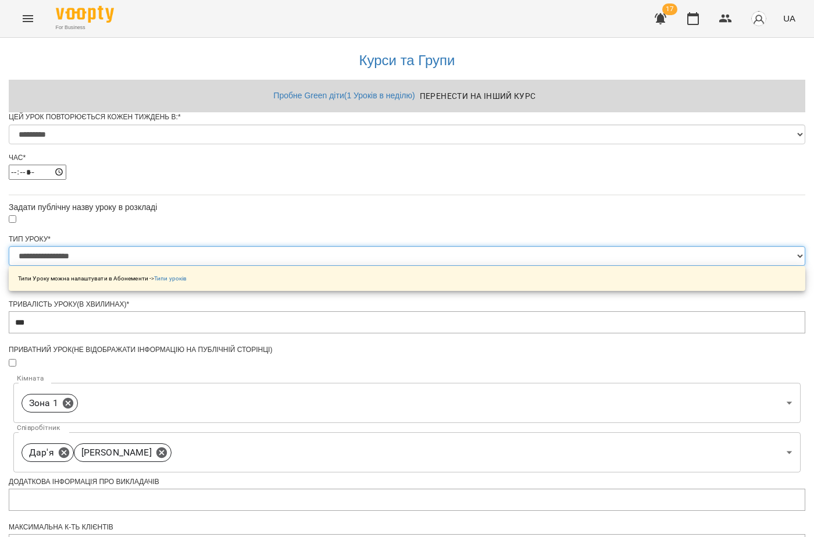
click at [319, 246] on select "**********" at bounding box center [407, 256] width 797 height 20
click at [327, 246] on select "**********" at bounding box center [407, 256] width 797 height 20
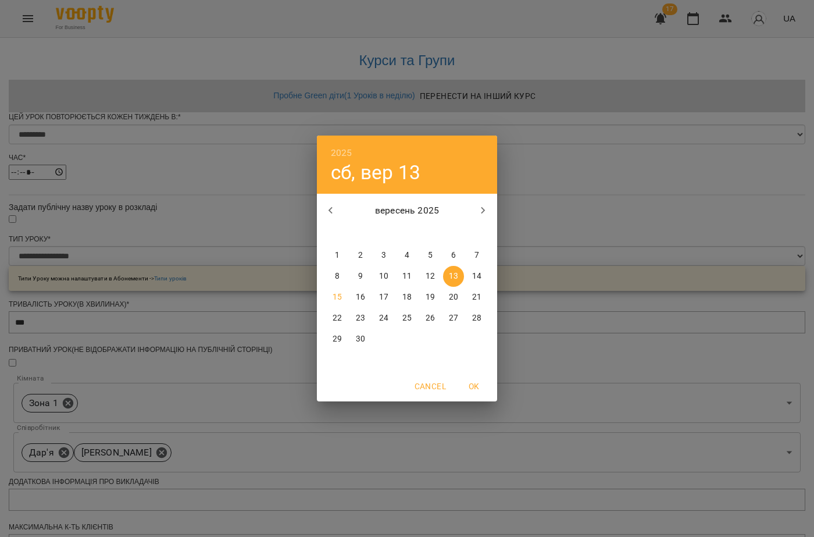
click at [453, 292] on p "20" at bounding box center [453, 297] width 9 height 12
type input "**********"
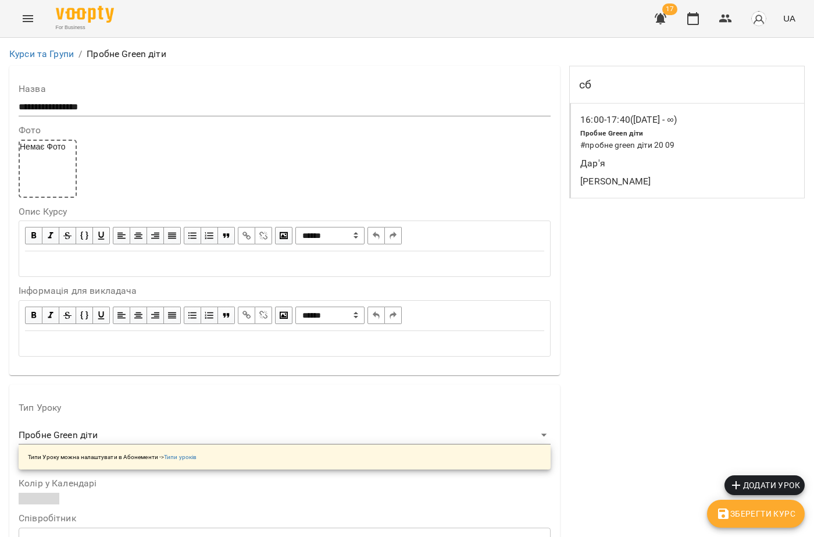
click at [14, 12] on div "For Business 17 UA" at bounding box center [407, 18] width 814 height 37
click at [24, 15] on icon "Menu" at bounding box center [28, 19] width 14 height 14
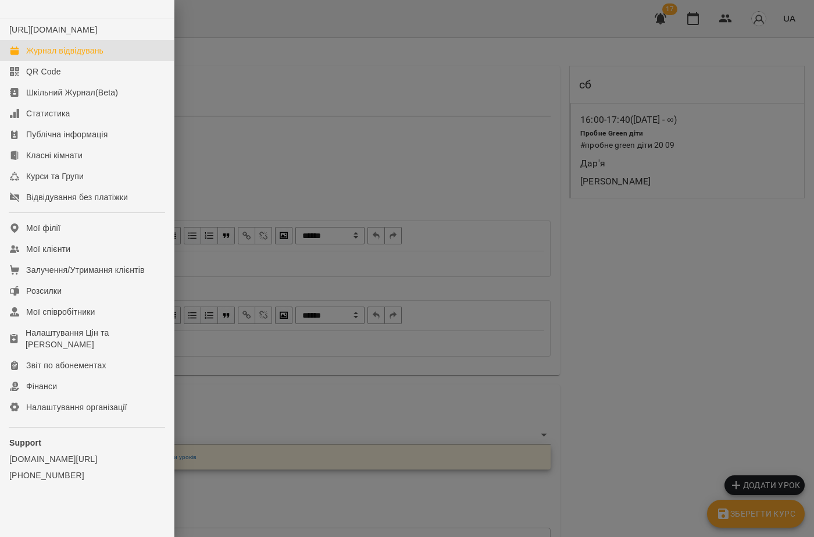
click at [60, 56] on div "Журнал відвідувань" at bounding box center [64, 51] width 77 height 12
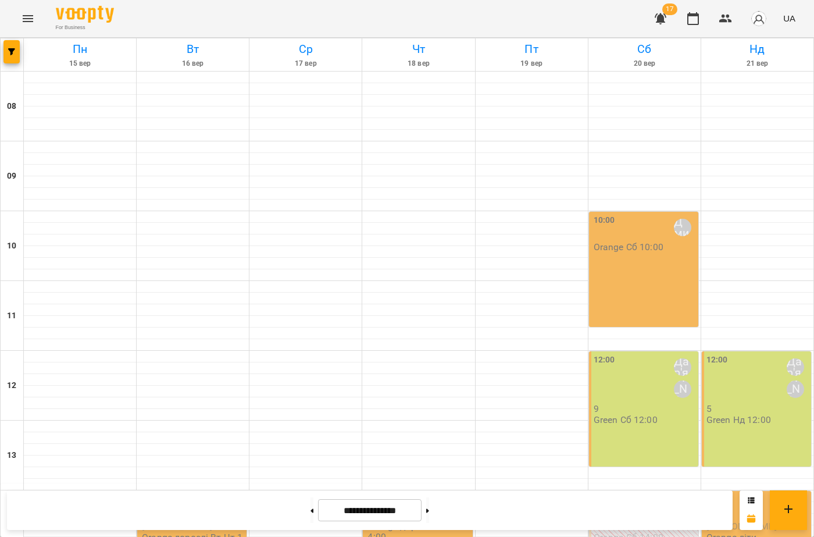
scroll to position [424, 0]
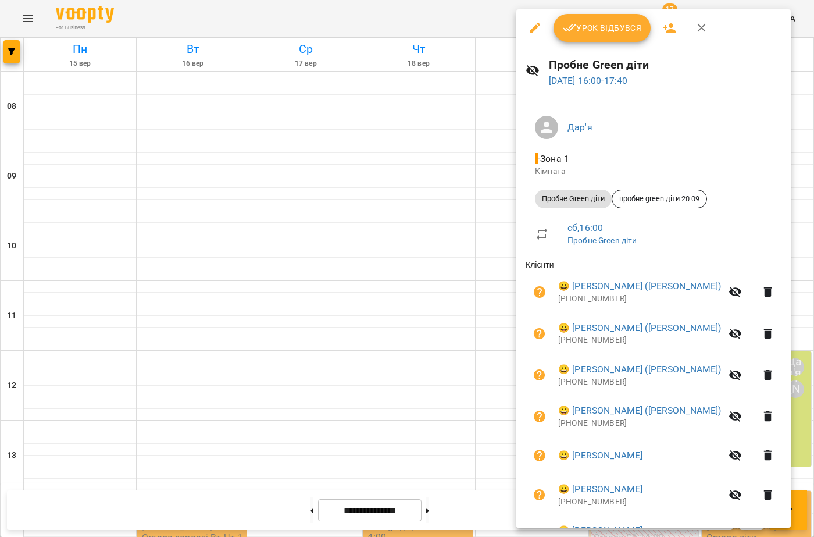
click at [533, 35] on button "button" at bounding box center [535, 28] width 28 height 28
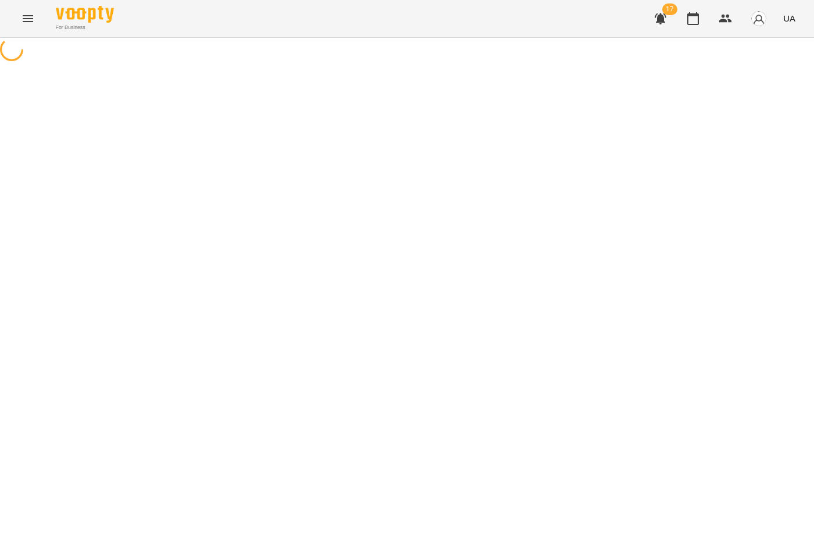
select select "**********"
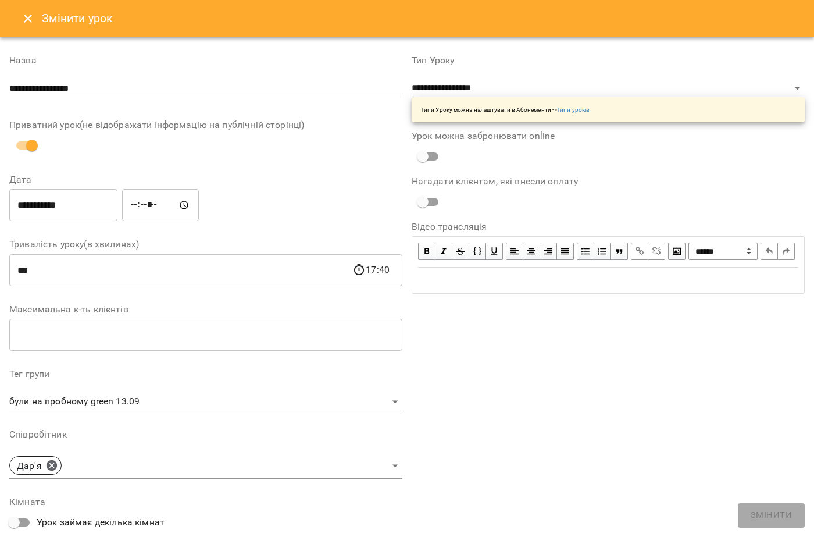
click at [396, 408] on body "For Business 17 UA Журнал відвідувань / Пробне Green діти сб, 20 вер 2025 16:00…" at bounding box center [407, 433] width 814 height 866
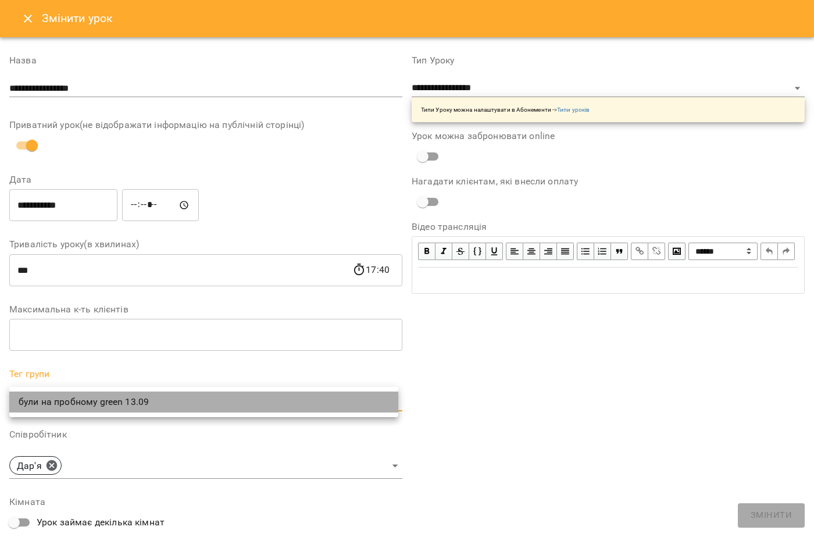
click at [377, 405] on li "були на пробному green 13.09" at bounding box center [203, 401] width 389 height 21
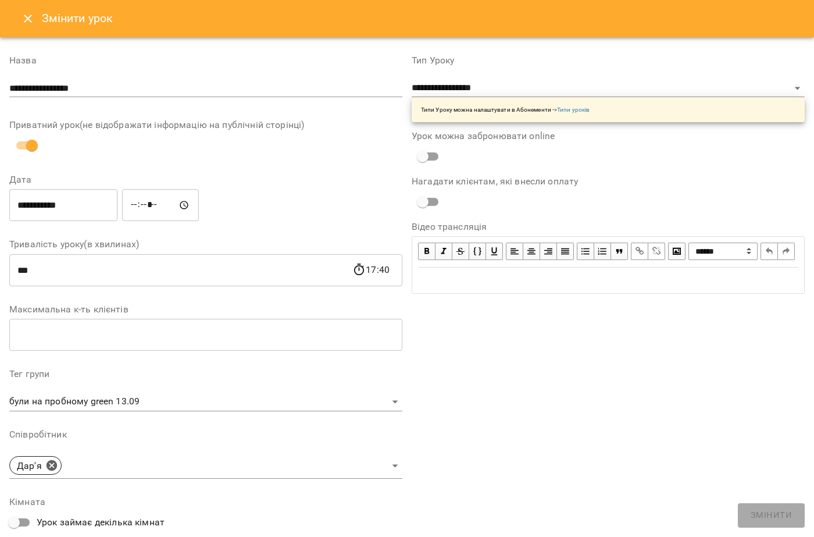
click at [377, 405] on div "були на пробному green 13.09" at bounding box center [407, 268] width 814 height 537
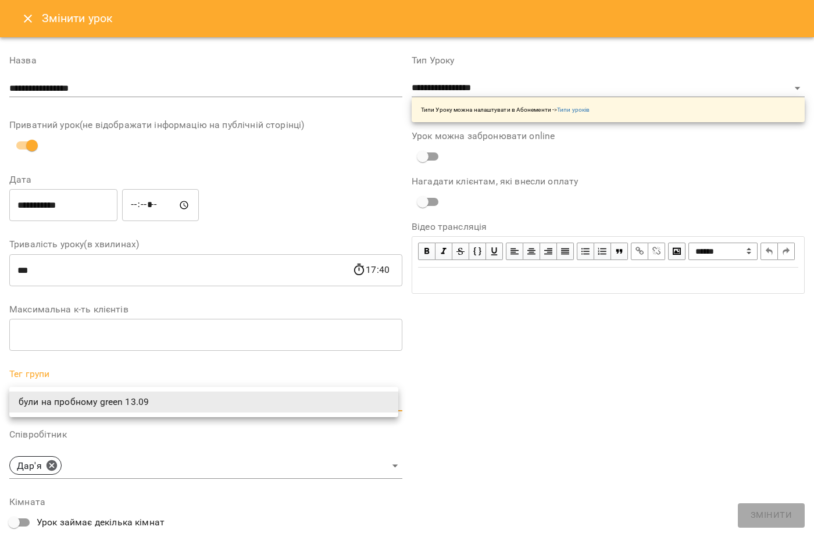
drag, startPoint x: 271, startPoint y: 402, endPoint x: 205, endPoint y: 399, distance: 65.8
click at [206, 399] on body "For Business 17 UA Журнал відвідувань / Пробне Green діти сб, 20 вер 2025 16:00…" at bounding box center [407, 433] width 814 height 866
drag, startPoint x: 205, startPoint y: 399, endPoint x: 177, endPoint y: 400, distance: 27.9
click at [194, 400] on li "були на пробному green 13.09" at bounding box center [203, 401] width 389 height 21
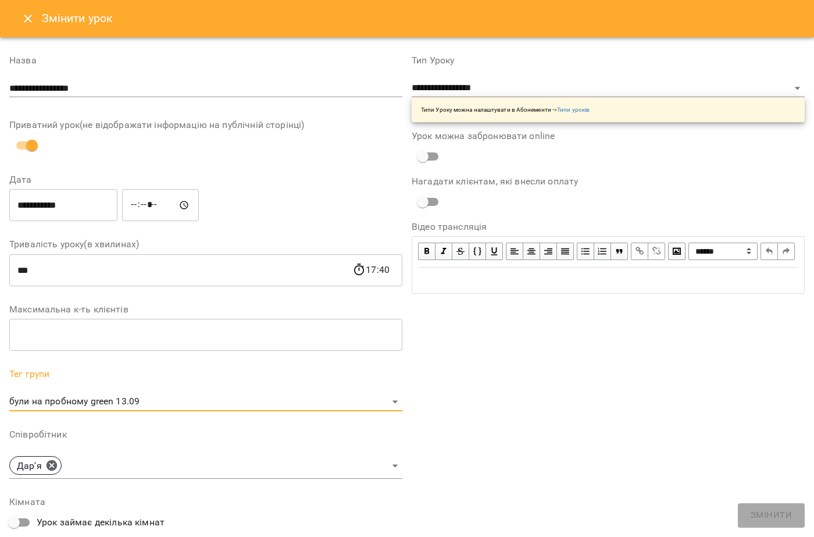
drag, startPoint x: 173, startPoint y: 400, endPoint x: 150, endPoint y: 399, distance: 22.7
click at [169, 401] on li "були на пробному green 13.09" at bounding box center [155, 402] width 292 height 12
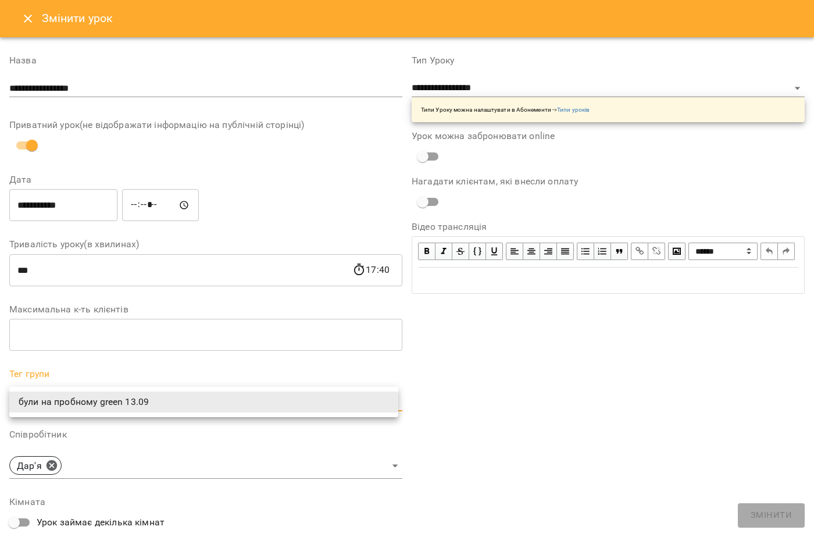
click at [147, 400] on body "For Business 17 UA Журнал відвідувань / Пробне Green діти сб, 20 вер 2025 16:00…" at bounding box center [407, 433] width 814 height 866
click at [147, 400] on li "були на пробному green 13.09" at bounding box center [203, 401] width 389 height 21
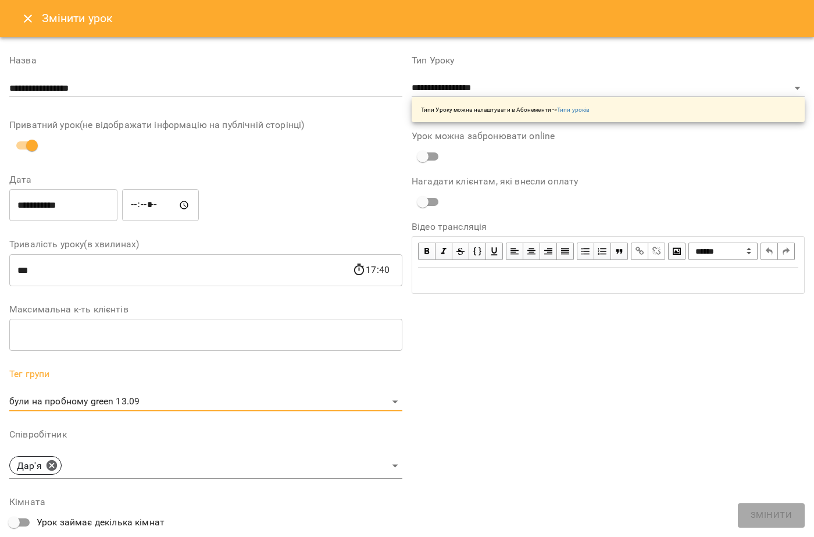
click at [34, 14] on icon "Close" at bounding box center [28, 19] width 14 height 14
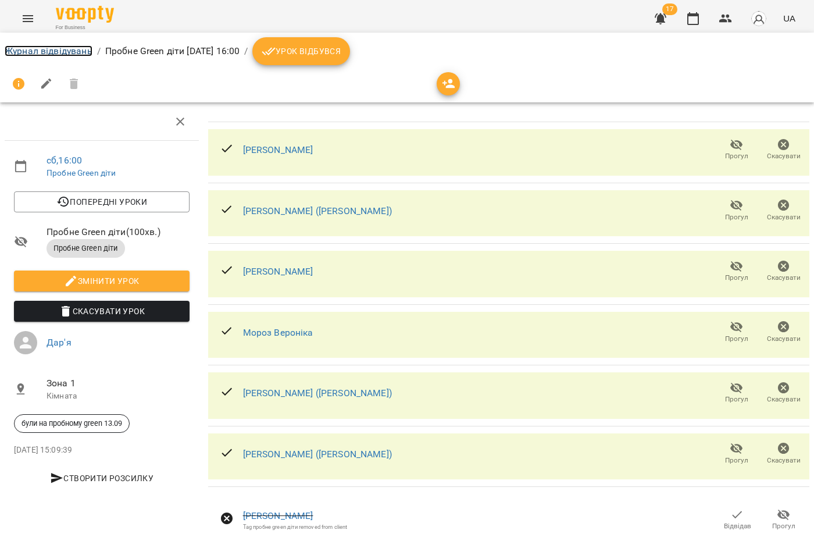
click at [56, 49] on link "Журнал відвідувань" at bounding box center [49, 50] width 88 height 11
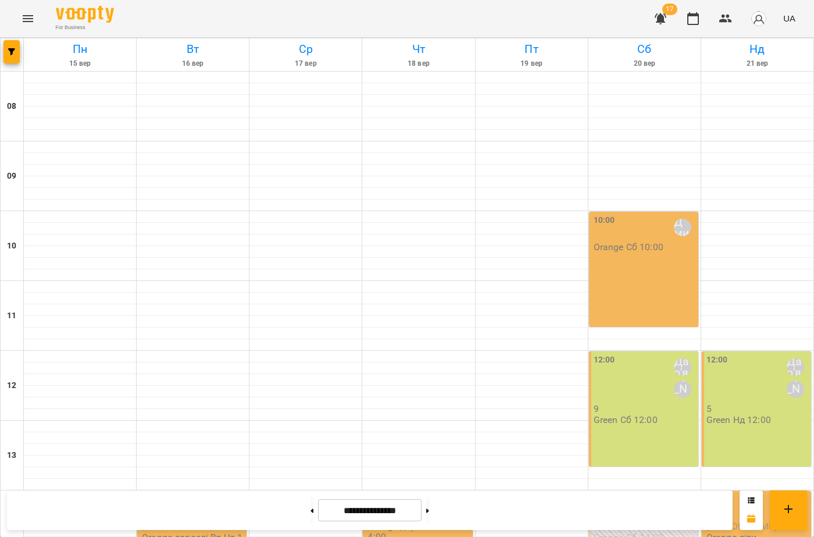
scroll to position [407, 0]
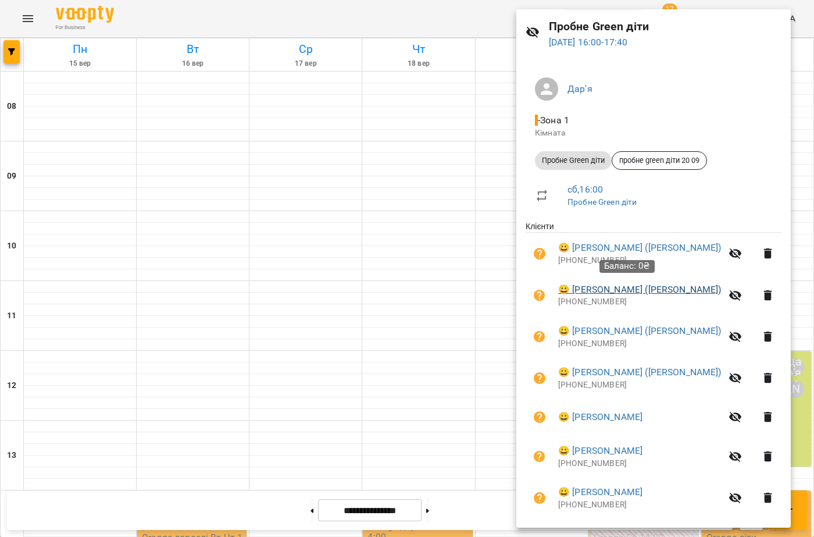
scroll to position [58, 0]
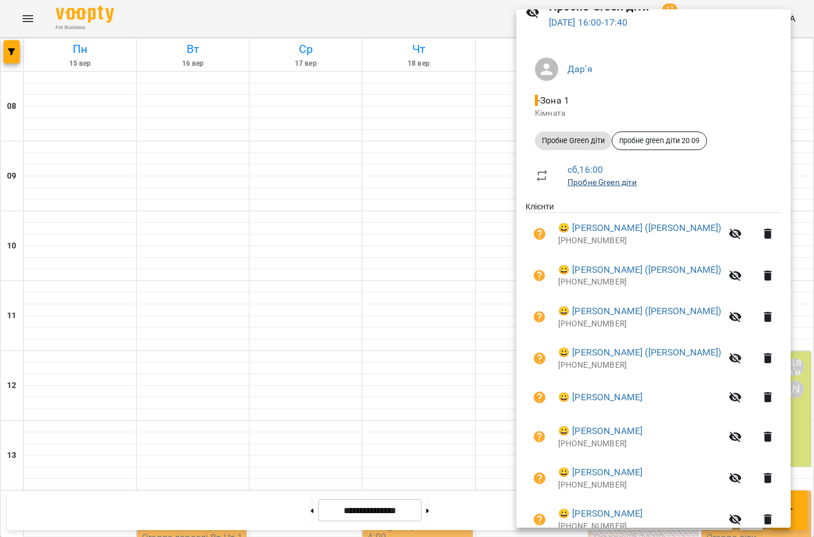
click at [584, 179] on link "Пробне Green діти" at bounding box center [603, 181] width 70 height 9
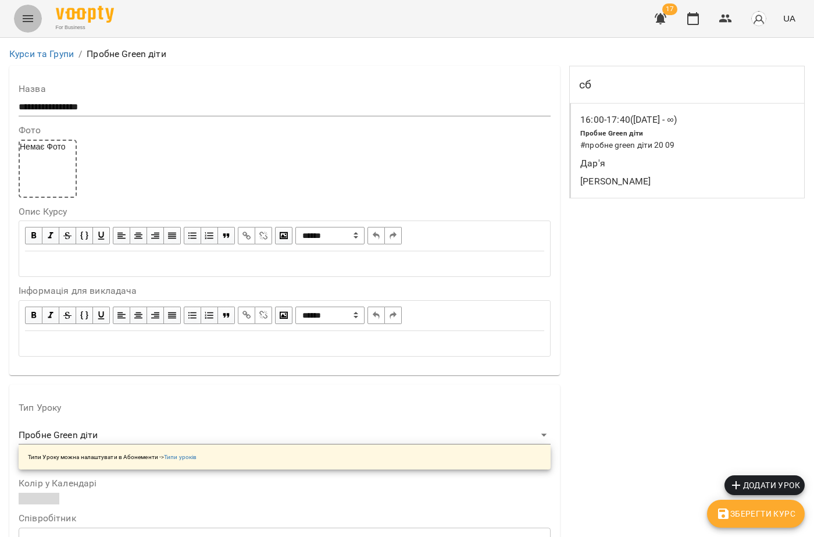
click at [16, 20] on button "Menu" at bounding box center [28, 19] width 28 height 28
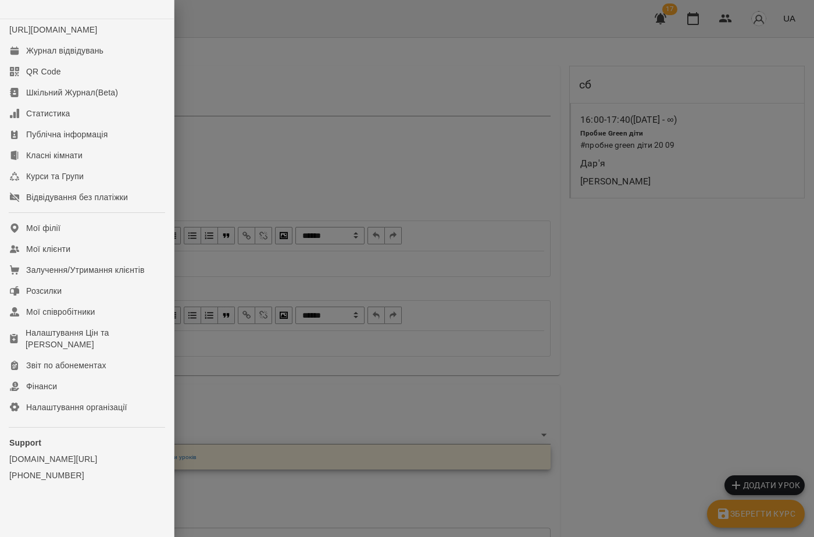
click at [286, 127] on div at bounding box center [407, 268] width 814 height 537
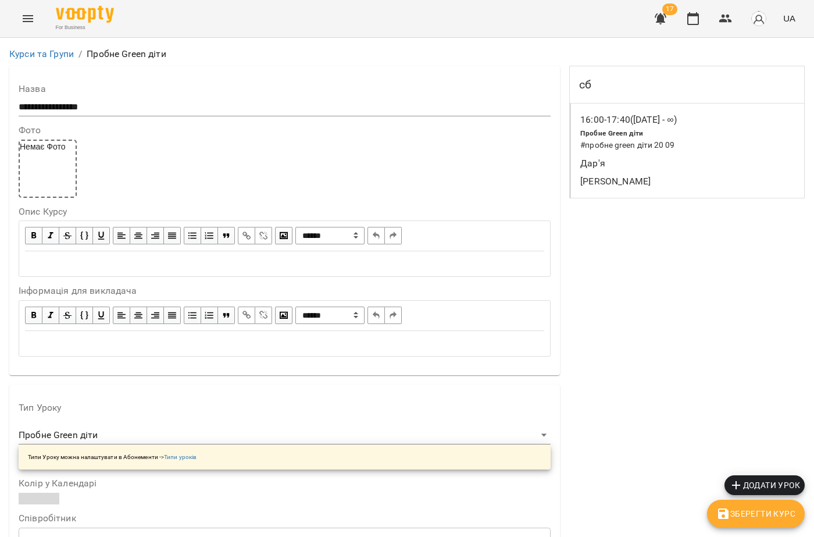
click at [3, 28] on div "For Business 17 UA" at bounding box center [407, 18] width 814 height 37
click at [26, 28] on button "Menu" at bounding box center [28, 19] width 28 height 28
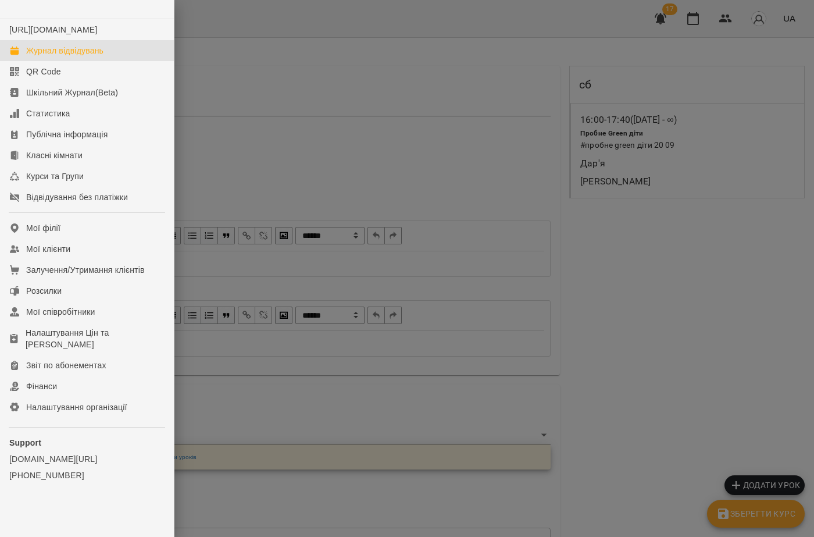
click at [53, 56] on div "Журнал відвідувань" at bounding box center [64, 51] width 77 height 12
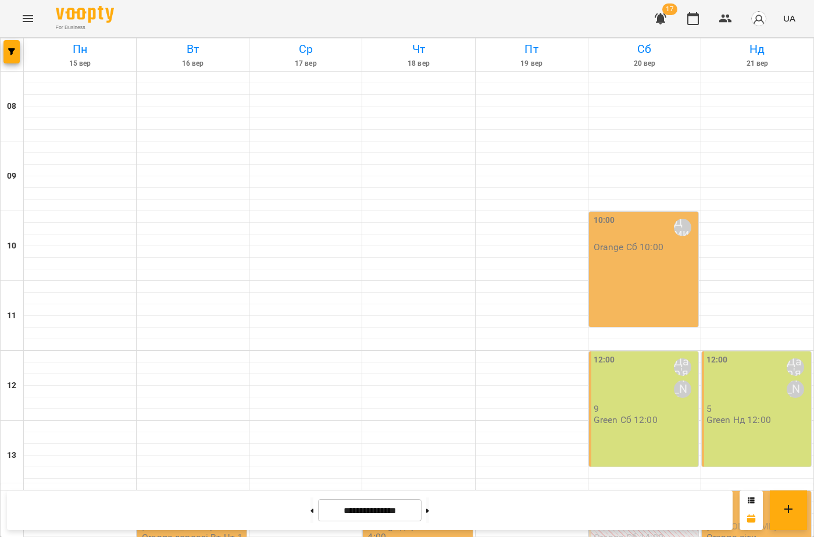
scroll to position [424, 0]
click at [37, 10] on button "Menu" at bounding box center [28, 19] width 28 height 28
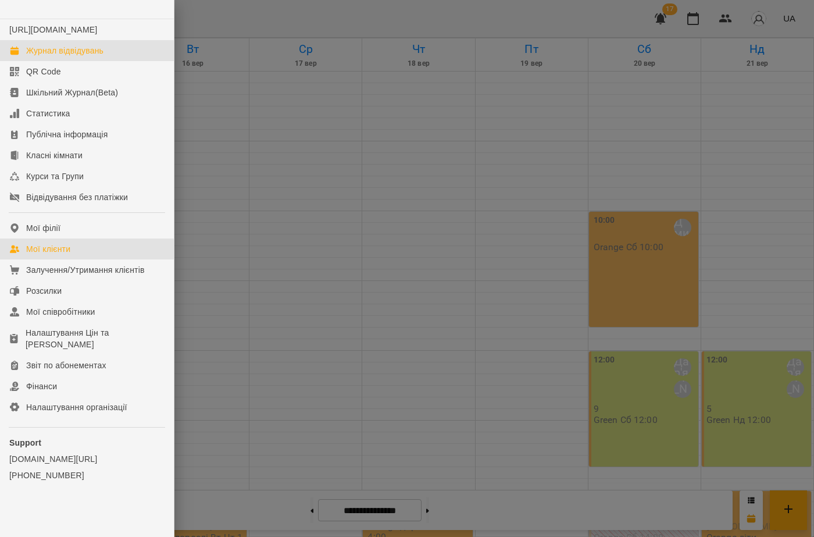
click at [51, 255] on div "Мої клієнти" at bounding box center [48, 249] width 44 height 12
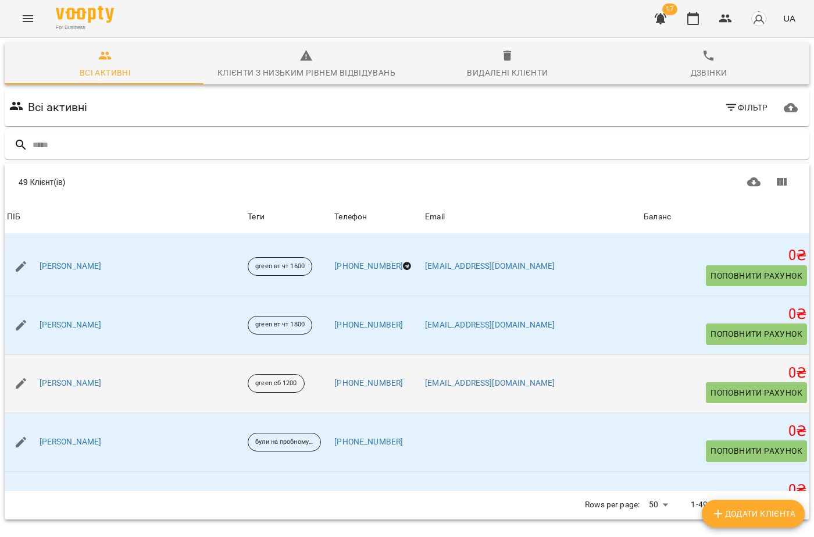
scroll to position [814, 0]
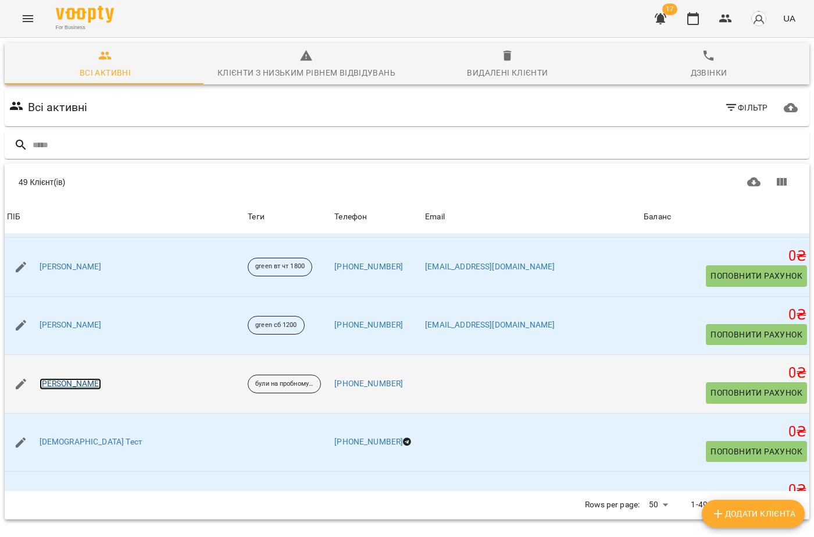
click at [84, 384] on link "[PERSON_NAME]" at bounding box center [71, 384] width 62 height 12
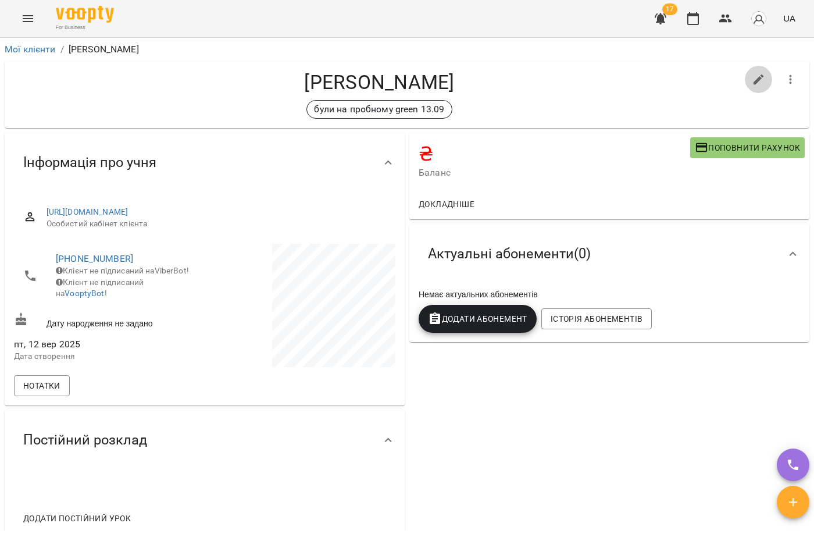
click at [758, 85] on button "button" at bounding box center [759, 80] width 28 height 28
select select "**"
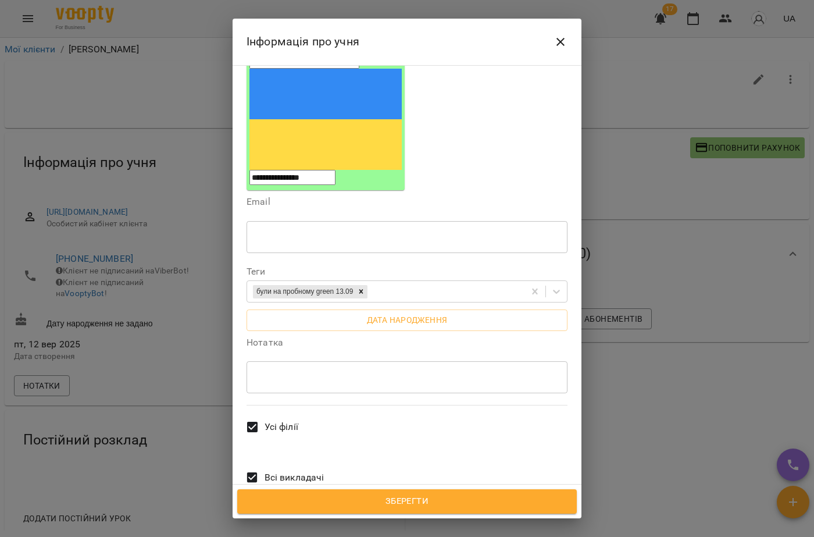
scroll to position [168, 0]
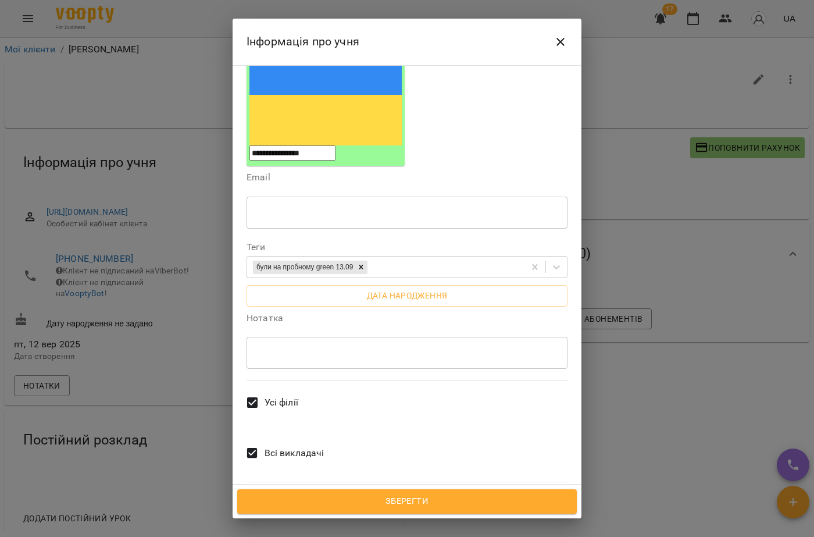
drag, startPoint x: 704, startPoint y: 309, endPoint x: 674, endPoint y: 280, distance: 41.5
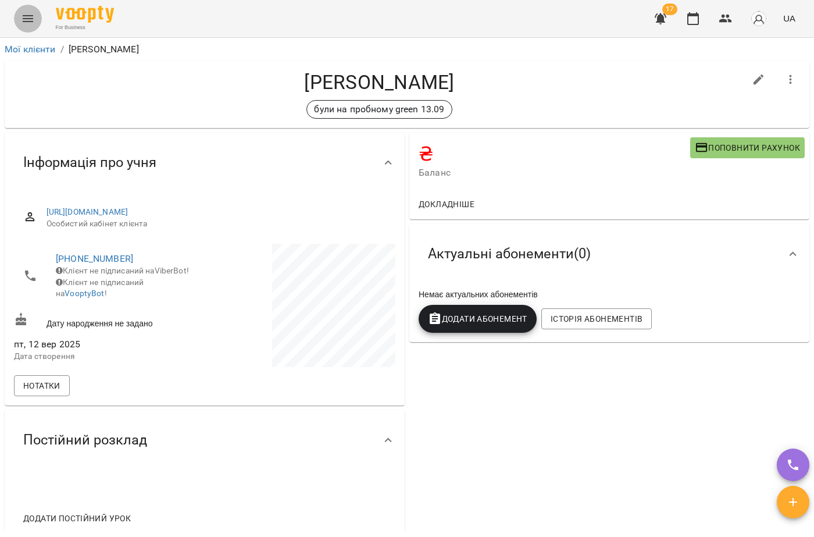
click at [13, 16] on div "For Business 17 UA" at bounding box center [407, 18] width 814 height 37
click at [24, 28] on button "Menu" at bounding box center [28, 19] width 28 height 28
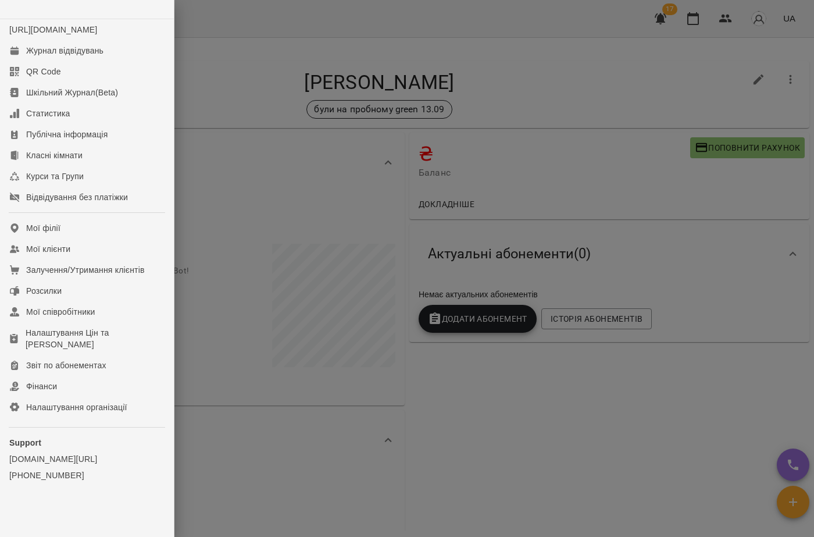
click at [330, 197] on div at bounding box center [407, 268] width 814 height 537
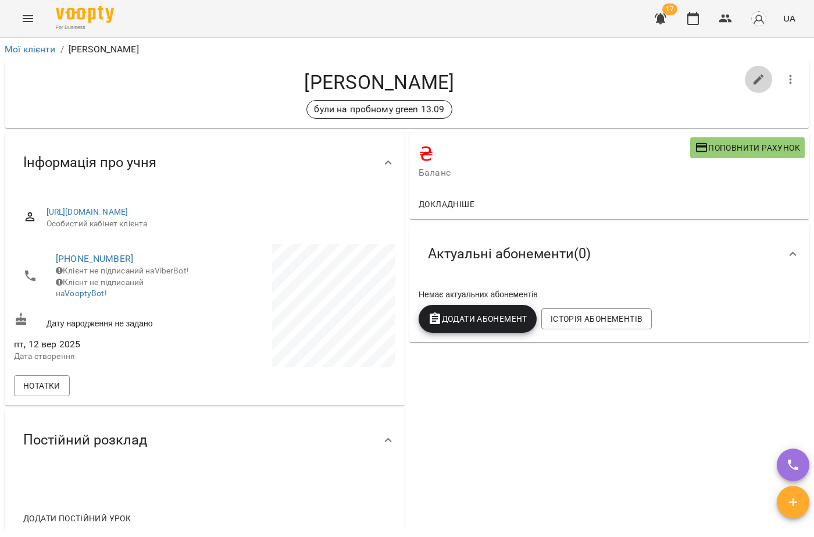
click at [755, 78] on icon "button" at bounding box center [759, 80] width 14 height 14
select select "**"
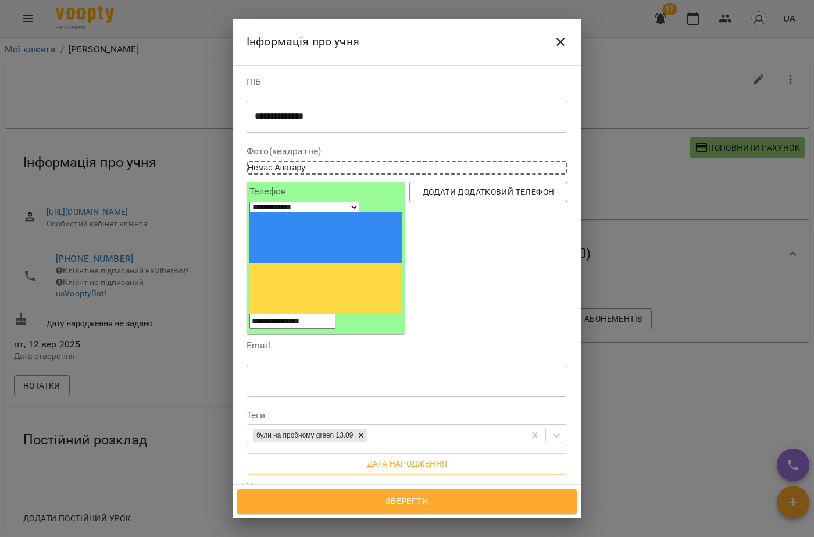
click at [559, 43] on icon "Close" at bounding box center [560, 42] width 8 height 8
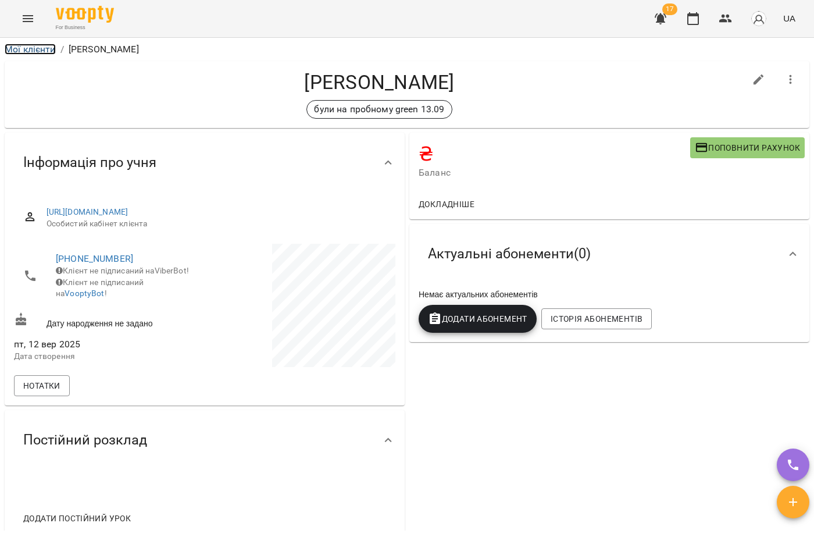
click at [22, 53] on link "Мої клієнти" at bounding box center [30, 49] width 51 height 11
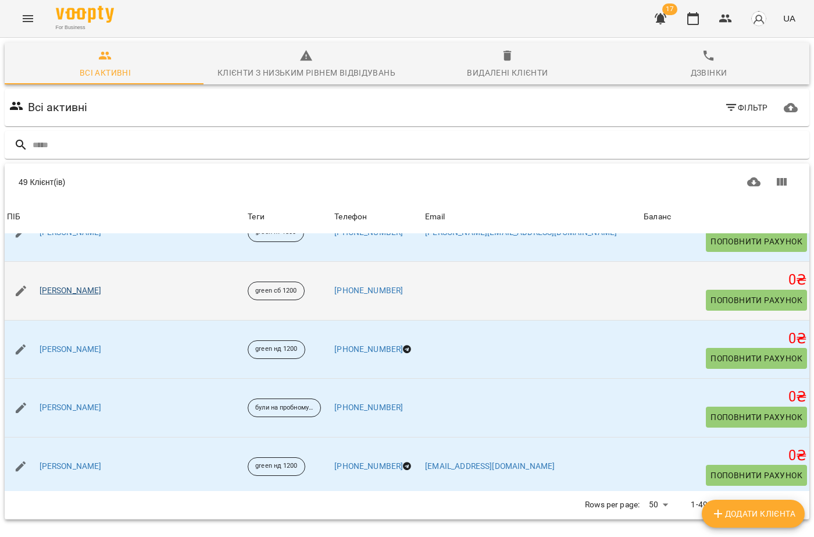
scroll to position [58, 0]
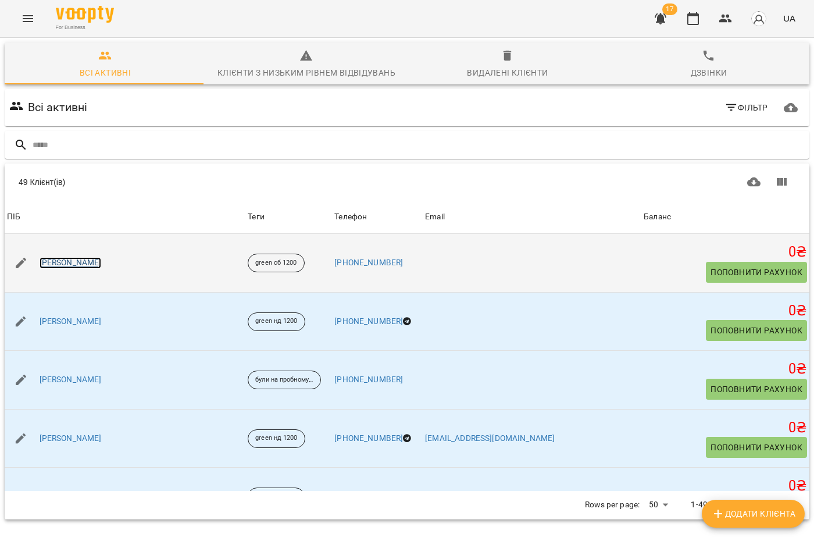
click at [78, 261] on link "[PERSON_NAME]" at bounding box center [71, 263] width 62 height 12
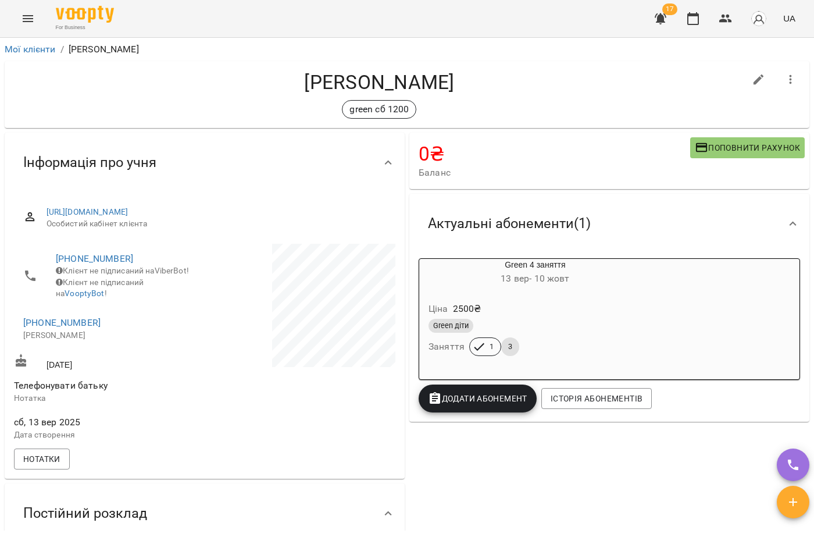
click at [754, 82] on icon "button" at bounding box center [759, 79] width 10 height 10
select select "**"
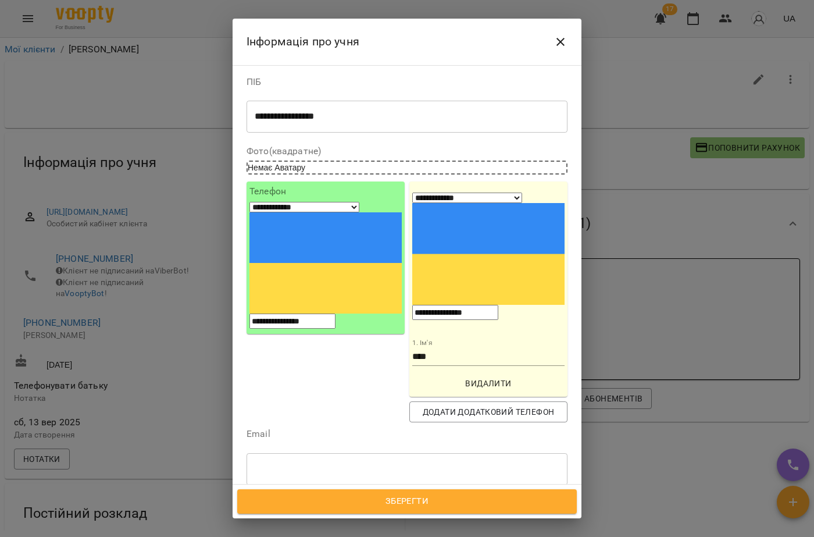
click at [439, 348] on input "****" at bounding box center [488, 357] width 152 height 19
type input "**********"
click at [292, 319] on div "**********" at bounding box center [325, 301] width 163 height 245
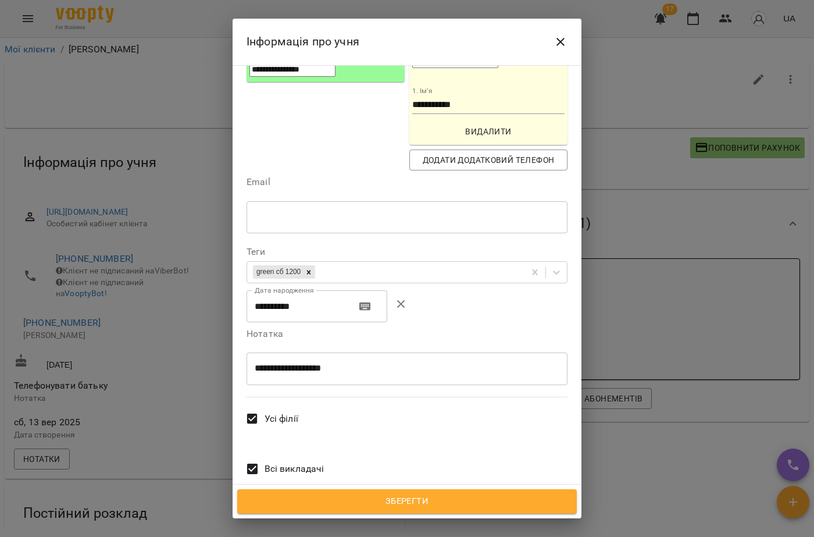
scroll to position [268, 0]
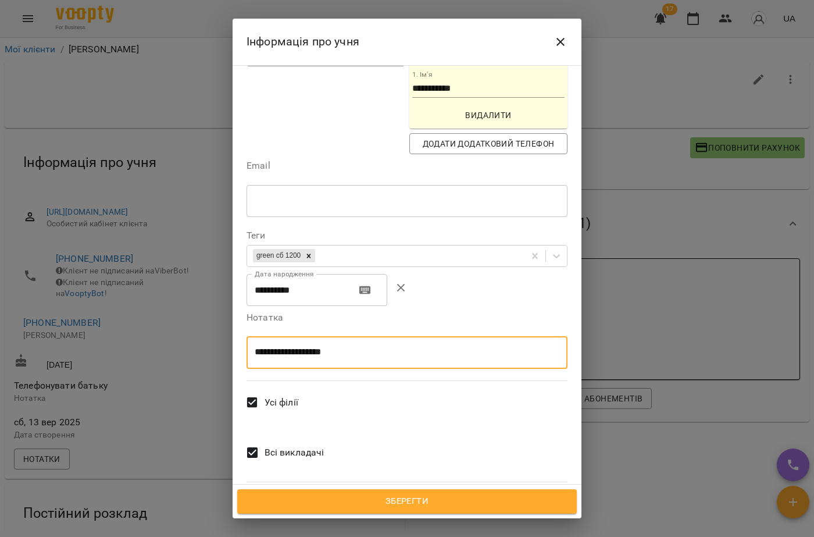
click at [358, 347] on textarea "**********" at bounding box center [403, 352] width 296 height 11
type textarea "*"
type textarea "**********"
click at [415, 497] on span "Зберегти" at bounding box center [407, 501] width 314 height 15
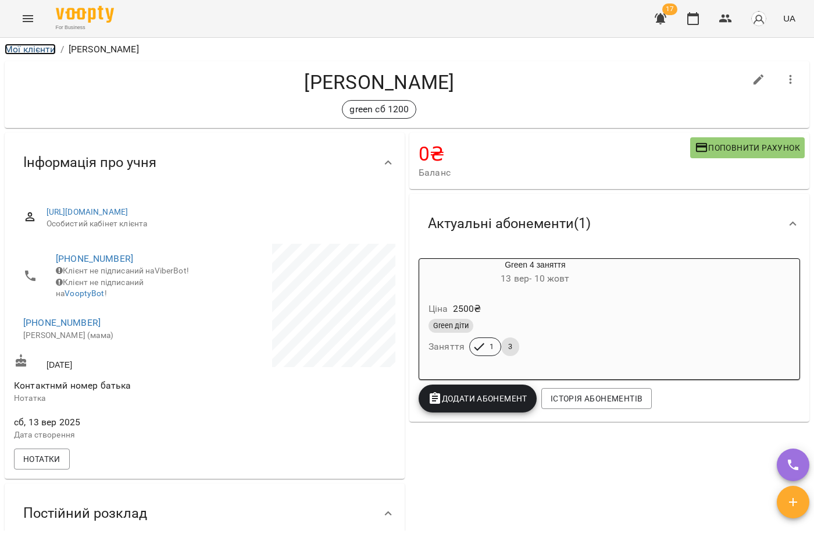
click at [46, 50] on link "Мої клієнти" at bounding box center [30, 49] width 51 height 11
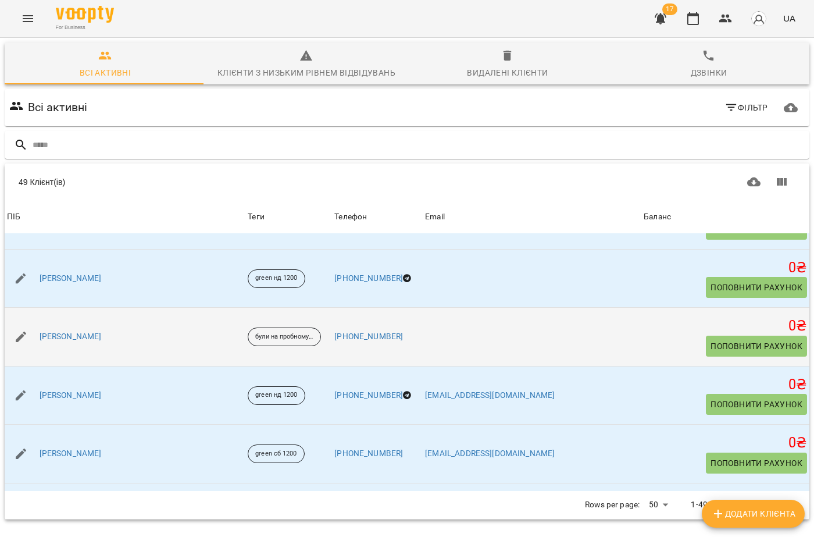
scroll to position [116, 0]
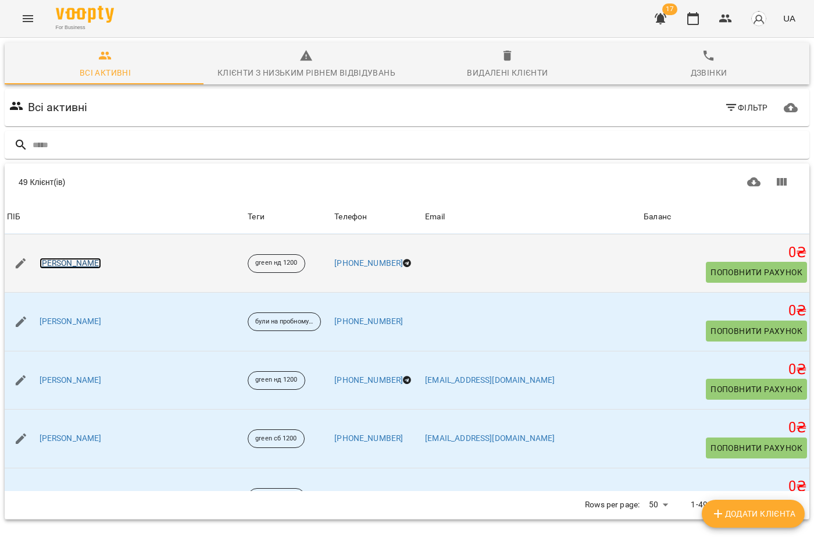
click at [102, 262] on link "[PERSON_NAME]" at bounding box center [71, 264] width 62 height 12
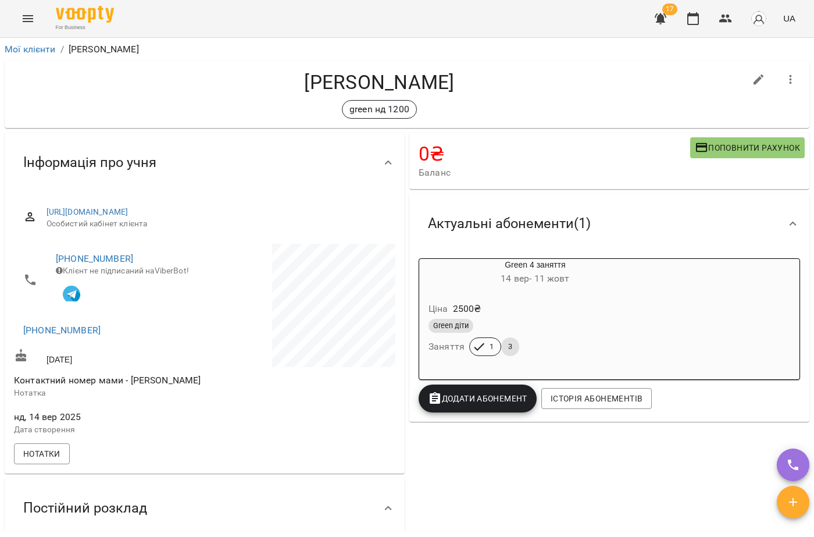
click at [752, 78] on icon "button" at bounding box center [759, 80] width 14 height 14
select select "**"
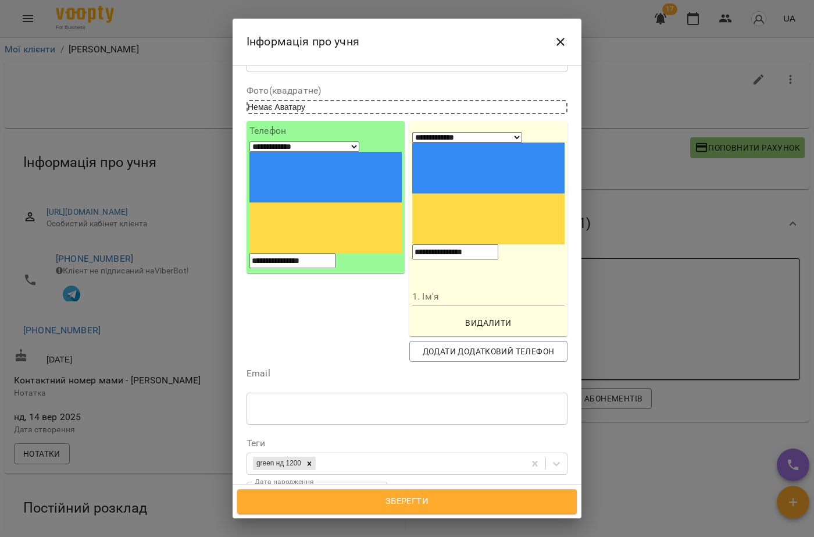
scroll to position [58, 0]
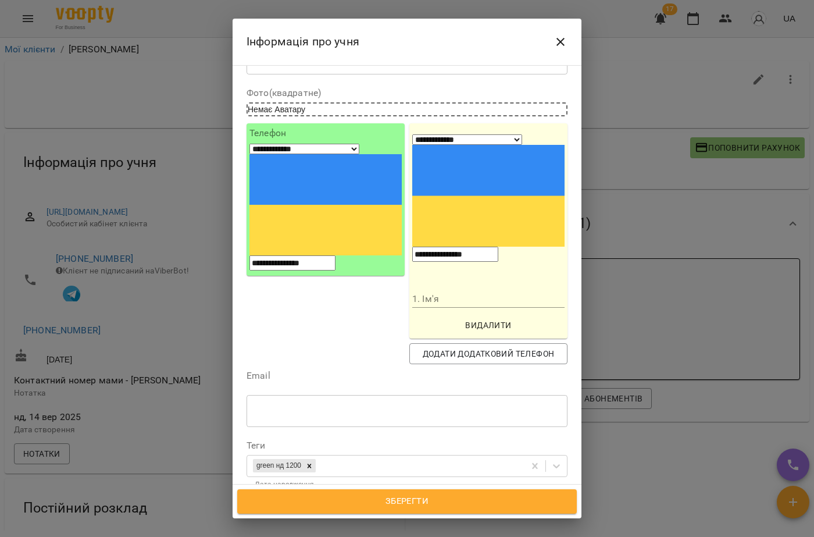
drag, startPoint x: 561, startPoint y: 49, endPoint x: 566, endPoint y: 61, distance: 13.0
click at [566, 61] on div "Інформація про учня" at bounding box center [407, 42] width 349 height 47
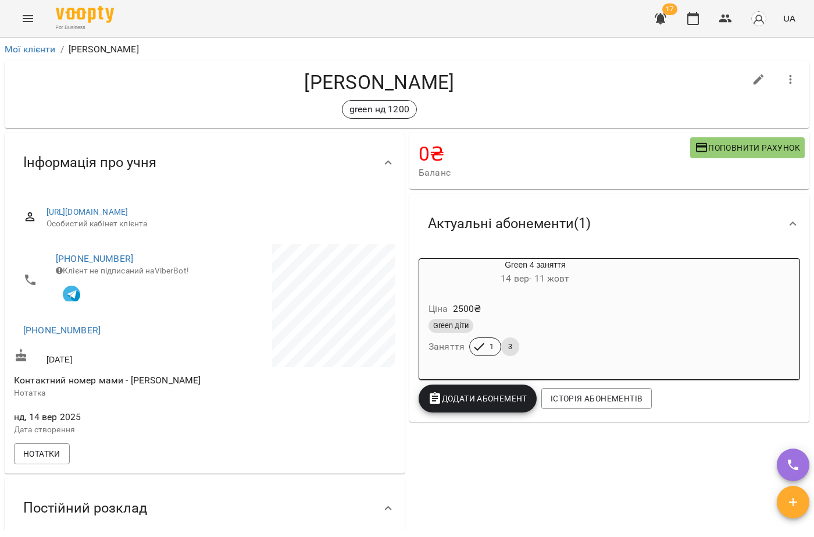
click at [27, 55] on li "Мої клієнти" at bounding box center [30, 49] width 51 height 14
click at [28, 53] on link "Мої клієнти" at bounding box center [30, 49] width 51 height 11
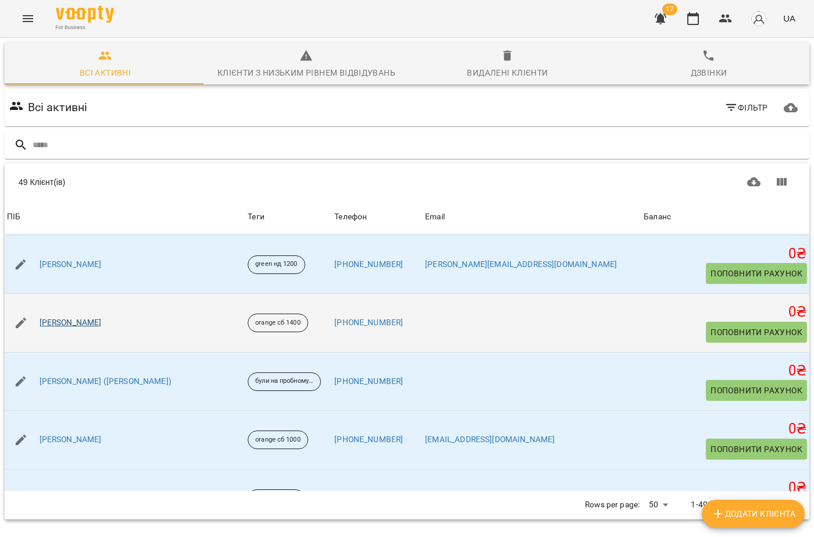
scroll to position [291, 0]
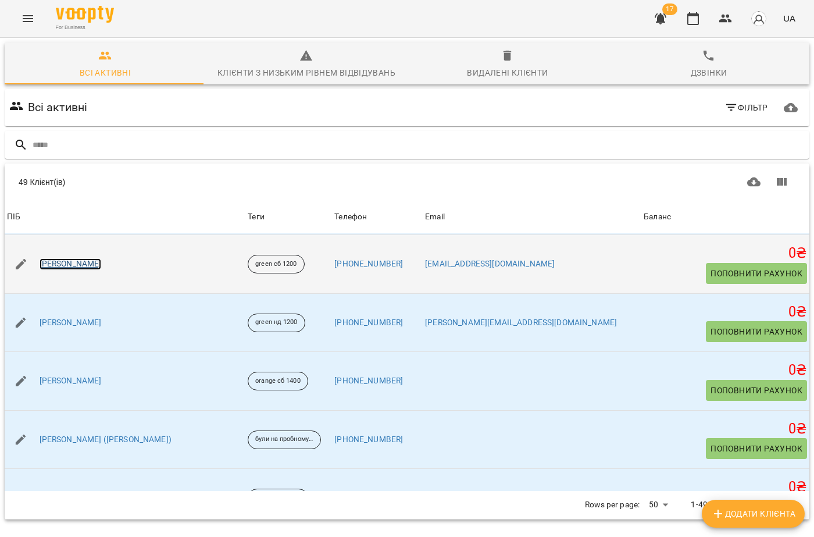
click at [102, 265] on link "[PERSON_NAME]" at bounding box center [71, 264] width 62 height 12
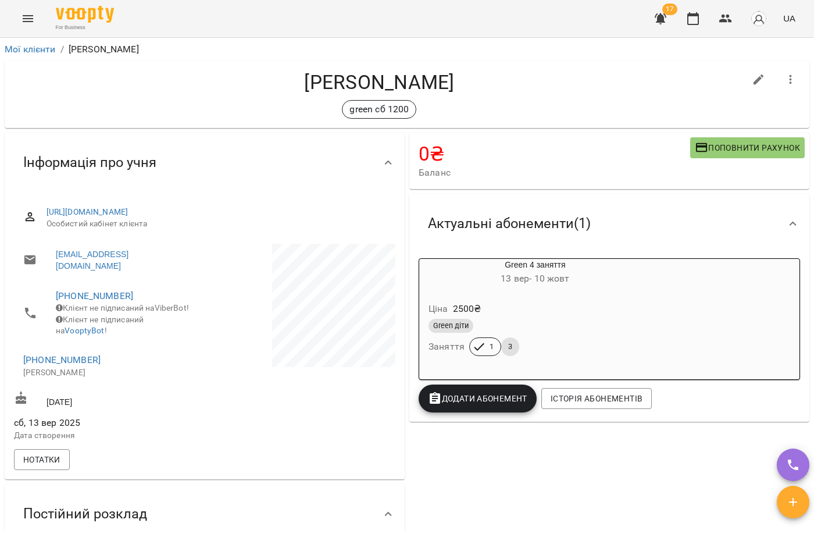
click at [756, 80] on button "button" at bounding box center [759, 80] width 28 height 28
select select "**"
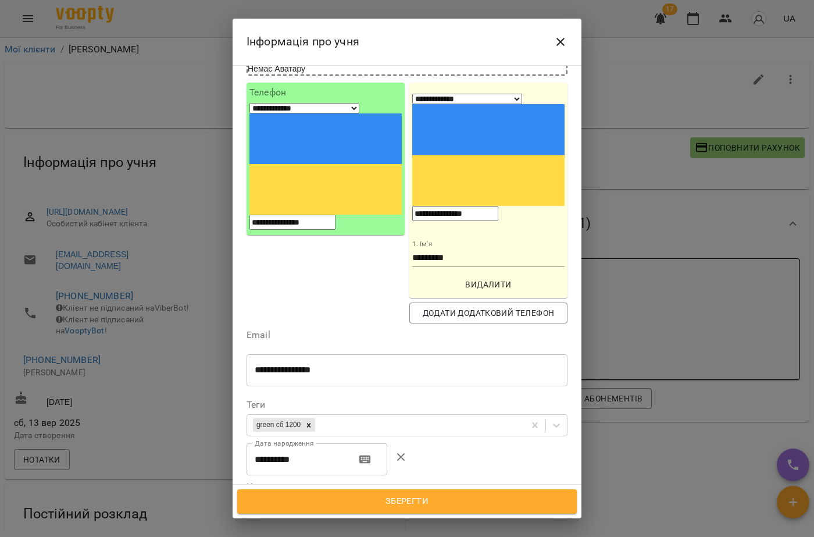
scroll to position [116, 0]
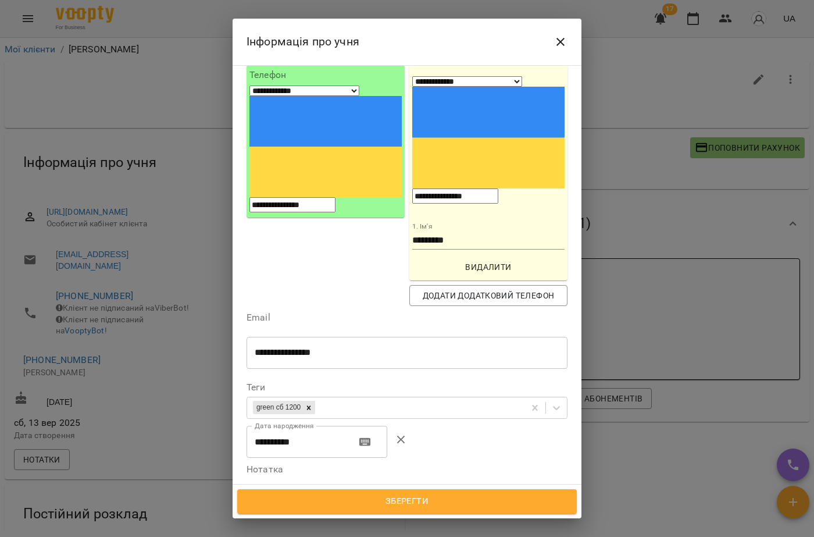
click at [323, 488] on div "* ​" at bounding box center [407, 504] width 321 height 33
click at [480, 260] on span "Видалити" at bounding box center [488, 267] width 143 height 14
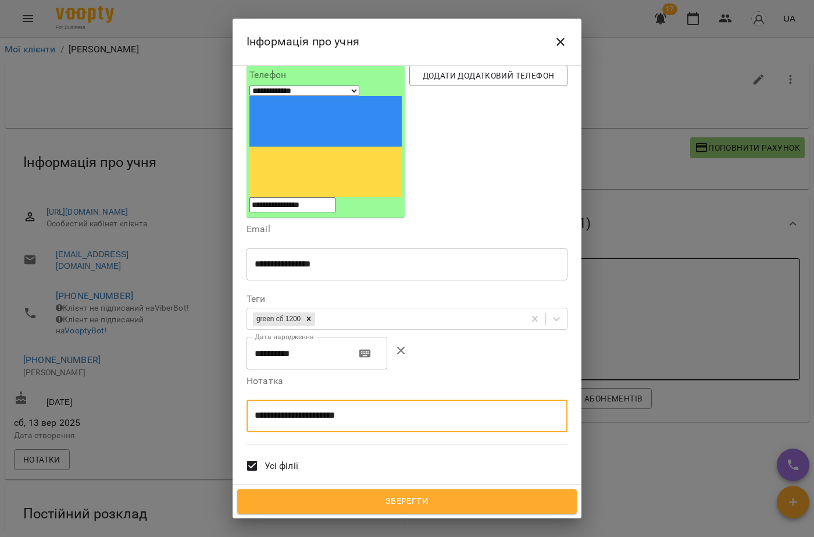
click at [402, 410] on textarea "**********" at bounding box center [403, 415] width 296 height 11
type textarea "**********"
click at [427, 511] on button "Зберегти" at bounding box center [407, 501] width 340 height 24
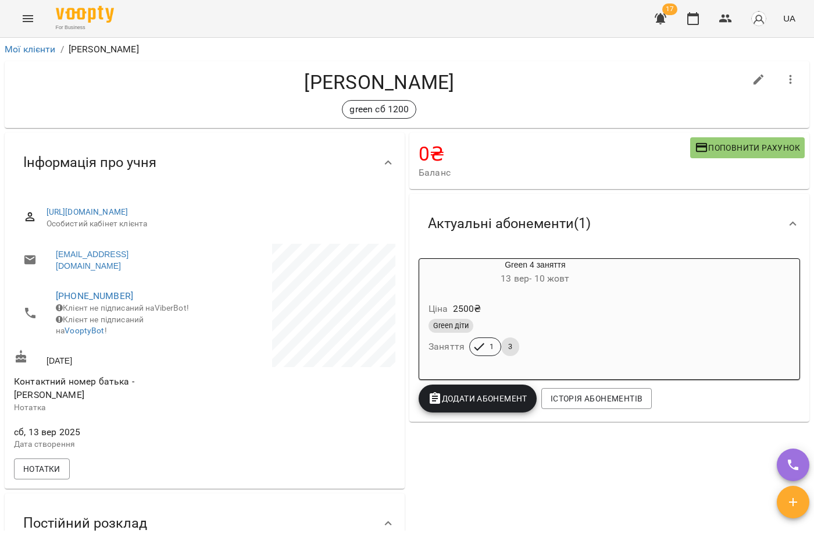
click at [16, 12] on button "Menu" at bounding box center [28, 19] width 28 height 28
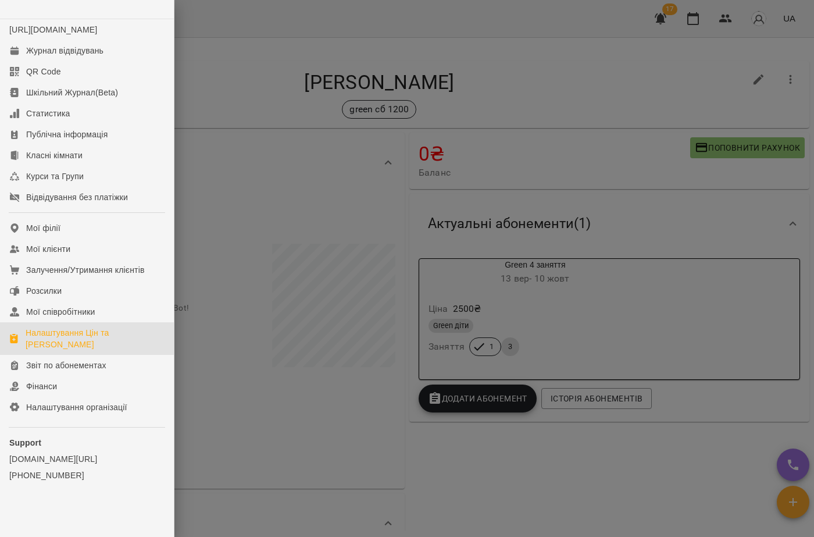
click at [40, 341] on div "Налаштування Цін та [PERSON_NAME]" at bounding box center [95, 338] width 139 height 23
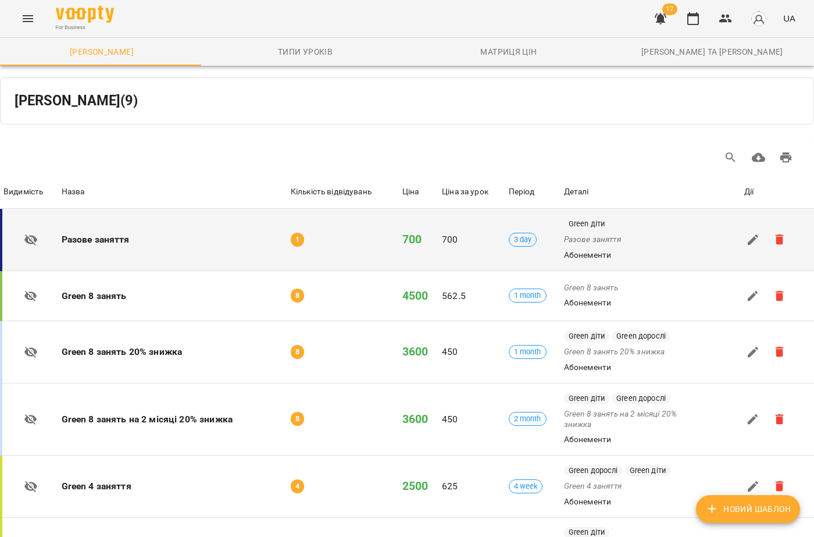
click at [742, 245] on td at bounding box center [778, 240] width 72 height 62
click at [748, 238] on icon "button" at bounding box center [753, 239] width 10 height 10
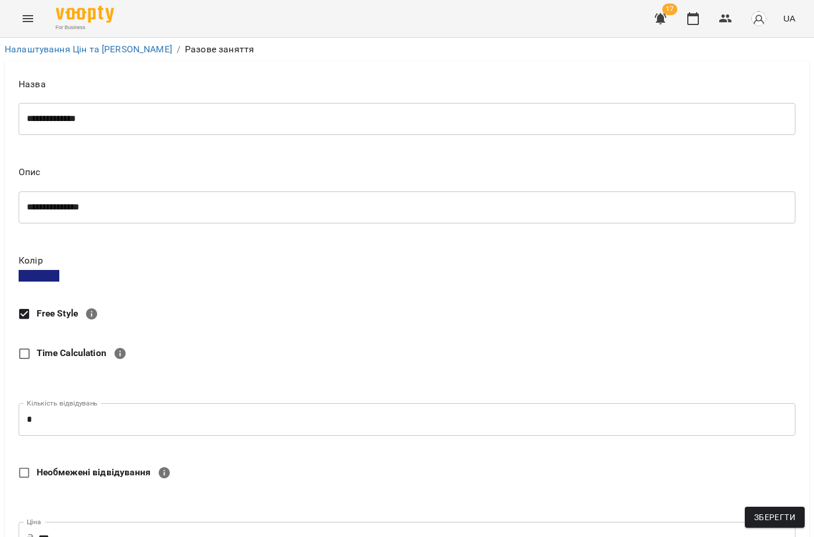
scroll to position [407, 0]
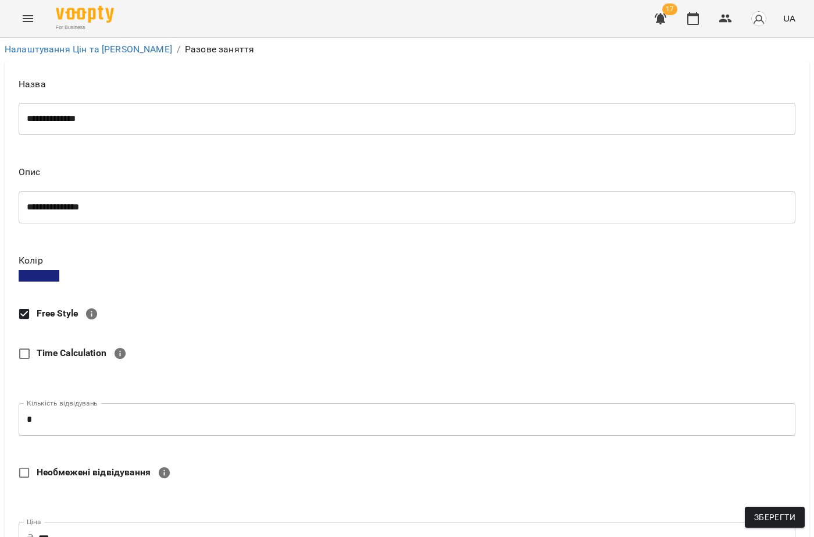
click at [41, 364] on body "**********" at bounding box center [407, 513] width 814 height 1026
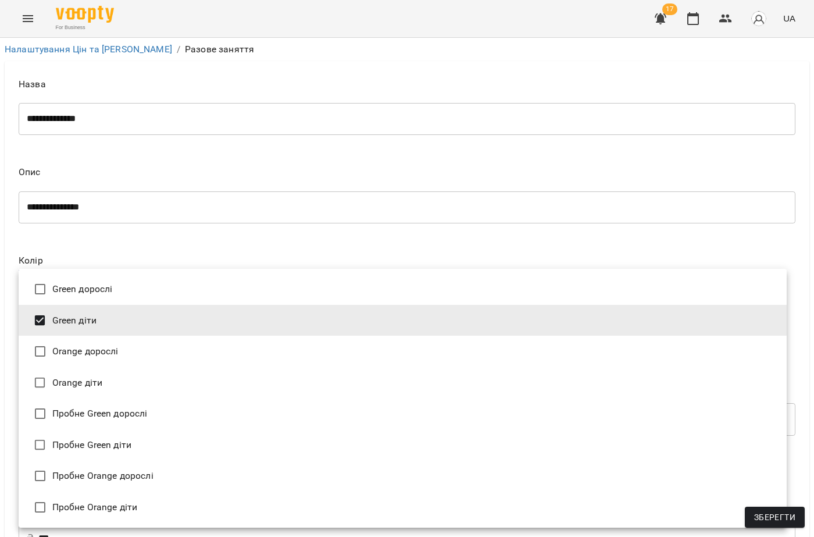
click at [210, 181] on div at bounding box center [407, 268] width 814 height 537
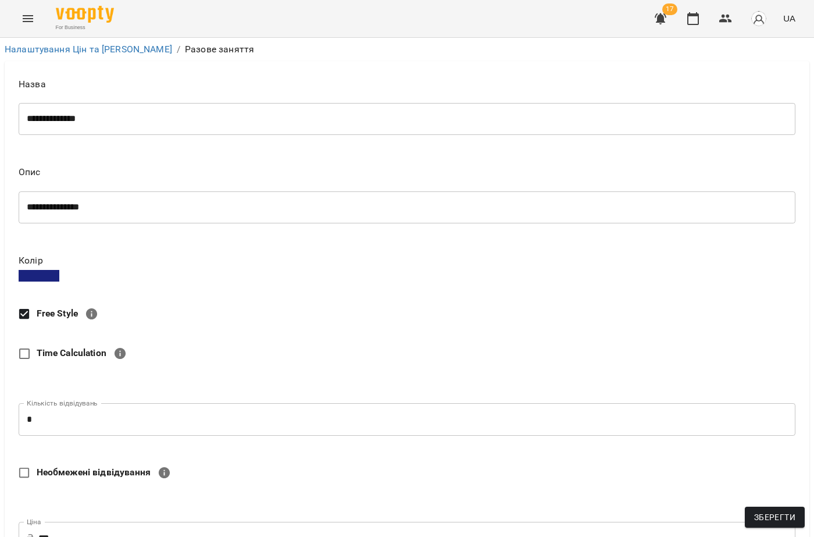
click at [41, 377] on body "**********" at bounding box center [407, 513] width 814 height 1026
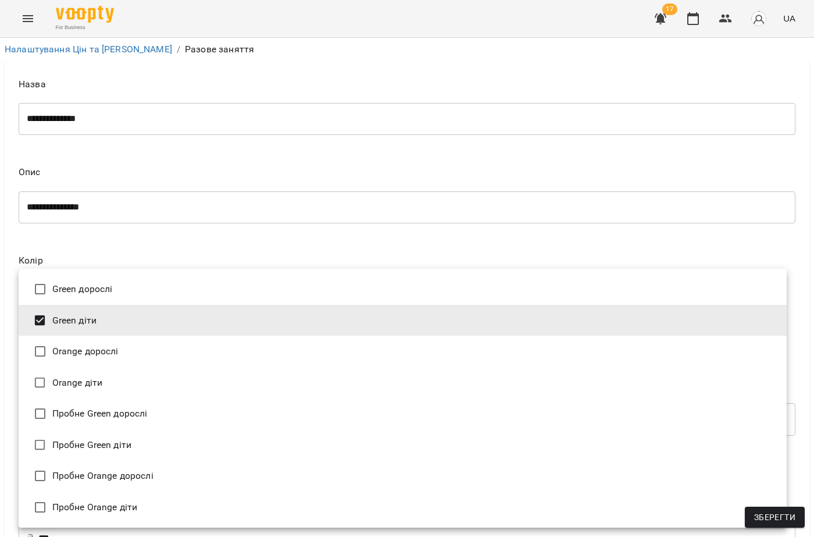
drag, startPoint x: 297, startPoint y: 120, endPoint x: 296, endPoint y: 127, distance: 7.6
click at [297, 120] on div at bounding box center [407, 268] width 814 height 537
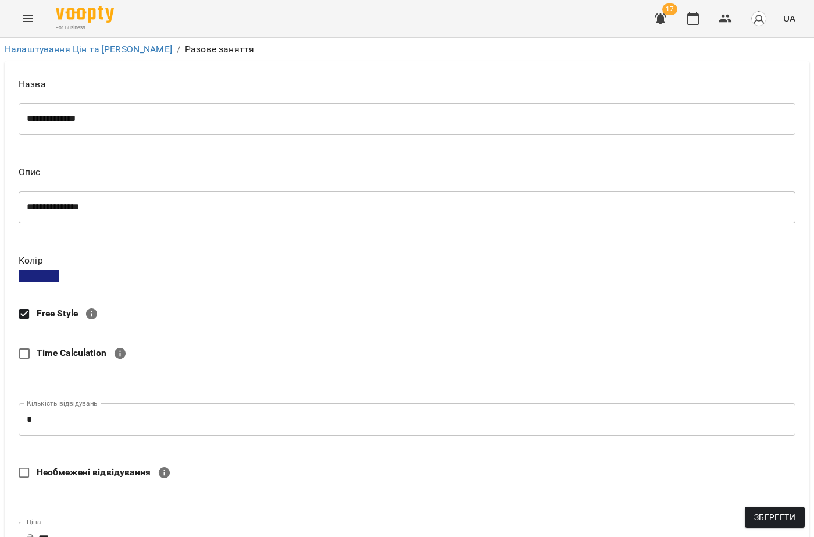
scroll to position [0, 0]
click at [55, 52] on link "Налаштування Цін та [PERSON_NAME]" at bounding box center [88, 49] width 167 height 11
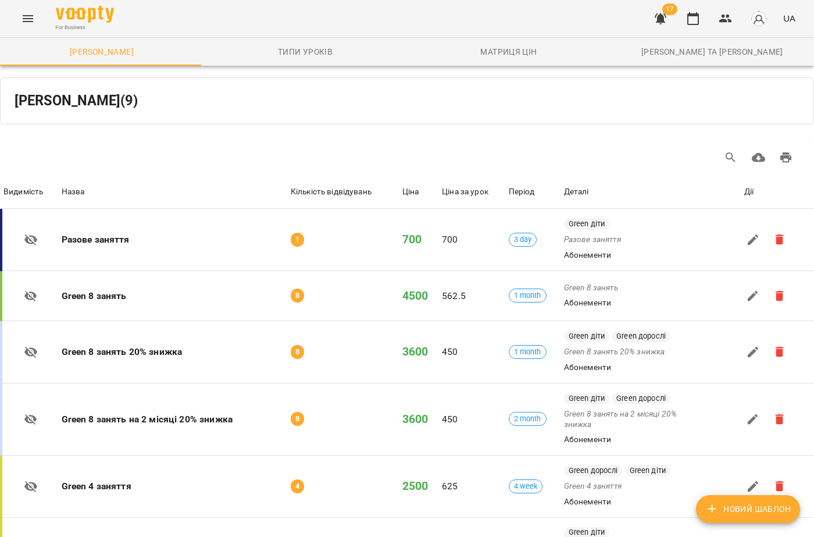
scroll to position [58, 0]
click at [31, 23] on icon "Menu" at bounding box center [28, 19] width 14 height 14
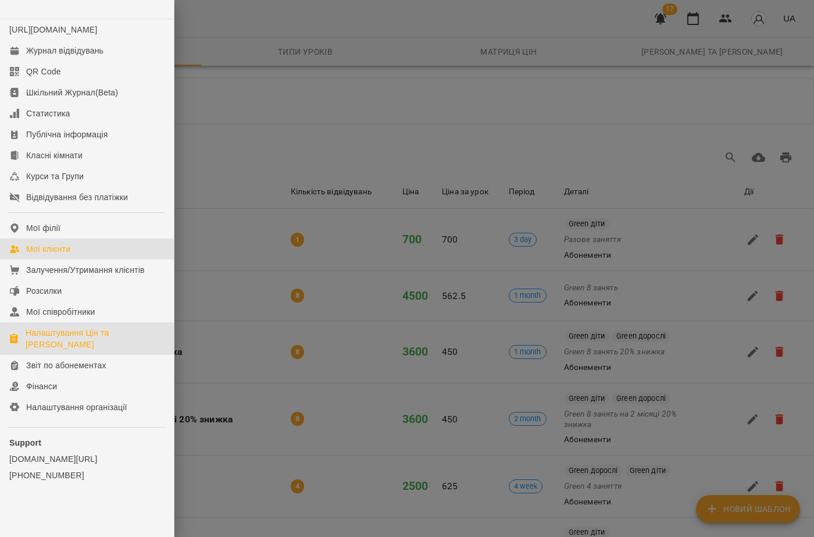
click at [76, 258] on link "Мої клієнти" at bounding box center [87, 248] width 174 height 21
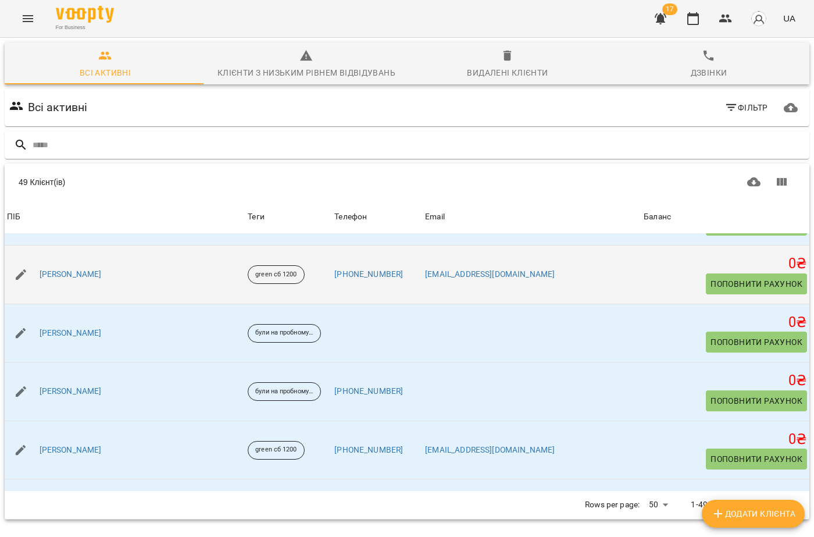
scroll to position [2607, 0]
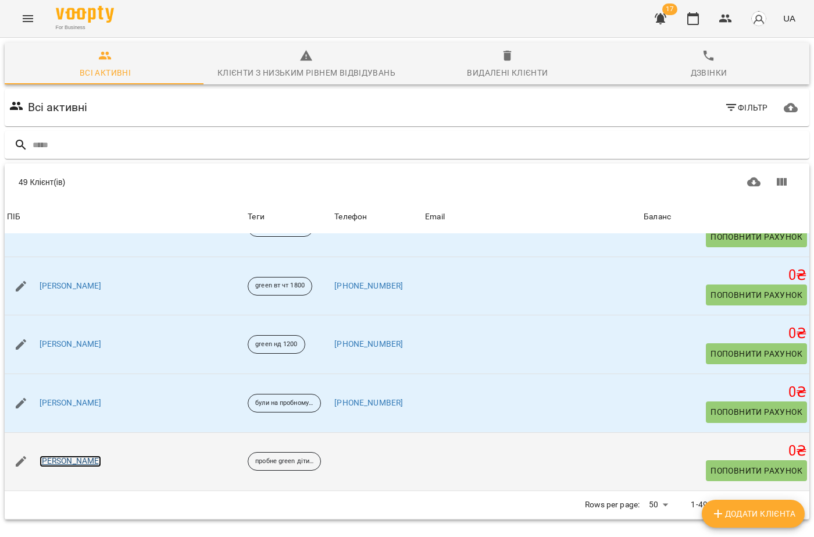
click at [46, 461] on link "[PERSON_NAME]" at bounding box center [71, 461] width 62 height 12
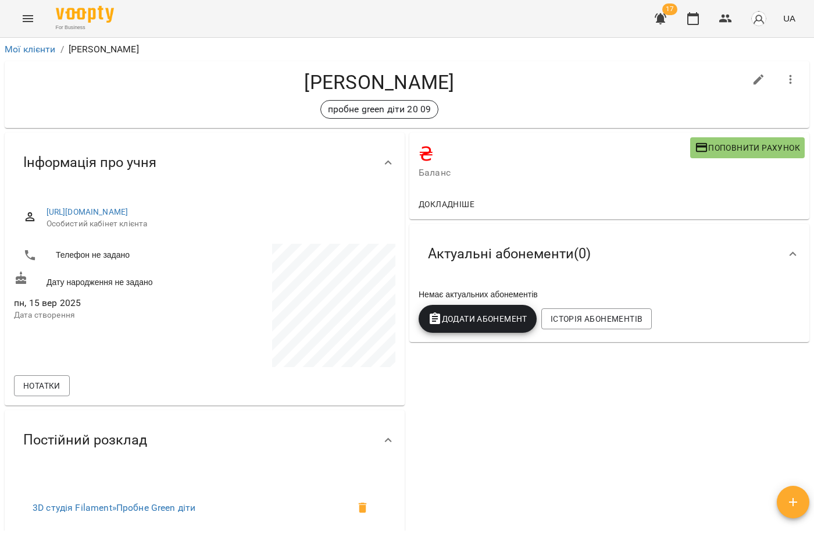
click at [739, 141] on span "Поповнити рахунок" at bounding box center [747, 148] width 105 height 14
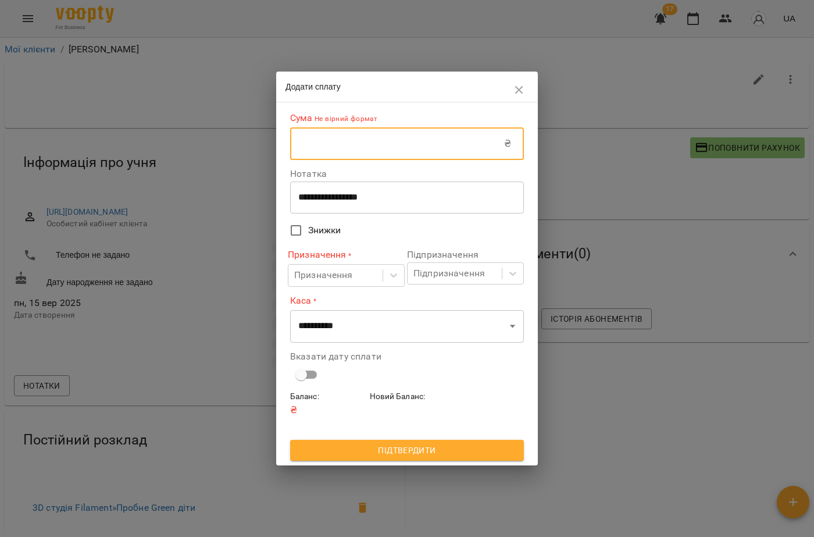
drag, startPoint x: 344, startPoint y: 147, endPoint x: 352, endPoint y: 160, distance: 15.4
click at [345, 148] on input "text" at bounding box center [397, 143] width 214 height 33
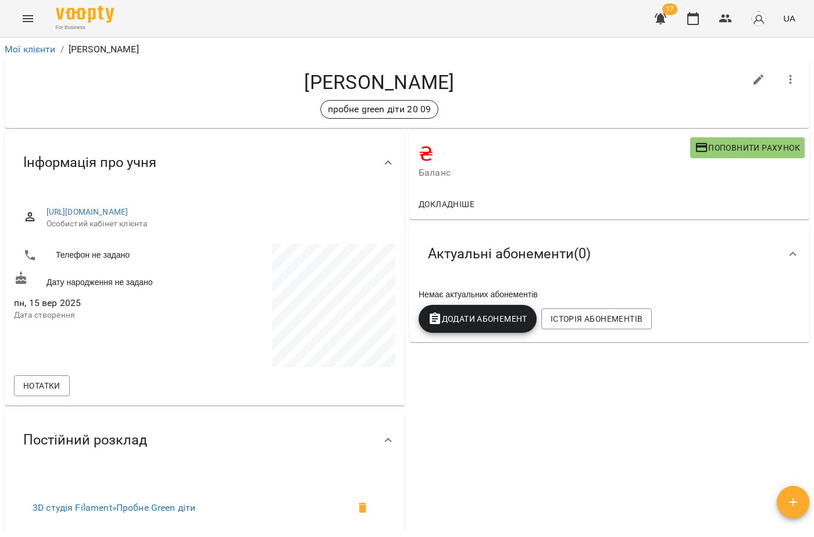
click at [762, 148] on span "Поповнити рахунок" at bounding box center [747, 148] width 105 height 14
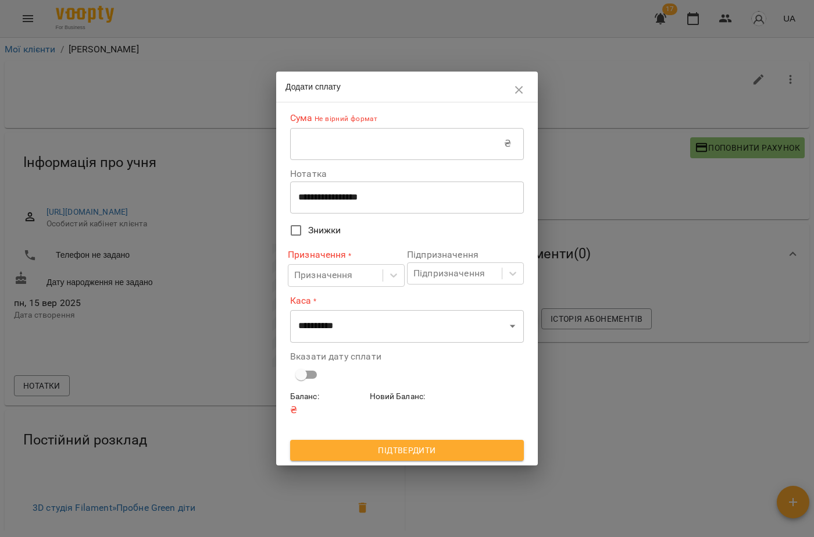
click at [332, 148] on input "text" at bounding box center [397, 143] width 214 height 33
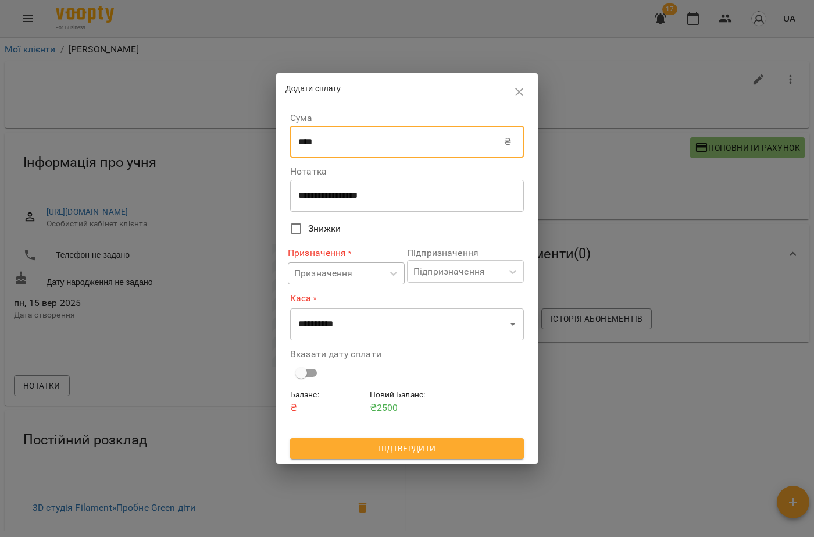
type input "****"
click at [326, 267] on div "Призначення" at bounding box center [323, 273] width 59 height 14
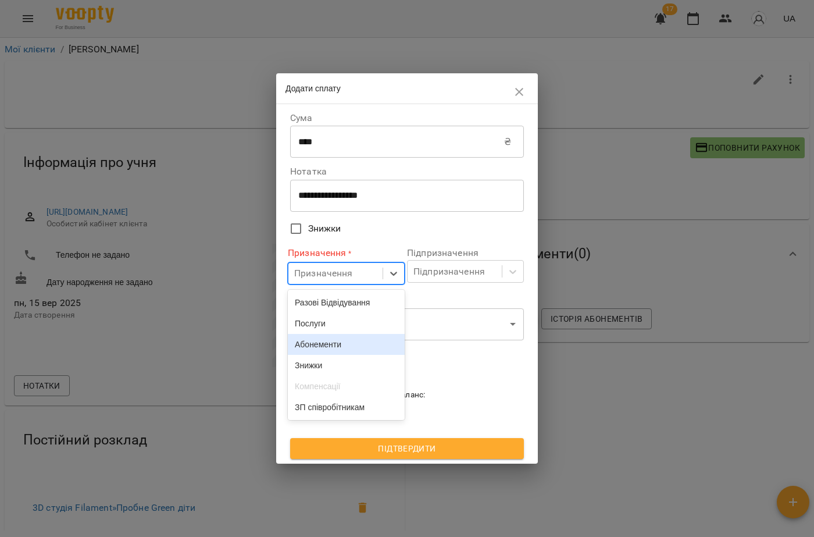
click at [316, 348] on div "Абонементи" at bounding box center [346, 344] width 117 height 21
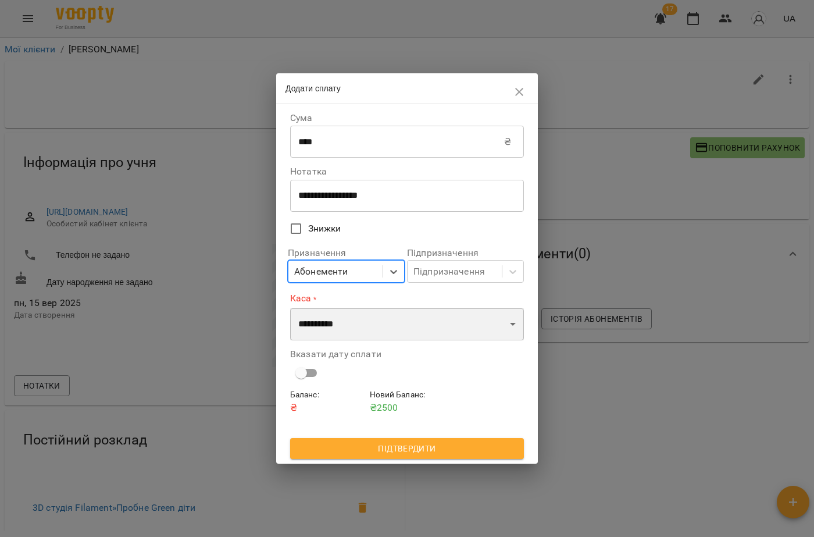
click at [334, 320] on select "**********" at bounding box center [407, 324] width 234 height 33
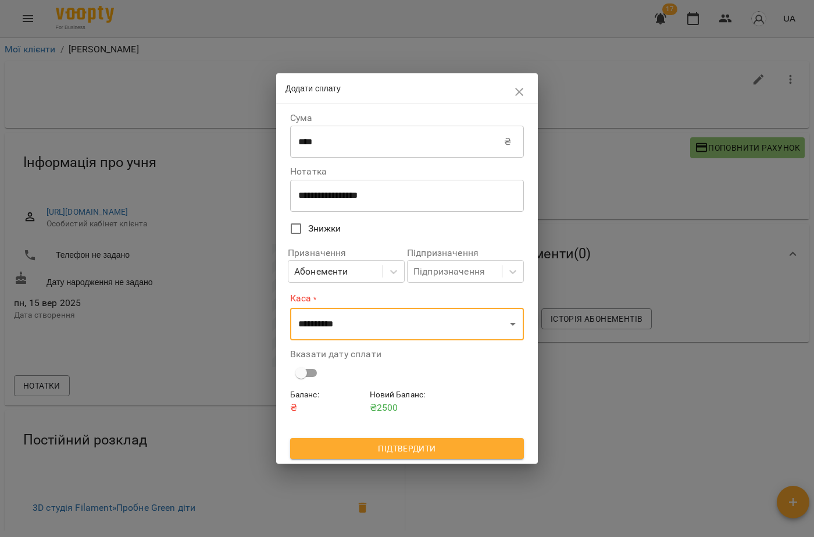
click at [346, 299] on label "Каса *" at bounding box center [407, 298] width 234 height 13
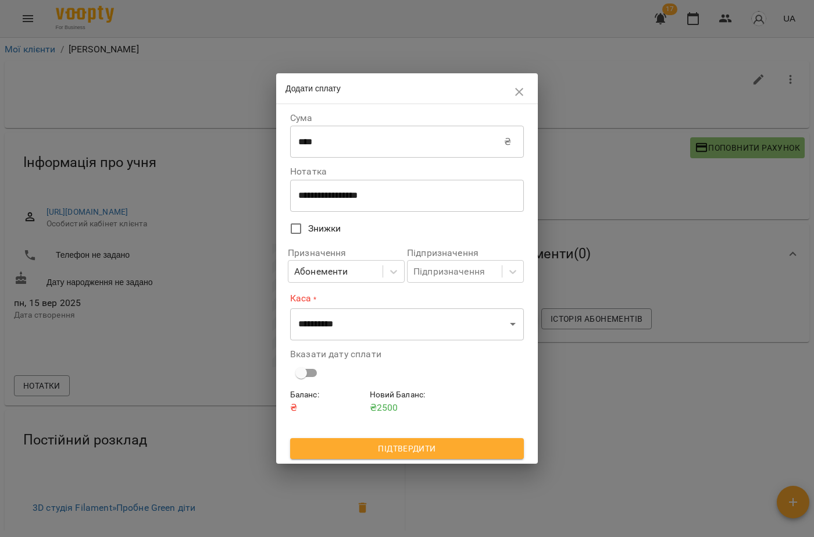
click at [525, 89] on icon "button" at bounding box center [519, 92] width 14 height 14
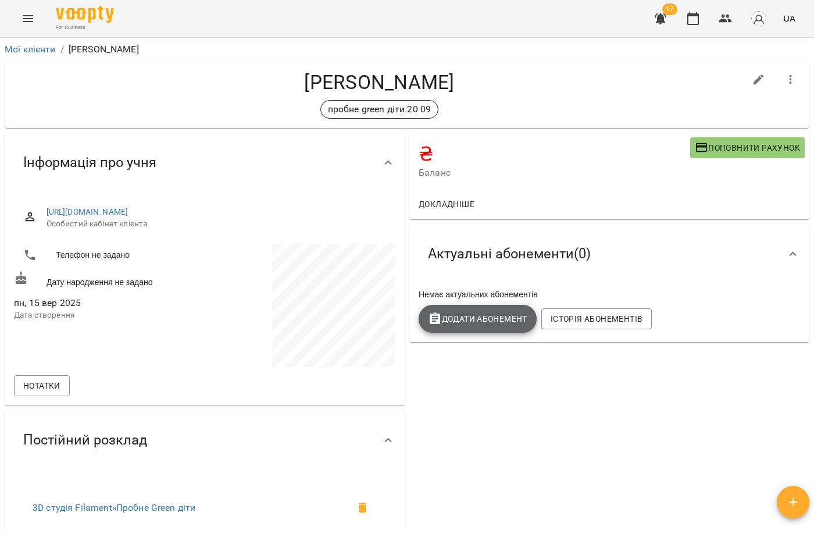
click at [477, 321] on span "Додати Абонемент" at bounding box center [477, 319] width 99 height 14
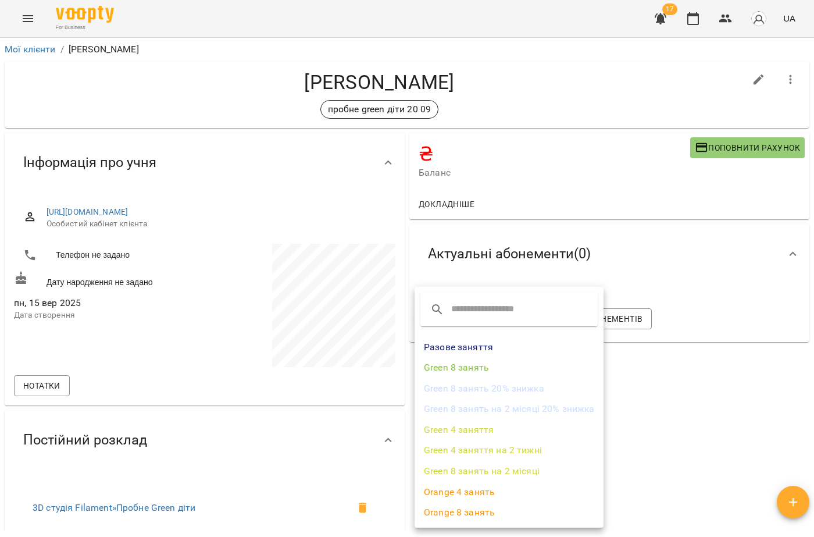
click at [654, 402] on div at bounding box center [407, 268] width 814 height 537
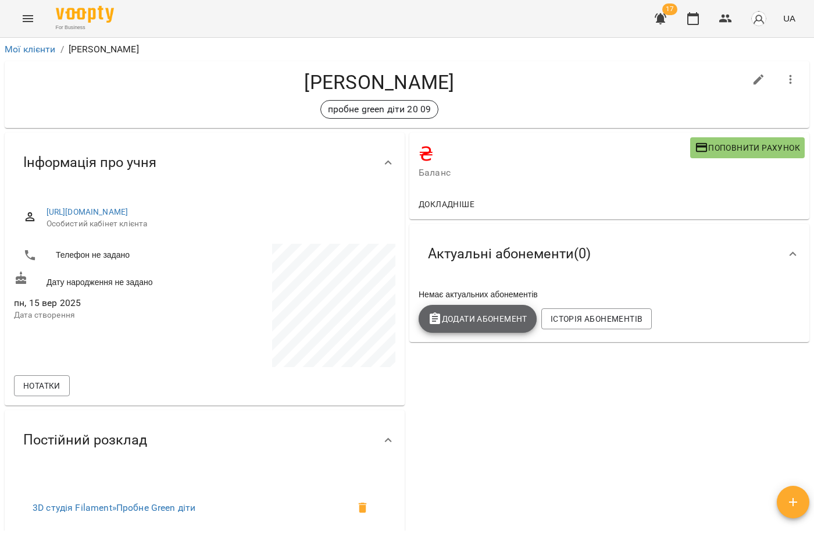
click at [465, 315] on span "Додати Абонемент" at bounding box center [477, 319] width 99 height 14
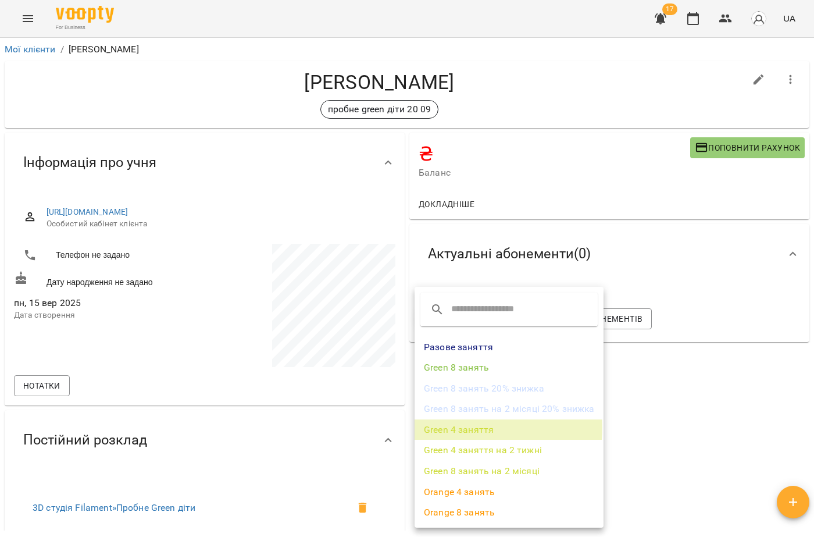
click at [474, 427] on li "Green 4 заняття" at bounding box center [509, 429] width 189 height 21
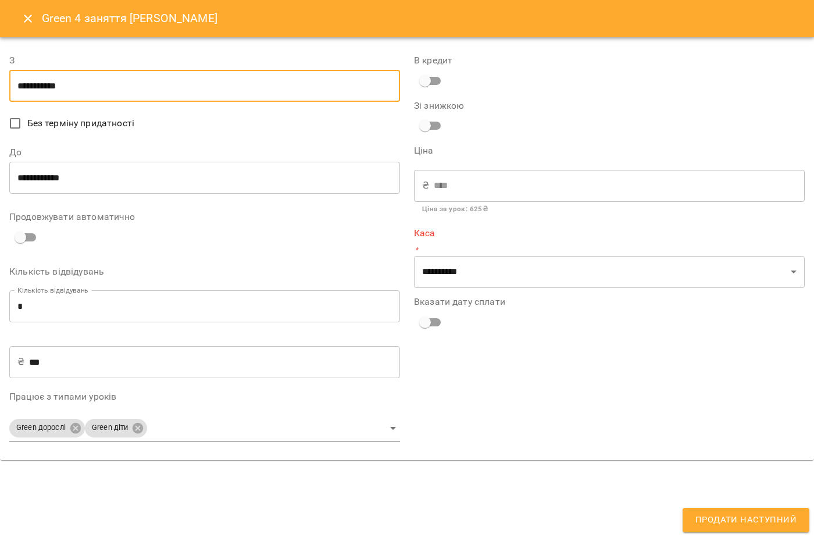
click at [24, 87] on input "**********" at bounding box center [204, 86] width 391 height 33
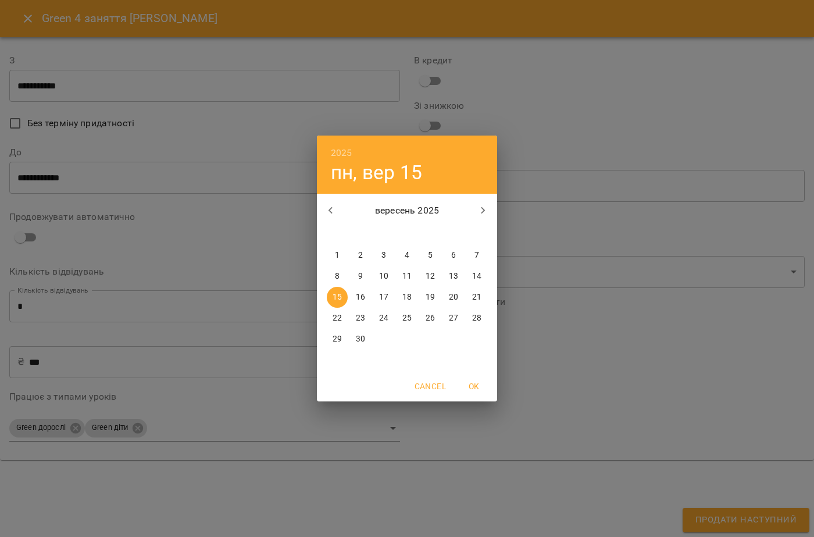
drag, startPoint x: 509, startPoint y: 202, endPoint x: 465, endPoint y: 205, distance: 44.3
click at [502, 202] on div "2025 пн, вер 15 вересень 2025 пн вт ср чт пт сб нд 1 2 3 4 5 6 7 8 9 10 11 12 1…" at bounding box center [407, 268] width 814 height 537
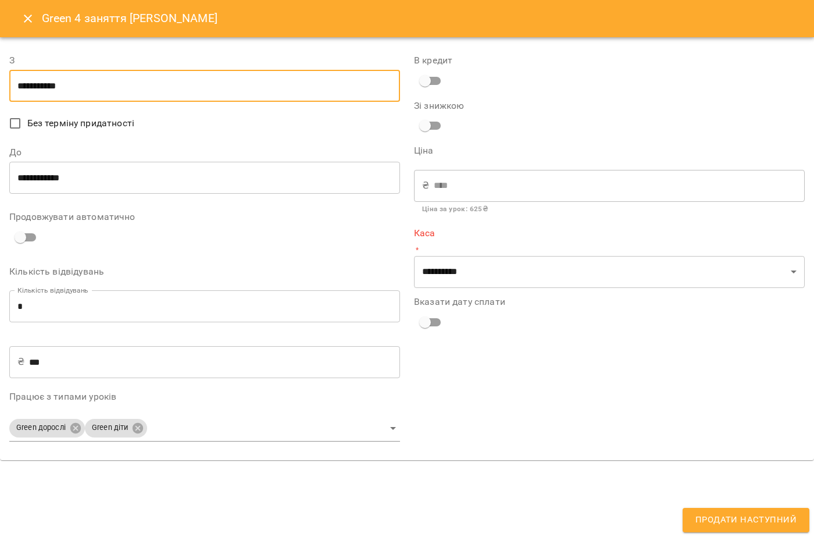
click at [130, 78] on input "**********" at bounding box center [204, 86] width 391 height 33
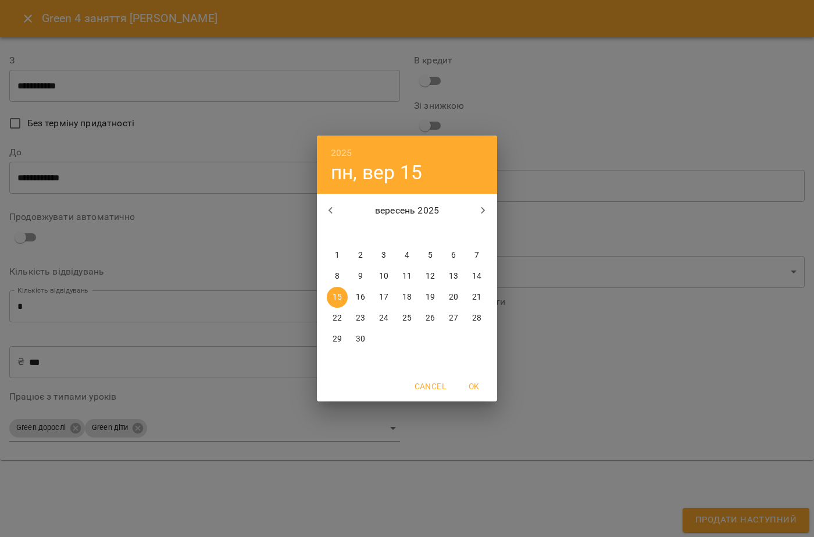
click at [486, 212] on icon "button" at bounding box center [483, 211] width 14 height 14
click at [484, 380] on span "OK" at bounding box center [474, 386] width 28 height 14
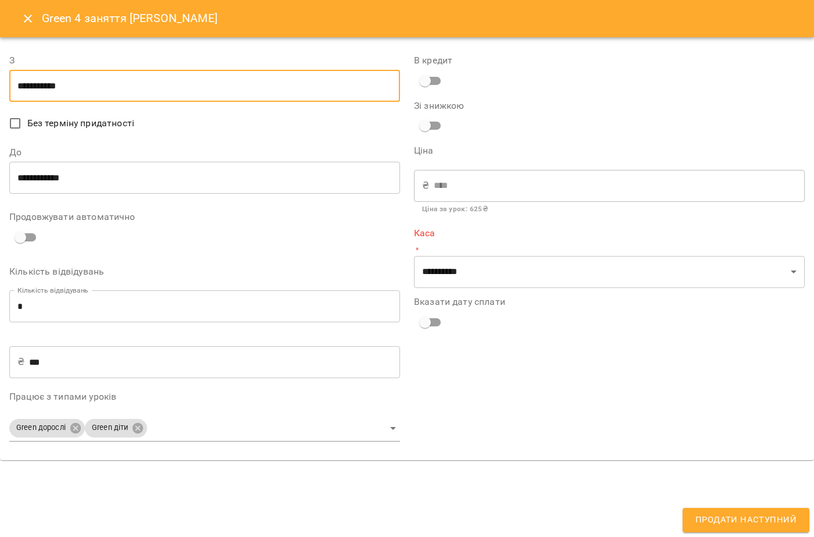
click at [35, 431] on body "**********" at bounding box center [407, 287] width 814 height 574
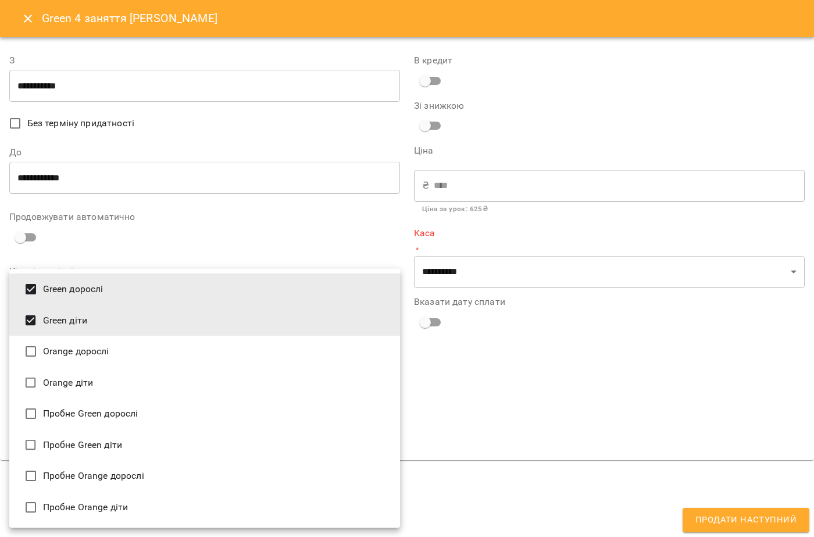
type input "**********"
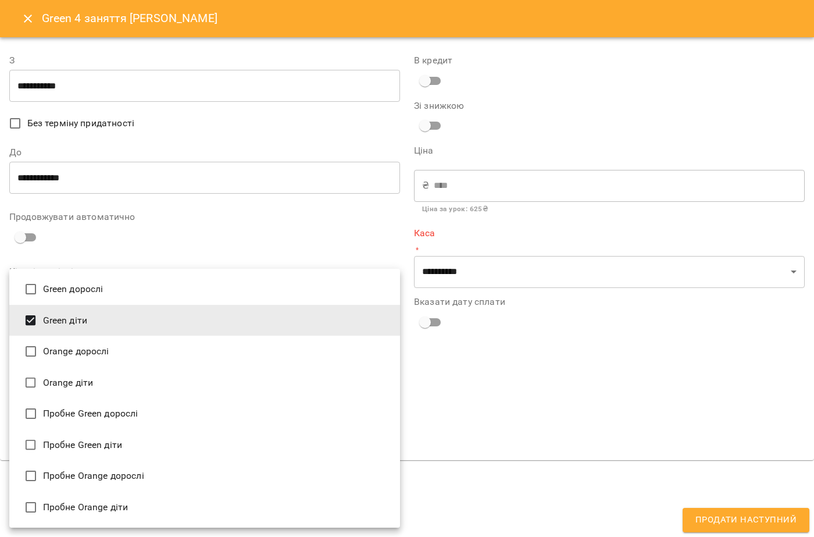
drag, startPoint x: 194, startPoint y: 230, endPoint x: 194, endPoint y: 238, distance: 8.2
click at [194, 235] on div at bounding box center [407, 268] width 814 height 537
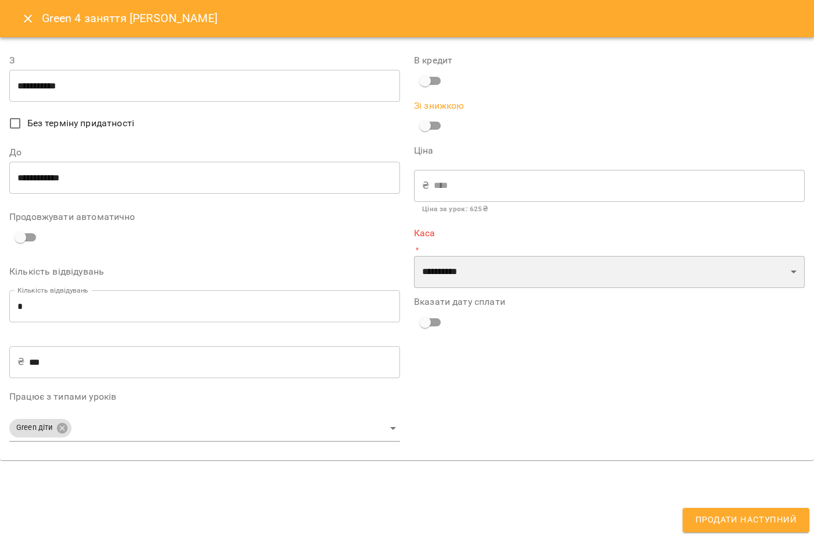
click at [447, 265] on select "**********" at bounding box center [609, 272] width 391 height 33
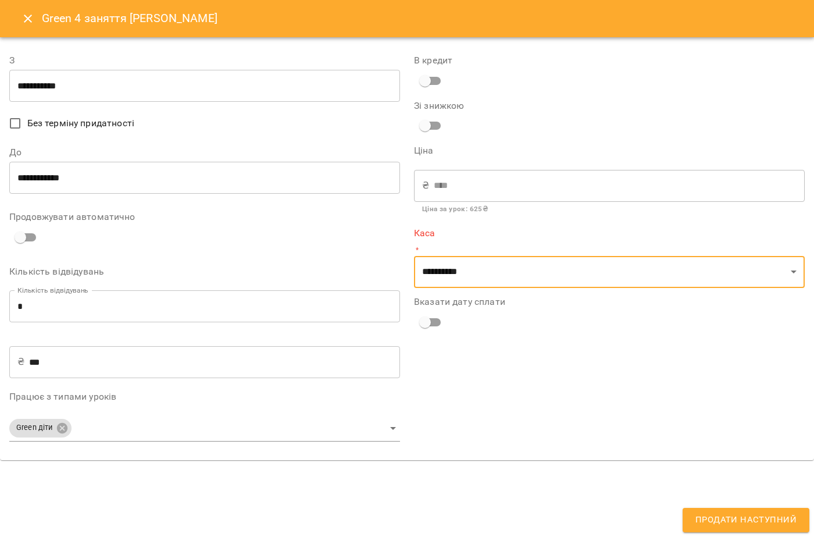
click at [508, 408] on div "**********" at bounding box center [609, 249] width 405 height 418
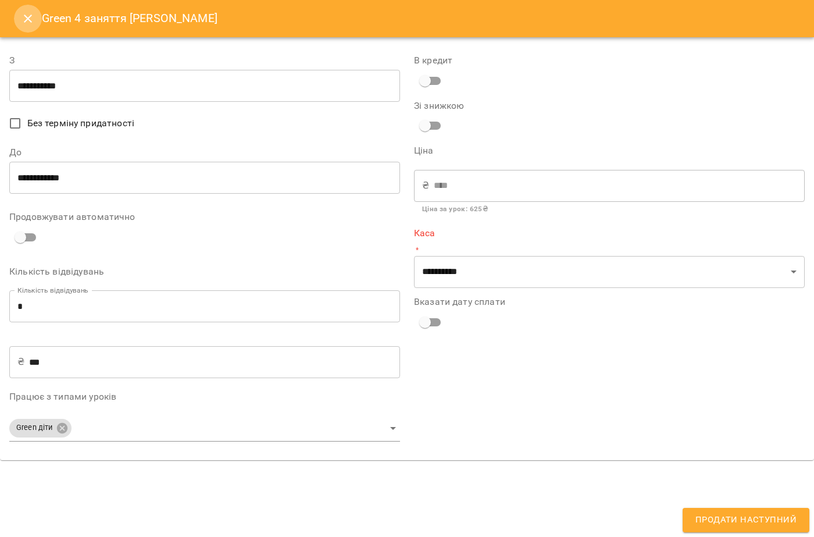
click at [30, 20] on icon "Close" at bounding box center [28, 19] width 8 height 8
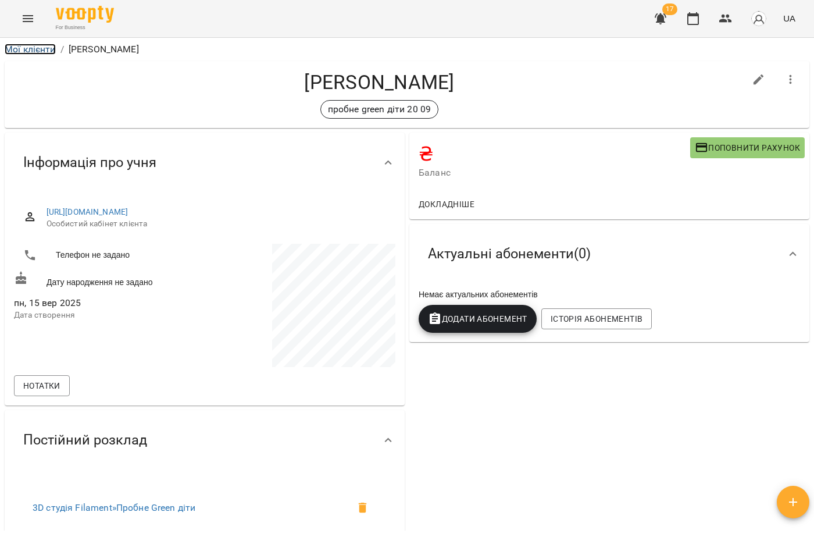
click at [24, 44] on link "Мої клієнти" at bounding box center [30, 49] width 51 height 11
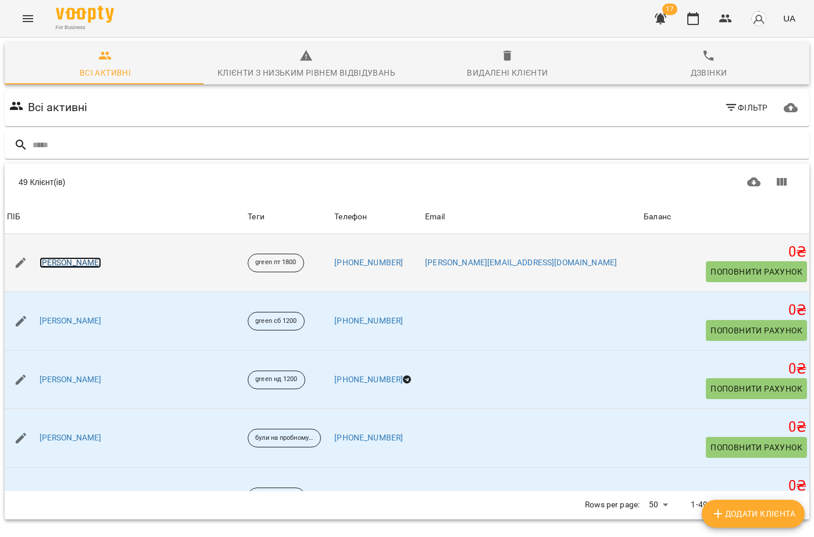
click at [102, 262] on link "[PERSON_NAME]" at bounding box center [71, 263] width 62 height 12
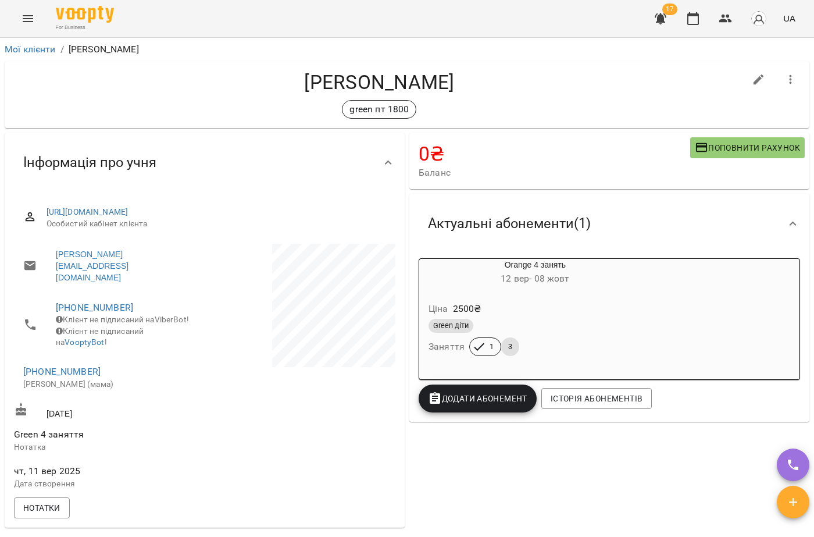
click at [21, 17] on icon "Menu" at bounding box center [28, 19] width 14 height 14
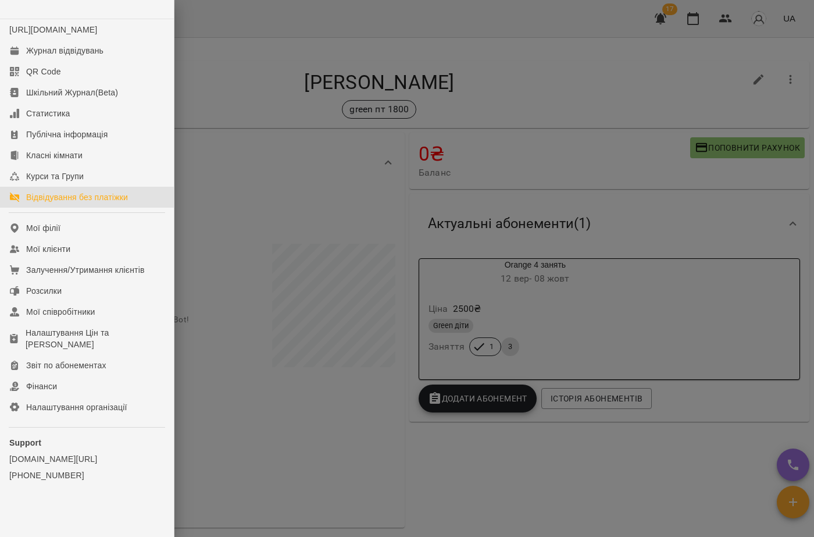
click at [81, 203] on div "Відвідування без платіжки" at bounding box center [77, 197] width 102 height 12
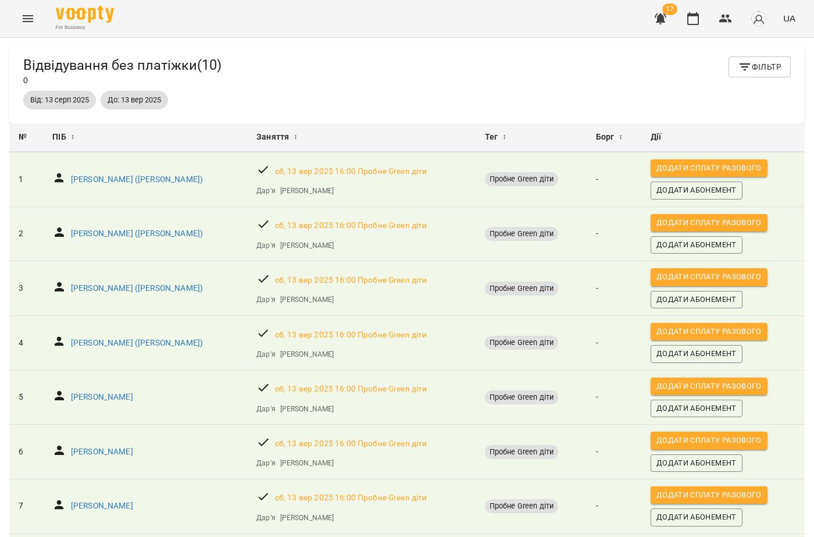
click at [28, 25] on button "Menu" at bounding box center [28, 19] width 28 height 28
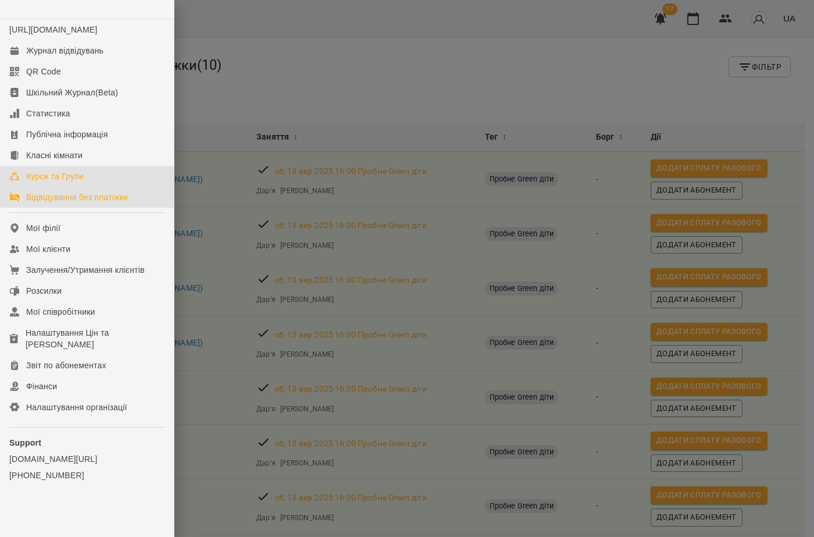
click at [76, 177] on link "Курси та Групи" at bounding box center [87, 176] width 174 height 21
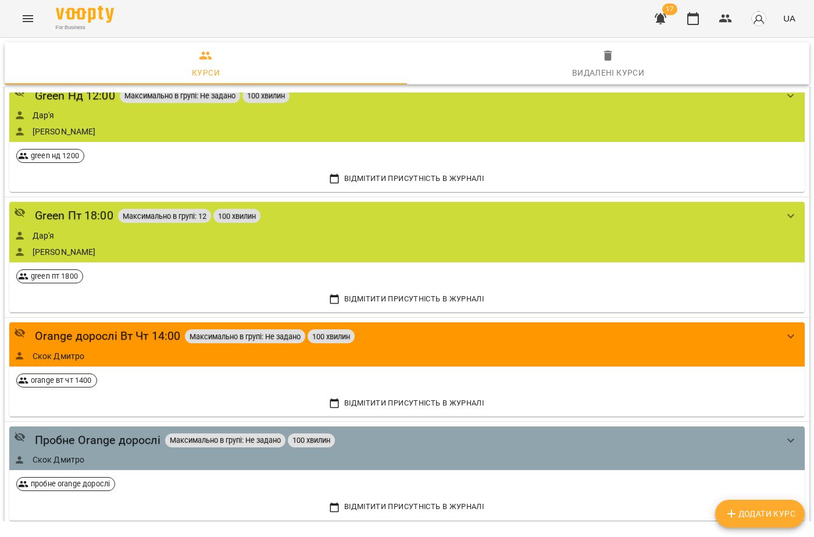
scroll to position [597, 0]
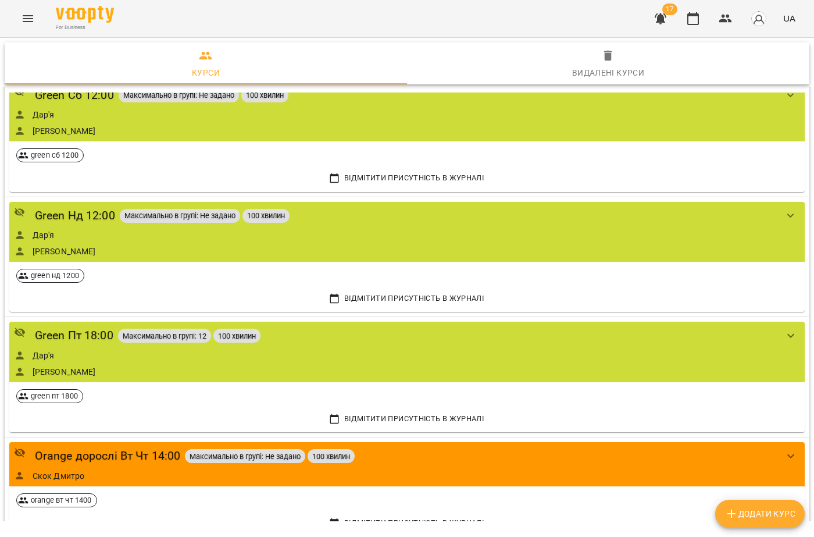
click at [33, 6] on div "For Business 17 UA" at bounding box center [407, 18] width 814 height 37
click at [31, 14] on icon "Menu" at bounding box center [28, 19] width 14 height 14
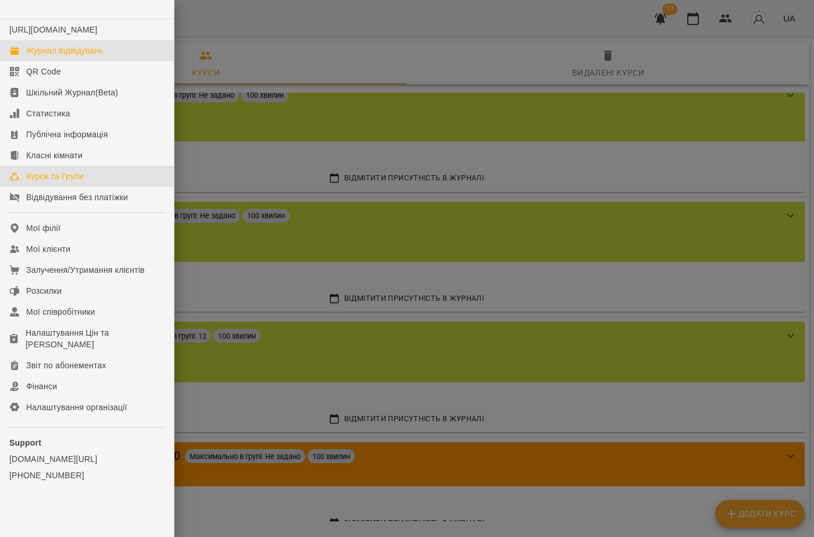
click at [58, 56] on div "Журнал відвідувань" at bounding box center [64, 51] width 77 height 12
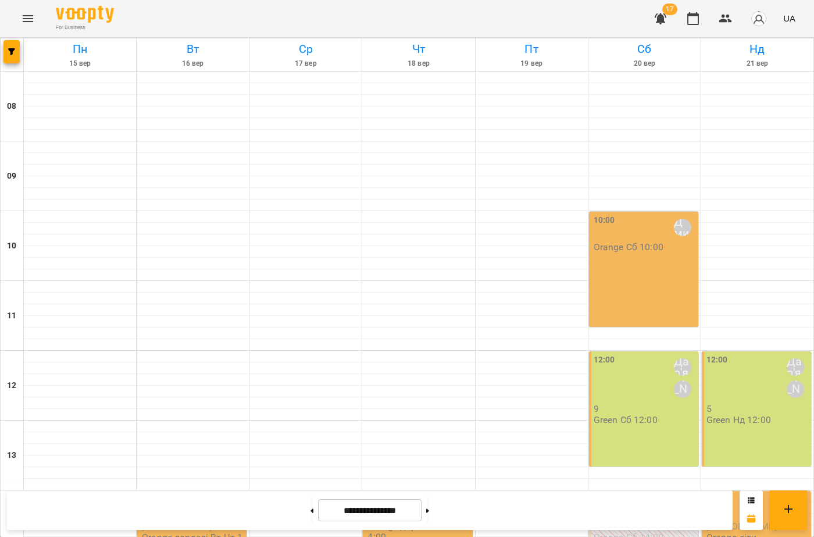
scroll to position [349, 0]
click at [429, 509] on button at bounding box center [427, 510] width 3 height 26
type input "**********"
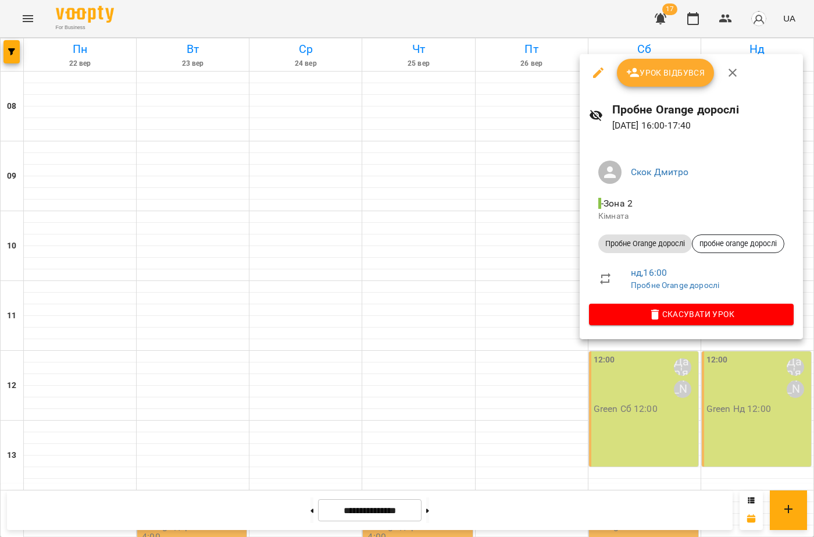
click at [601, 70] on icon "button" at bounding box center [598, 72] width 10 height 10
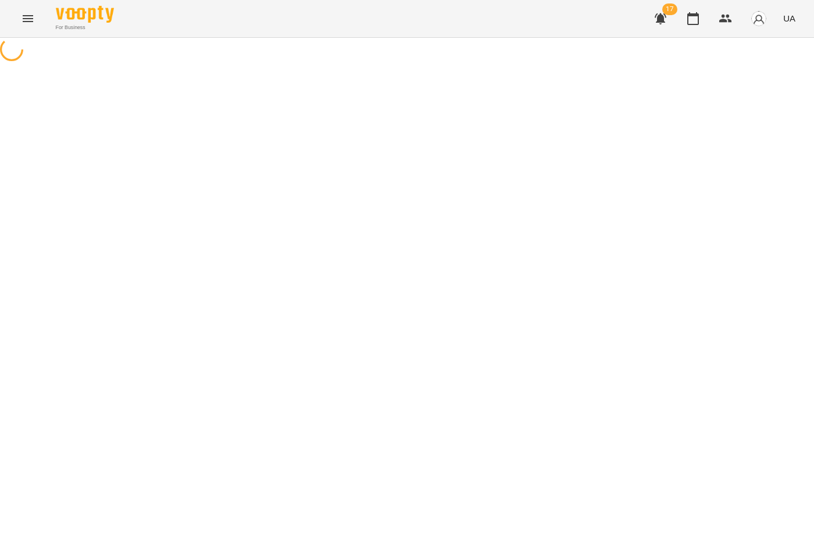
select select "**********"
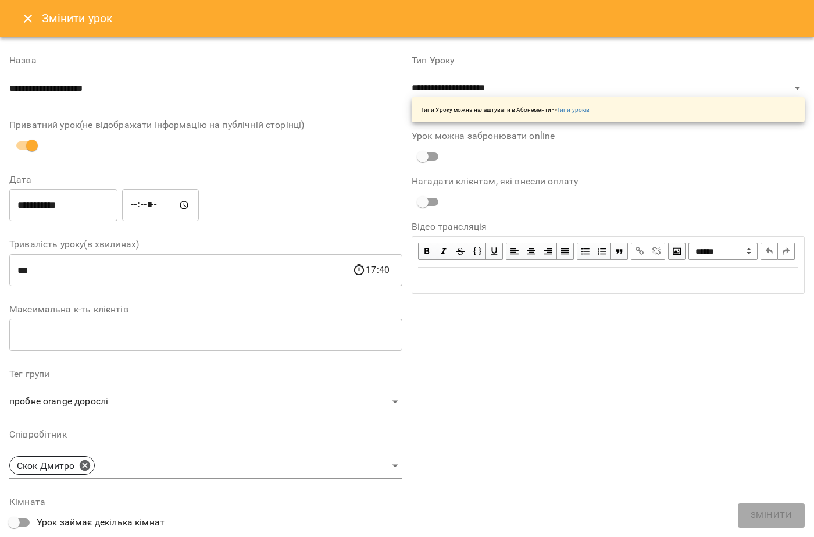
click at [23, 17] on icon "Close" at bounding box center [28, 19] width 14 height 14
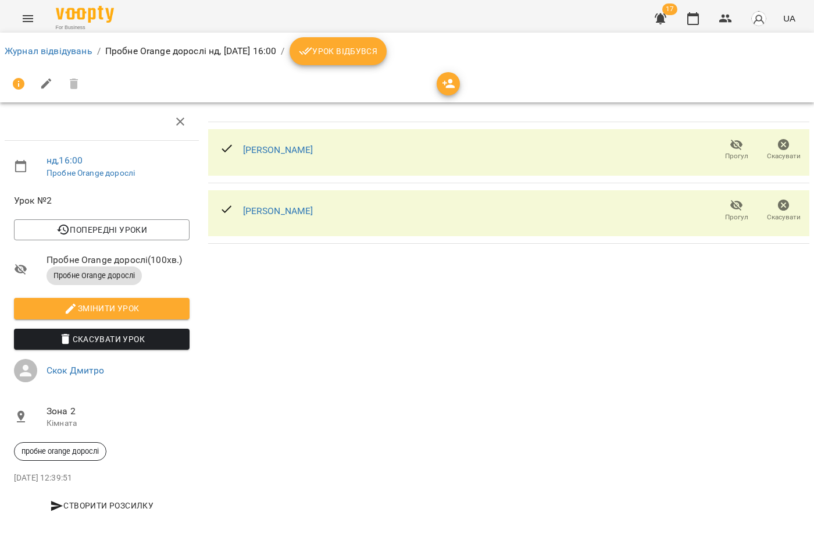
click at [35, 22] on button "Menu" at bounding box center [28, 19] width 28 height 28
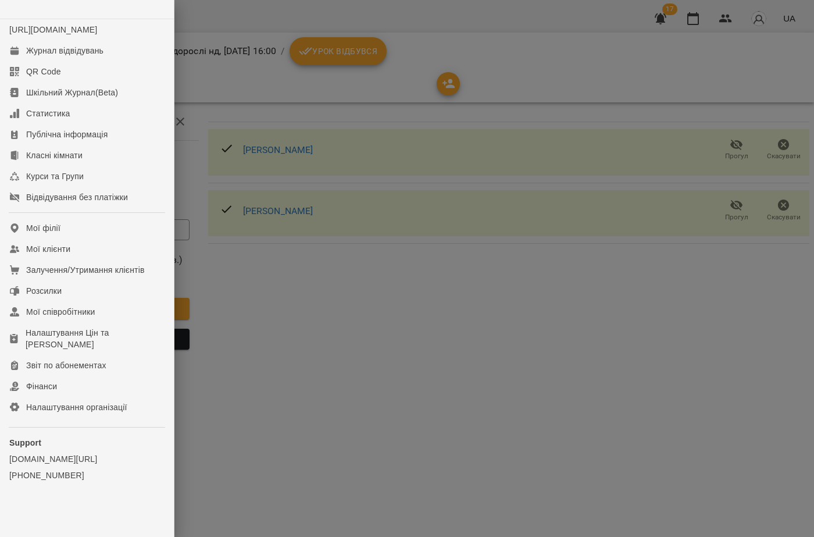
click at [237, 97] on div at bounding box center [407, 268] width 814 height 537
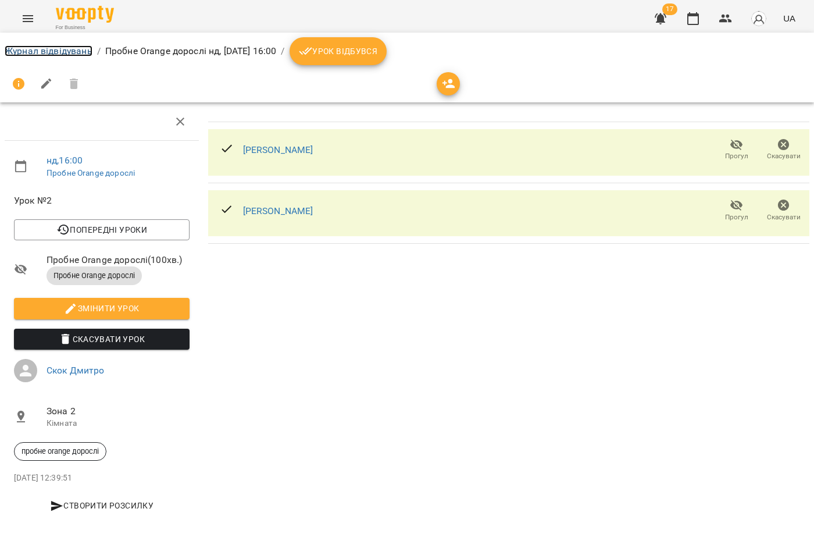
click at [51, 54] on link "Журнал відвідувань" at bounding box center [49, 50] width 88 height 11
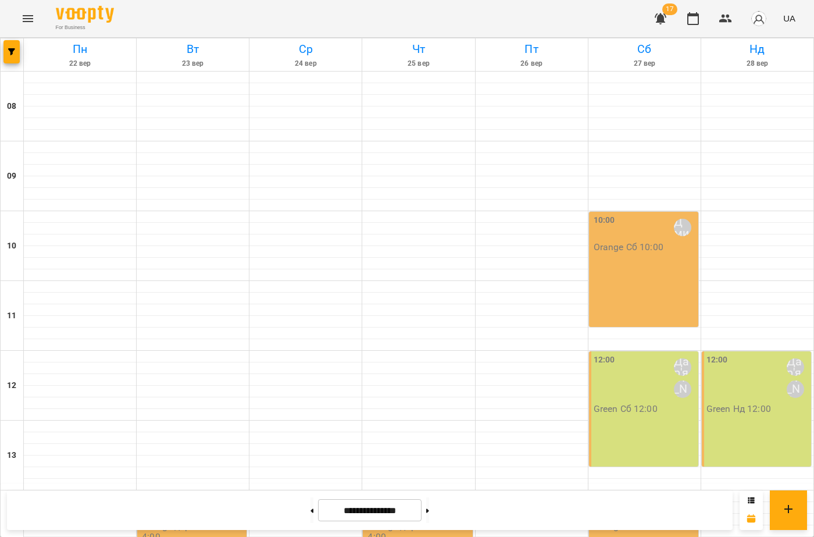
scroll to position [407, 0]
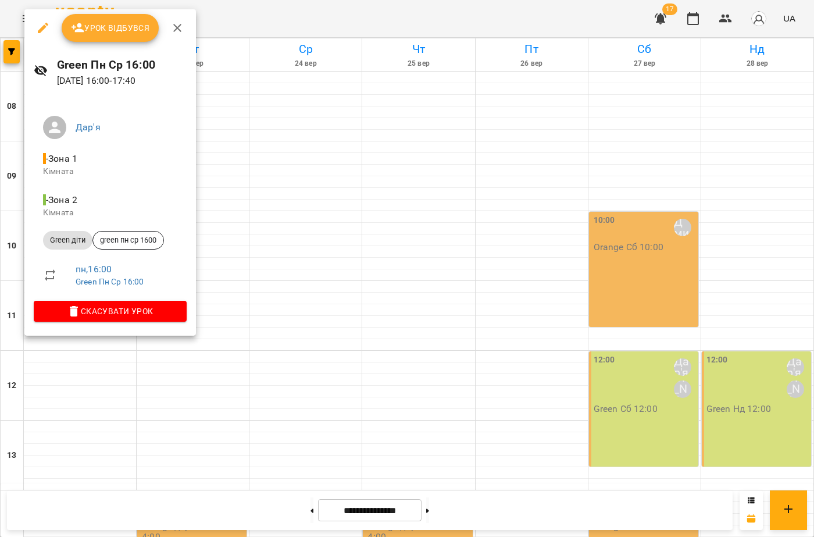
click at [32, 24] on button "button" at bounding box center [43, 28] width 28 height 28
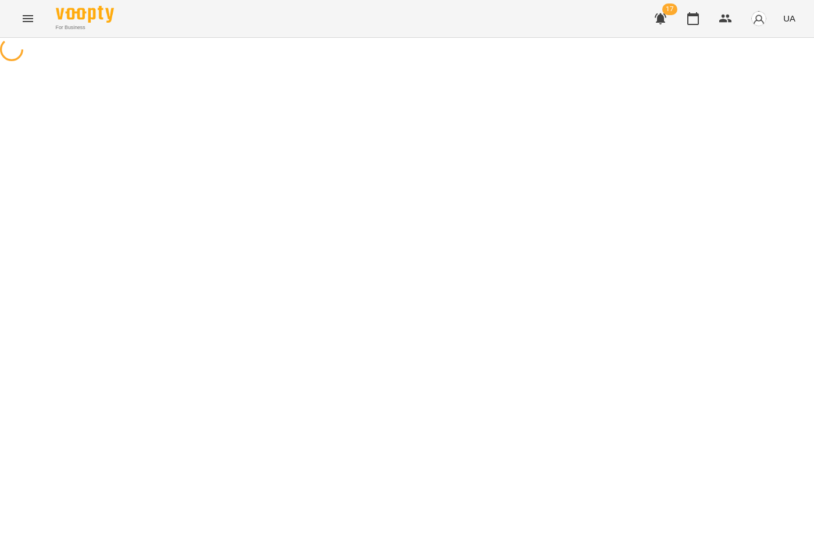
select select "**********"
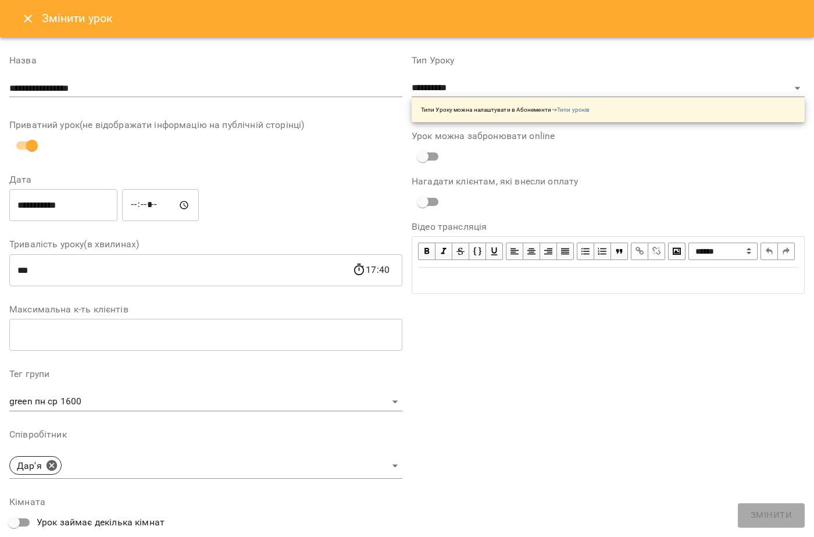
click at [31, 26] on button "Close" at bounding box center [28, 19] width 28 height 28
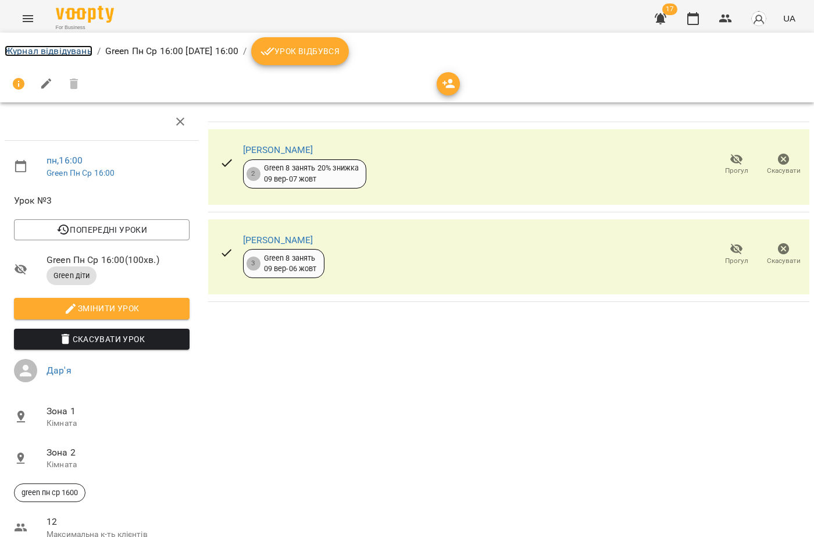
click at [21, 45] on link "Журнал відвідувань" at bounding box center [49, 50] width 88 height 11
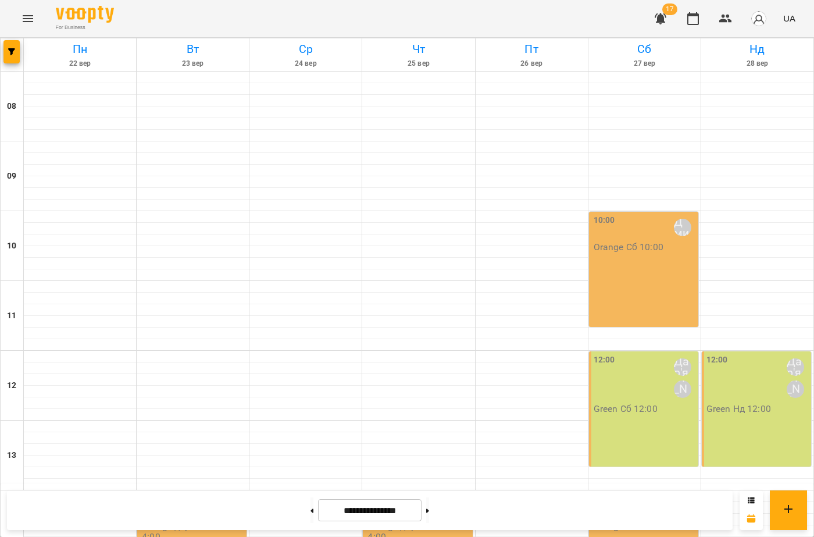
scroll to position [424, 0]
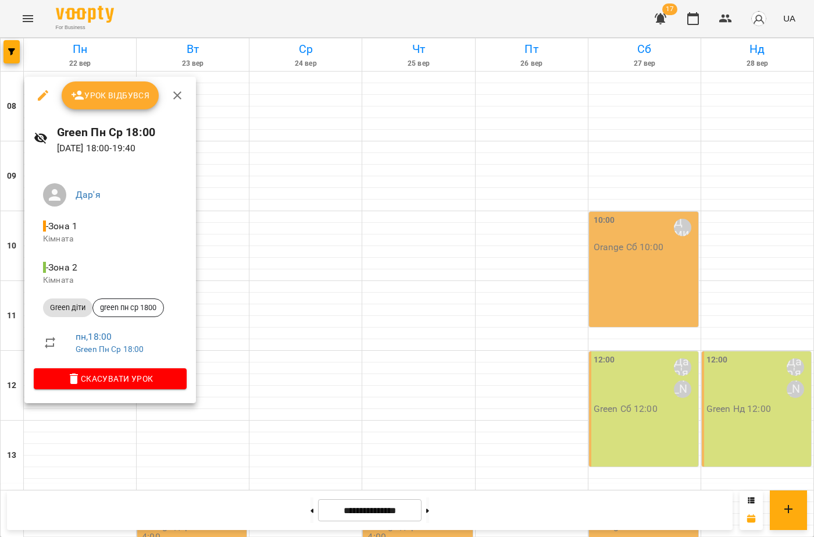
click at [228, 199] on div at bounding box center [407, 268] width 814 height 537
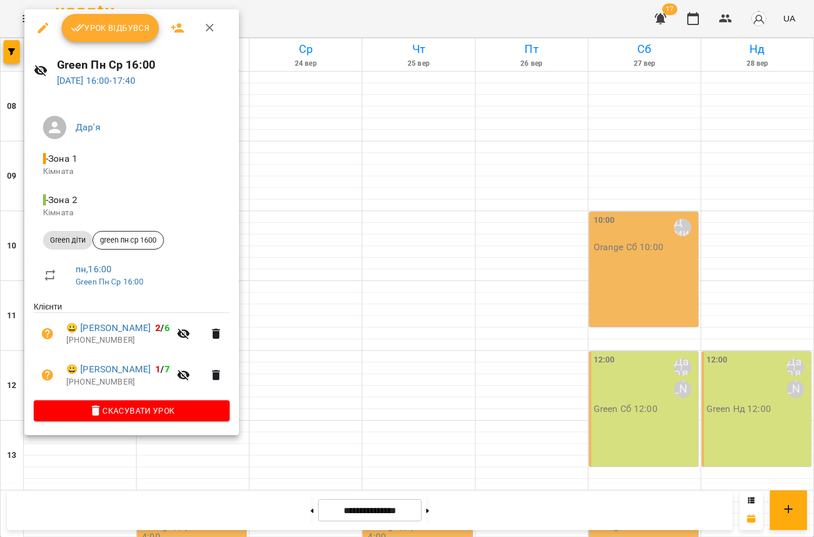
click at [374, 220] on div at bounding box center [407, 268] width 814 height 537
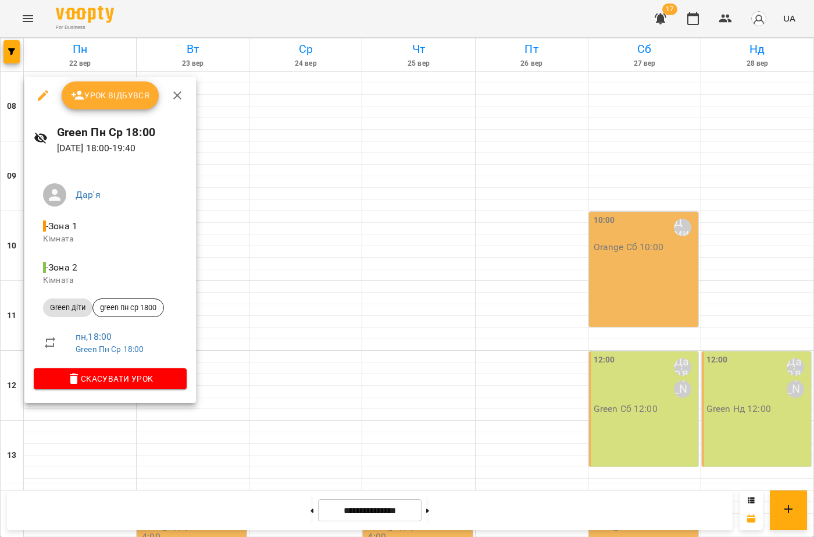
click at [297, 180] on div at bounding box center [407, 268] width 814 height 537
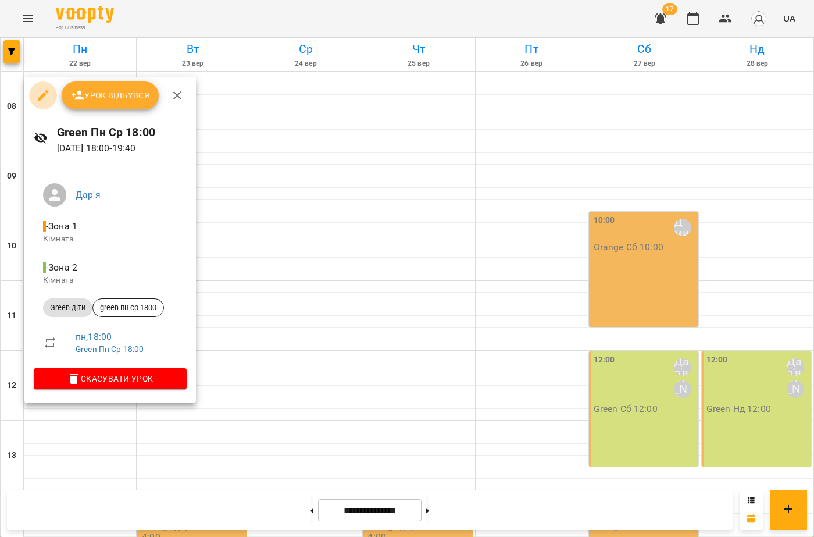
click at [34, 99] on button "button" at bounding box center [43, 95] width 28 height 28
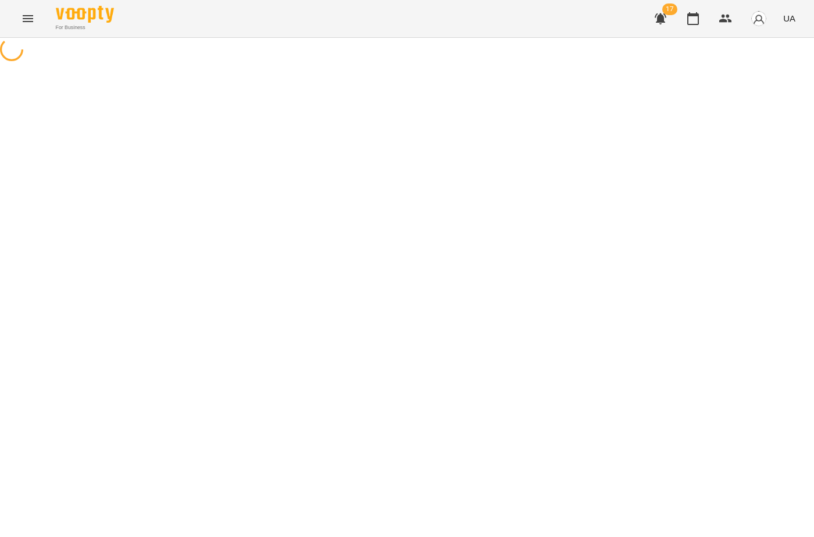
select select "**********"
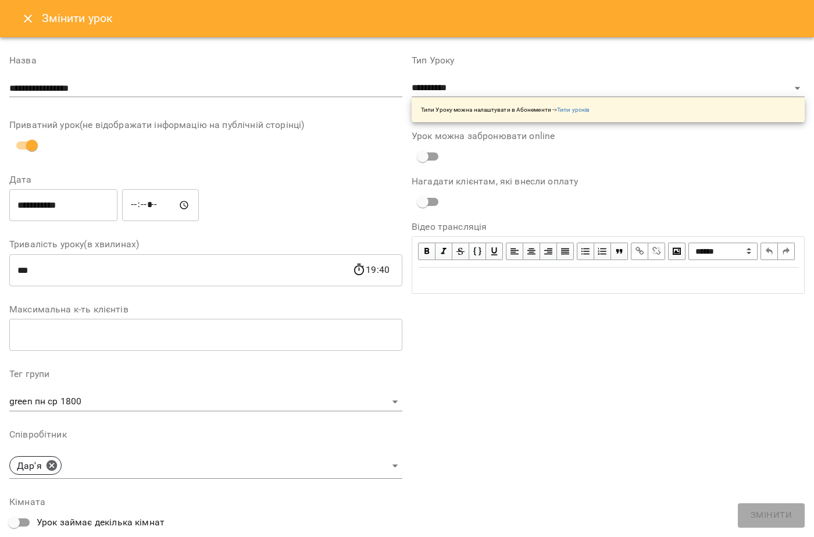
click at [18, 21] on button "Close" at bounding box center [28, 19] width 28 height 28
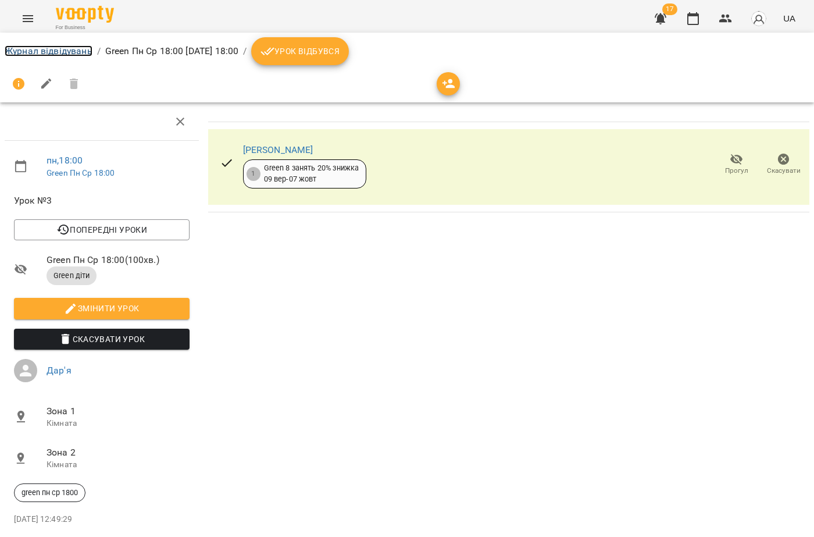
click at [26, 50] on link "Журнал відвідувань" at bounding box center [49, 50] width 88 height 11
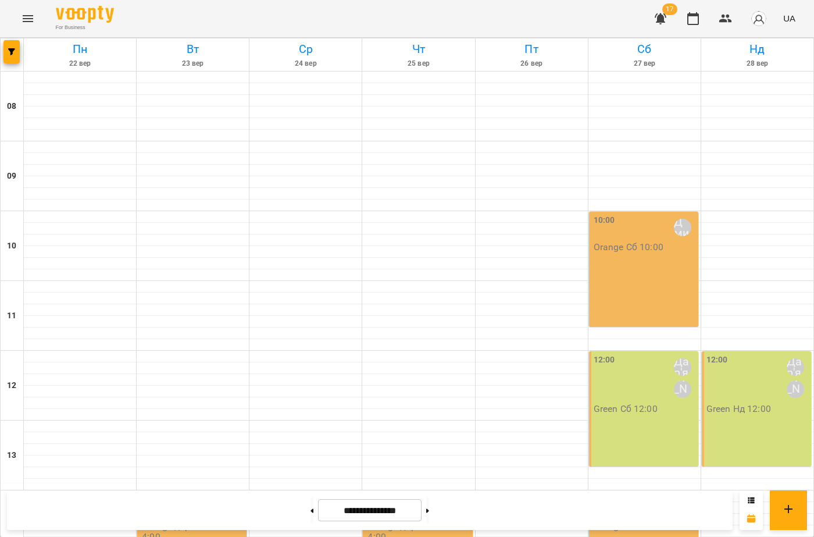
scroll to position [424, 0]
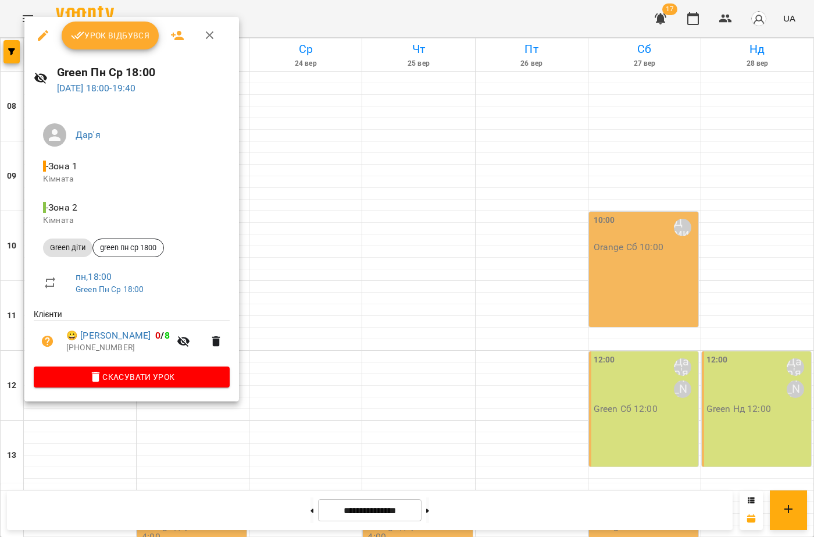
click at [30, 39] on button "button" at bounding box center [43, 36] width 28 height 28
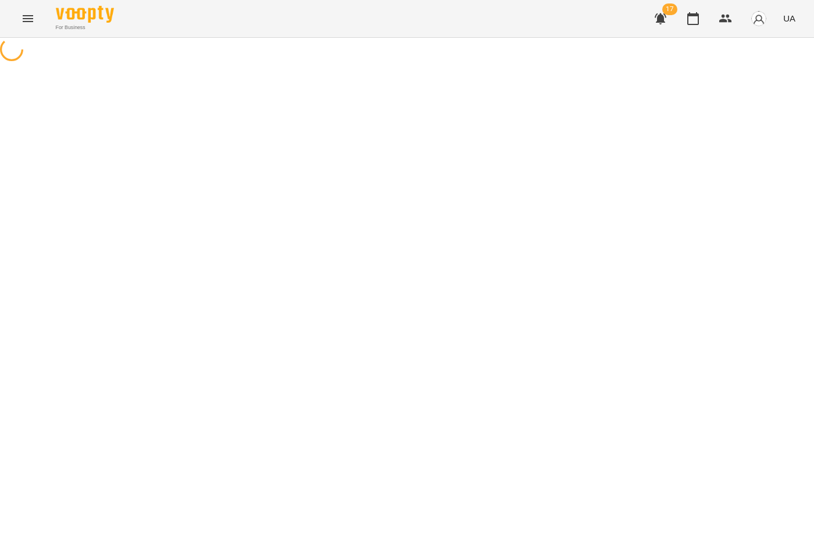
select select "**********"
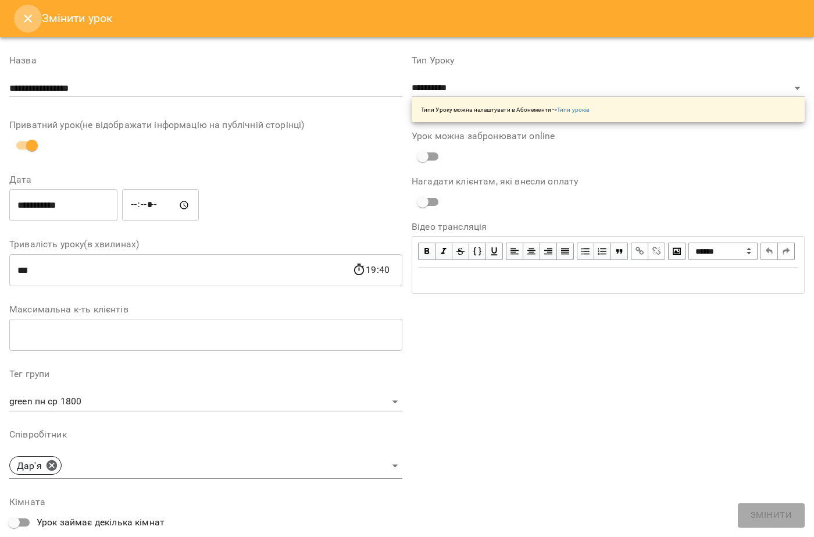
click at [26, 24] on icon "Close" at bounding box center [28, 19] width 14 height 14
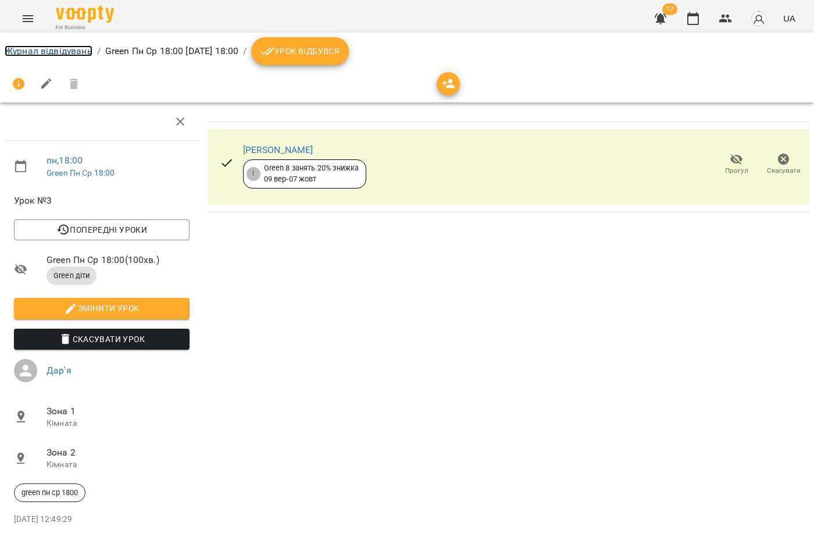
click at [30, 53] on link "Журнал відвідувань" at bounding box center [49, 50] width 88 height 11
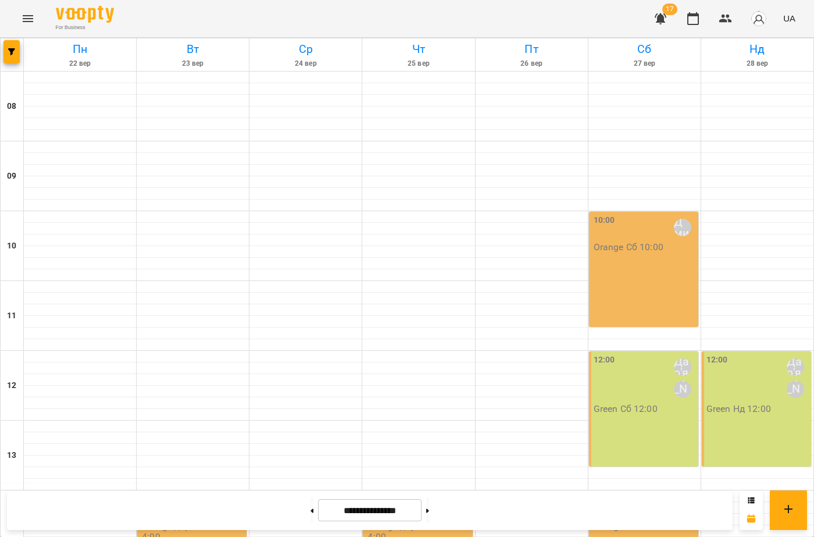
scroll to position [349, 0]
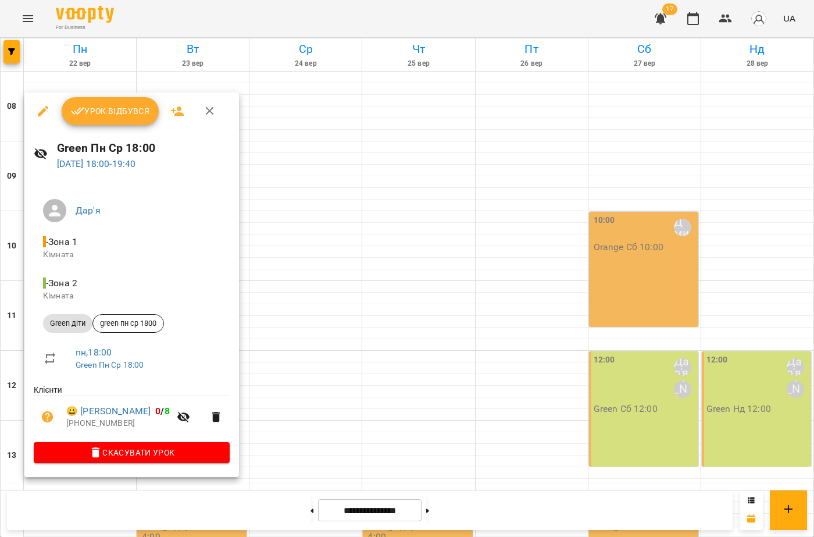
click at [444, 86] on div at bounding box center [407, 268] width 814 height 537
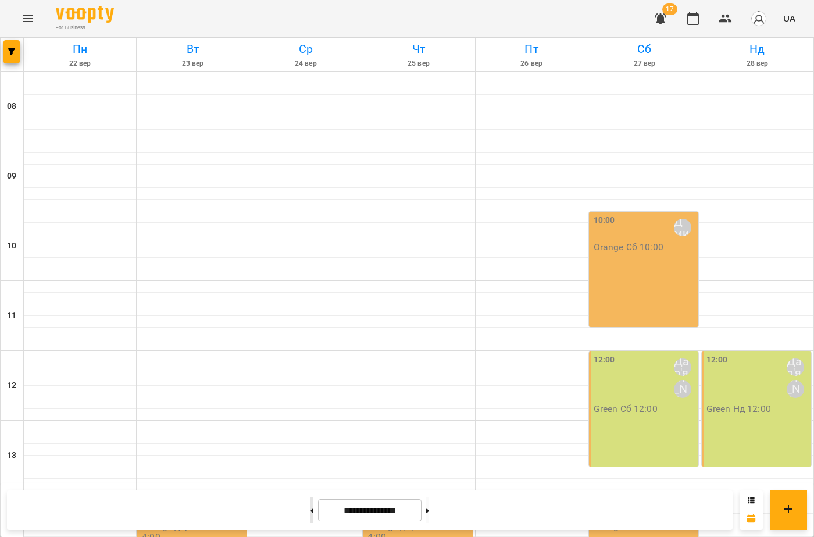
click at [311, 515] on button at bounding box center [312, 510] width 3 height 26
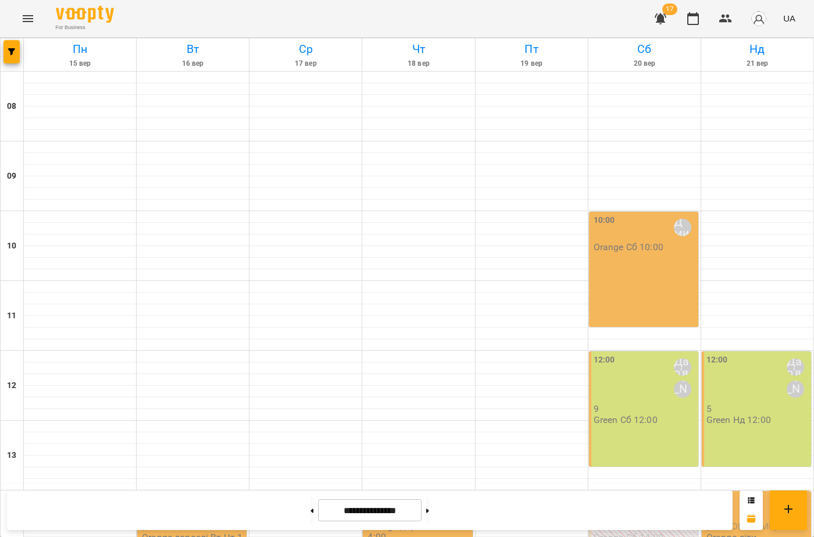
scroll to position [424, 0]
click at [311, 513] on button at bounding box center [312, 510] width 3 height 26
type input "**********"
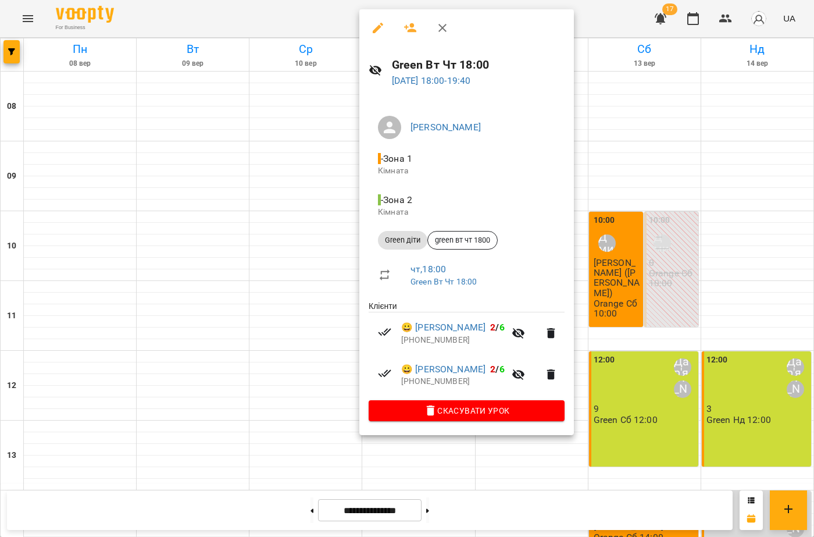
click at [379, 33] on icon "button" at bounding box center [378, 28] width 14 height 14
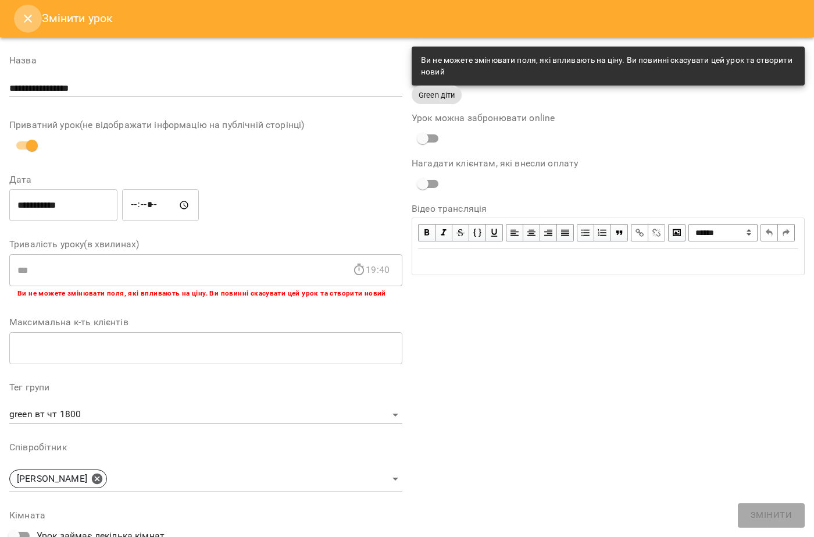
click at [28, 19] on icon "Close" at bounding box center [28, 19] width 8 height 8
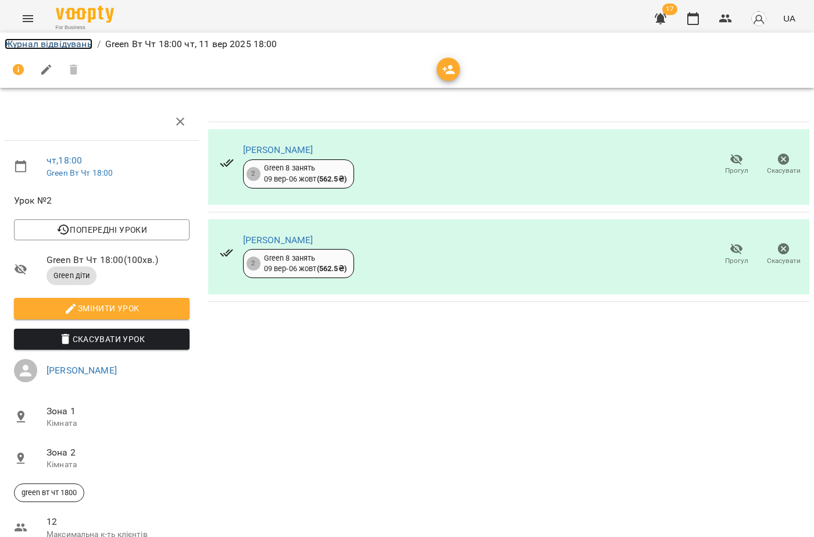
click at [33, 45] on link "Журнал відвідувань" at bounding box center [49, 43] width 88 height 11
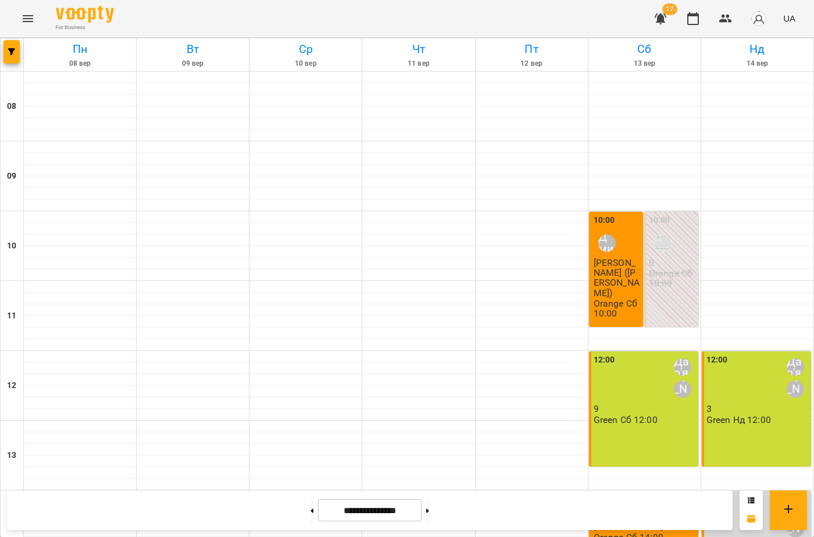
scroll to position [424, 0]
click at [429, 513] on button at bounding box center [427, 510] width 3 height 26
type input "**********"
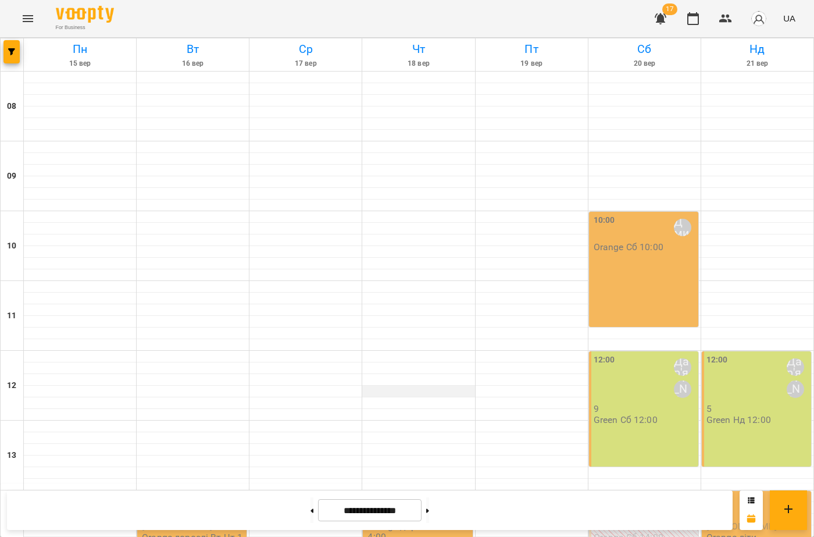
scroll to position [76, 0]
